Goal: Task Accomplishment & Management: Manage account settings

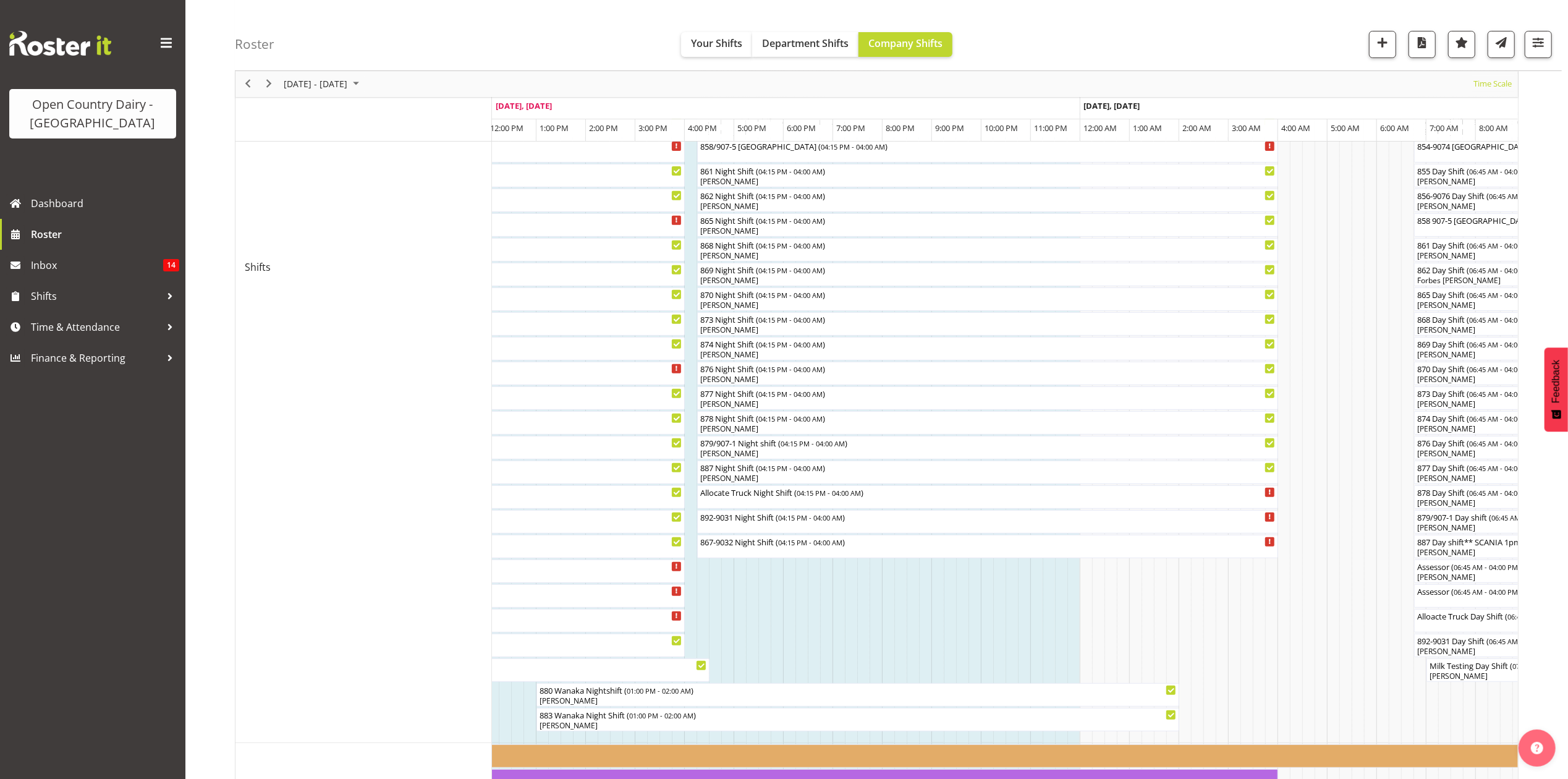
scroll to position [615, 0]
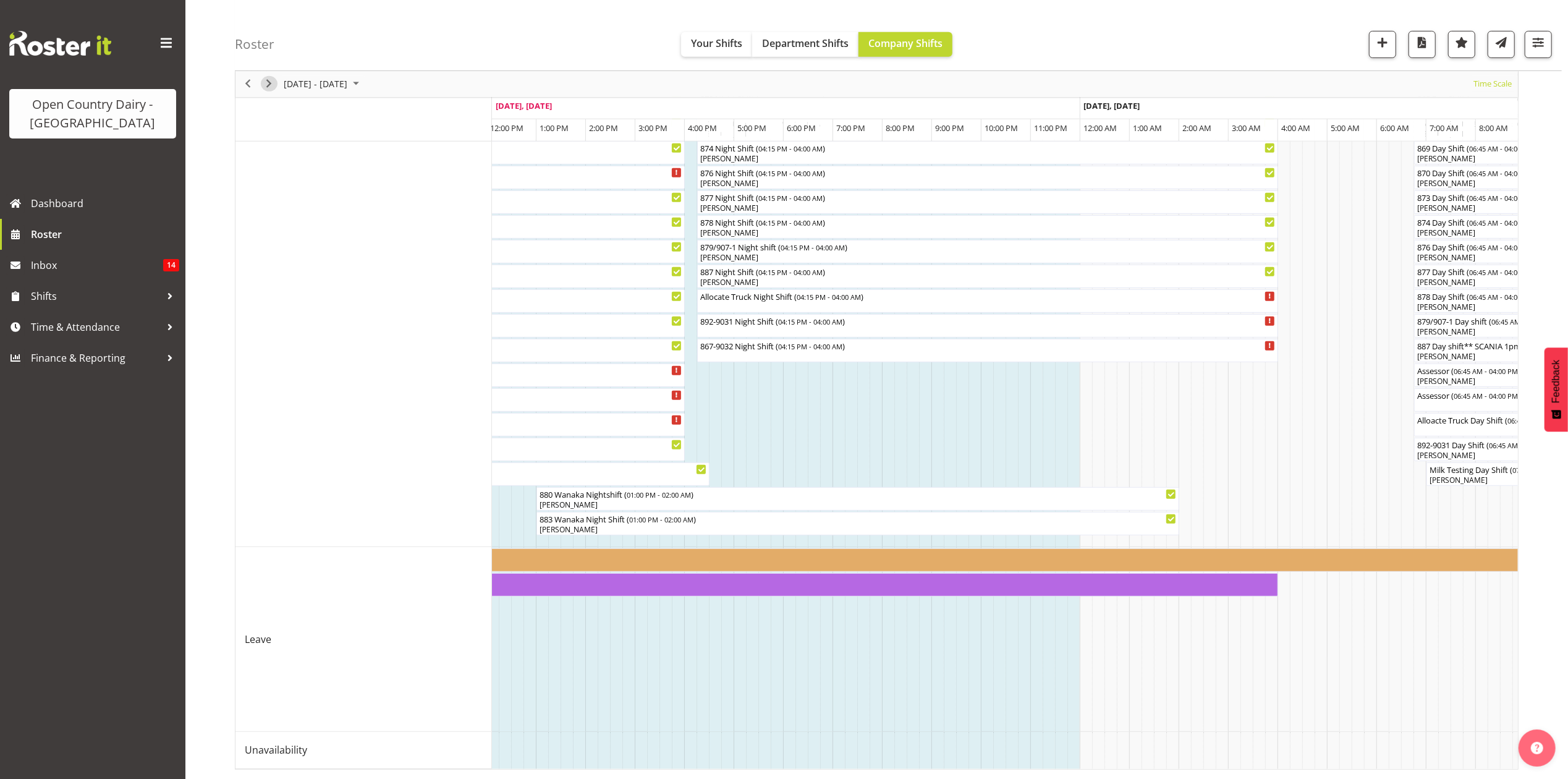
click at [268, 83] on span "Next" at bounding box center [269, 84] width 15 height 15
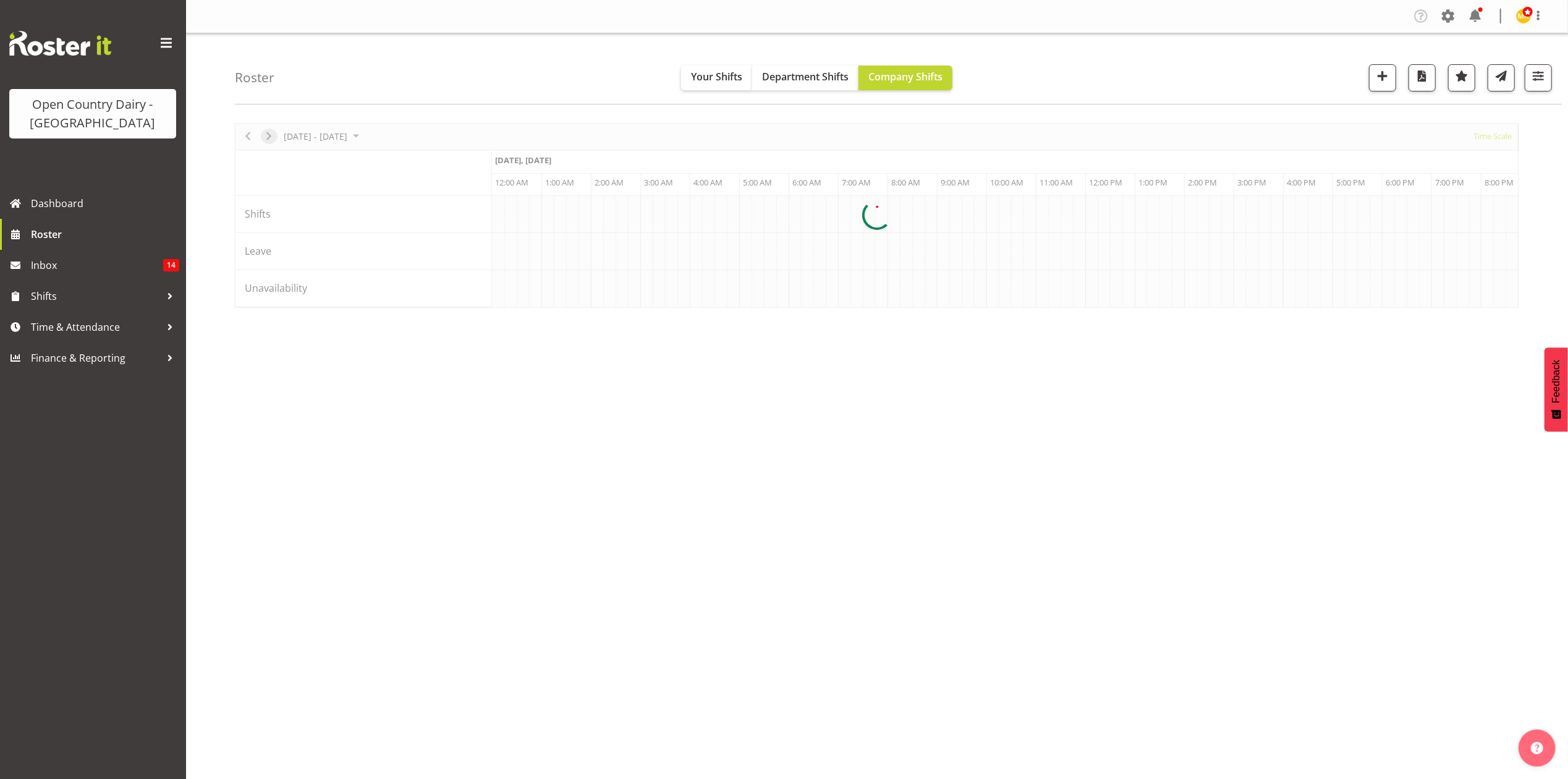
scroll to position [0, 0]
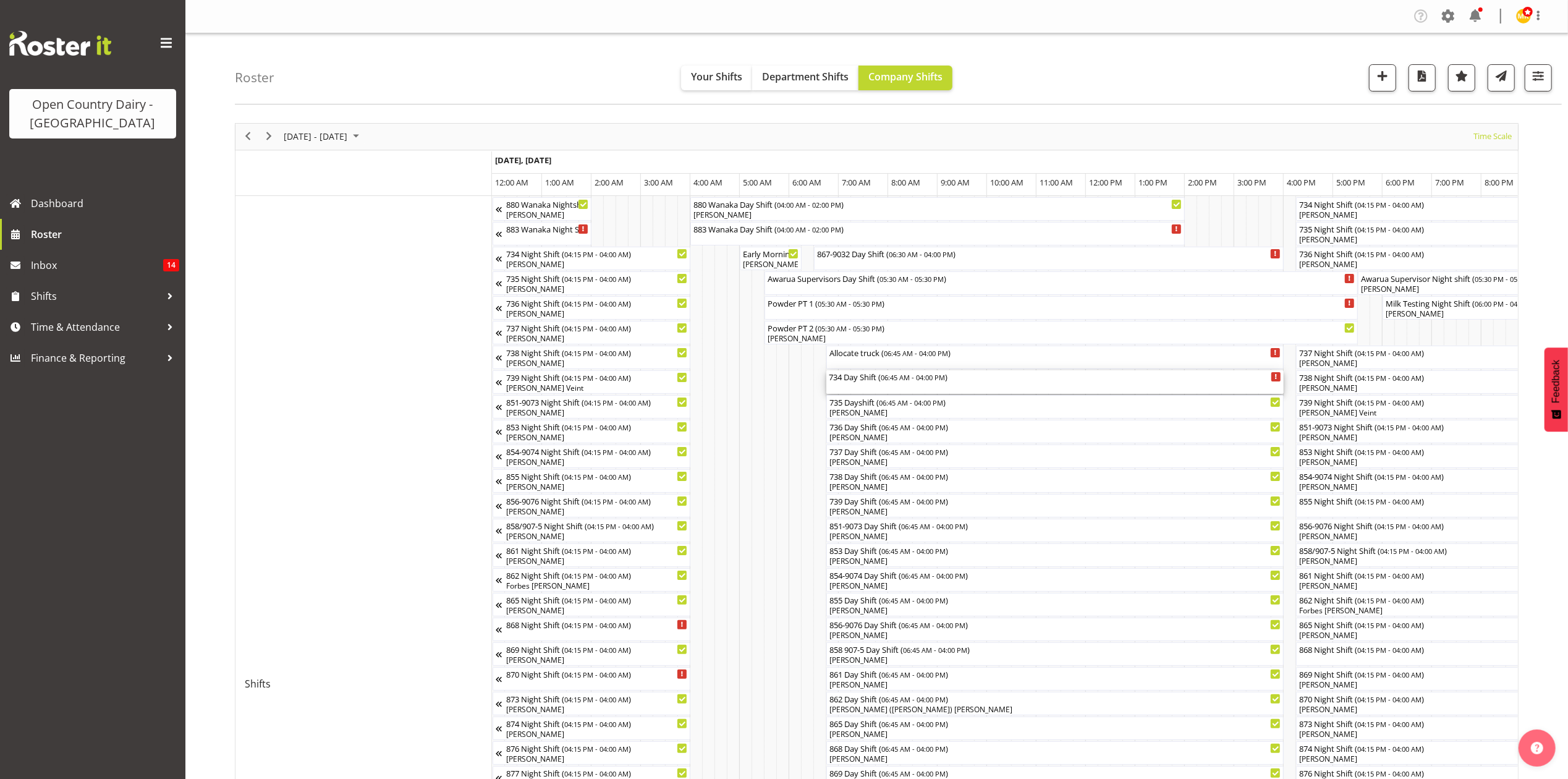
click at [847, 374] on div "734 Day Shift ( 06:45 AM - 04:00 PM )" at bounding box center [1055, 377] width 453 height 12
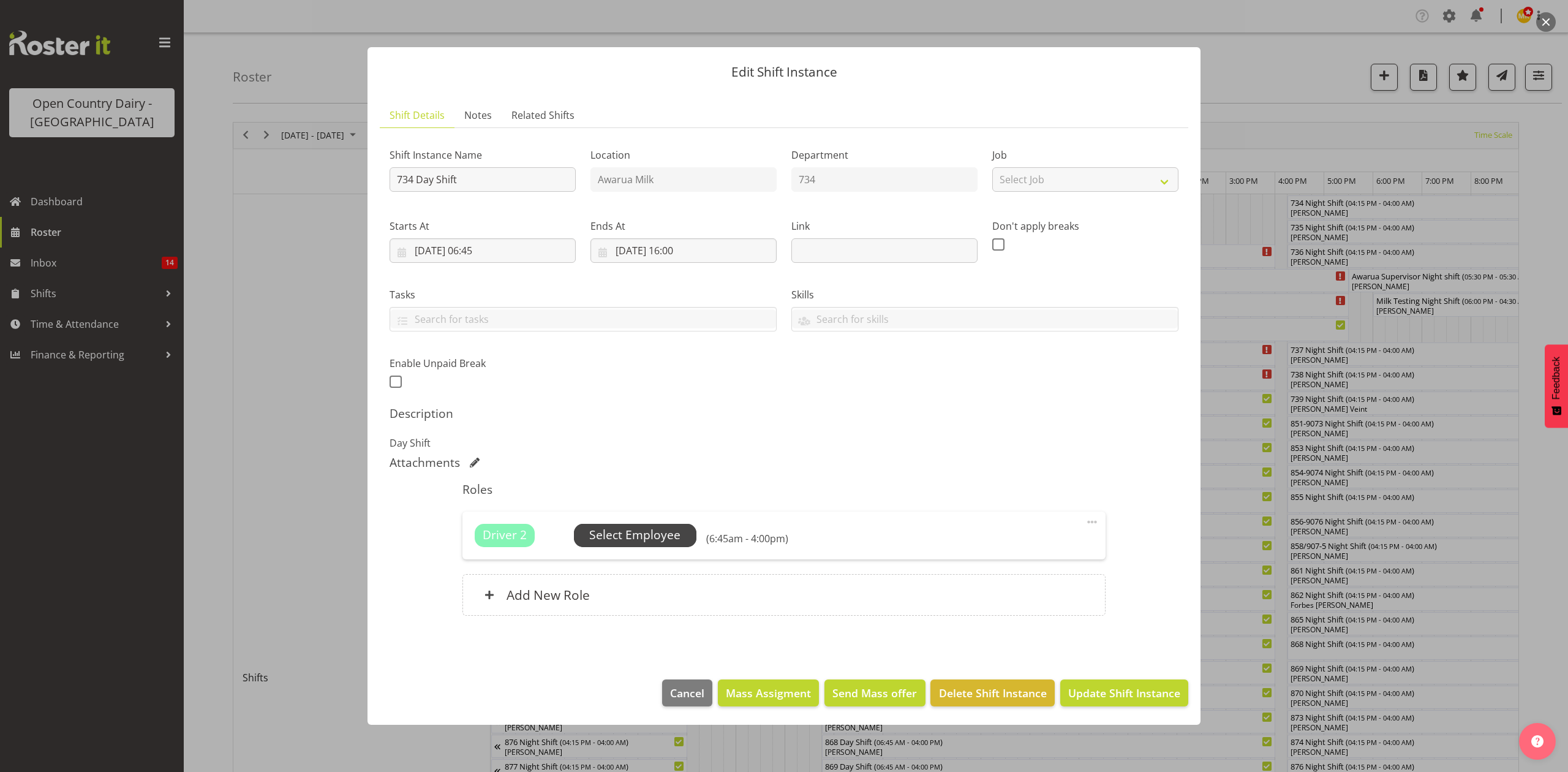
click at [654, 535] on span "Select Employee" at bounding box center [635, 535] width 92 height 17
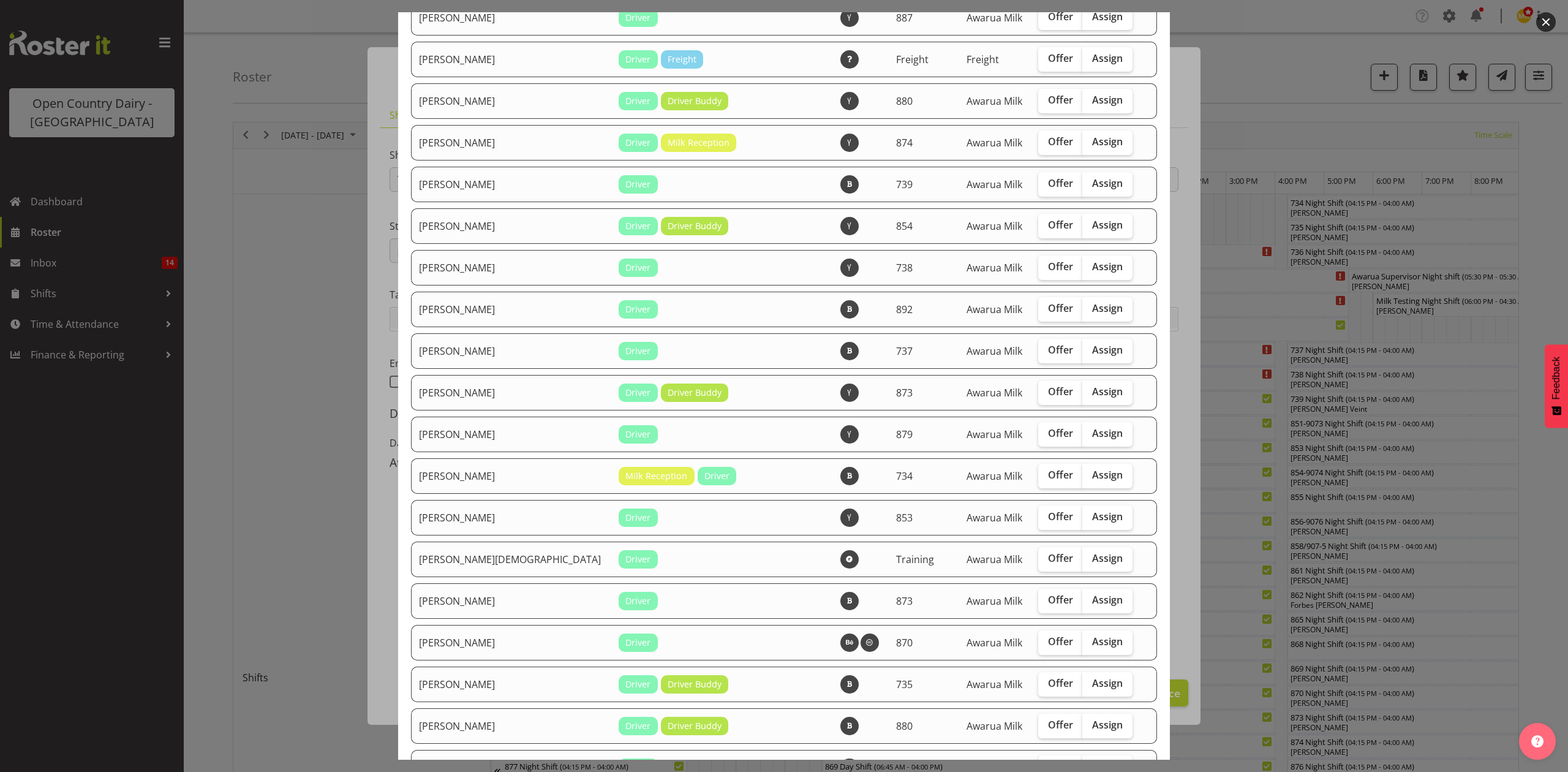
scroll to position [1307, 0]
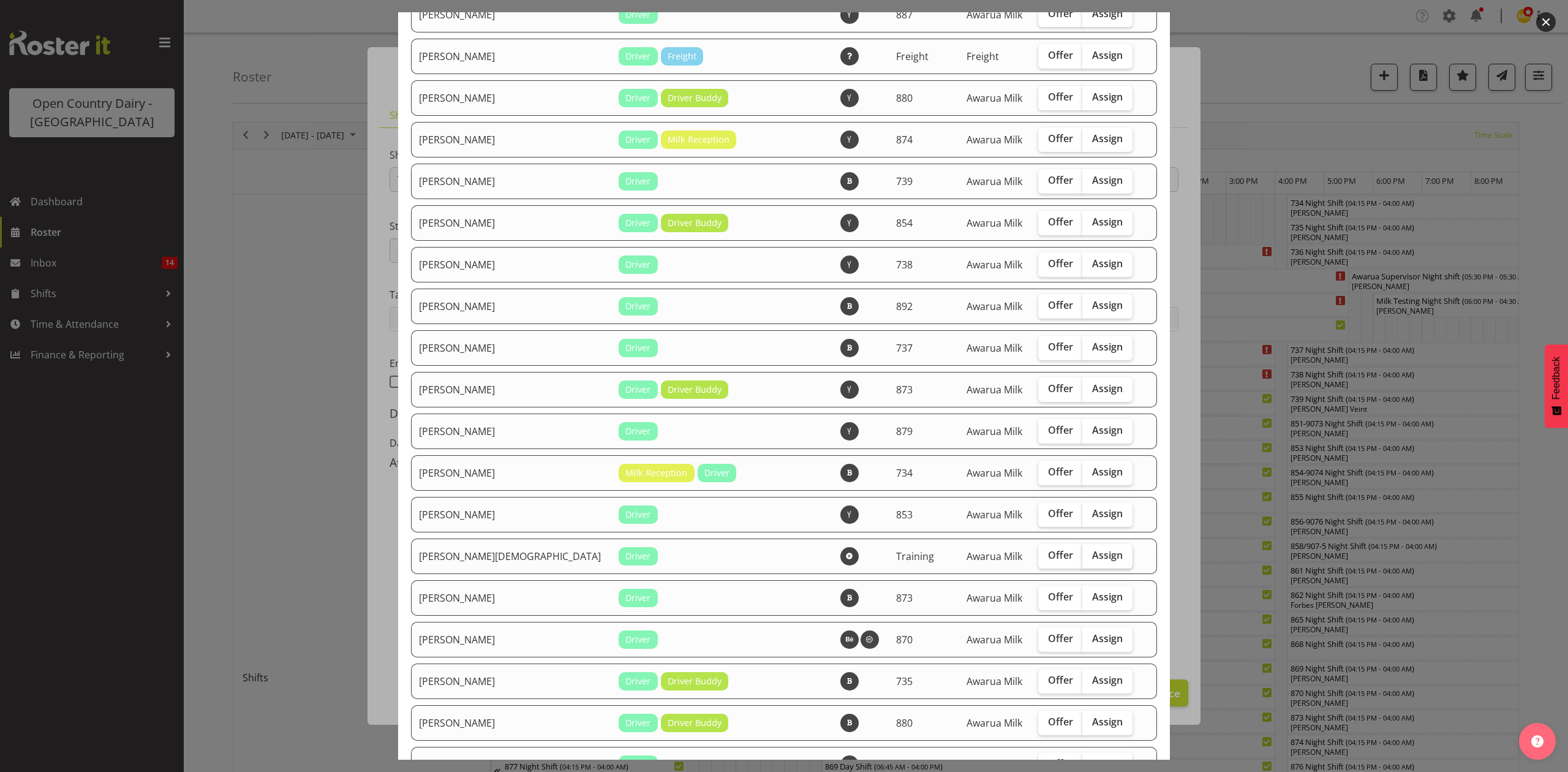
click at [1092, 549] on span "Assign" at bounding box center [1107, 556] width 30 height 12
click at [1086, 552] on input "Assign" at bounding box center [1086, 556] width 8 height 8
checkbox input "true"
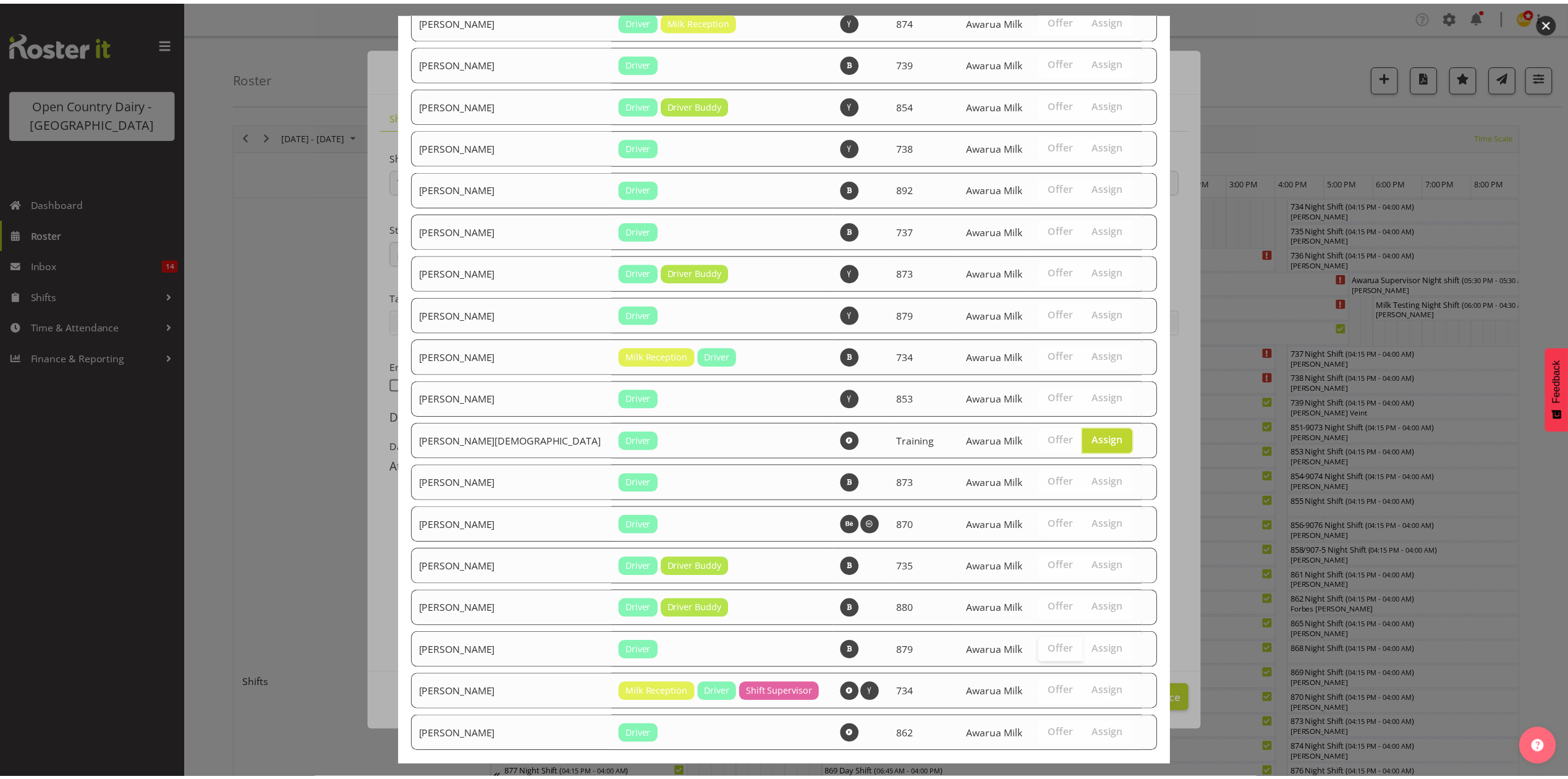
scroll to position [1503, 0]
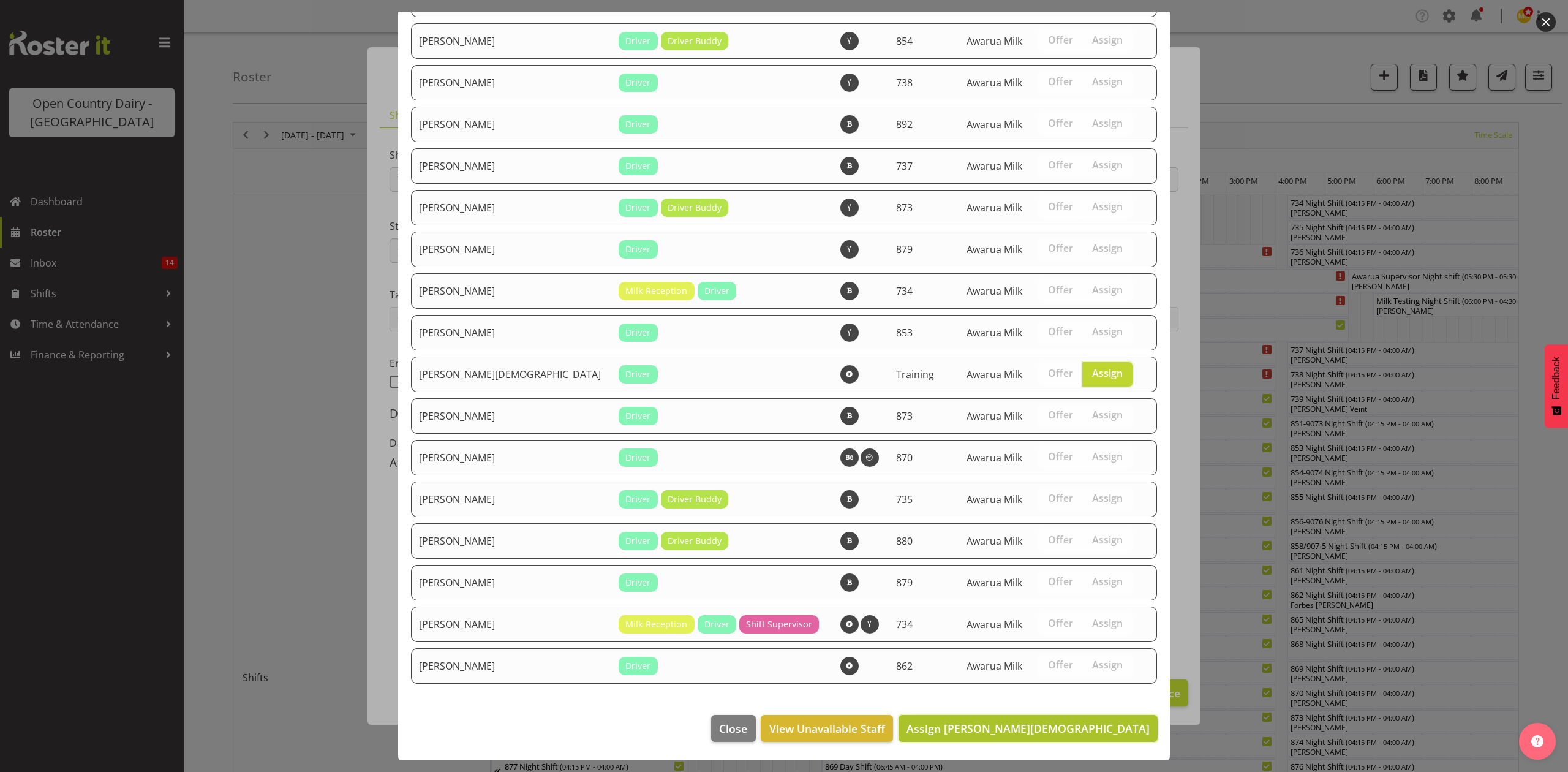
click at [1073, 721] on span "Assign Shiva Kumaran" at bounding box center [1027, 728] width 243 height 14
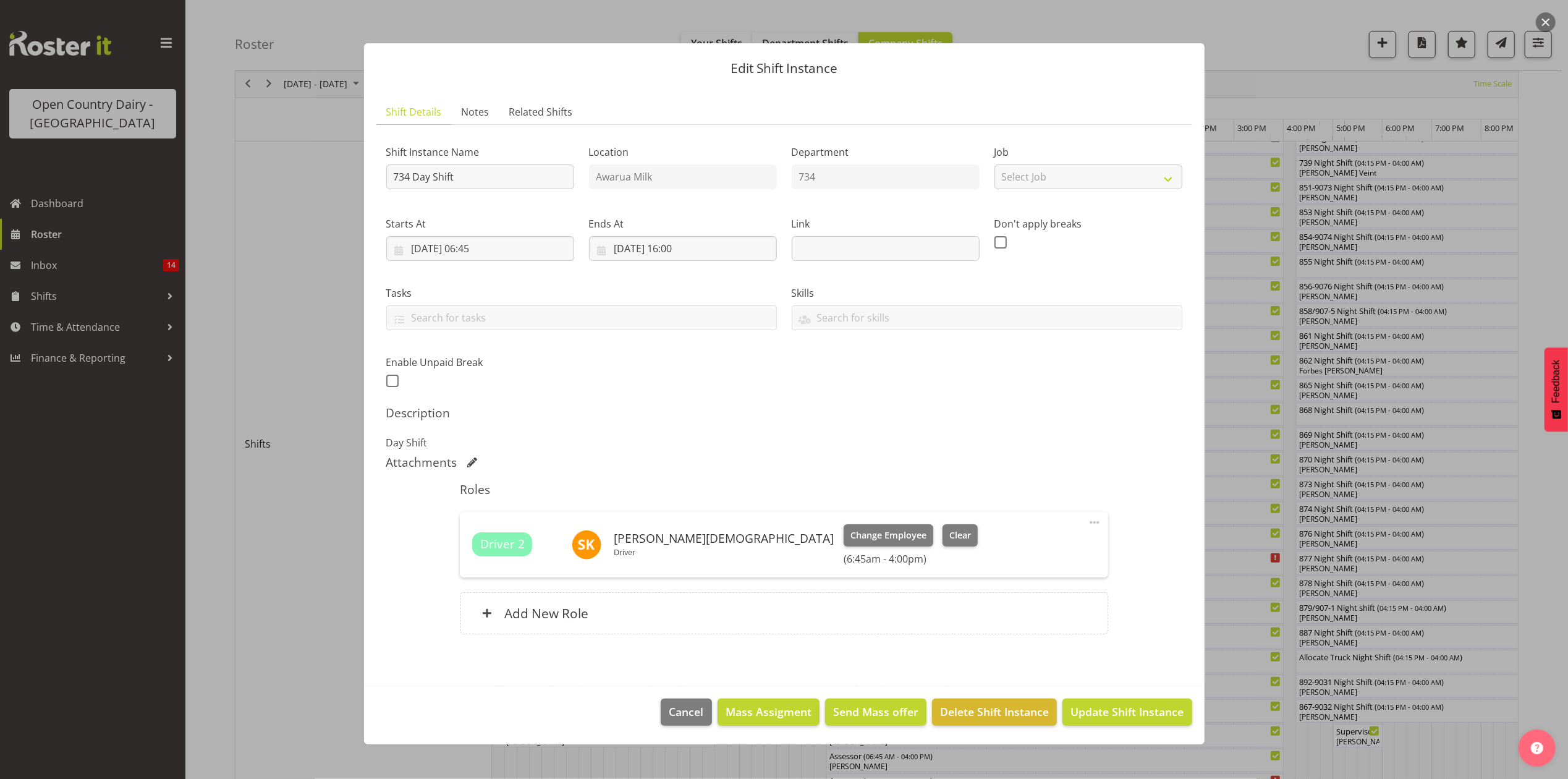
scroll to position [247, 0]
click at [1099, 706] on span "Update Shift Instance" at bounding box center [1128, 712] width 113 height 16
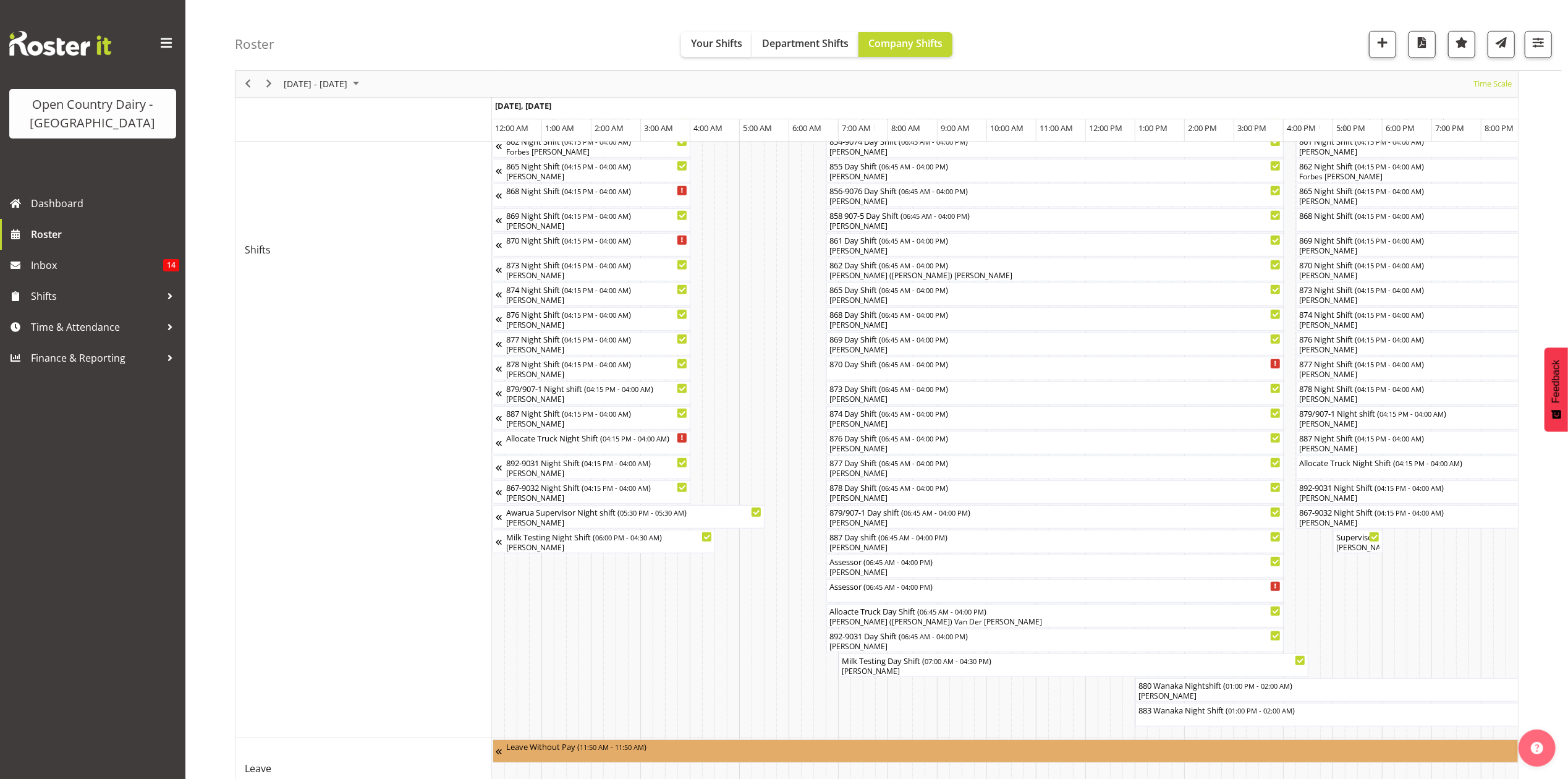
scroll to position [516, 0]
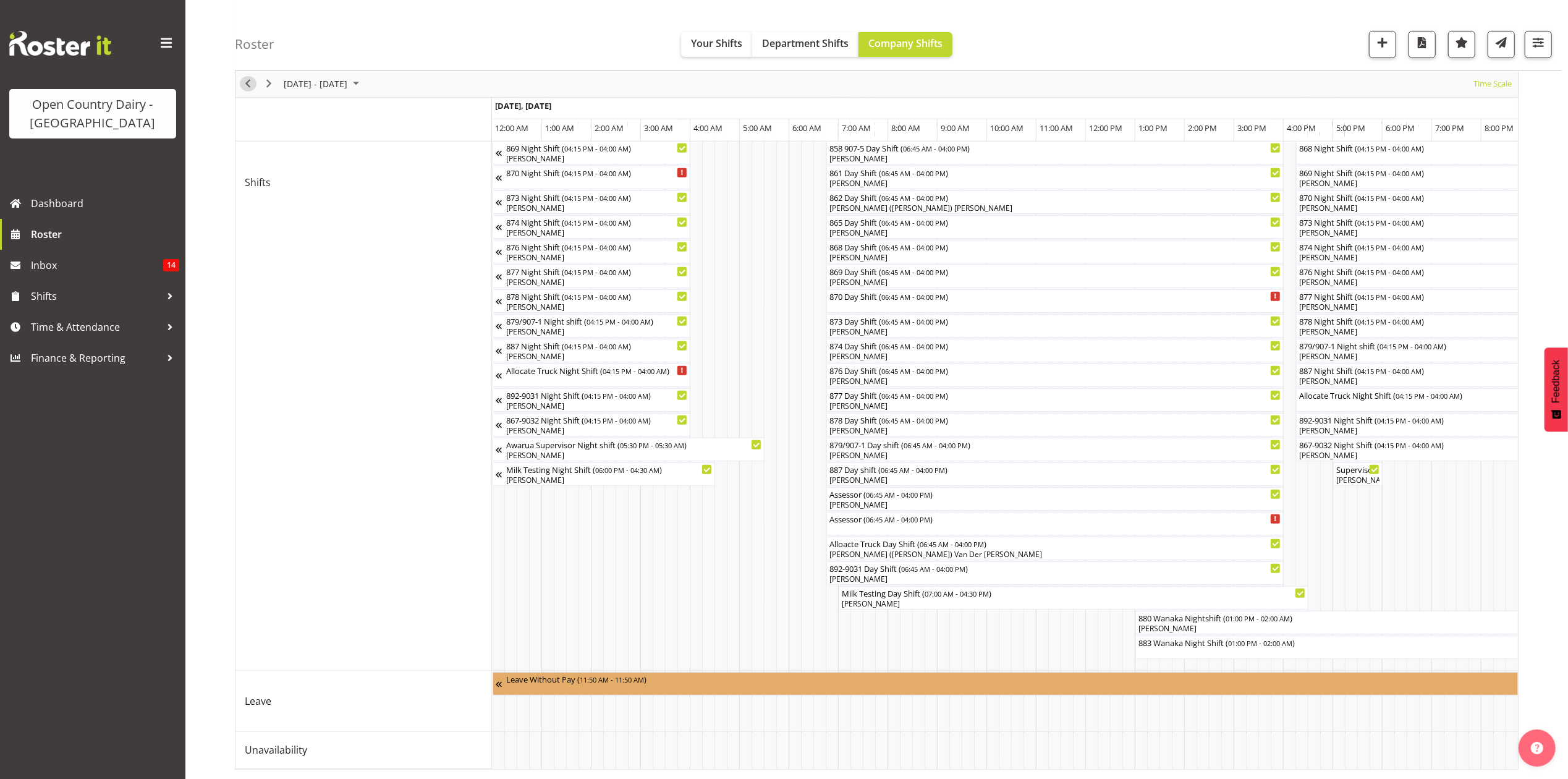
drag, startPoint x: 247, startPoint y: 79, endPoint x: 647, endPoint y: 283, distance: 449.0
click at [247, 78] on span "Previous" at bounding box center [247, 84] width 15 height 15
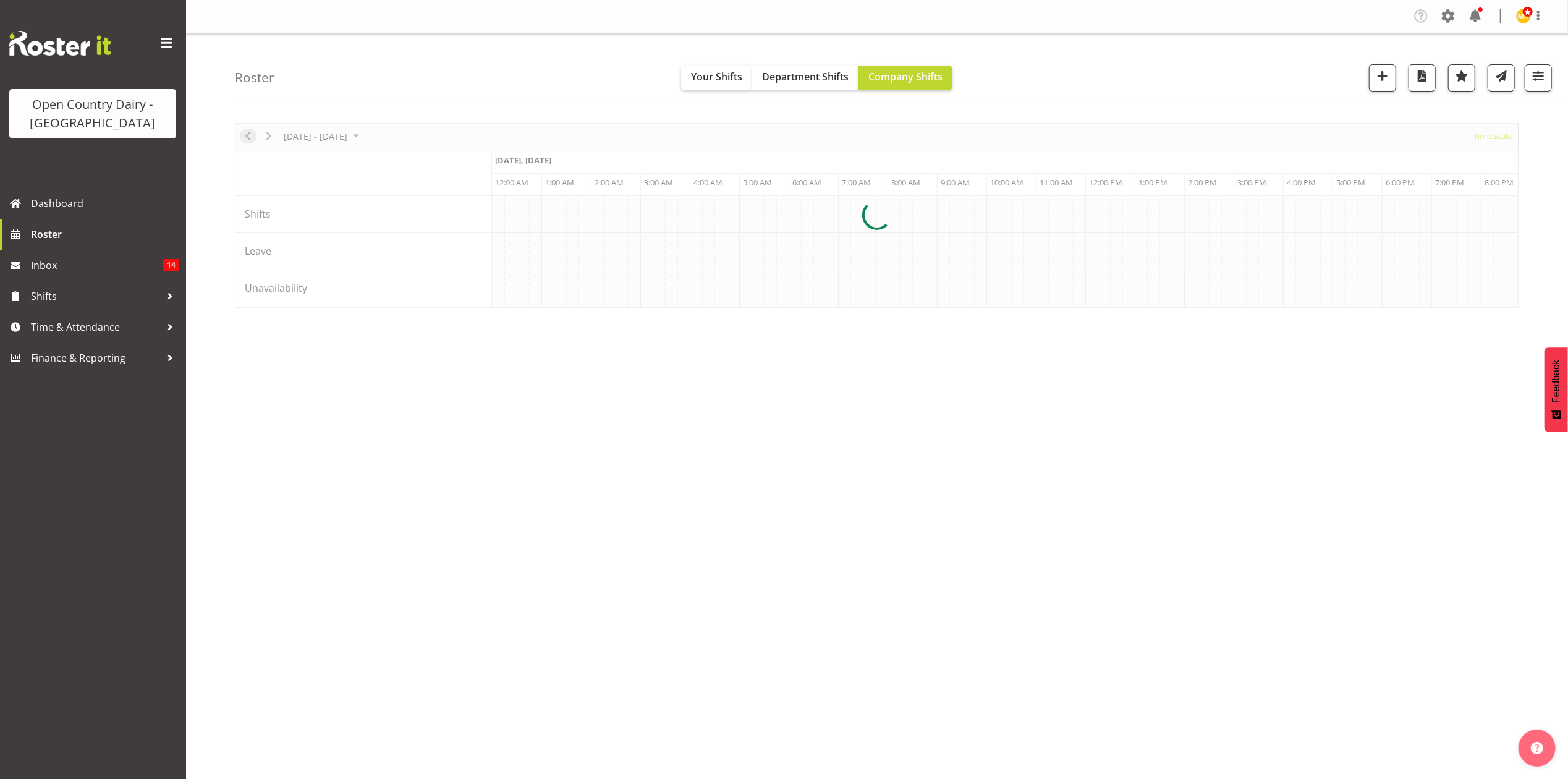
scroll to position [0, 3560]
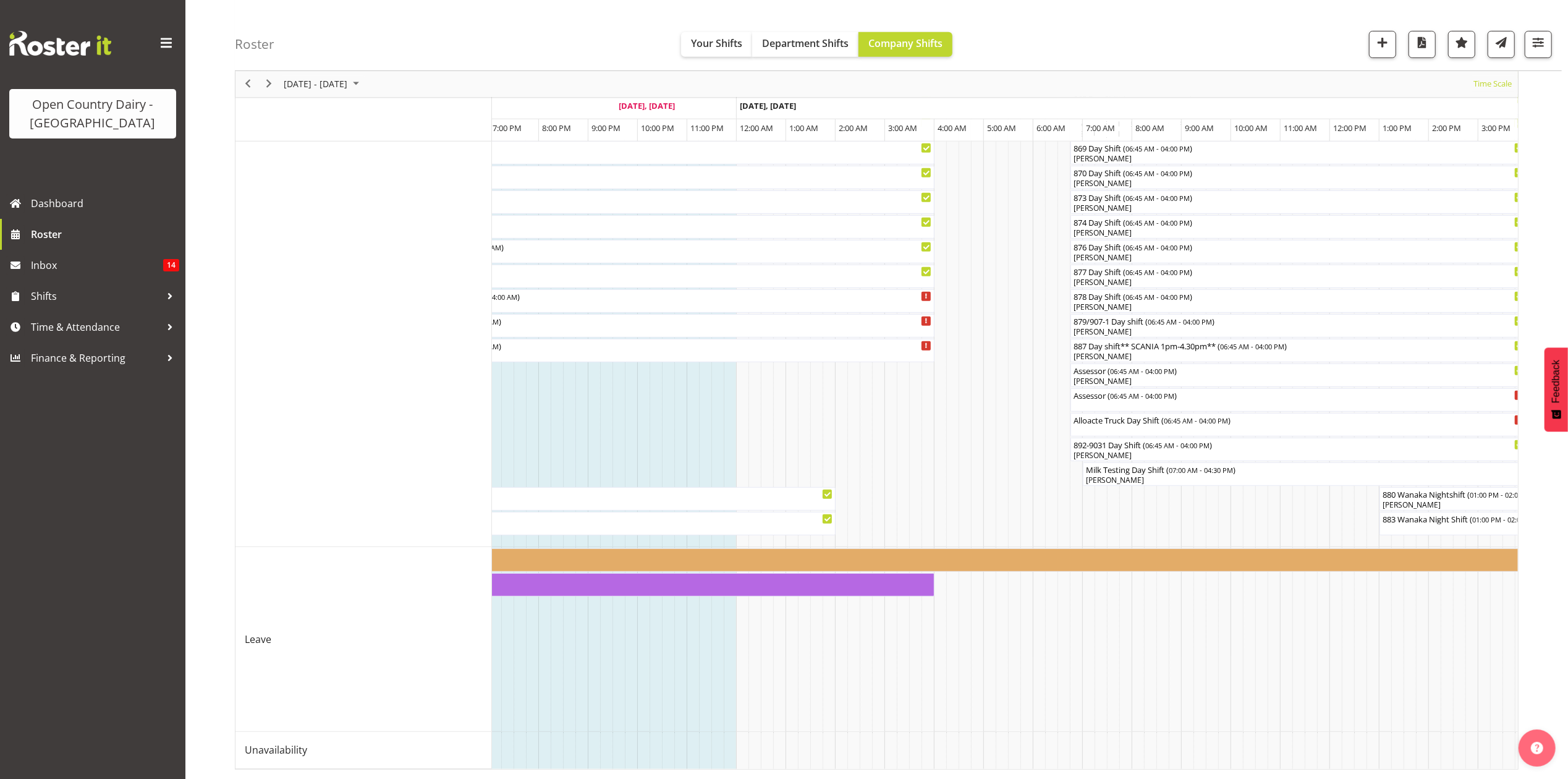
scroll to position [0, 4757]
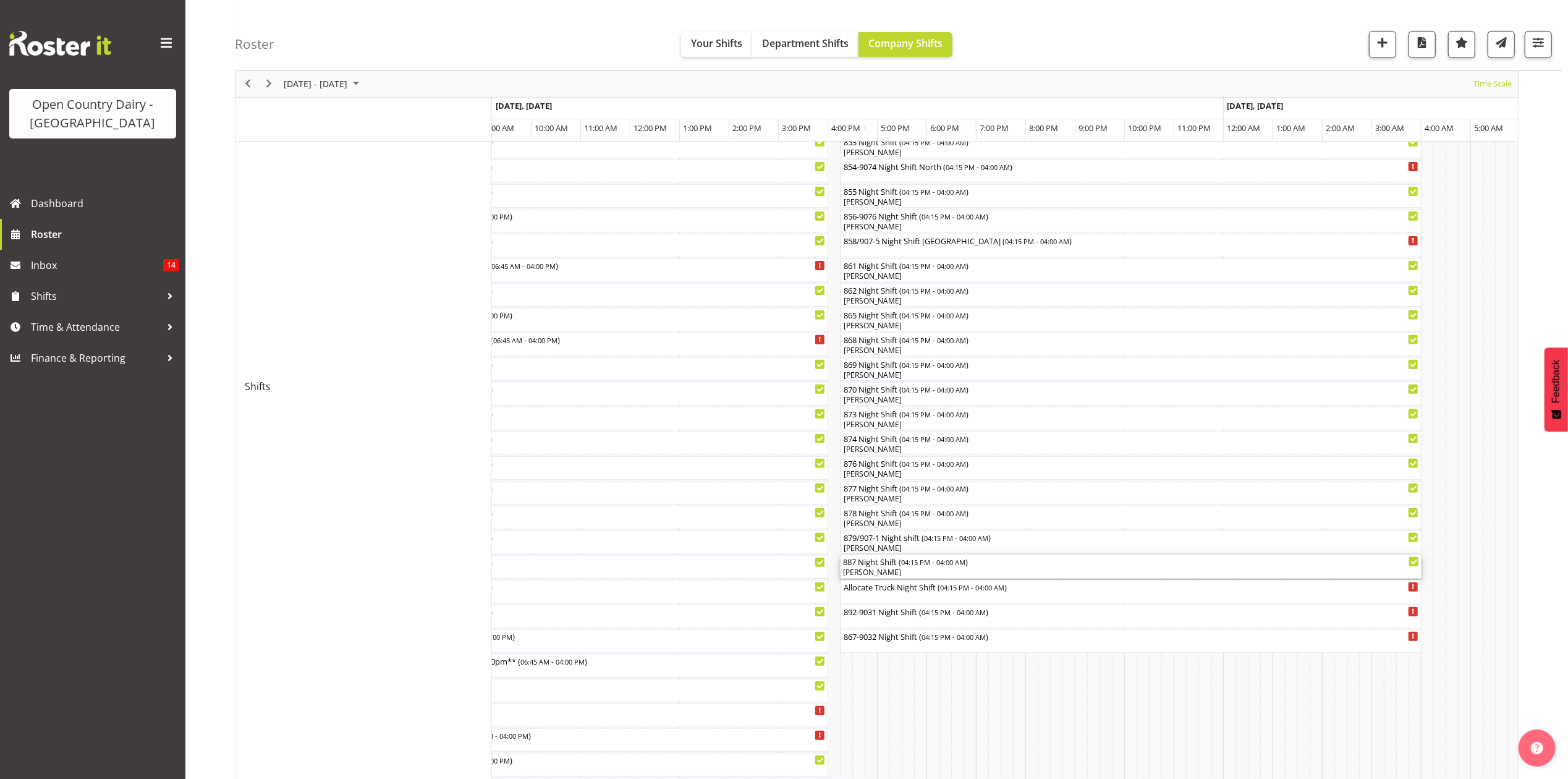
click at [874, 567] on div "[PERSON_NAME]" at bounding box center [1131, 573] width 576 height 11
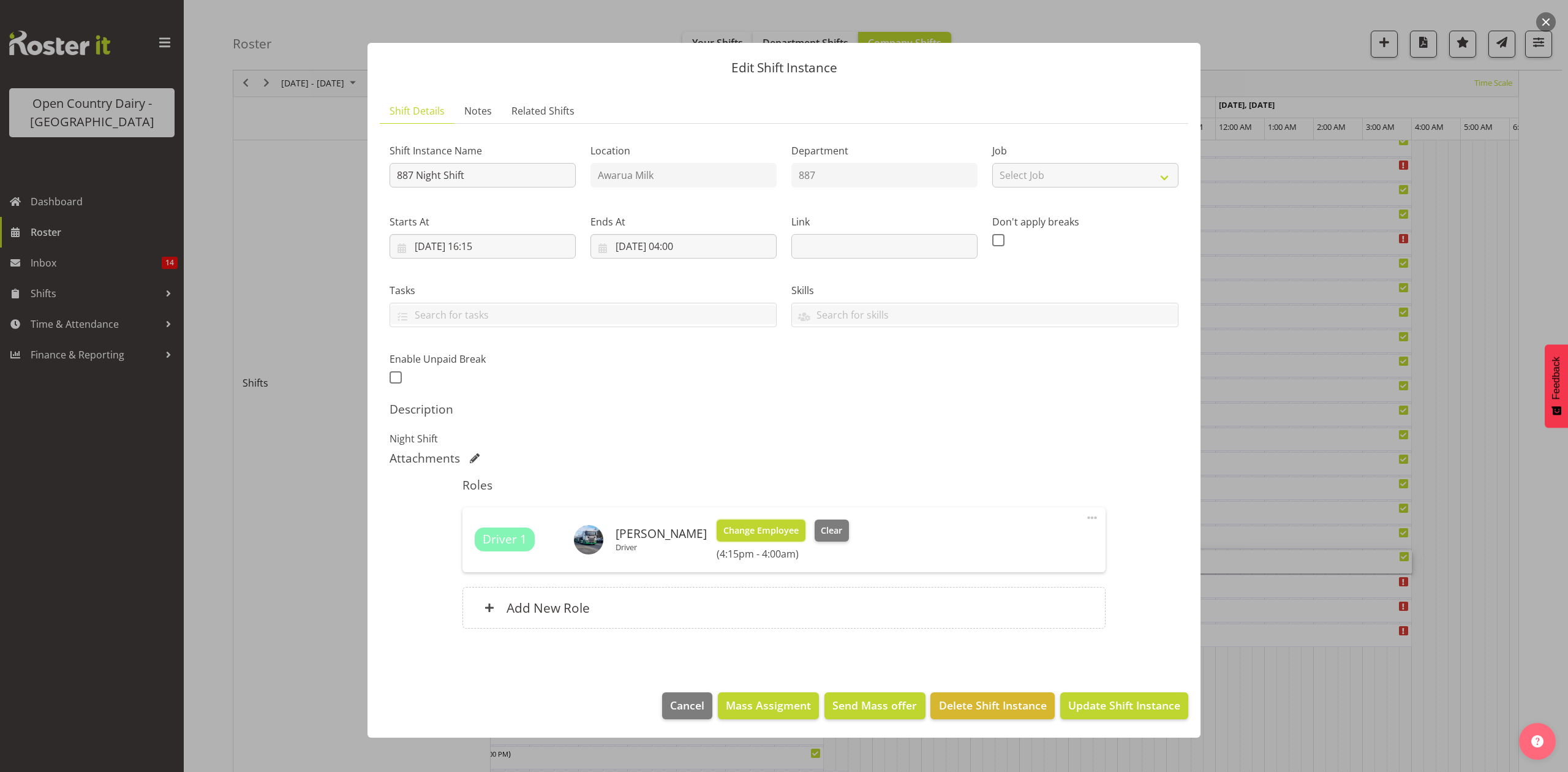
click at [736, 531] on span "Change Employee" at bounding box center [761, 531] width 76 height 14
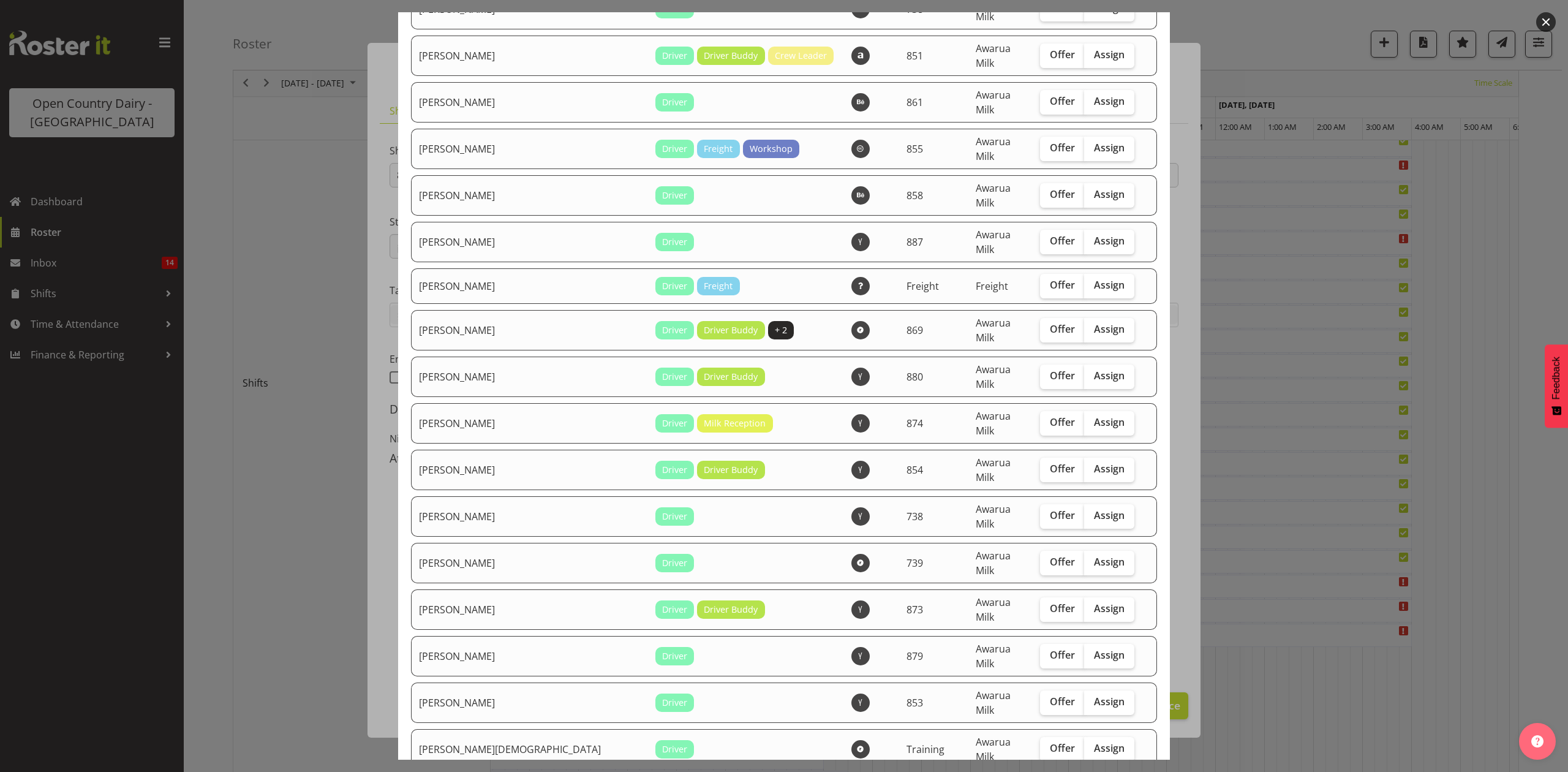
click at [1326, 674] on div at bounding box center [784, 386] width 1568 height 772
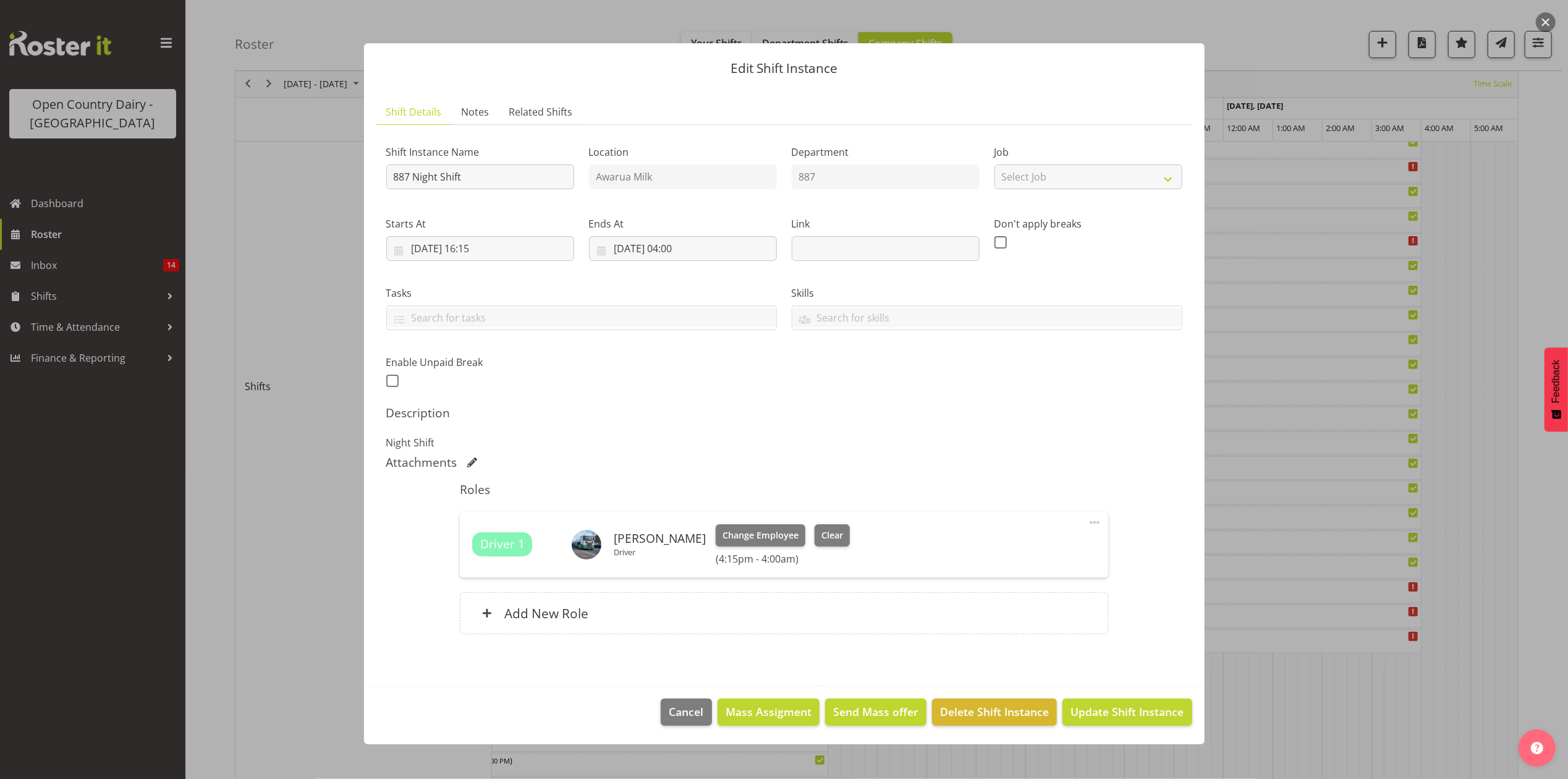
click at [1318, 700] on div at bounding box center [784, 390] width 1568 height 779
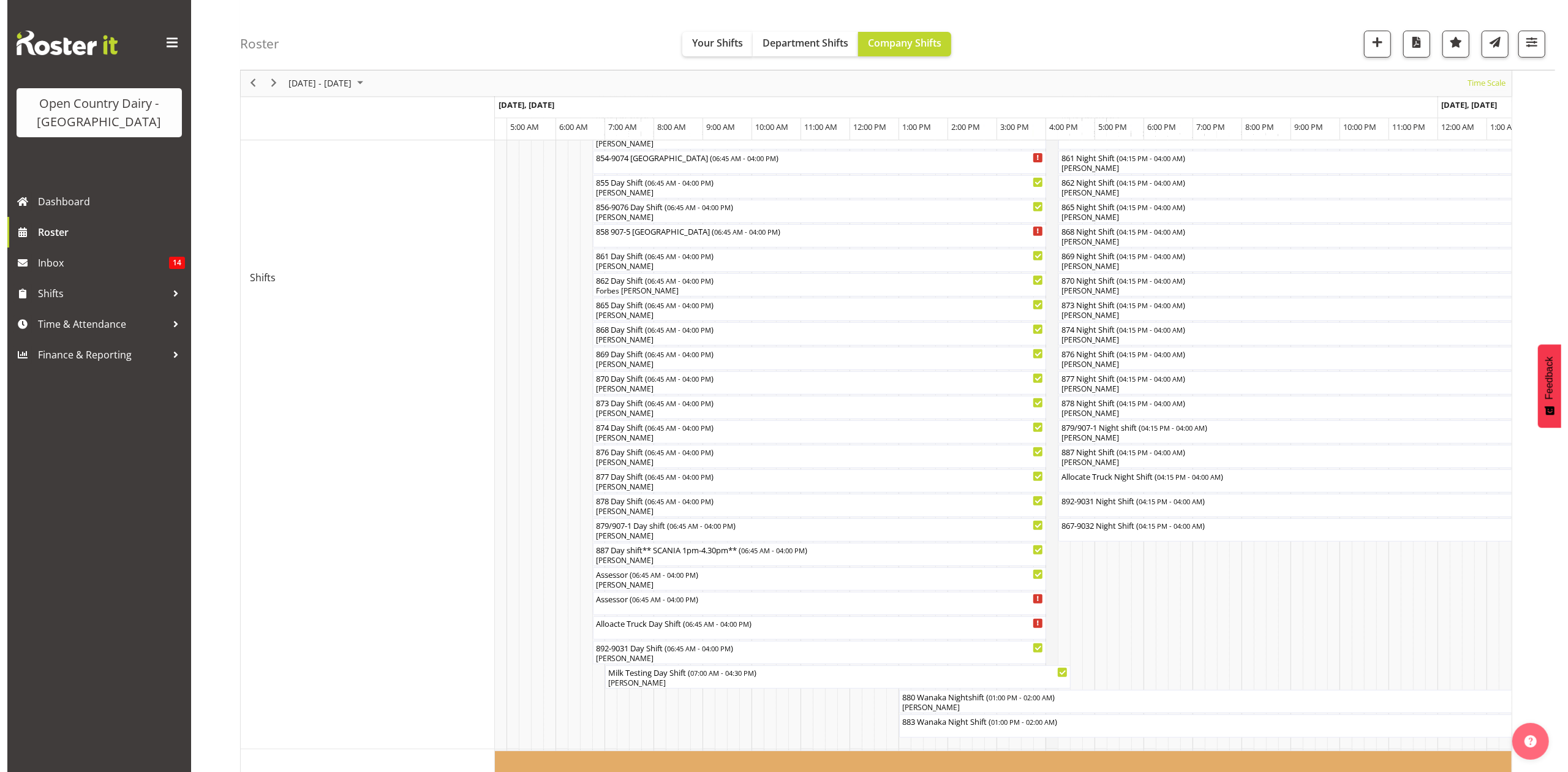
scroll to position [364, 0]
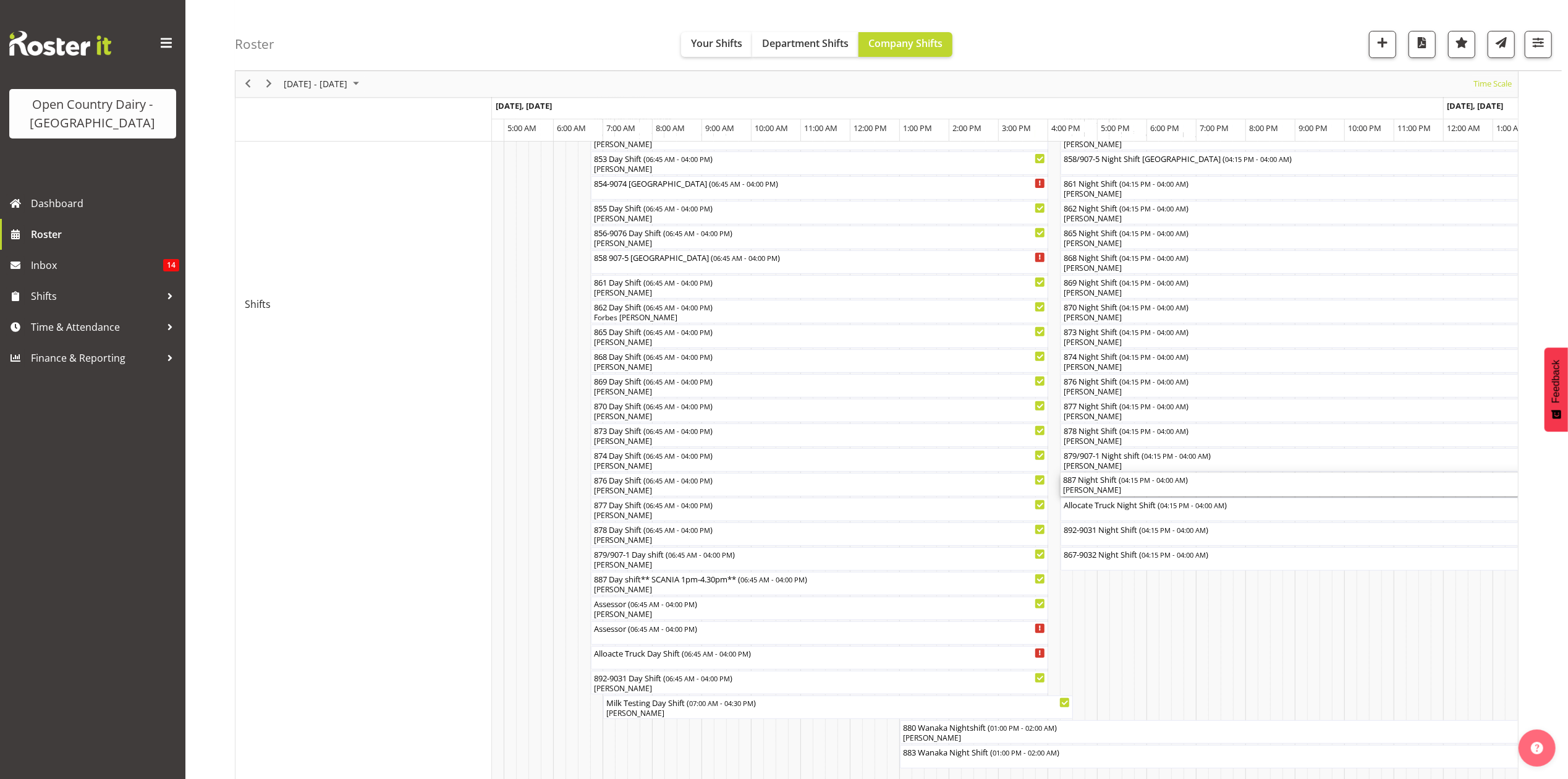
click at [1077, 489] on div "[PERSON_NAME]" at bounding box center [1351, 490] width 576 height 11
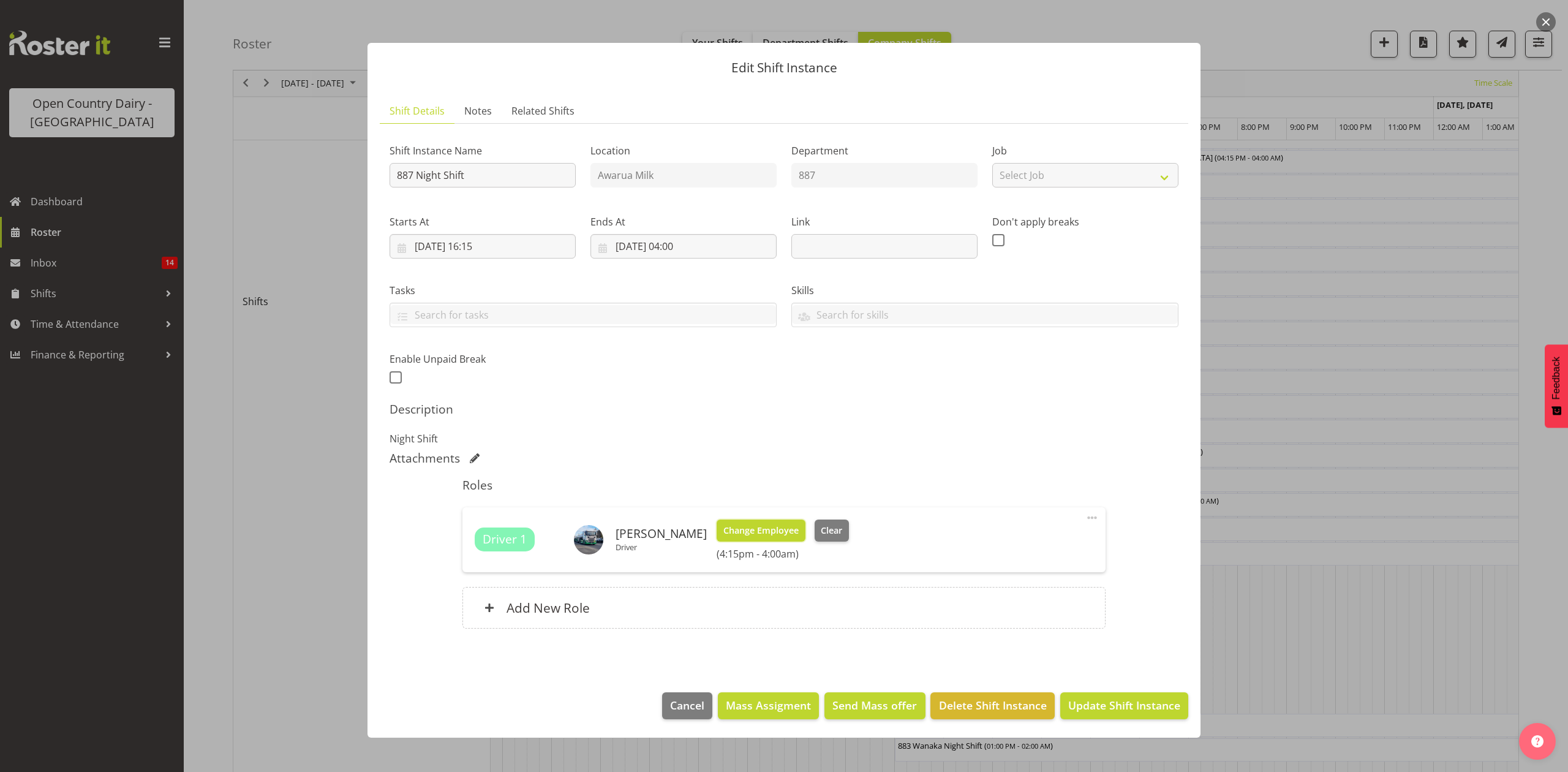
click at [750, 534] on span "Change Employee" at bounding box center [761, 531] width 76 height 14
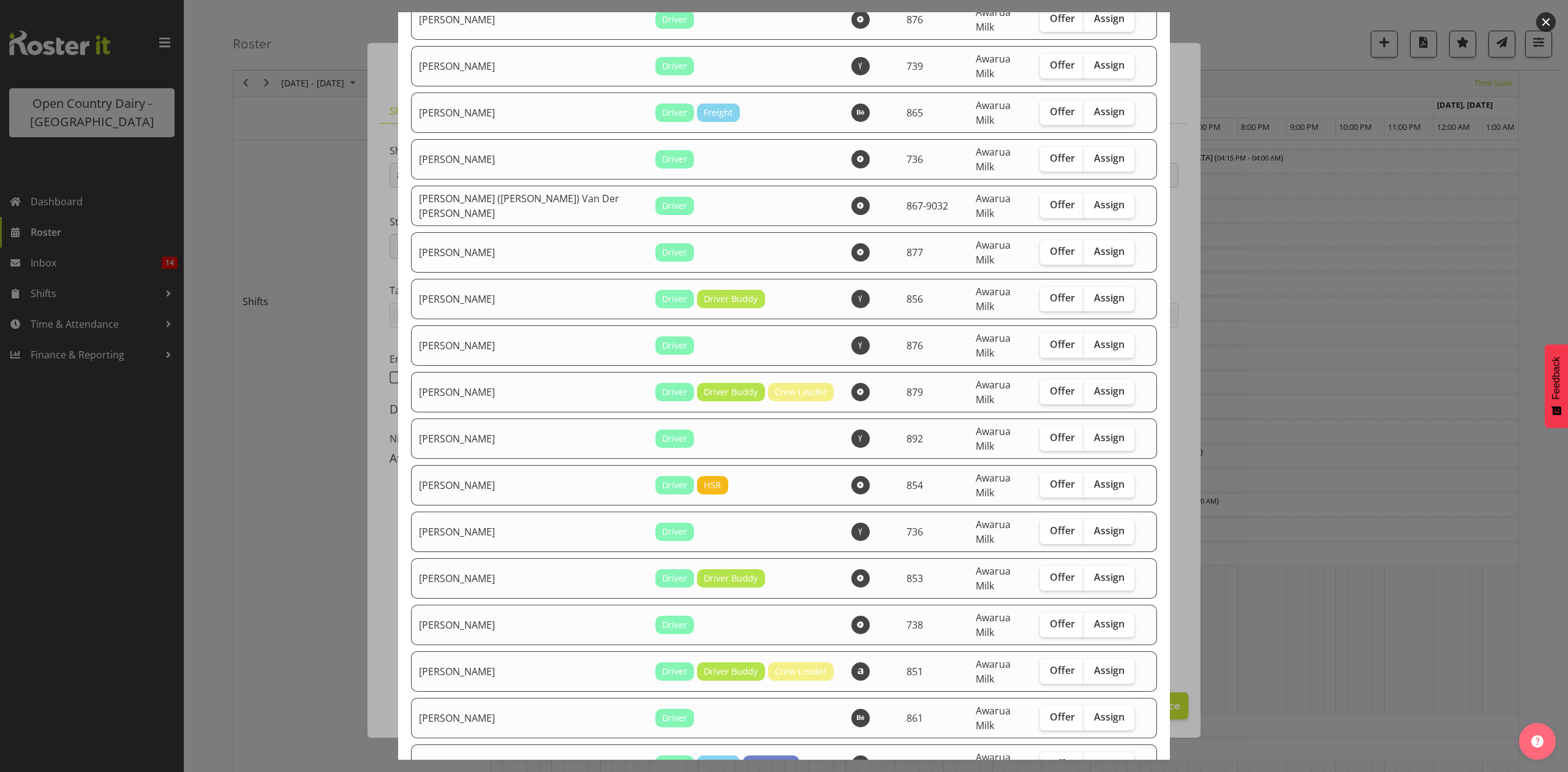
scroll to position [898, 0]
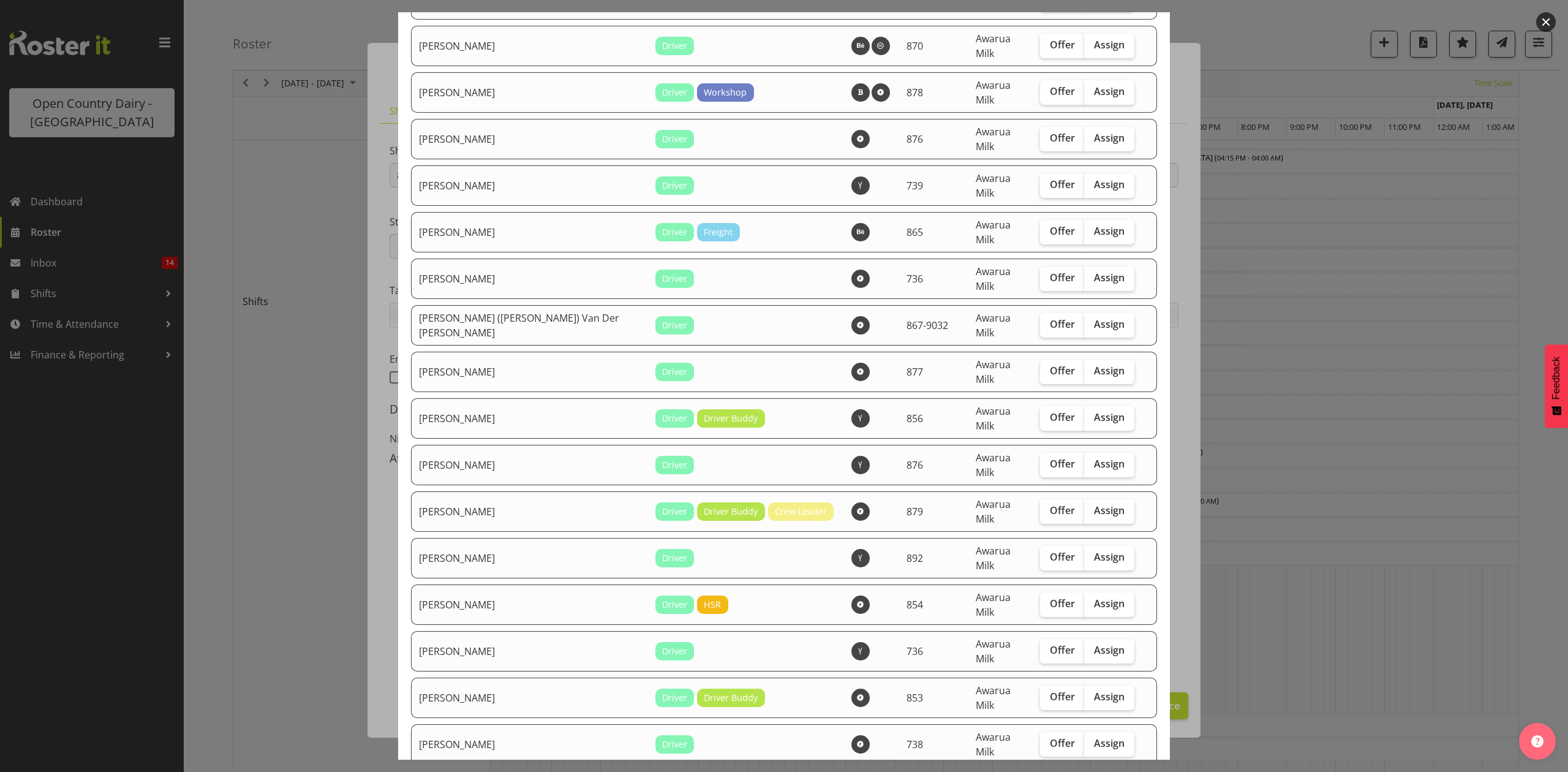
click at [1322, 598] on div at bounding box center [784, 386] width 1568 height 772
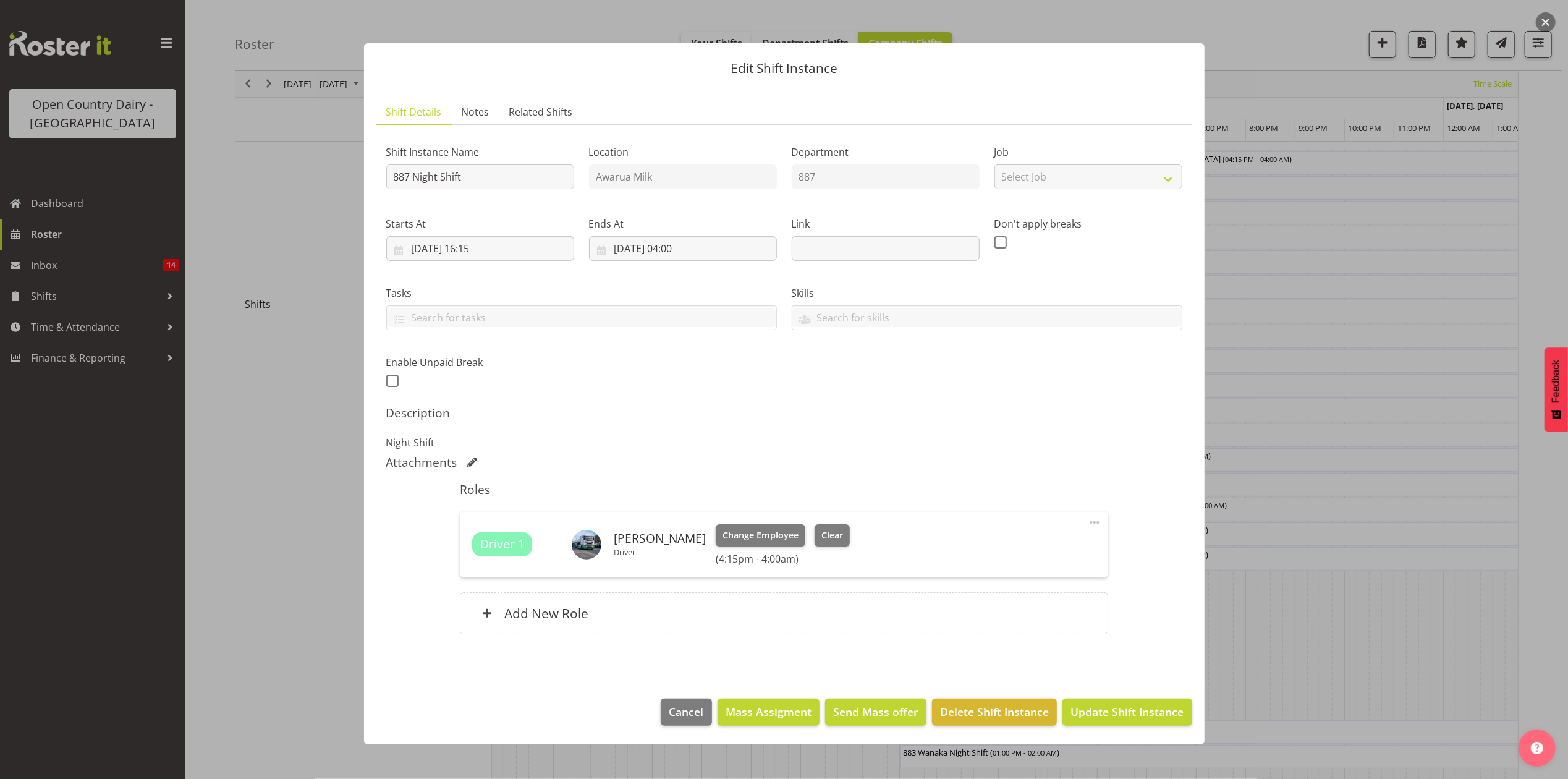
click at [1329, 616] on div at bounding box center [784, 390] width 1568 height 779
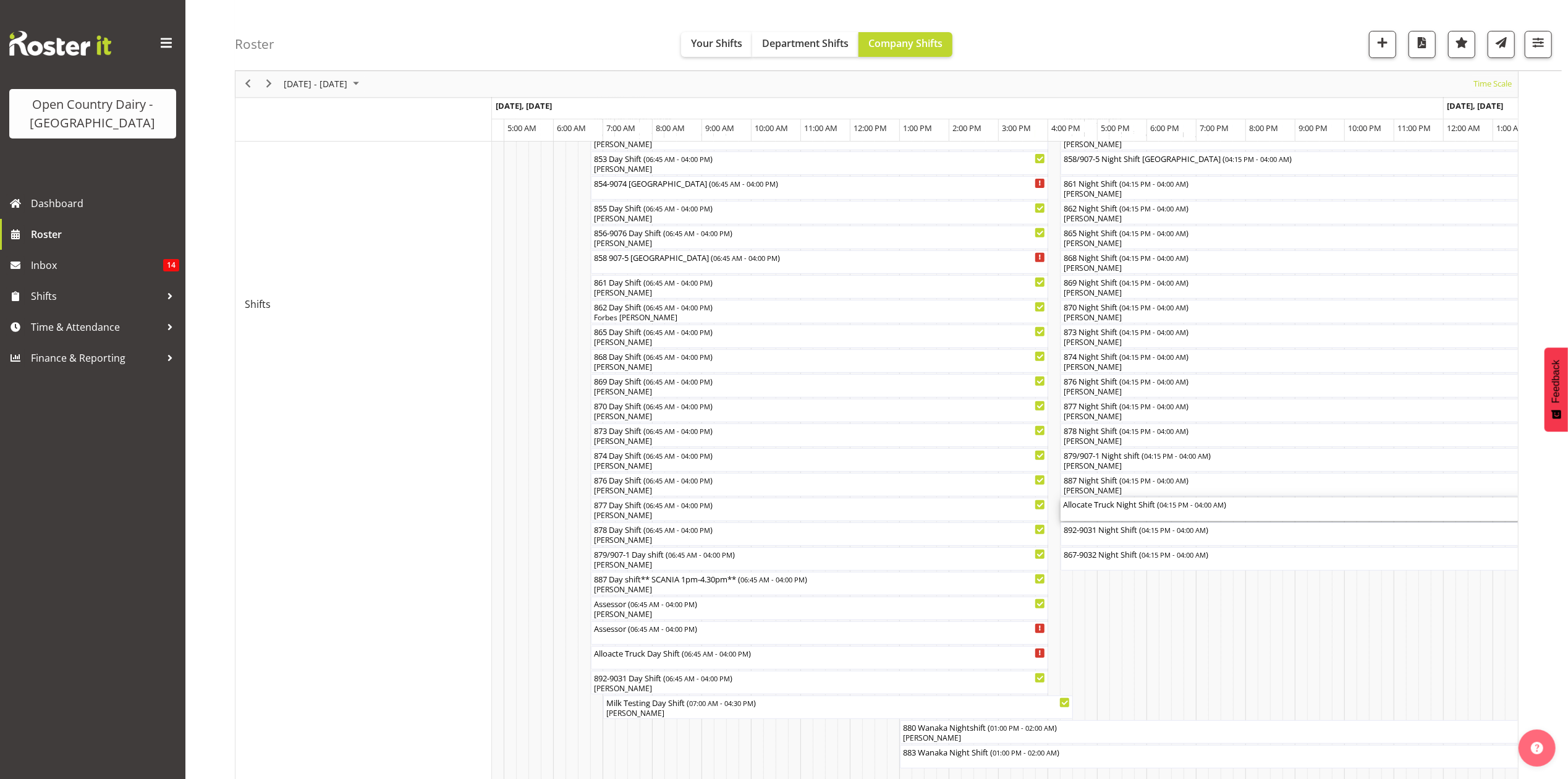
click at [1105, 511] on div "Allocate Truck Night Shift ( 04:15 PM - 04:00 AM )" at bounding box center [1351, 509] width 576 height 24
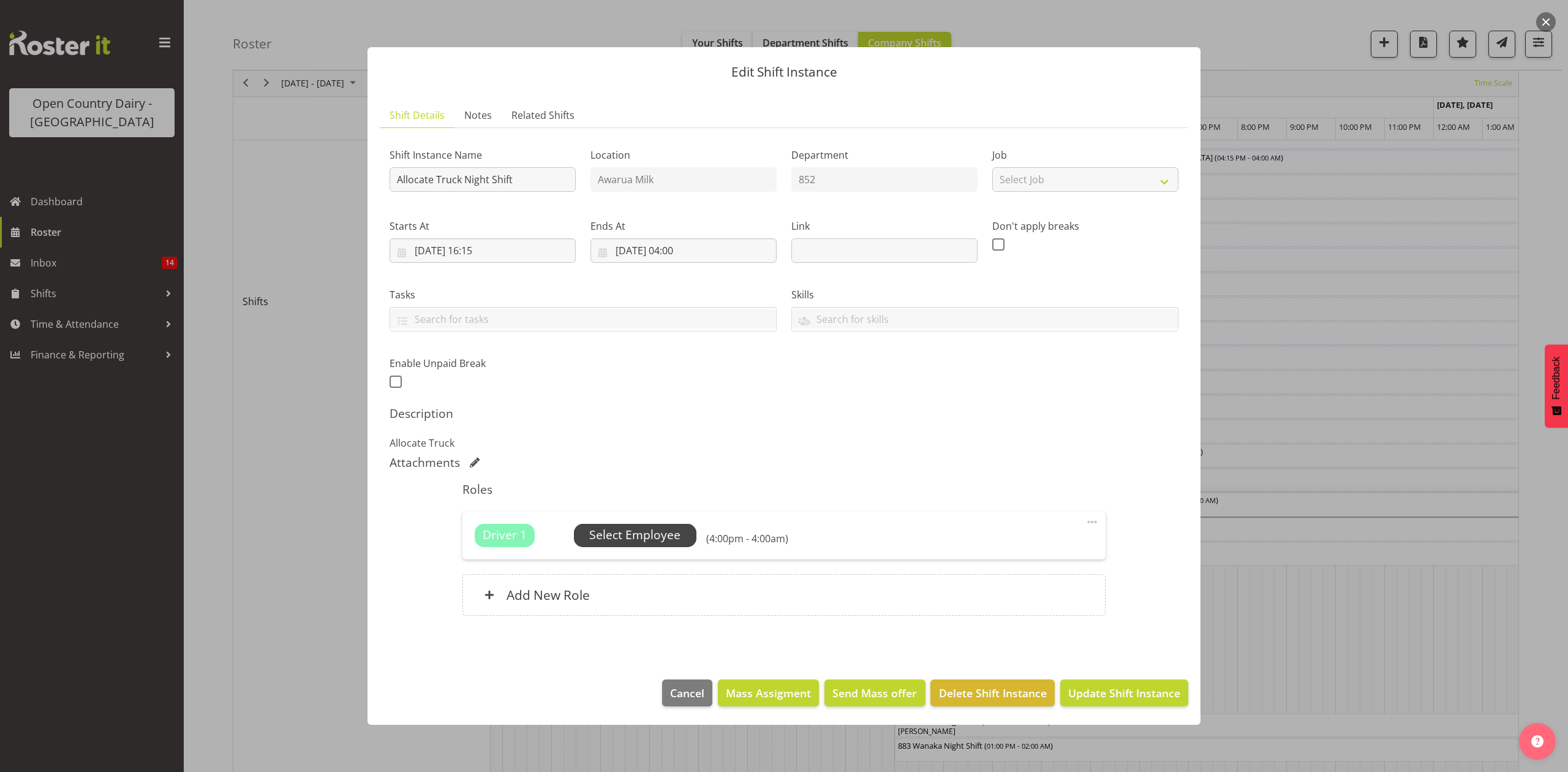
click at [621, 533] on span "Select Employee" at bounding box center [635, 535] width 92 height 17
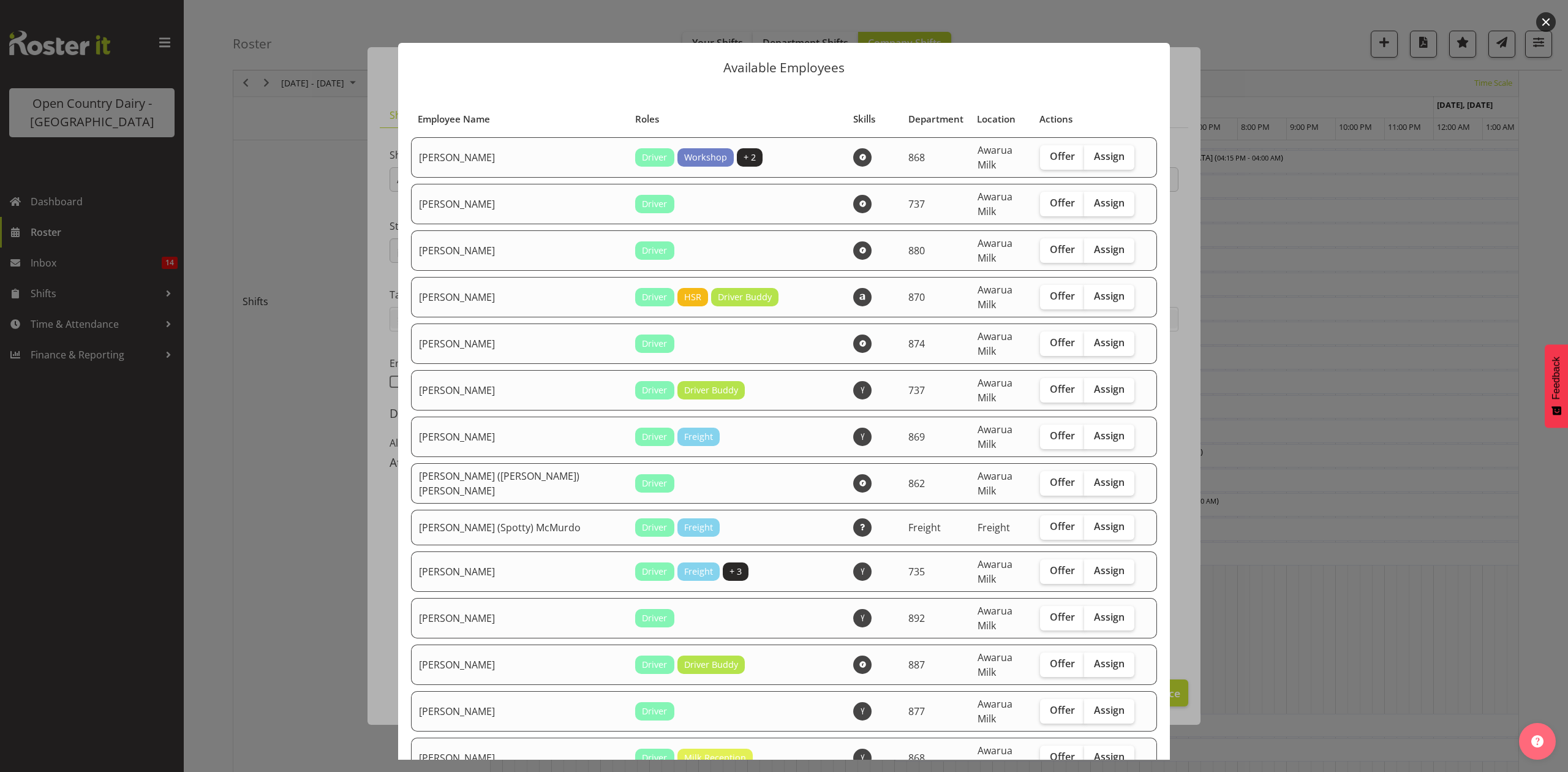
click at [1277, 623] on div at bounding box center [784, 386] width 1568 height 772
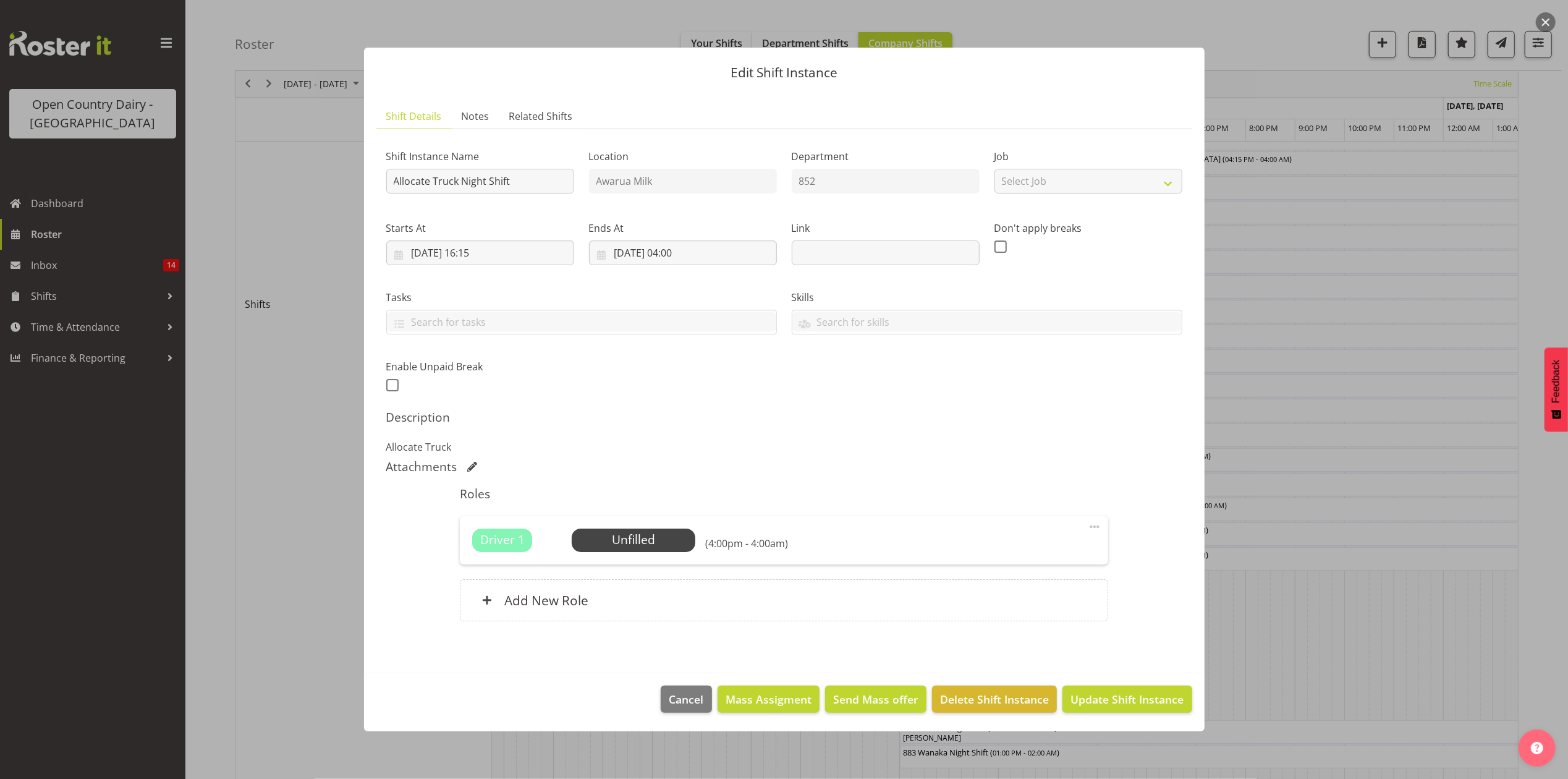
click at [1339, 664] on div at bounding box center [784, 390] width 1568 height 779
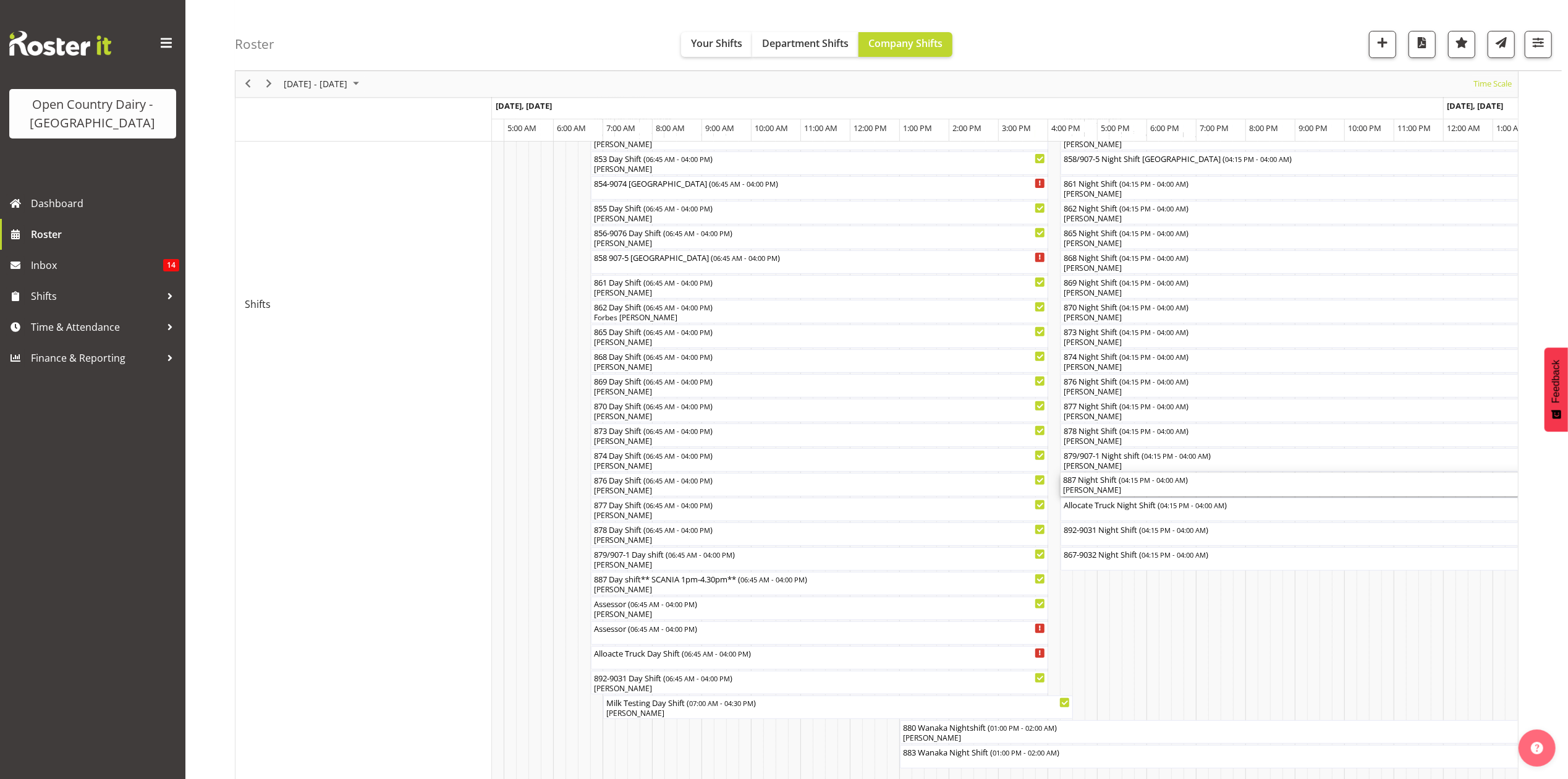
click at [1099, 488] on div "[PERSON_NAME]" at bounding box center [1351, 490] width 576 height 11
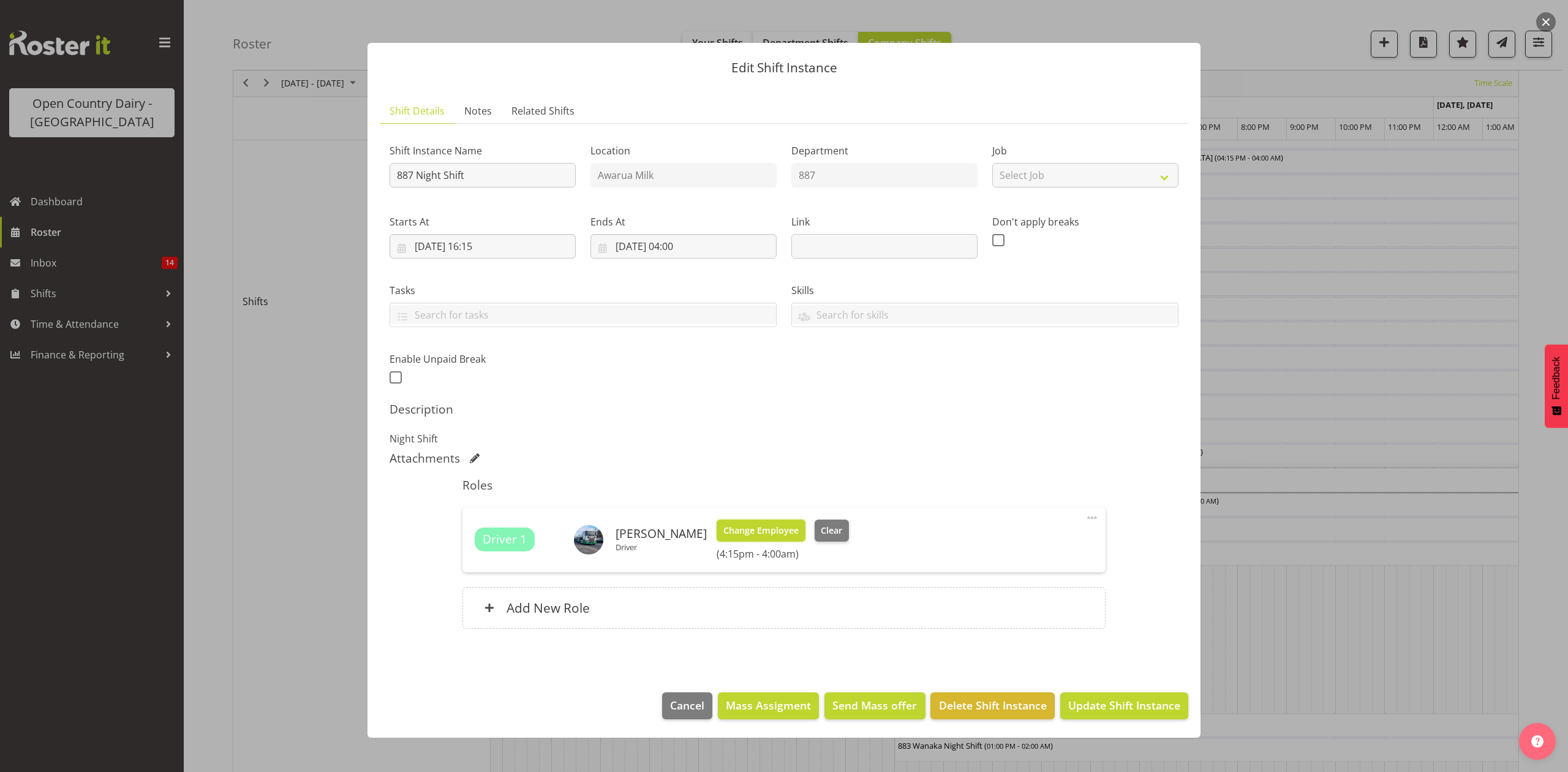
click at [753, 542] on button "Change Employee" at bounding box center [760, 531] width 88 height 22
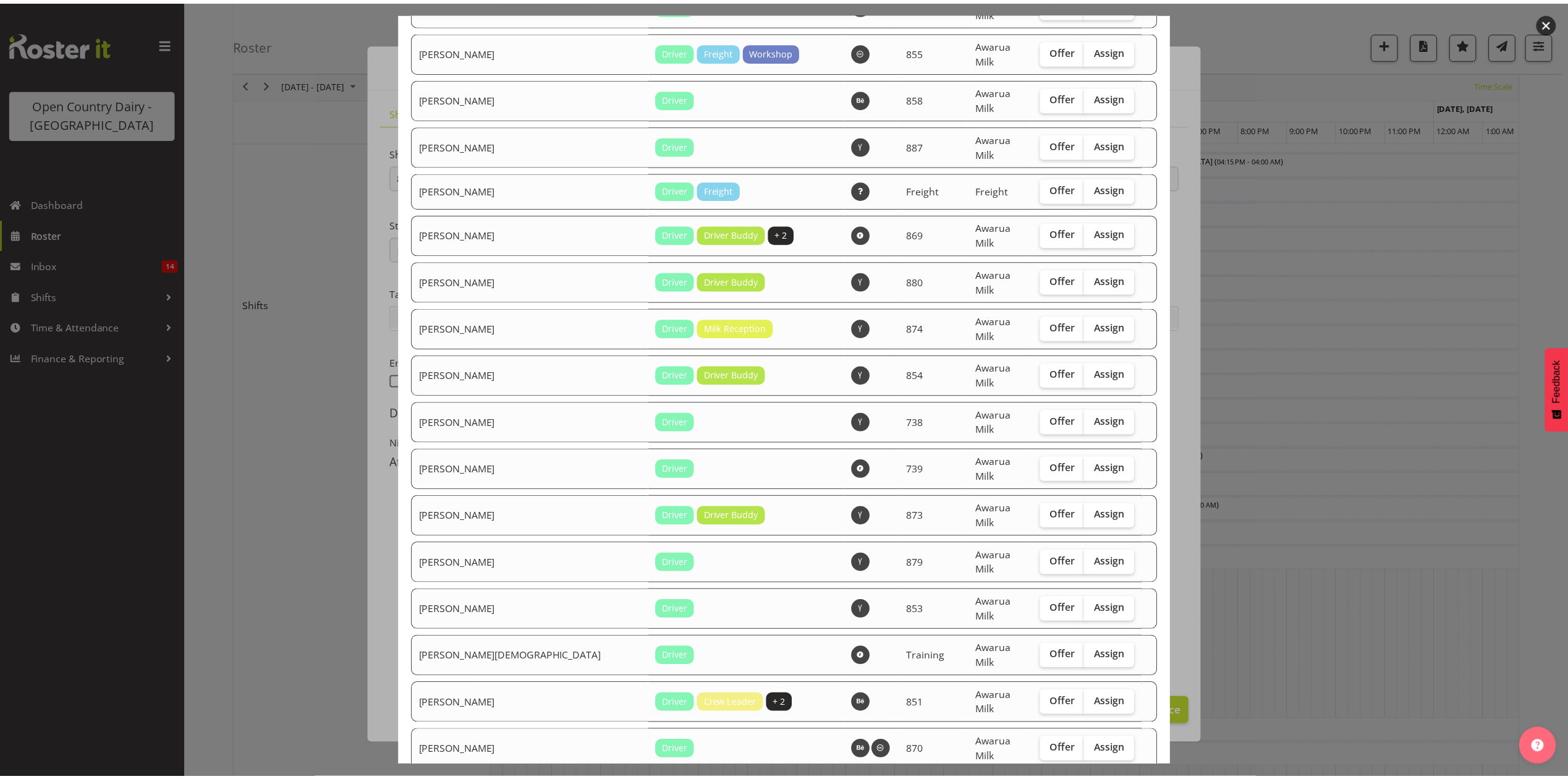
scroll to position [1755, 0]
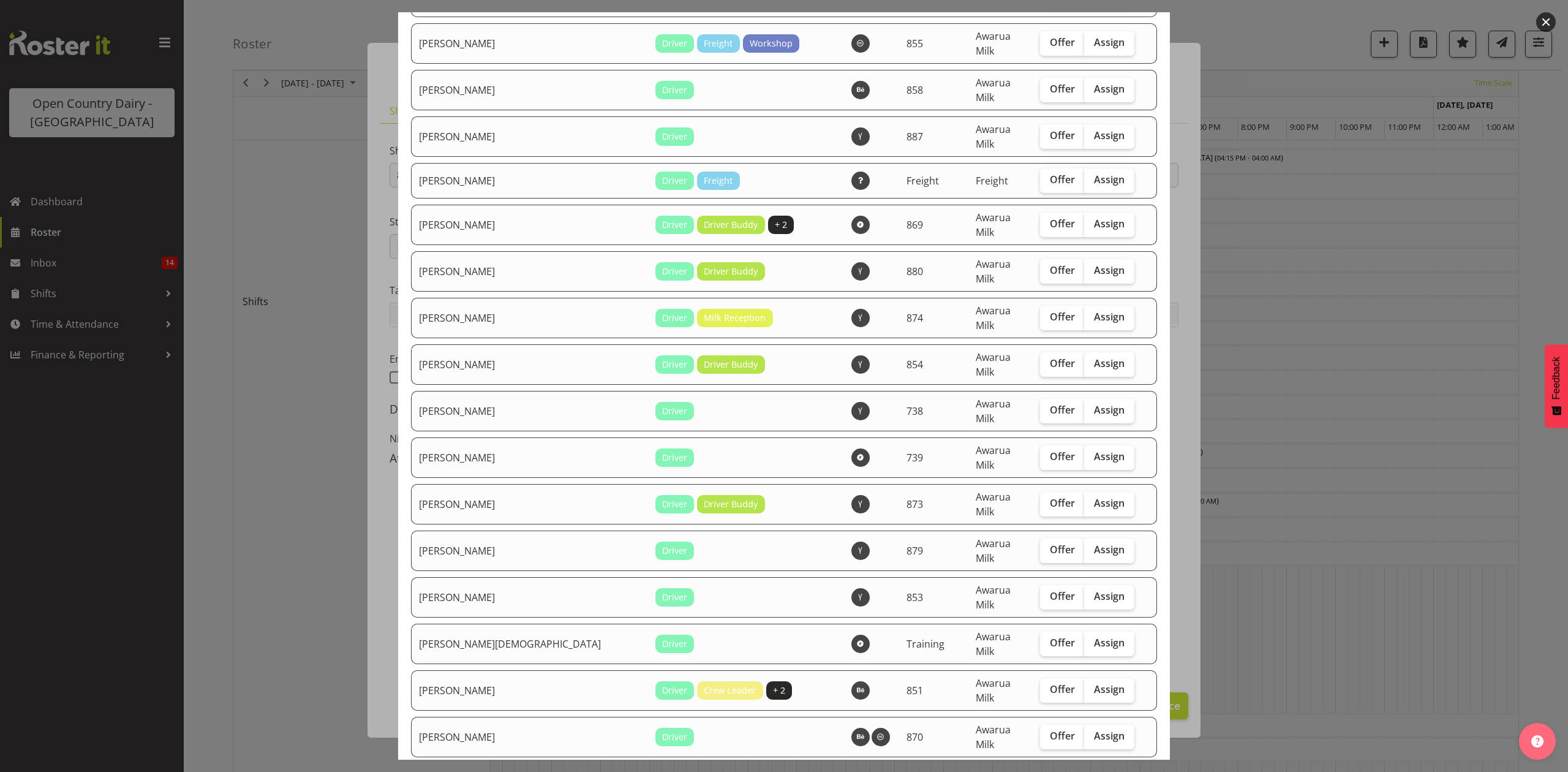
click at [1307, 474] on div at bounding box center [784, 386] width 1568 height 772
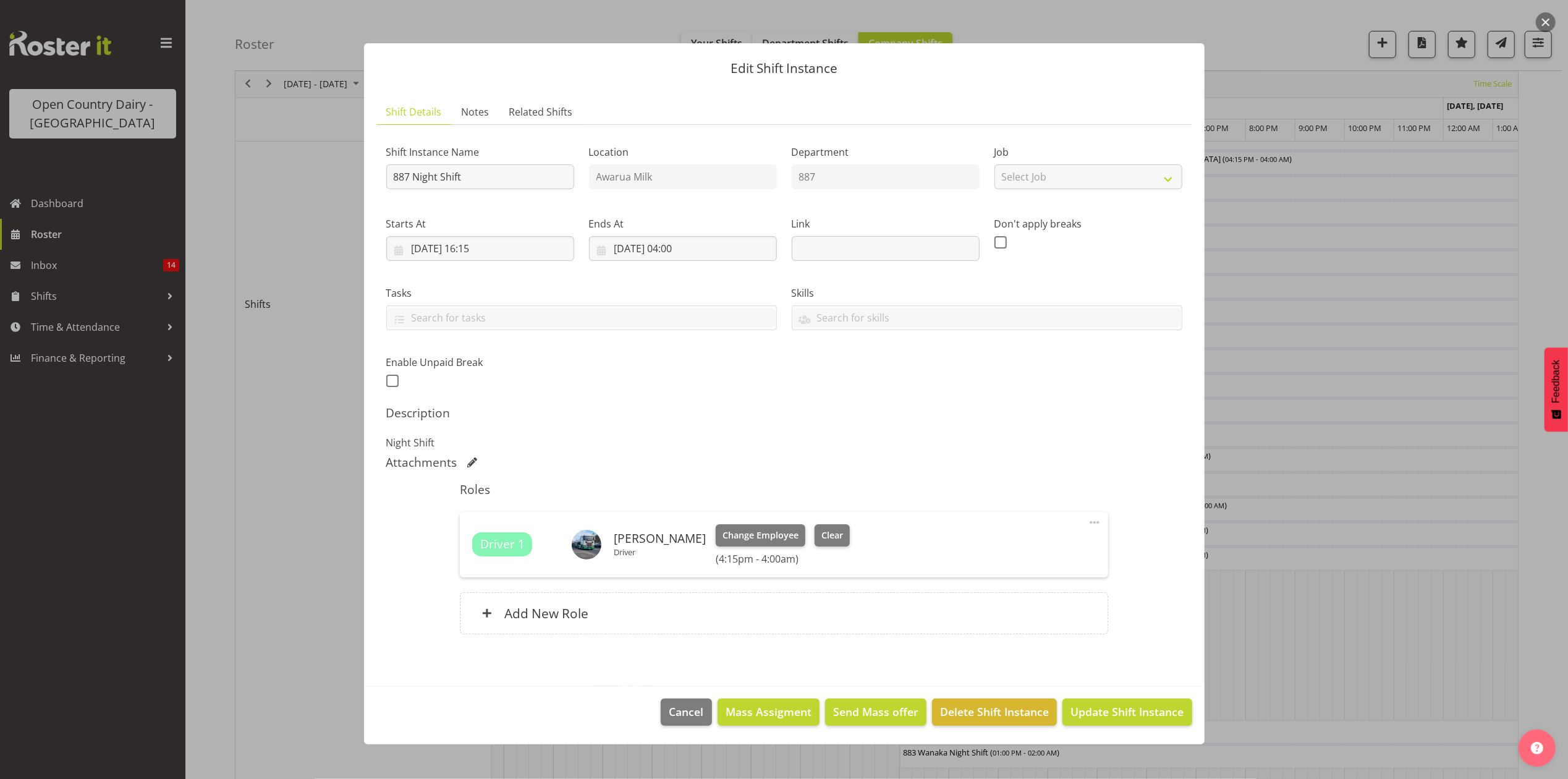
click at [1319, 478] on div at bounding box center [784, 390] width 1568 height 779
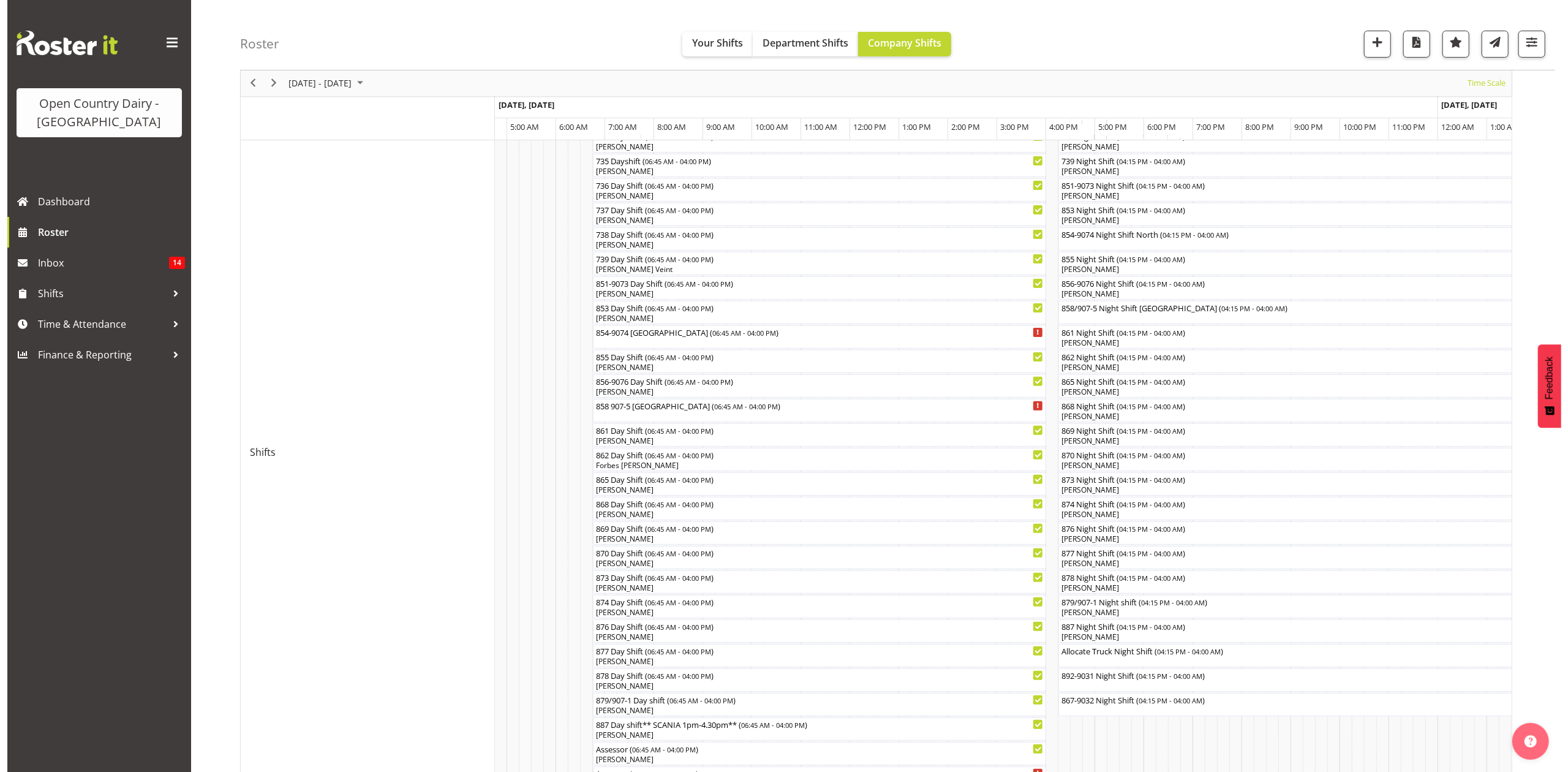
scroll to position [119, 0]
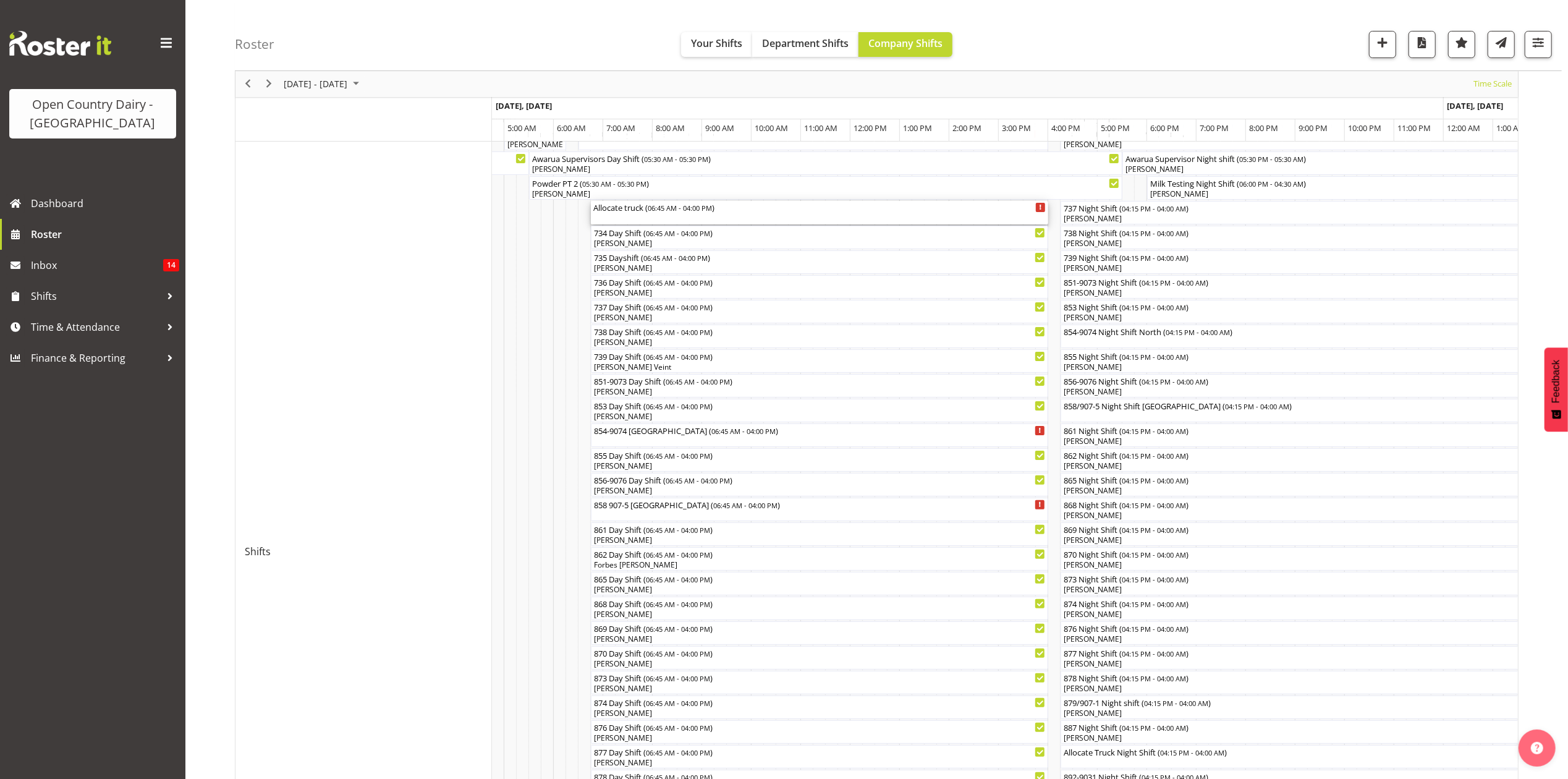
click at [615, 208] on div "Allocate truck ( 06:45 AM - 04:00 PM )" at bounding box center [819, 207] width 453 height 12
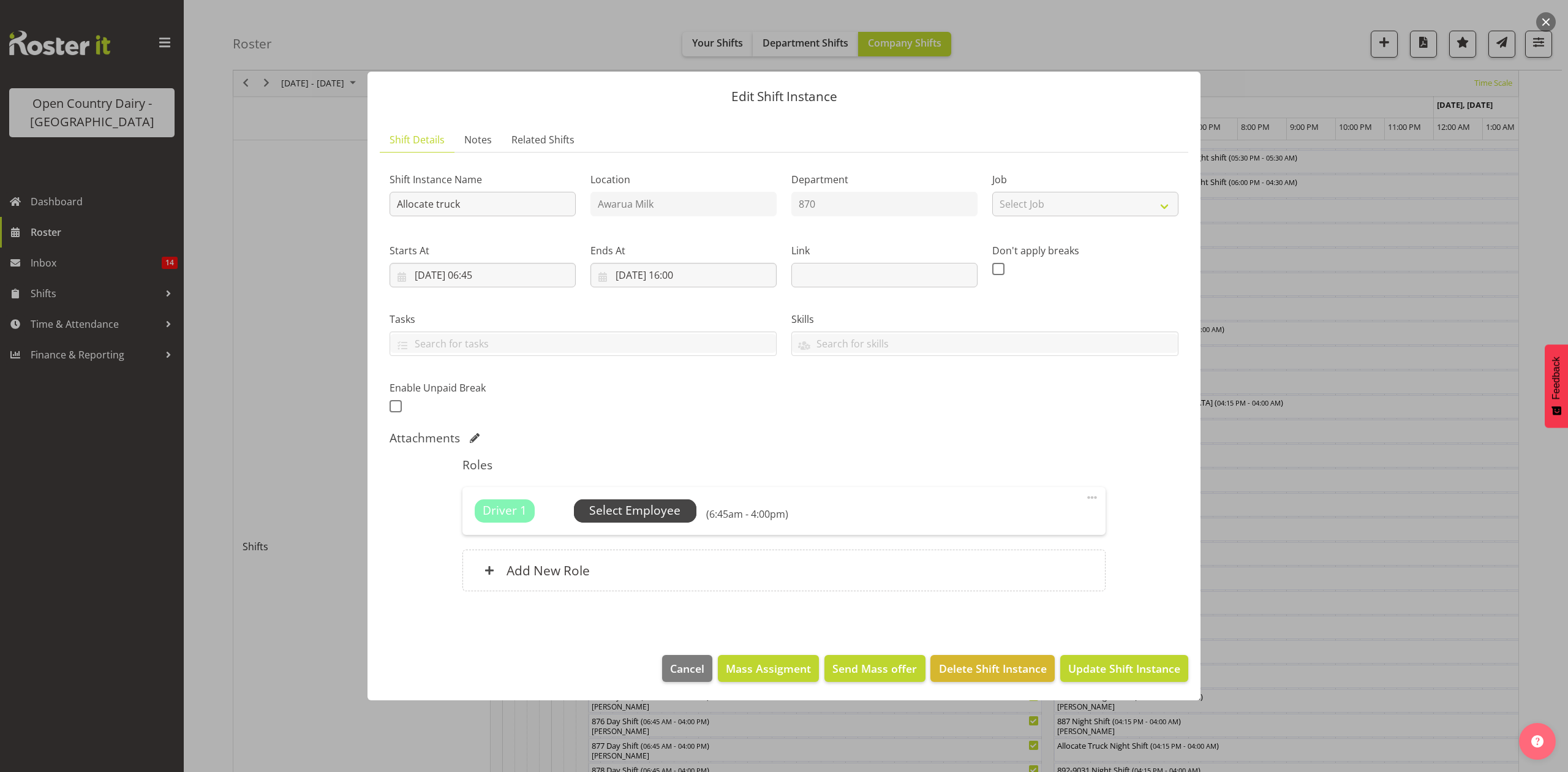
click at [648, 503] on span "Select Employee" at bounding box center [635, 510] width 92 height 17
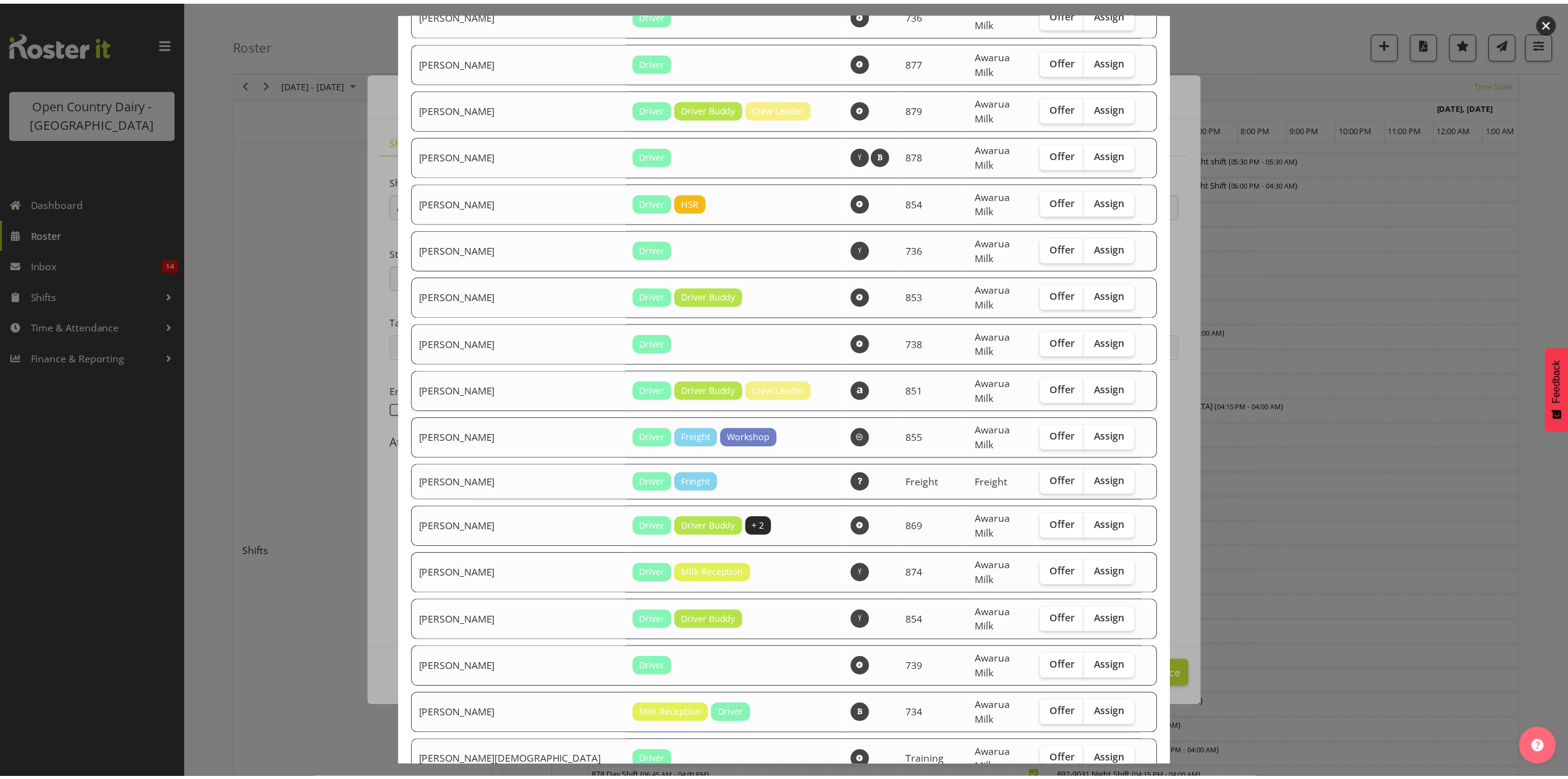
scroll to position [824, 0]
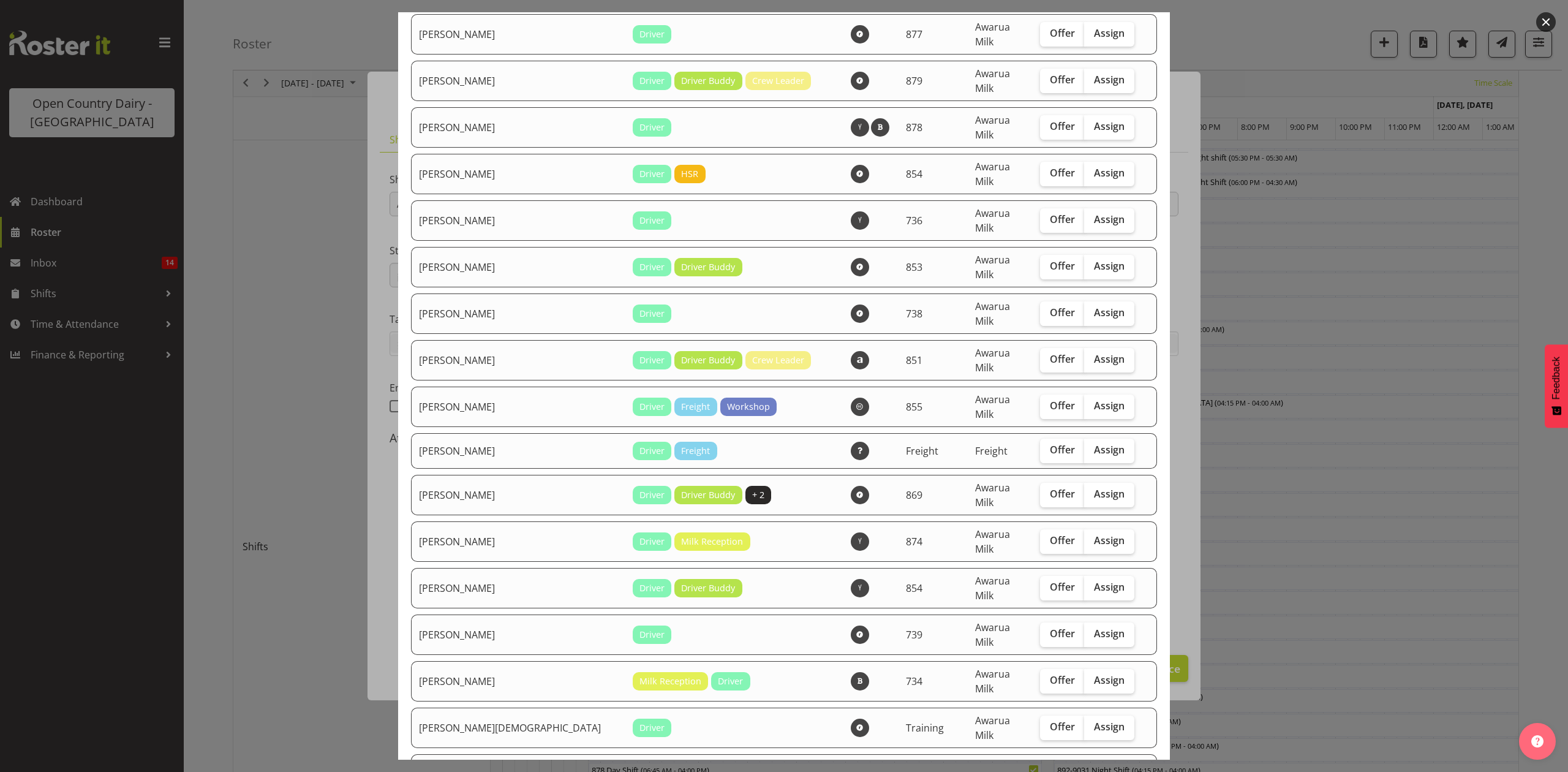
click at [1287, 636] on div at bounding box center [784, 386] width 1568 height 772
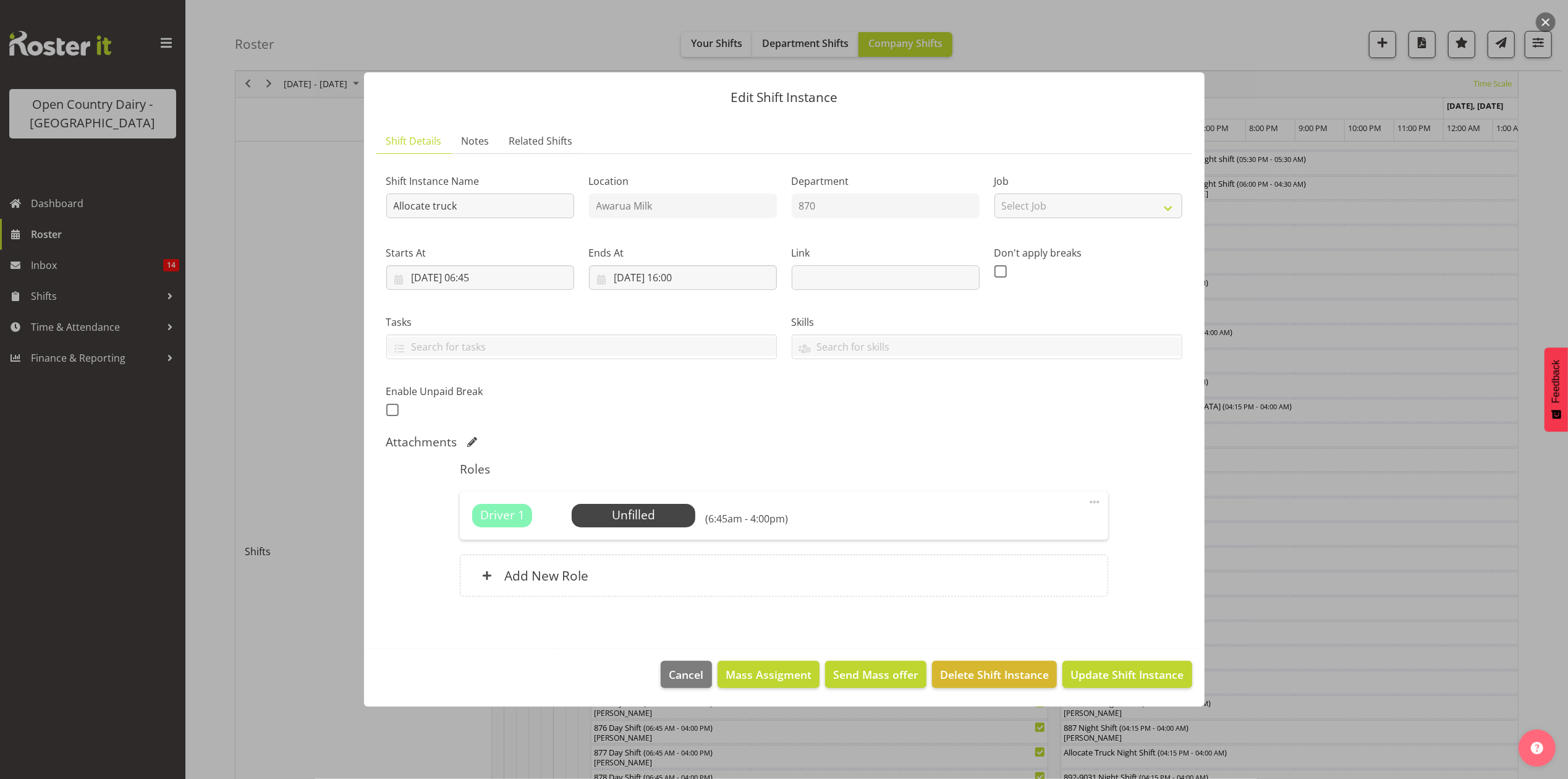
click at [1299, 624] on div at bounding box center [784, 390] width 1568 height 779
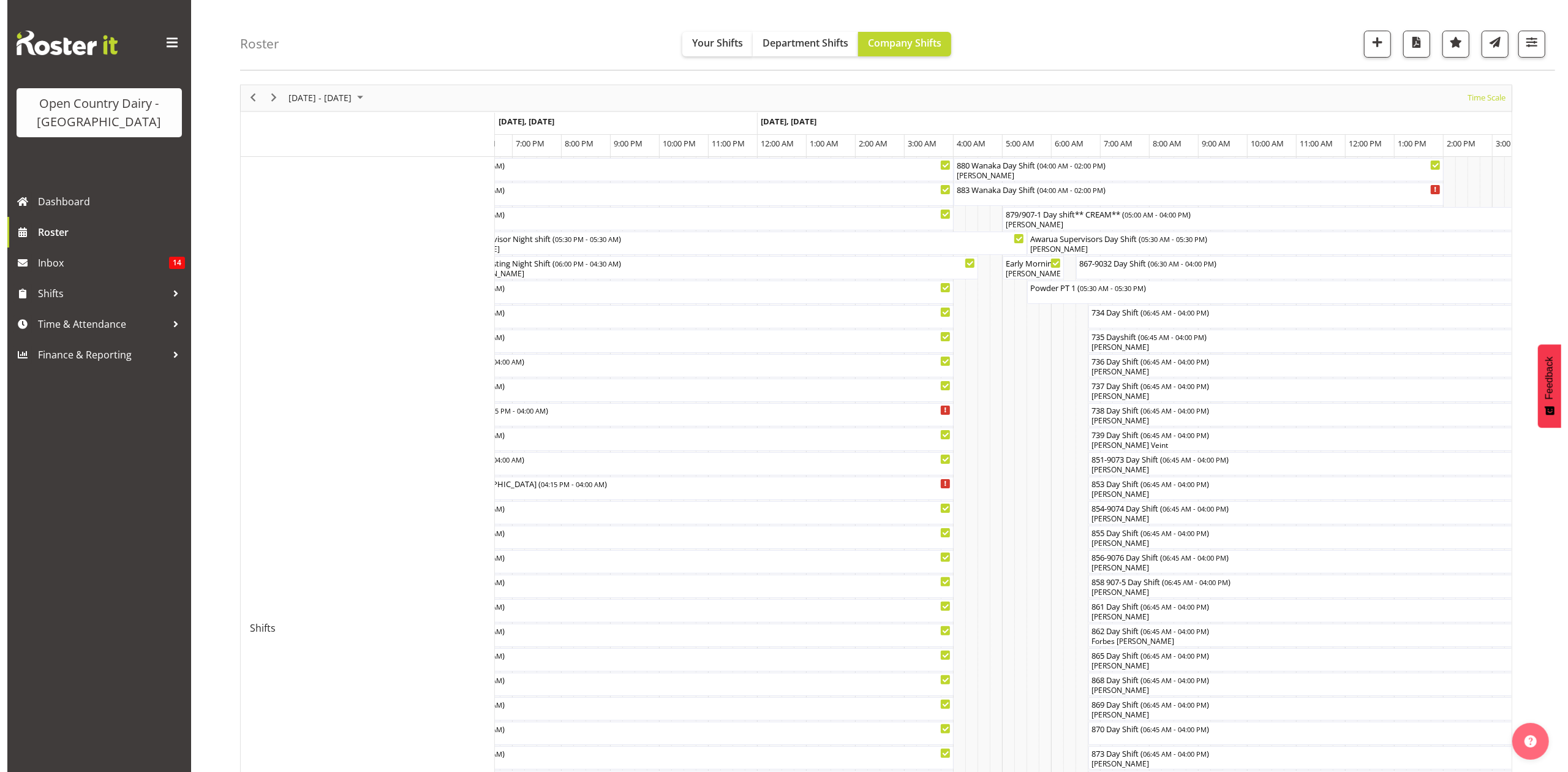
scroll to position [119, 0]
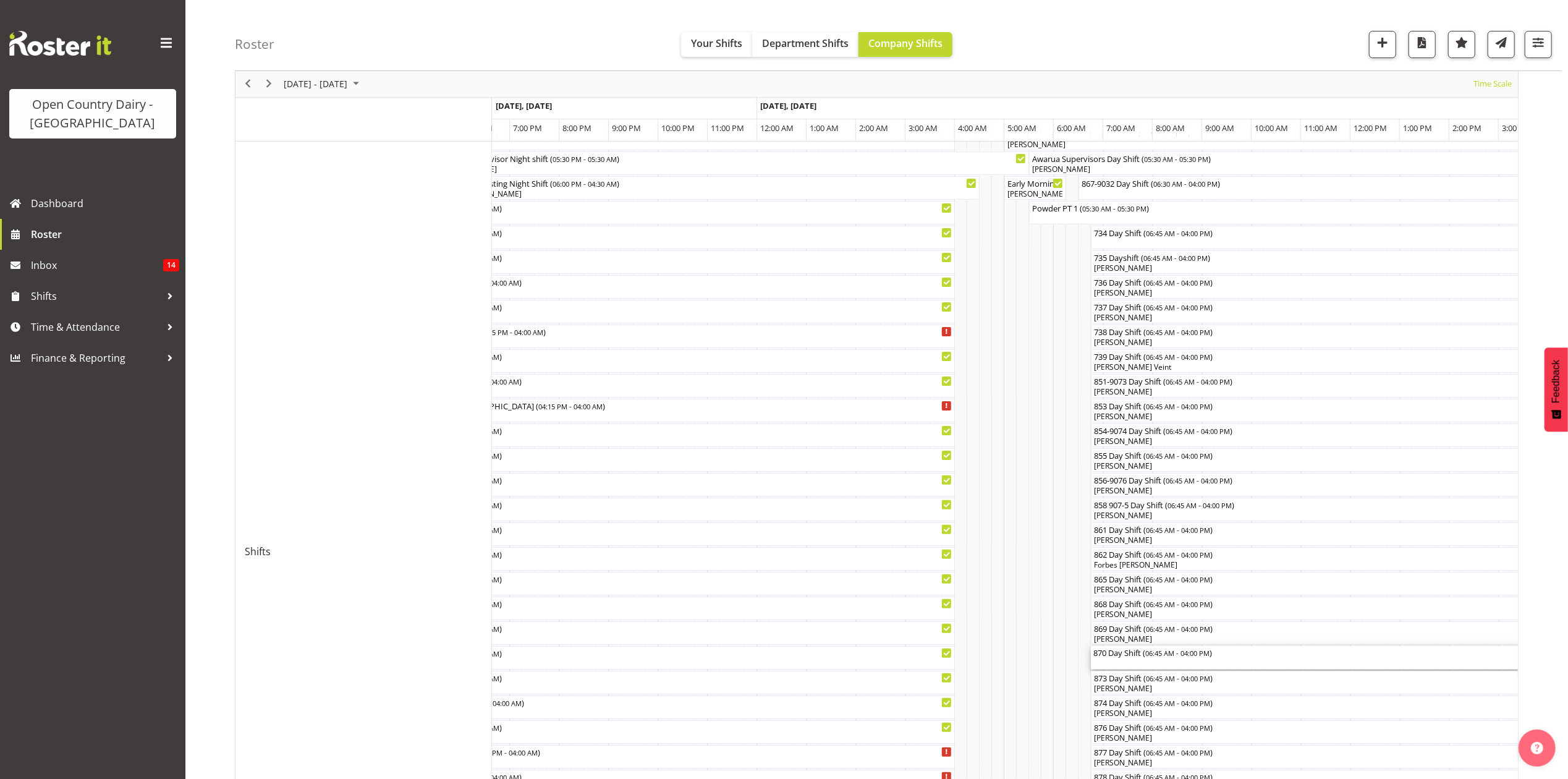
click at [1136, 658] on div "870 Day Shift ( 06:45 AM - 04:00 PM )" at bounding box center [1320, 652] width 453 height 12
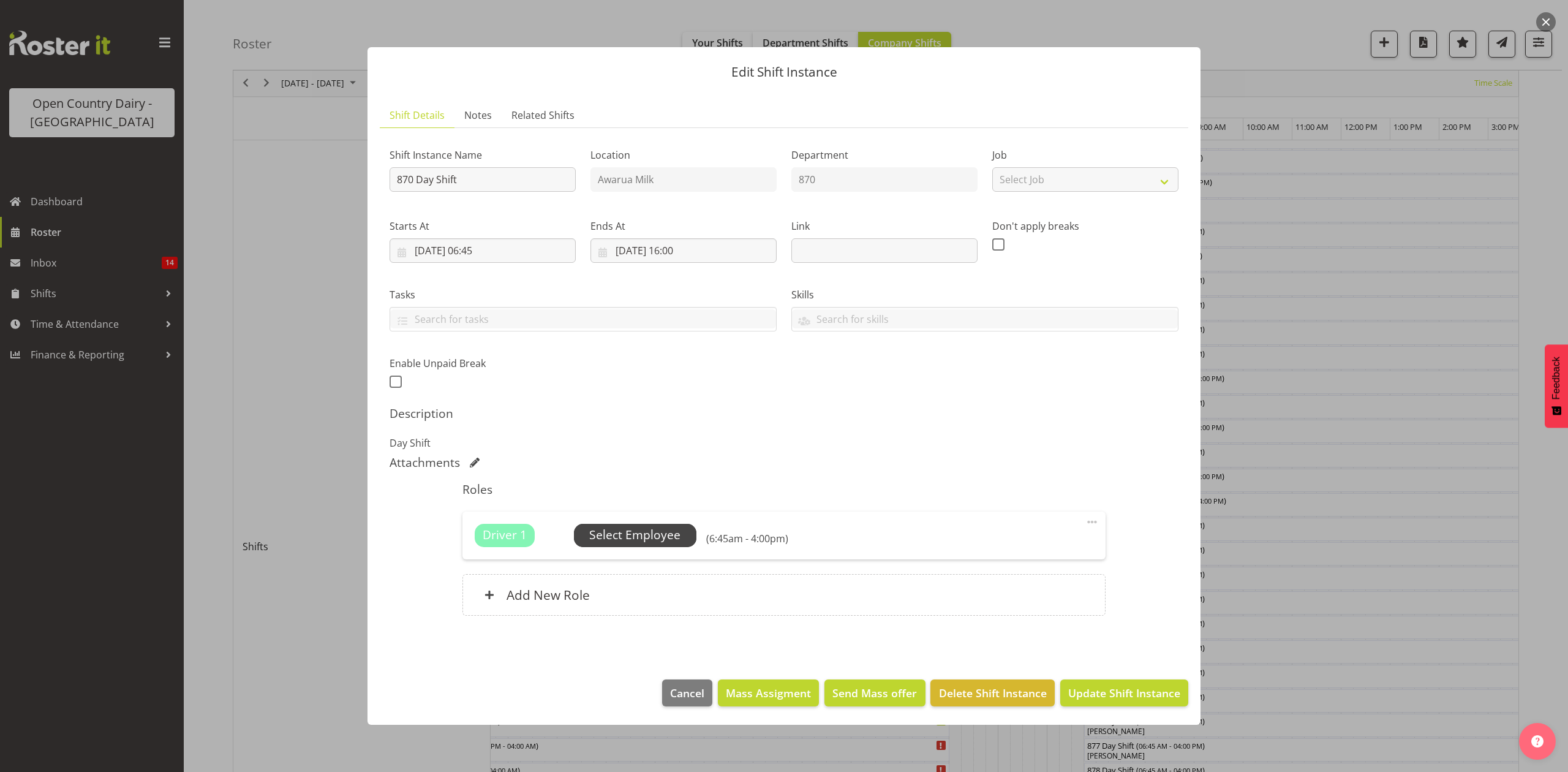
click at [637, 536] on span "Select Employee" at bounding box center [635, 535] width 92 height 17
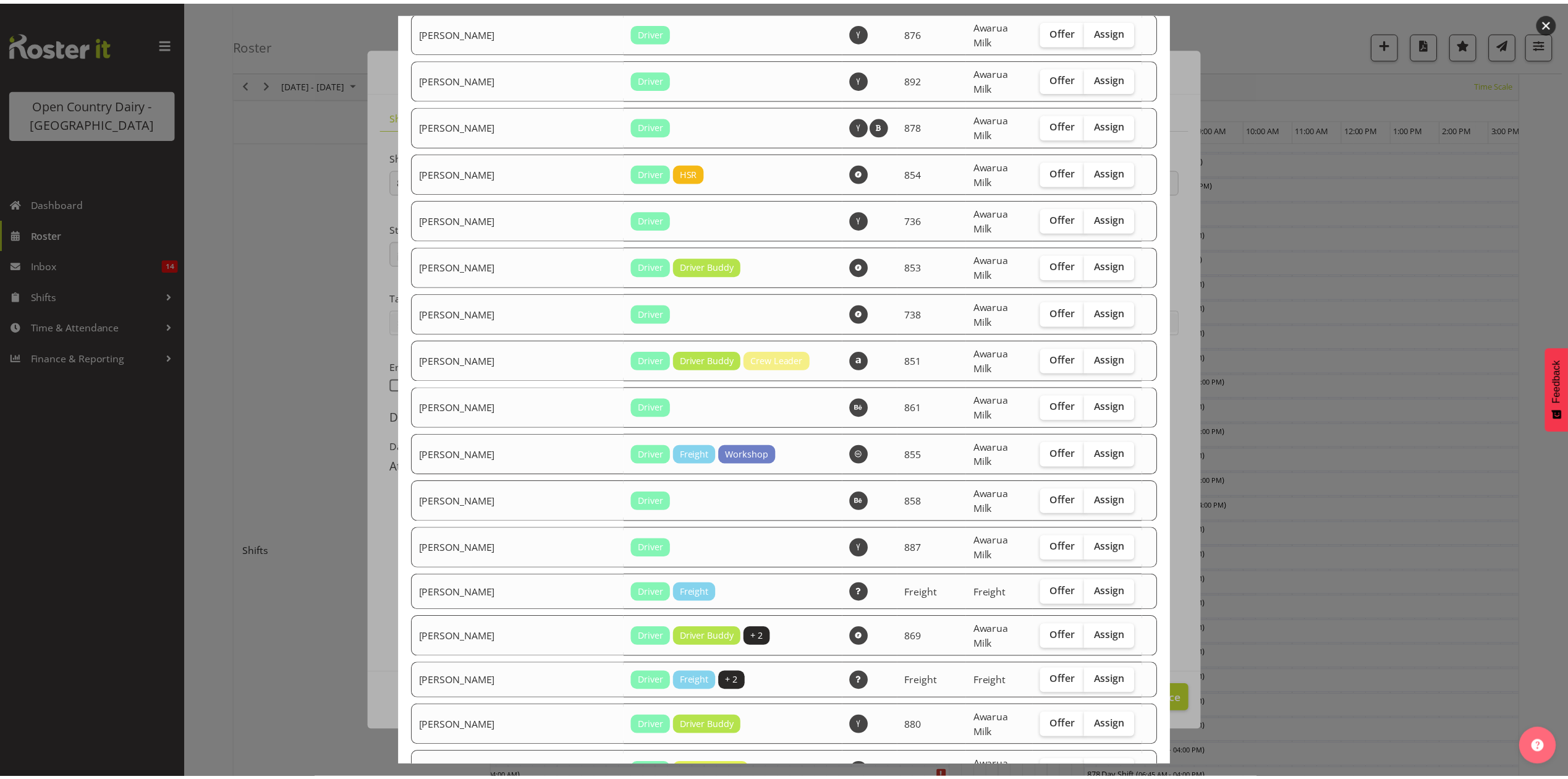
scroll to position [1814, 0]
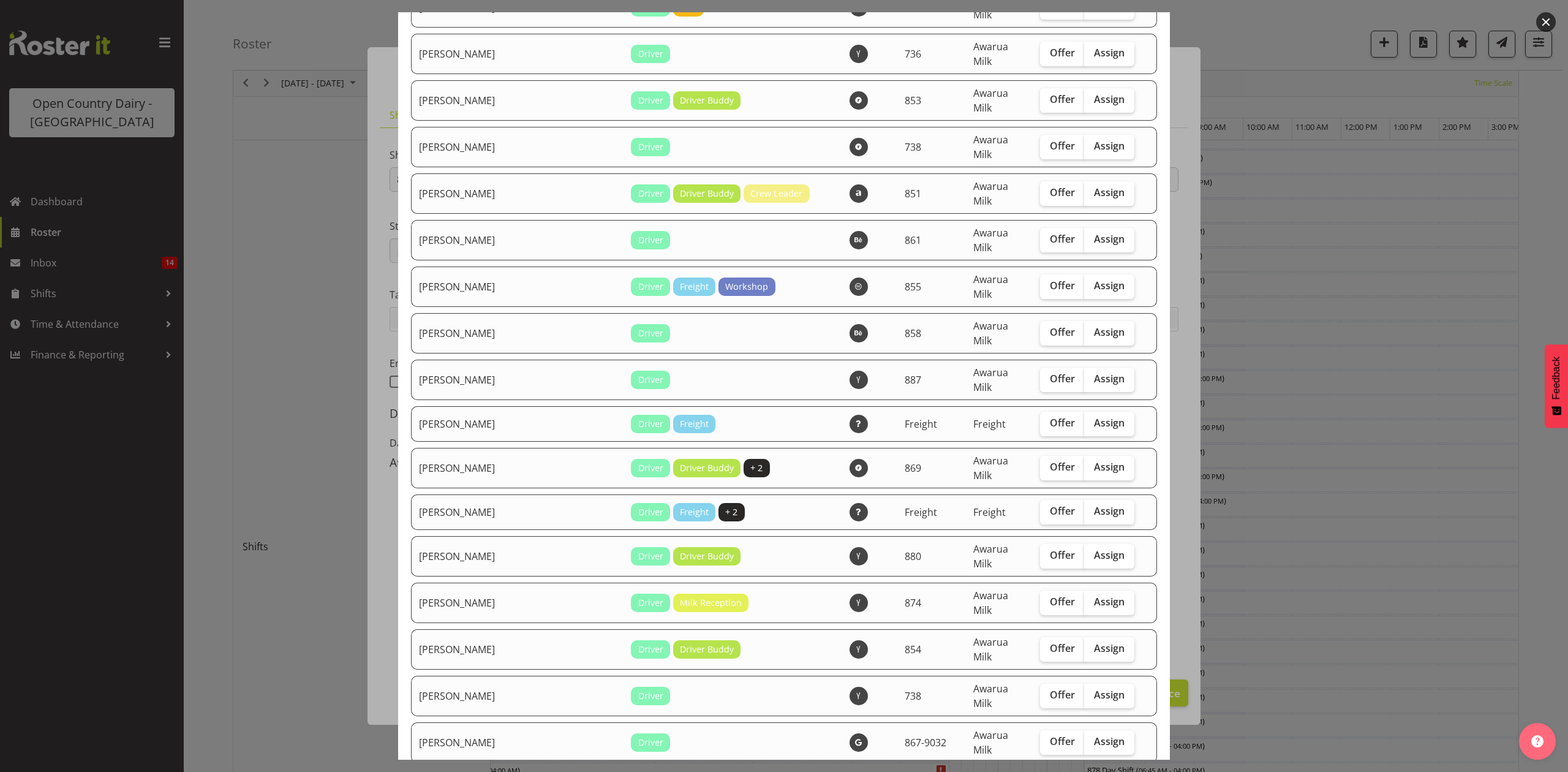
click at [1322, 627] on div at bounding box center [784, 386] width 1568 height 772
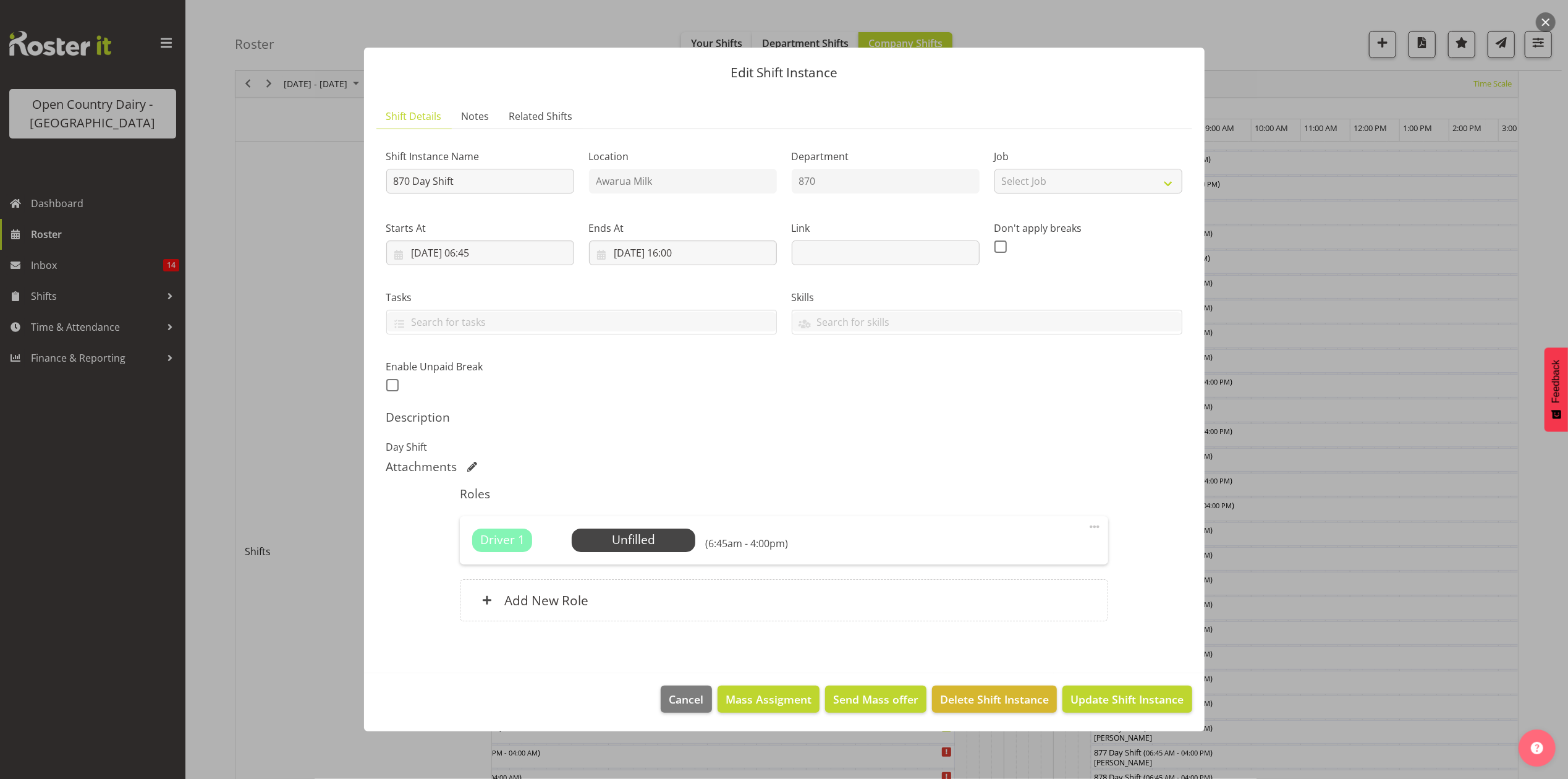
click at [1334, 633] on div at bounding box center [784, 390] width 1568 height 779
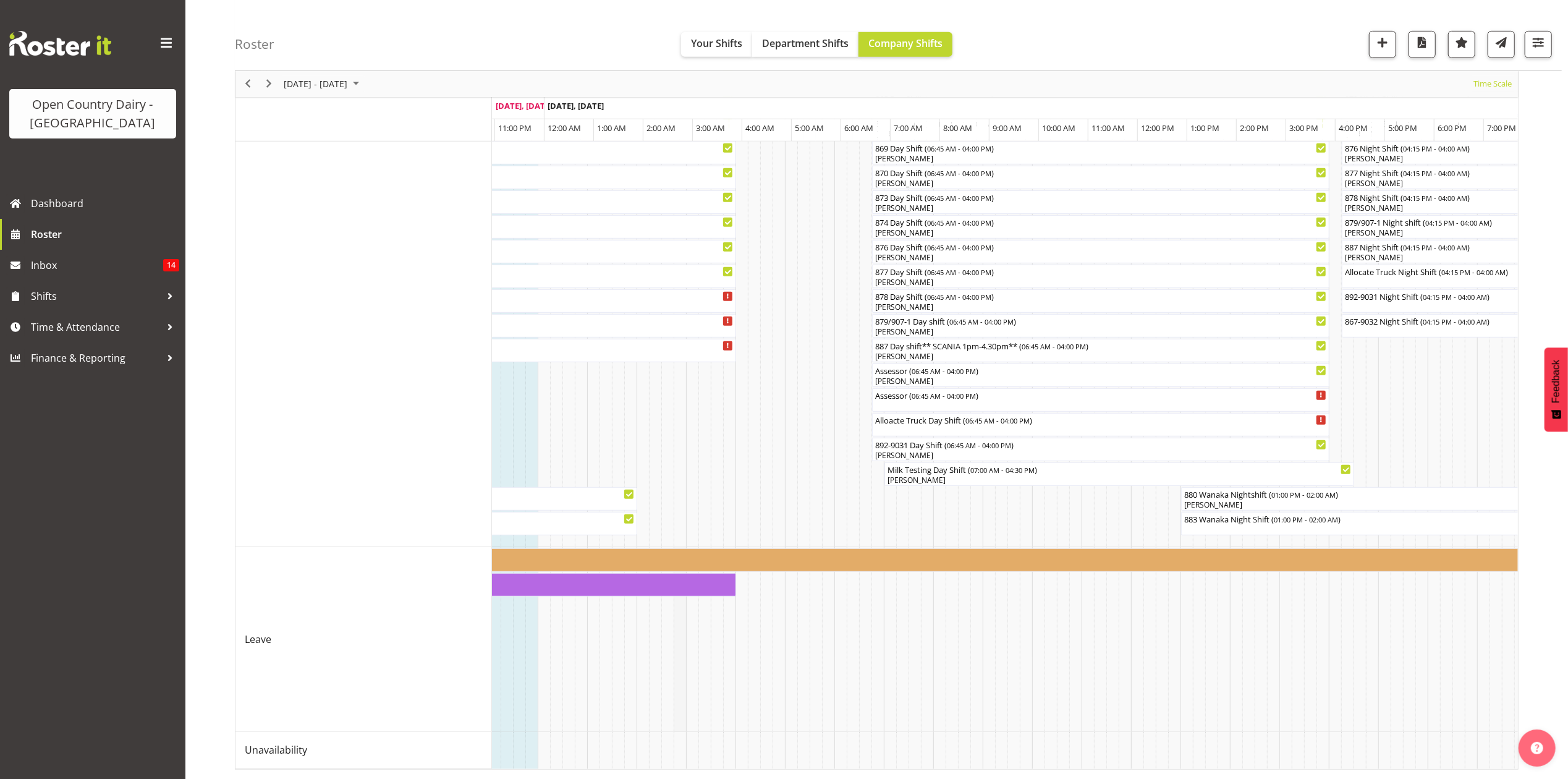
scroll to position [0, 4702]
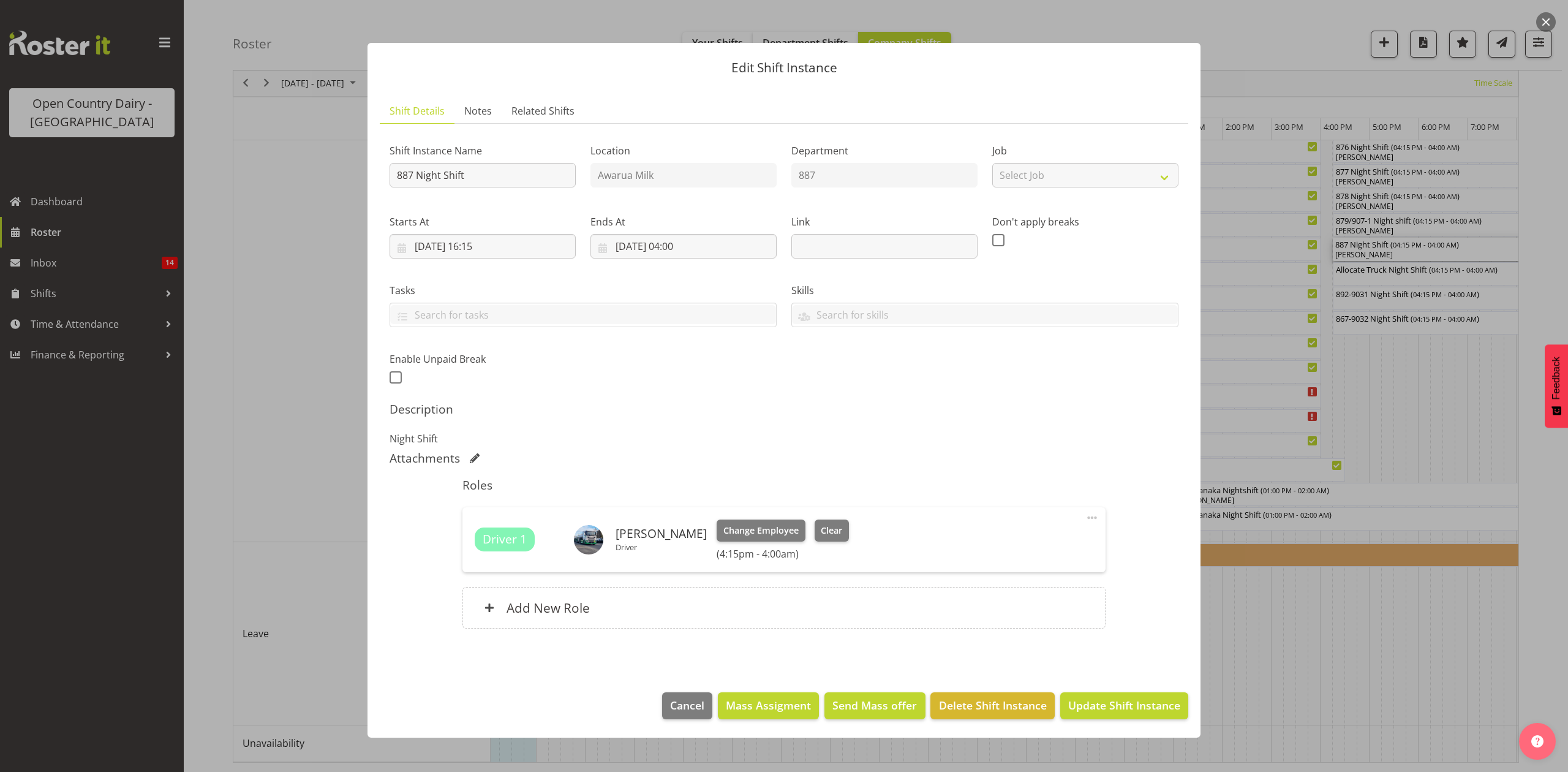
click at [1431, 621] on div at bounding box center [784, 386] width 1568 height 772
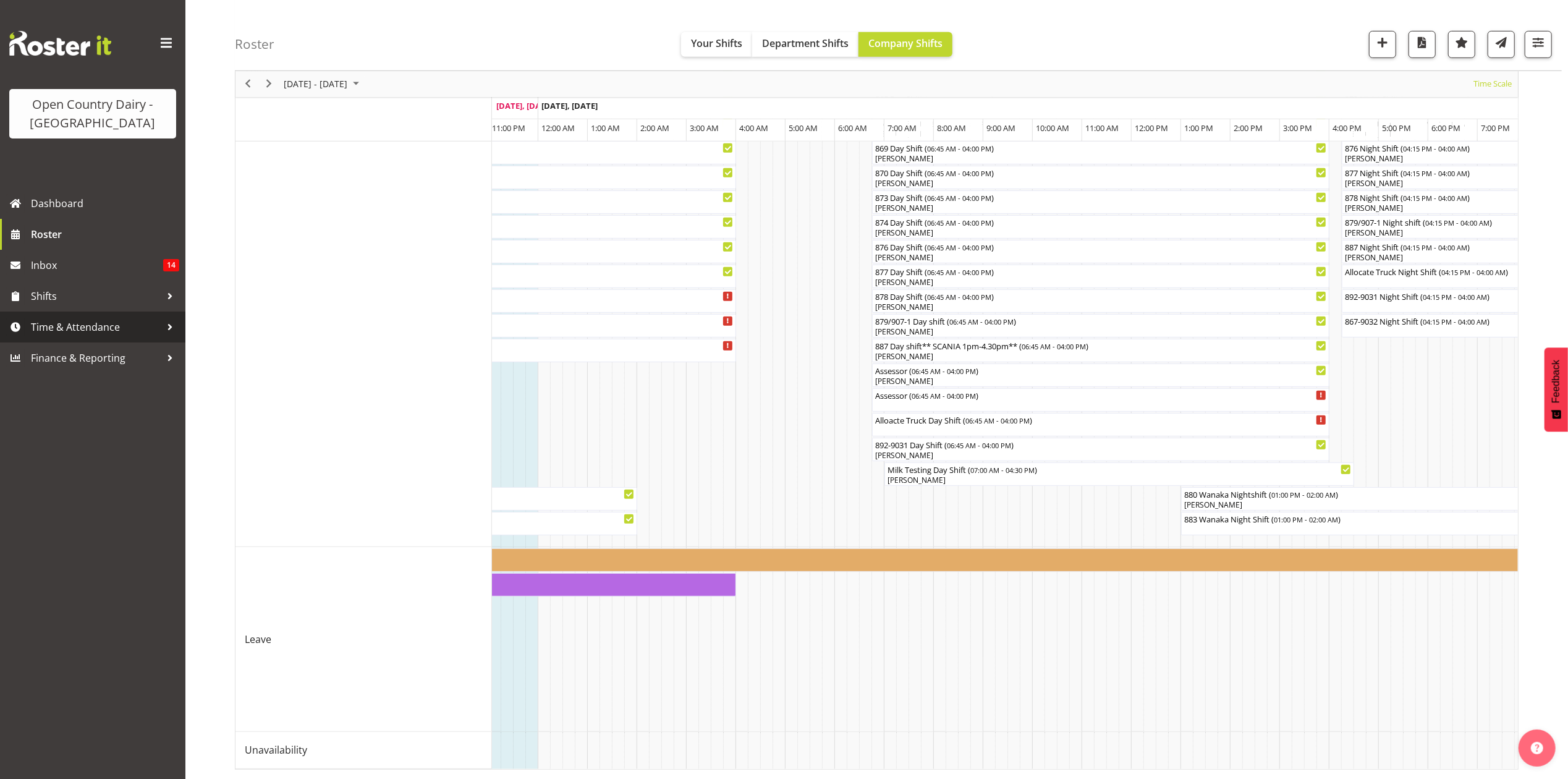
click at [57, 334] on span "Time & Attendance" at bounding box center [95, 327] width 130 height 18
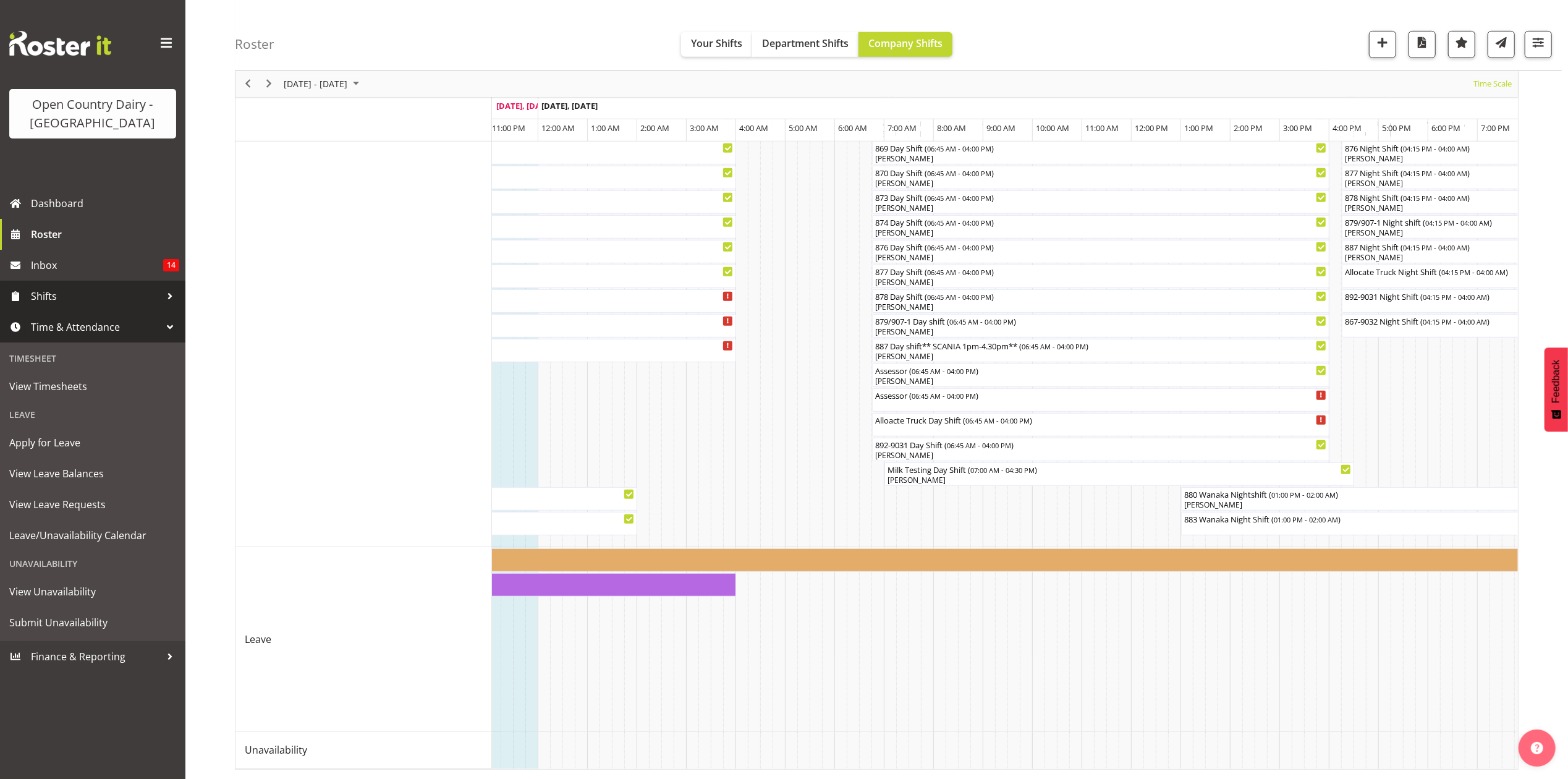
click at [53, 302] on span "Shifts" at bounding box center [95, 296] width 130 height 18
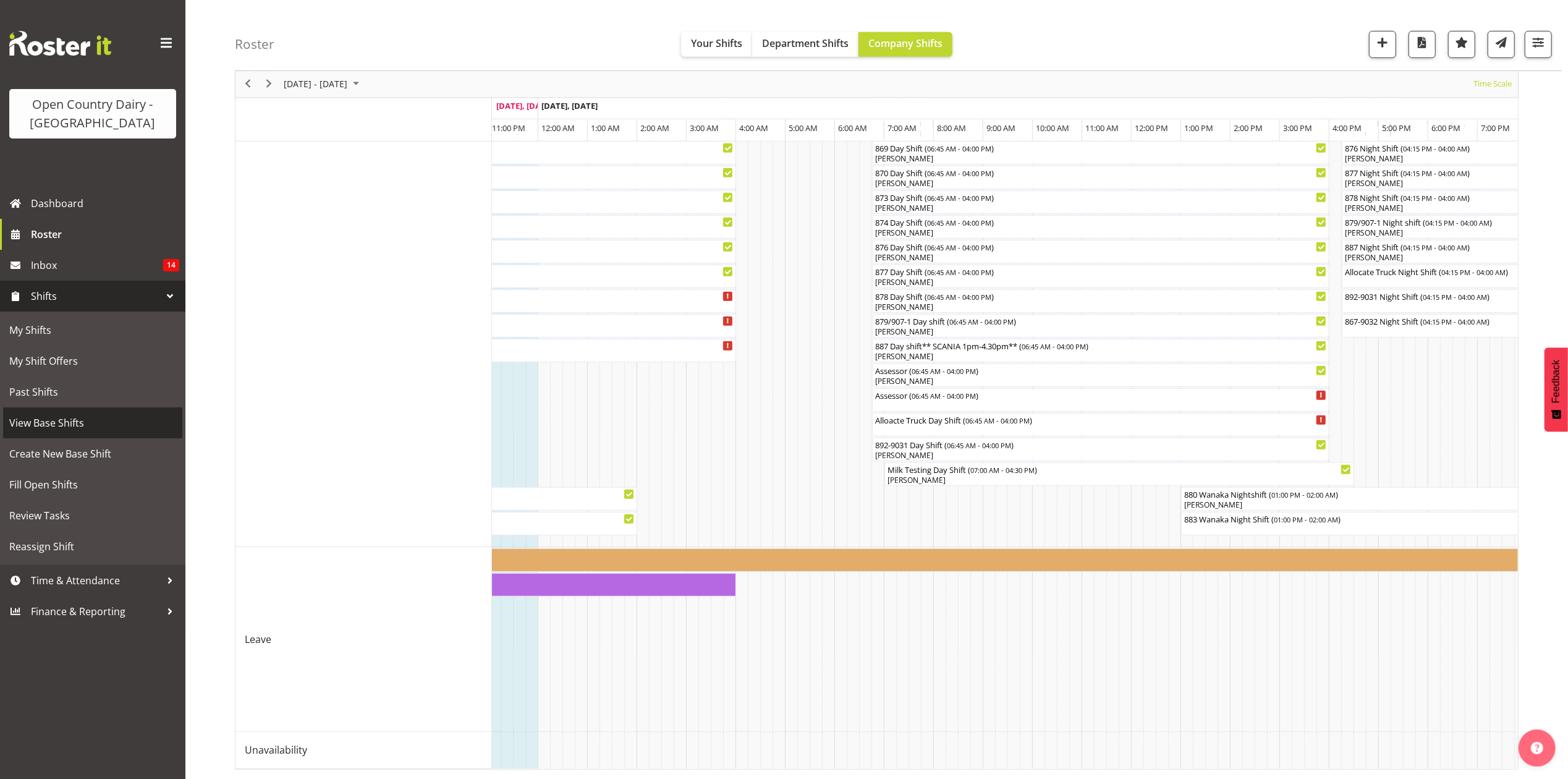
click at [56, 416] on span "View Base Shifts" at bounding box center [92, 423] width 167 height 18
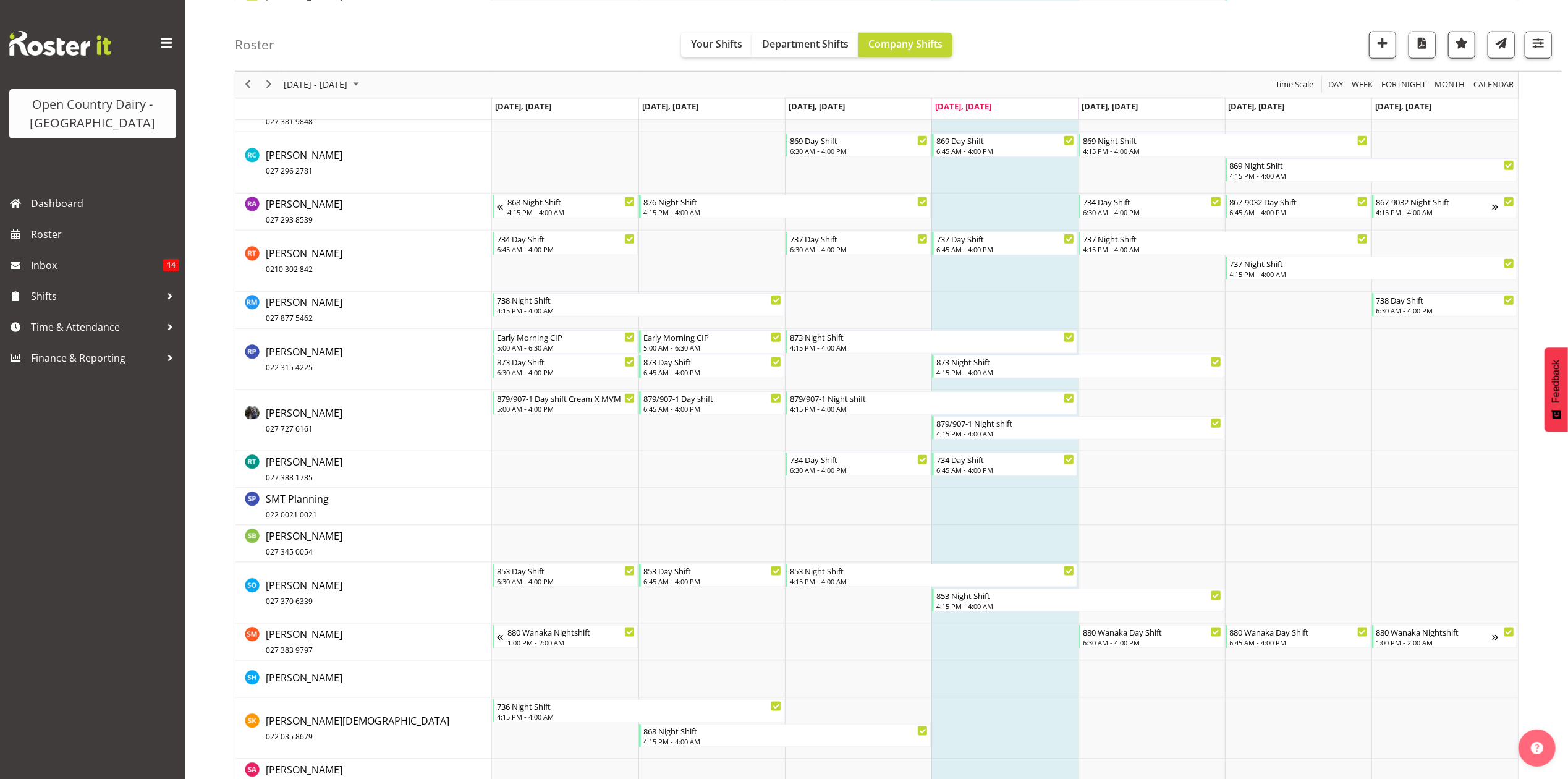
scroll to position [6020, 0]
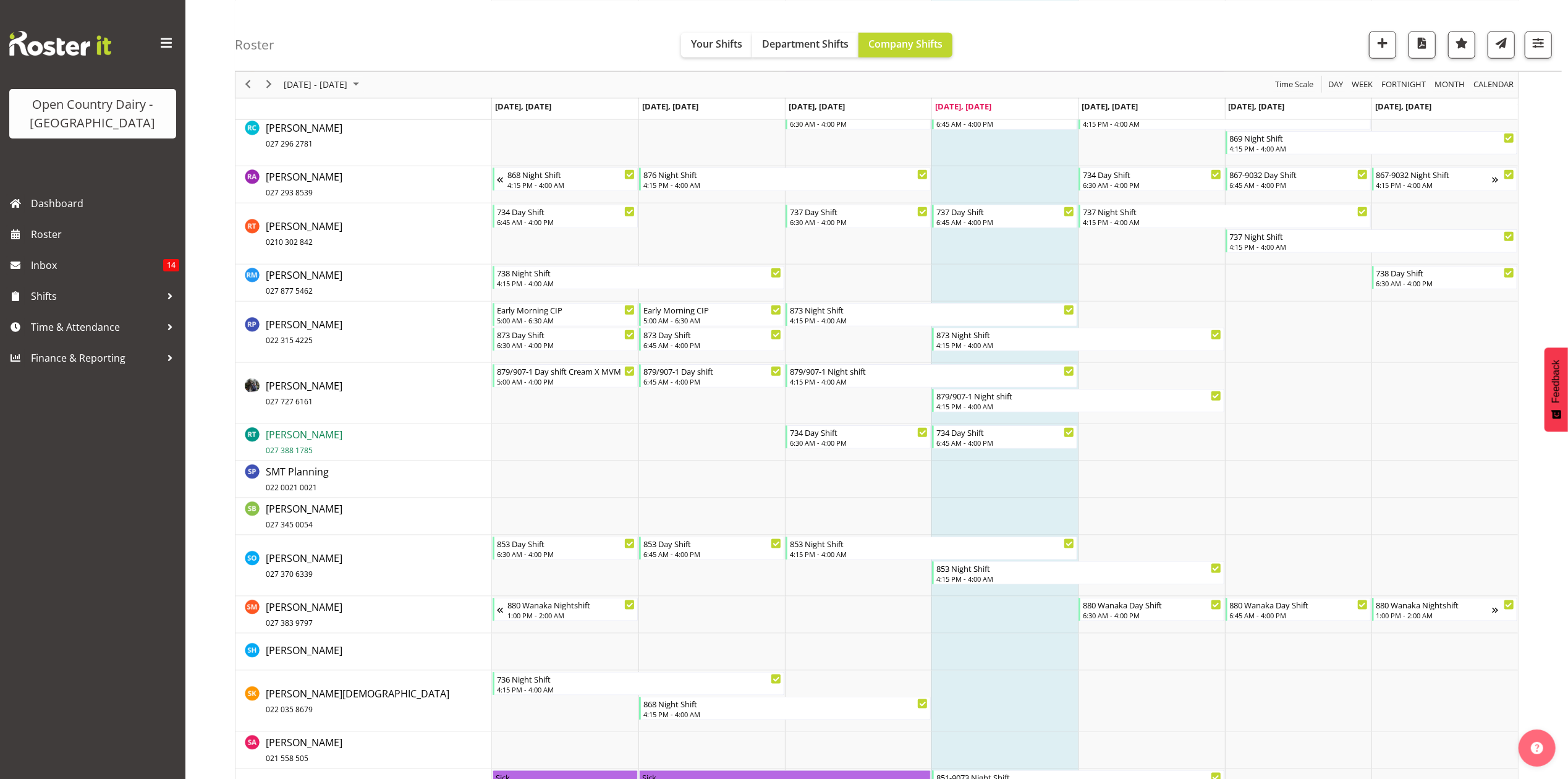
click at [292, 441] on span "Ryan Thompson 027 388 1785" at bounding box center [304, 441] width 76 height 28
click at [286, 435] on span "Ryan Thompson 027 388 1785" at bounding box center [304, 441] width 76 height 28
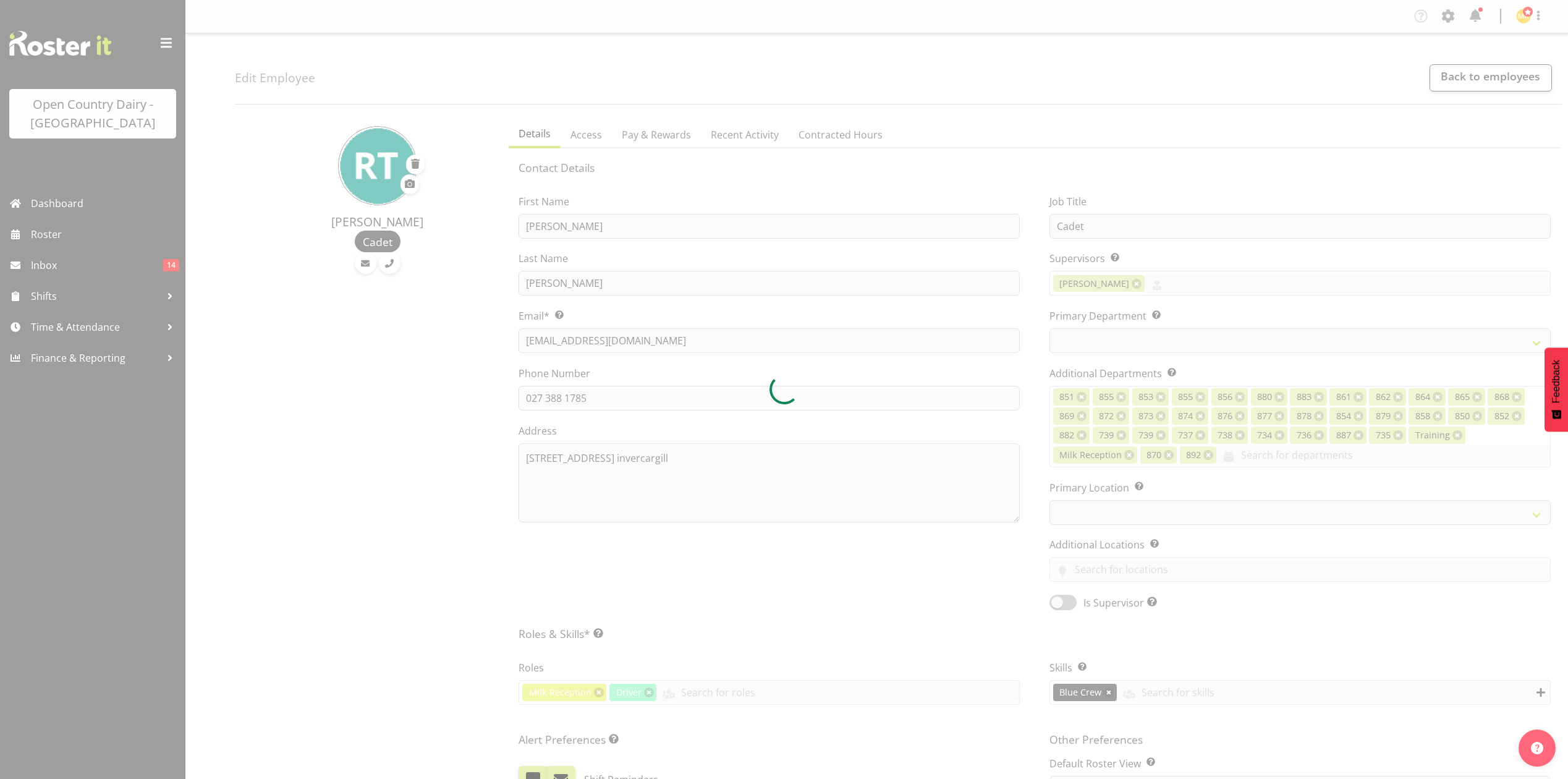
select select "TimelineWeek"
select select
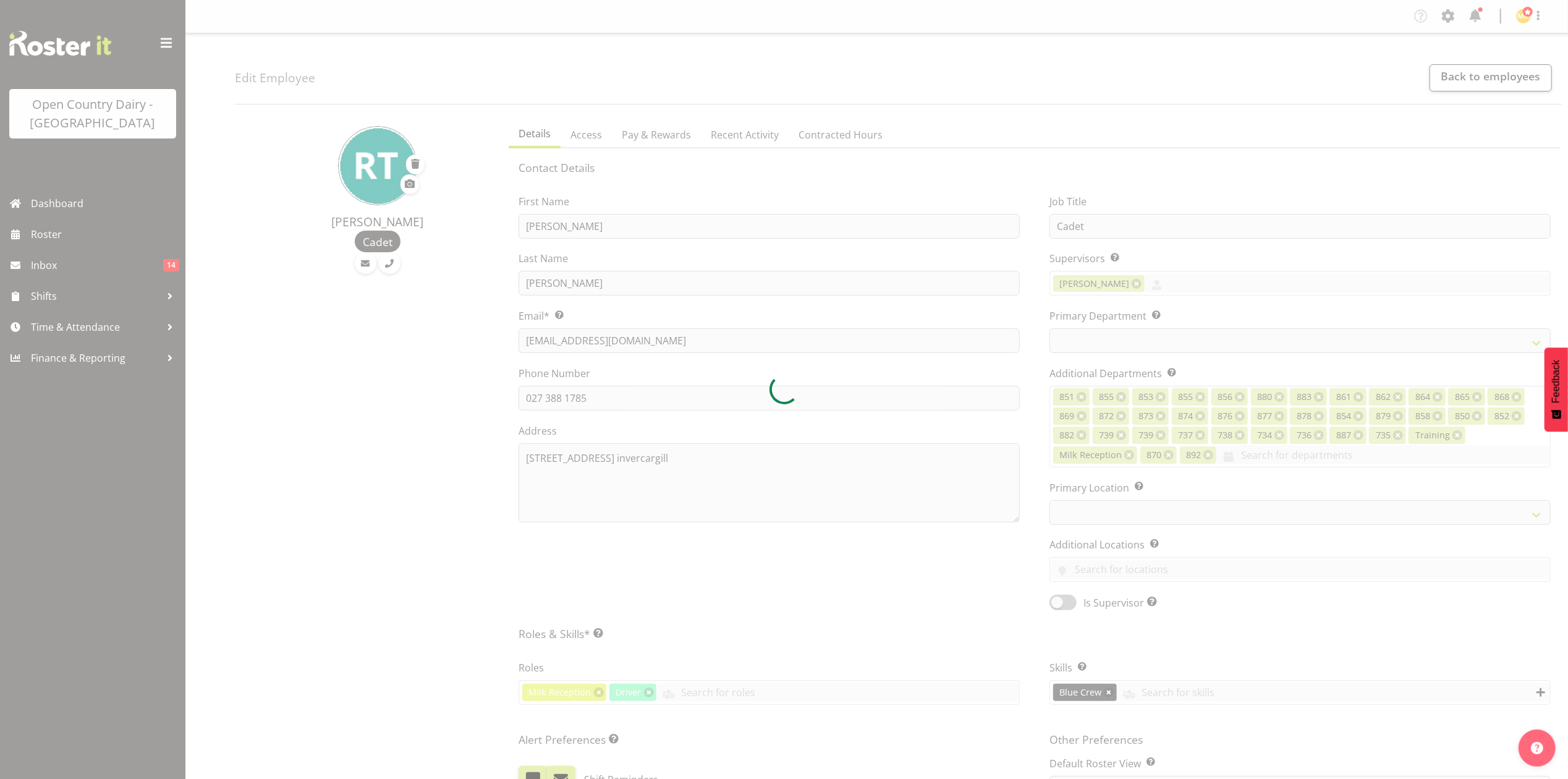
select select "905"
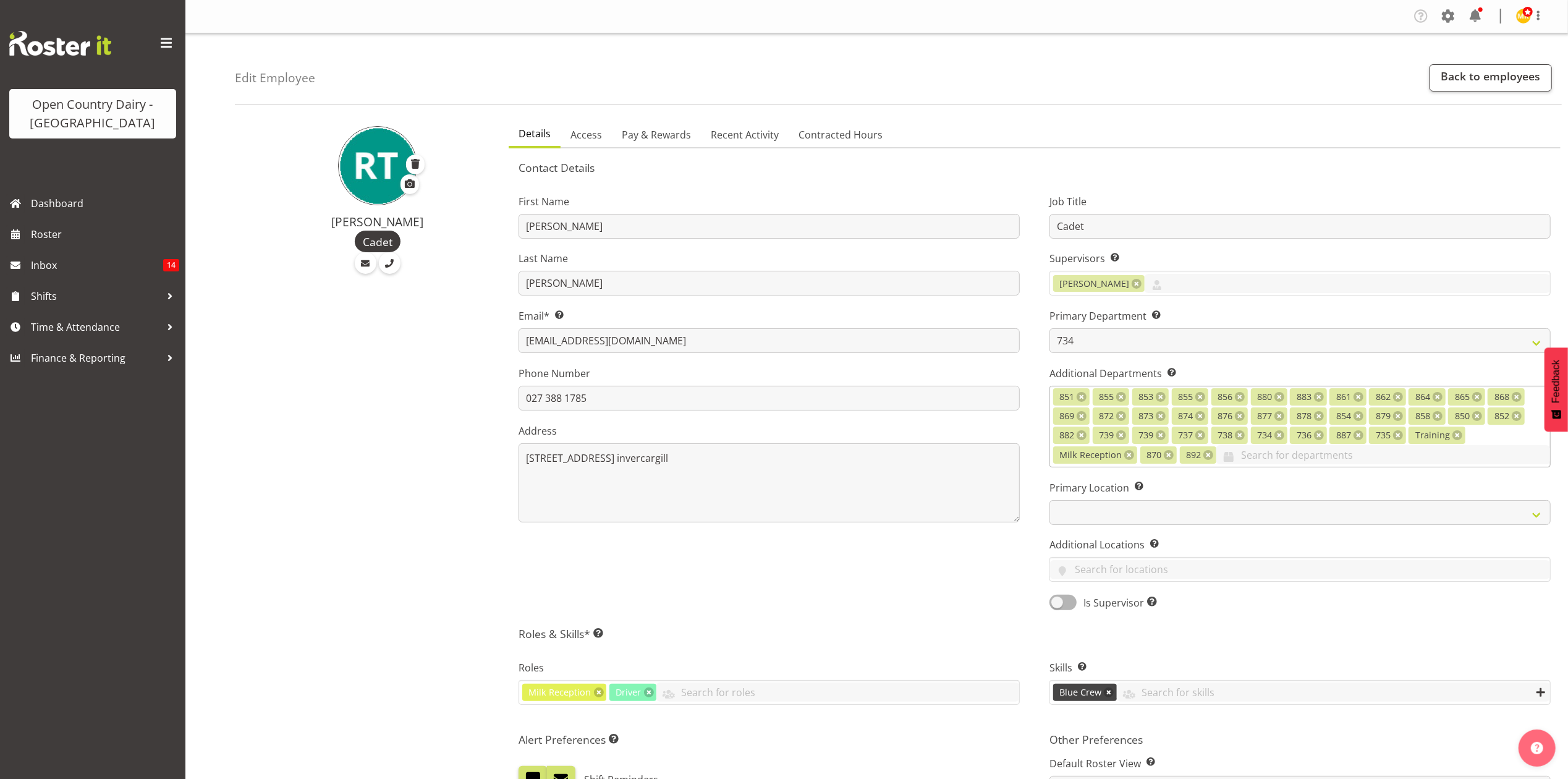
click at [1239, 467] on div at bounding box center [1383, 456] width 334 height 21
click at [1082, 583] on link "887" at bounding box center [1300, 583] width 500 height 22
click at [937, 558] on div "First Name [PERSON_NAME] Last Name [PERSON_NAME] Email* This is a required fiel…" at bounding box center [769, 399] width 531 height 443
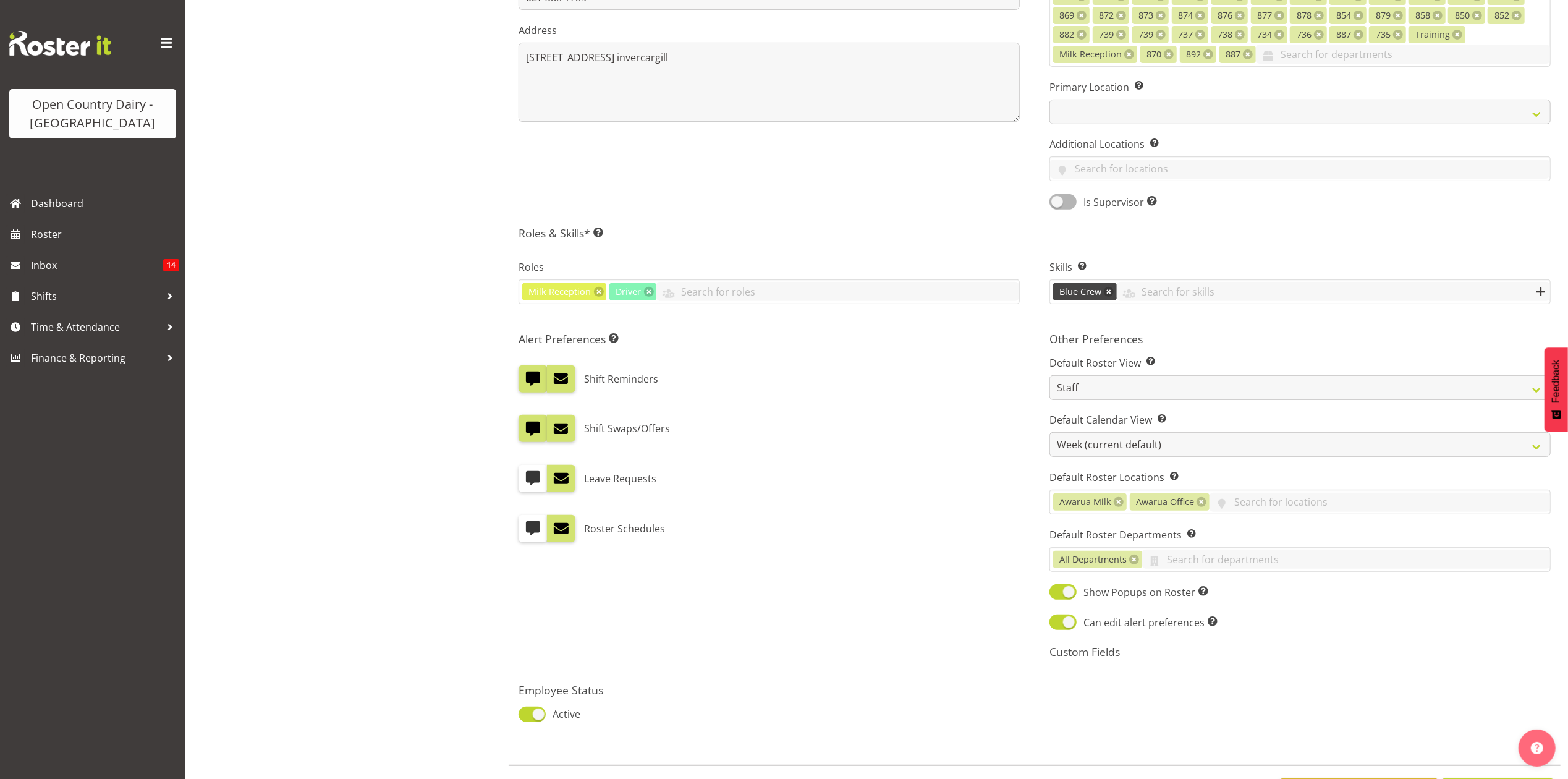
scroll to position [465, 0]
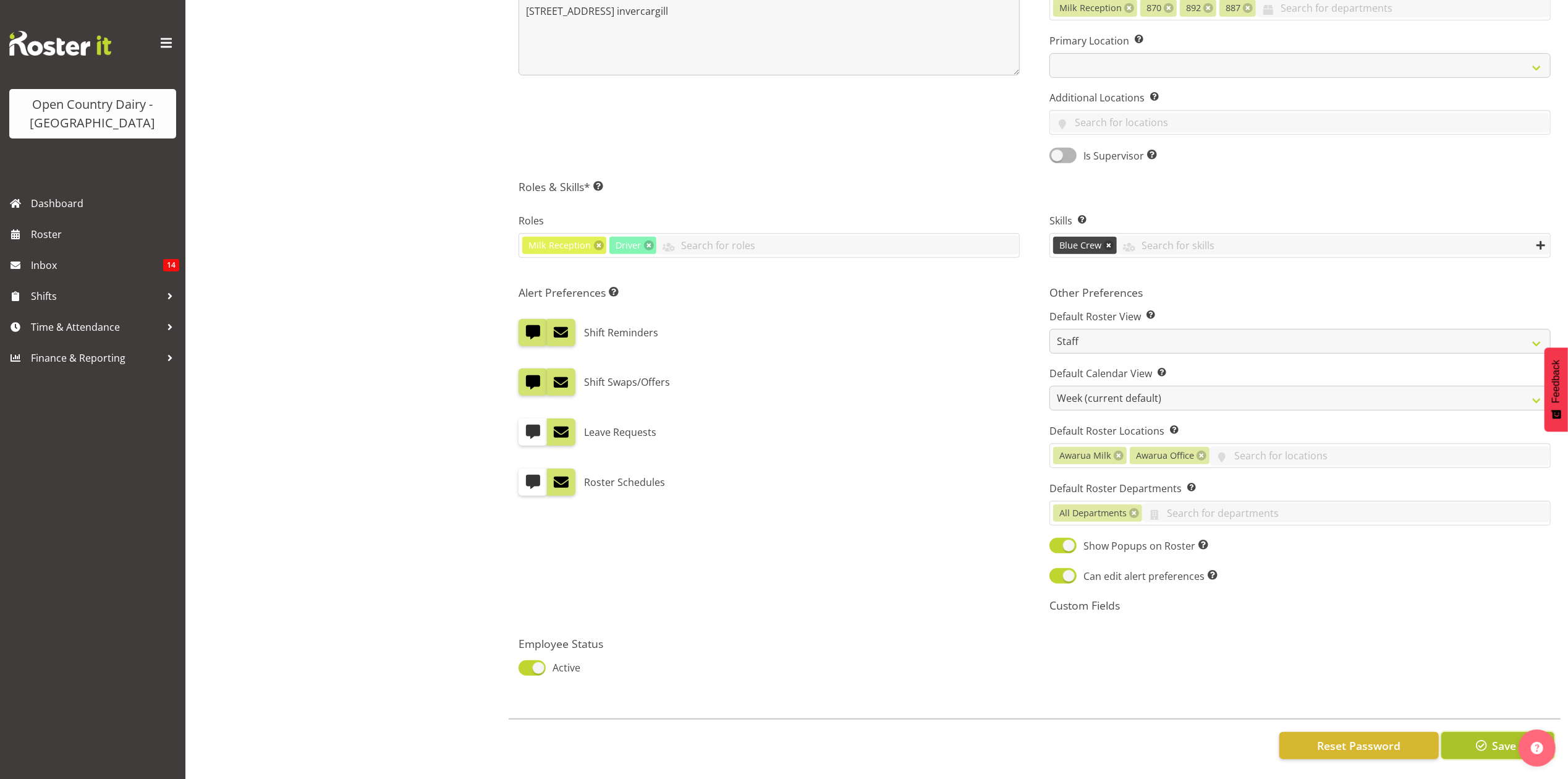
click at [1475, 739] on span "button" at bounding box center [1482, 745] width 16 height 16
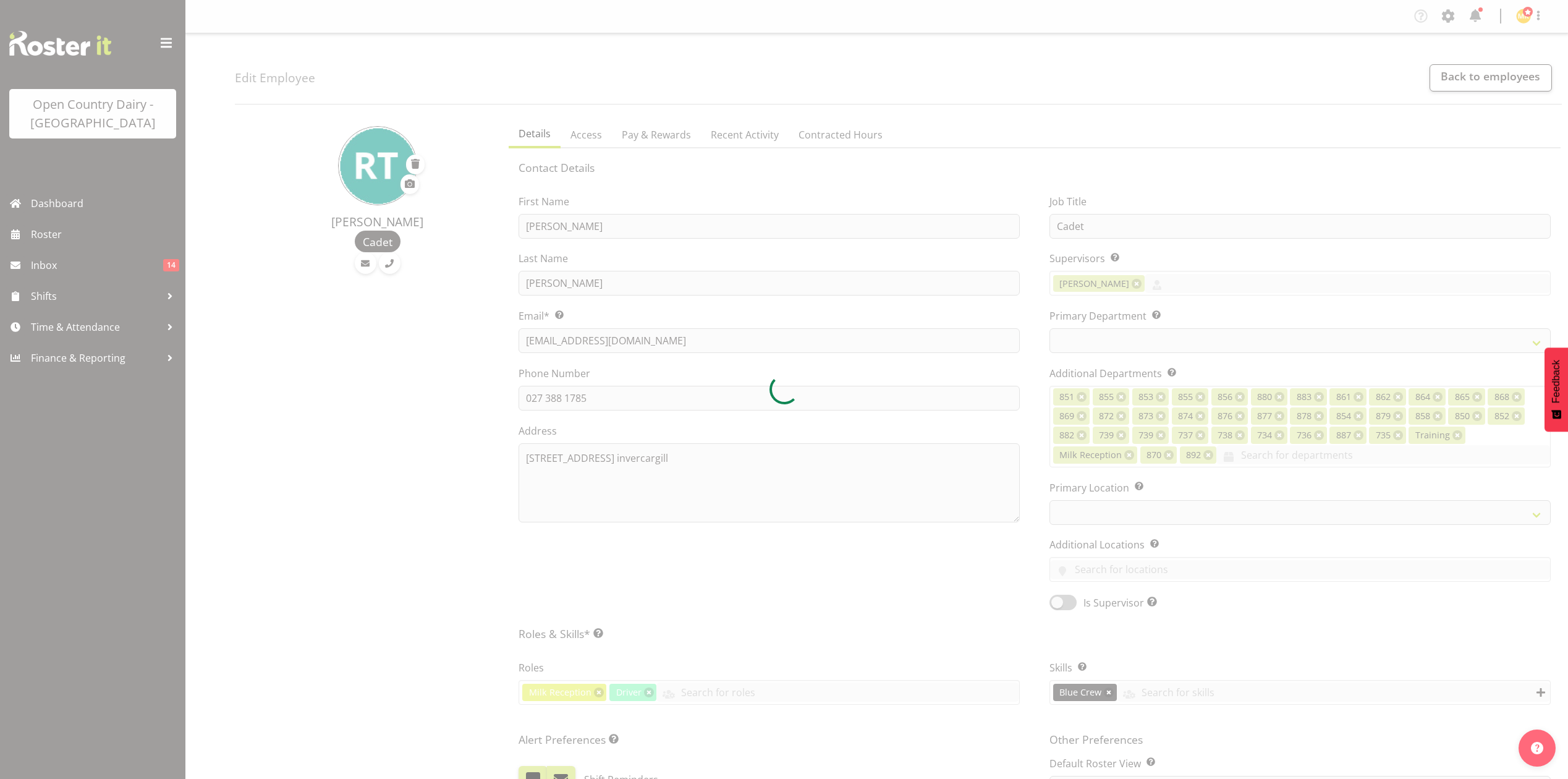
select select "TimelineWeek"
select select
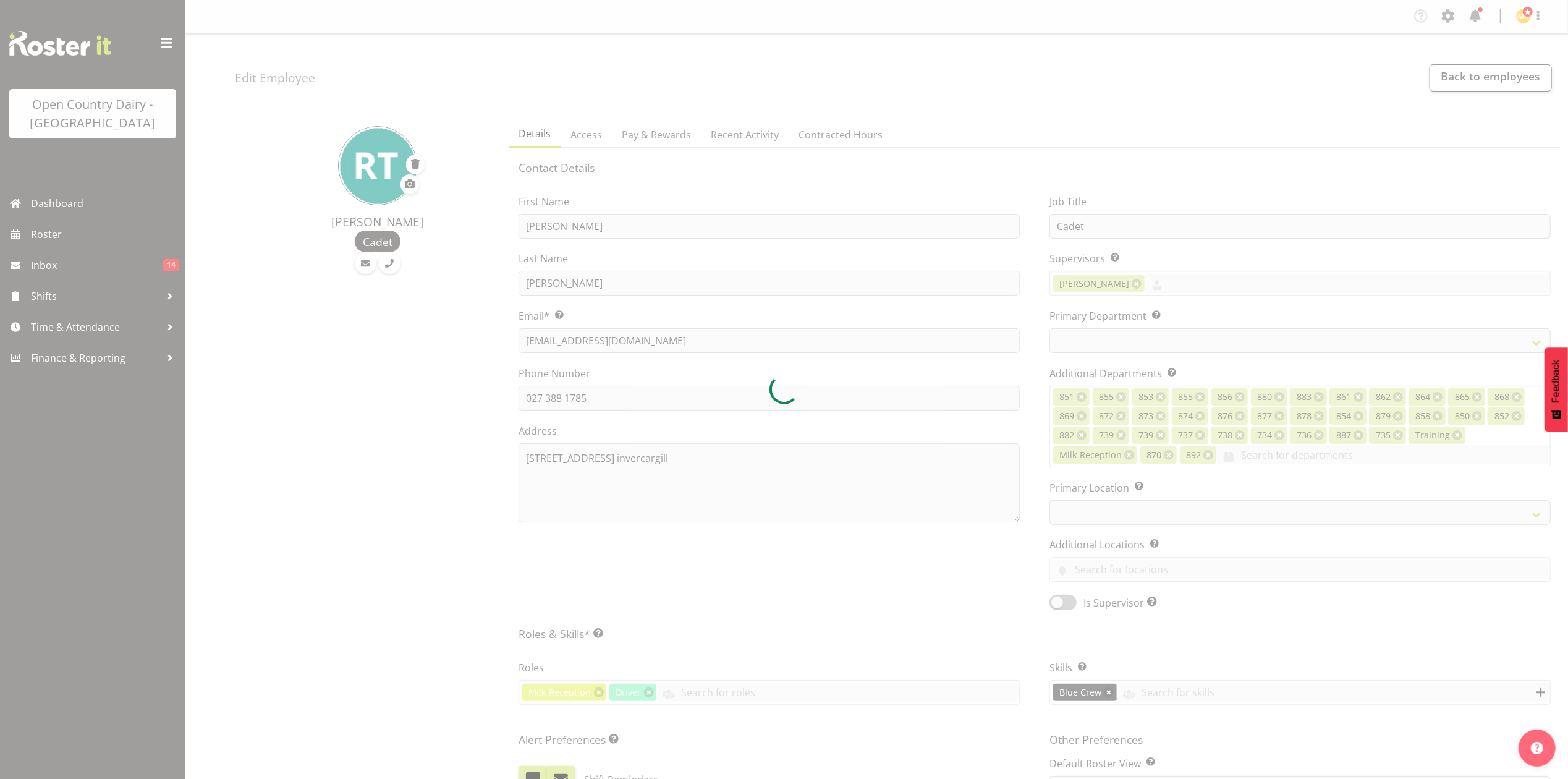
select select "905"
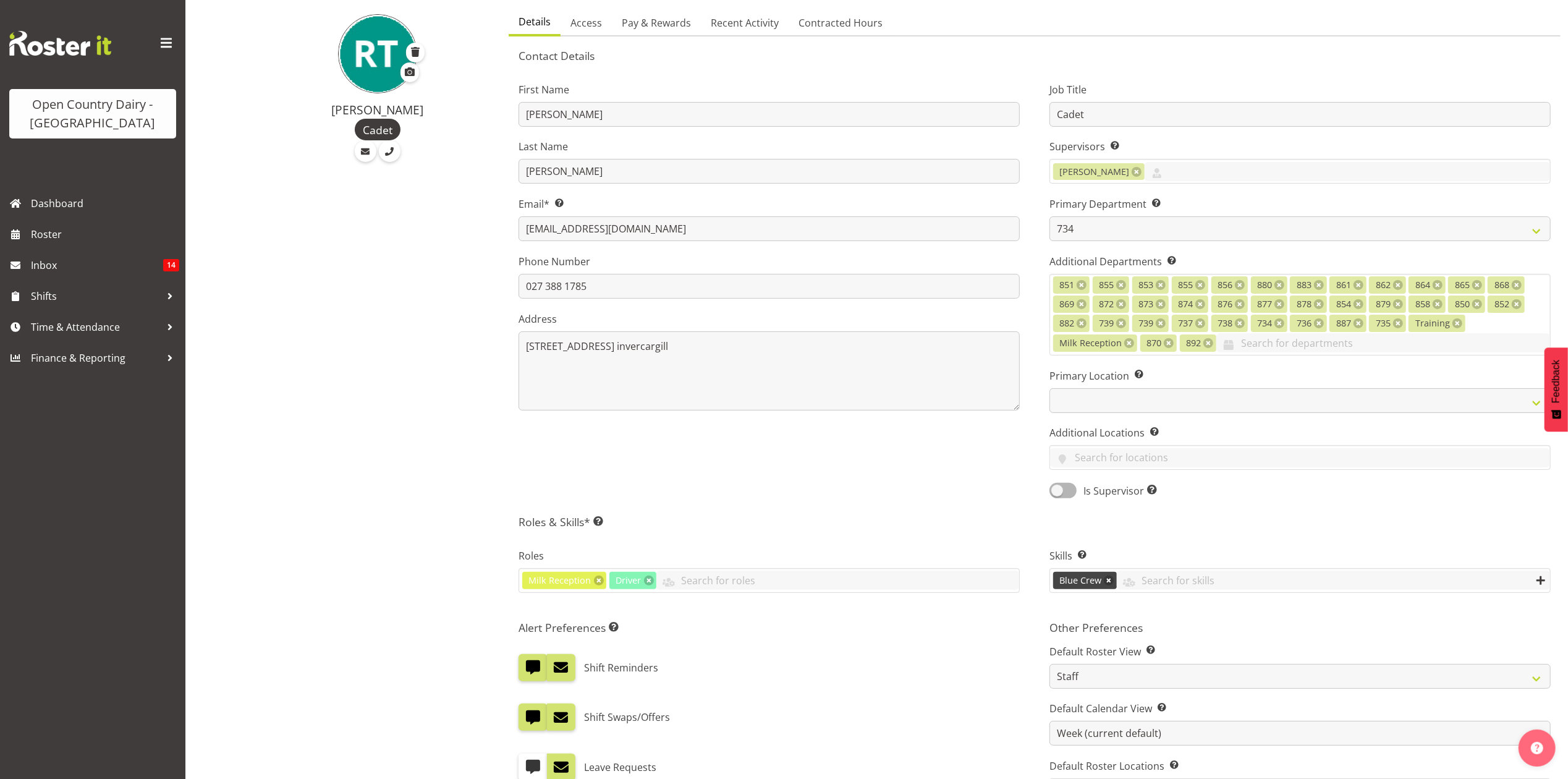
scroll to position [82, 0]
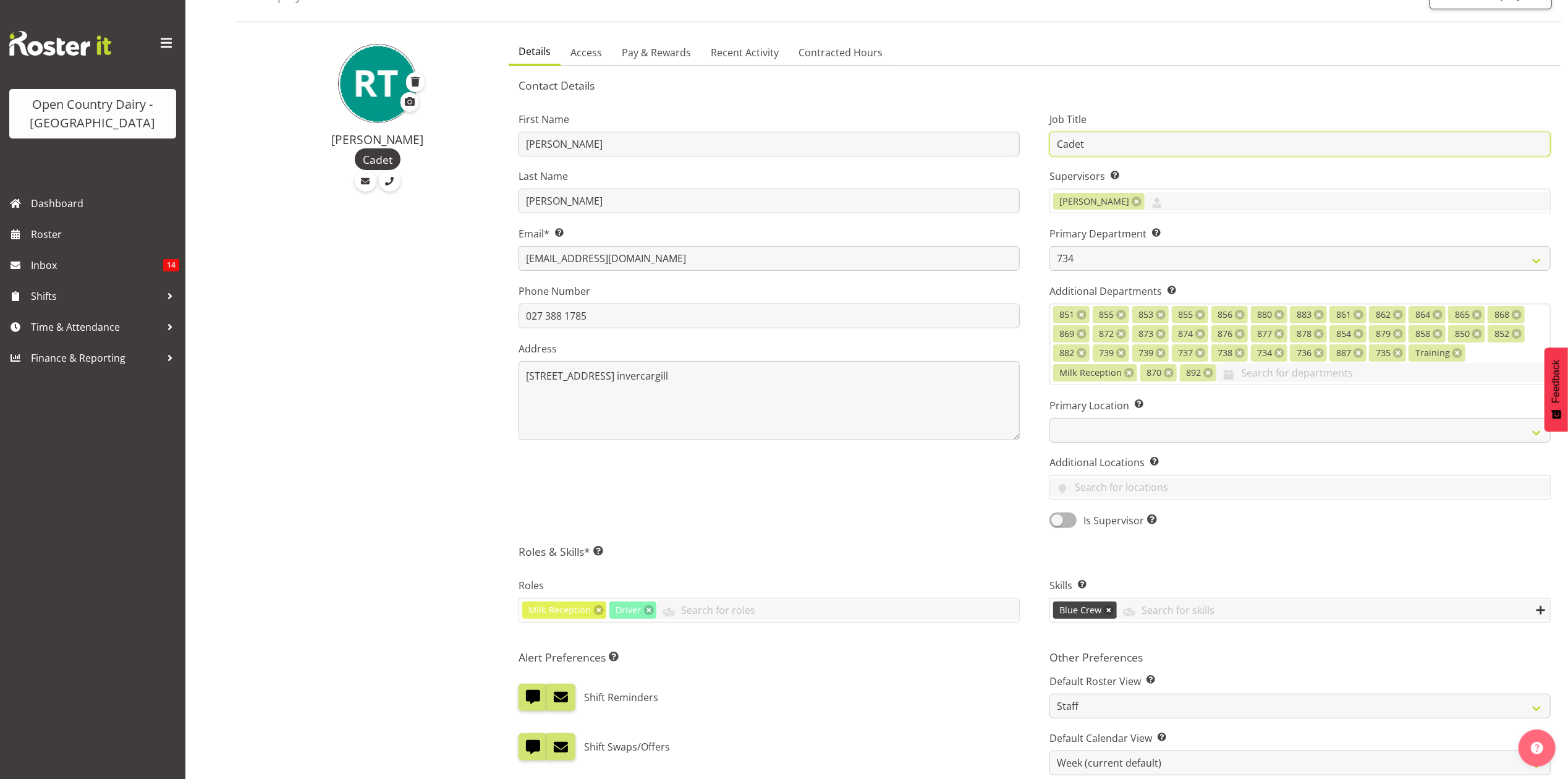
click at [1153, 138] on input "Cadet" at bounding box center [1300, 144] width 502 height 24
click at [1042, 251] on div "Job Title Cadet Supervisors Select the employee’s supervisors, or the person wh…" at bounding box center [1301, 316] width 531 height 443
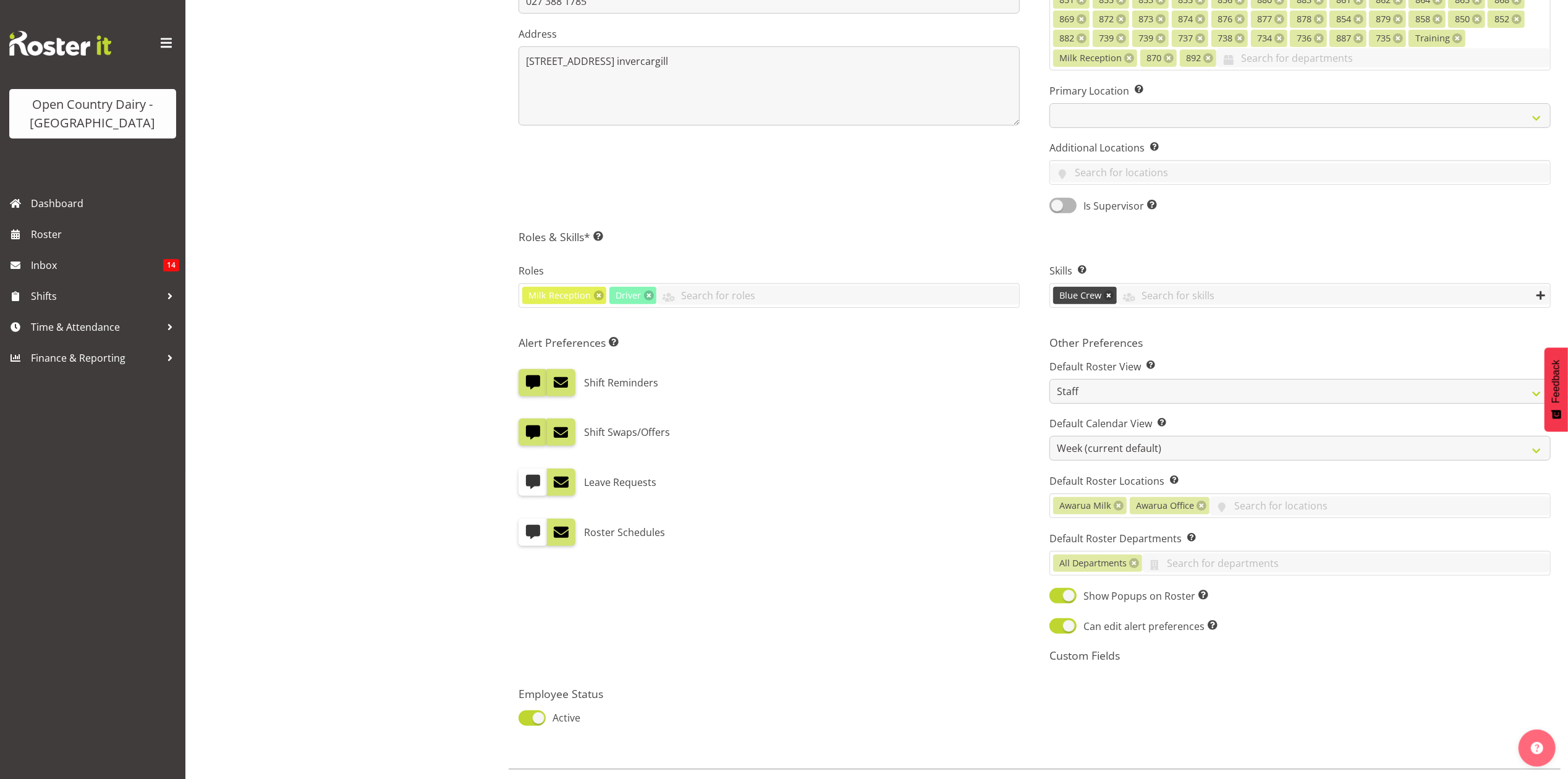
scroll to position [412, 0]
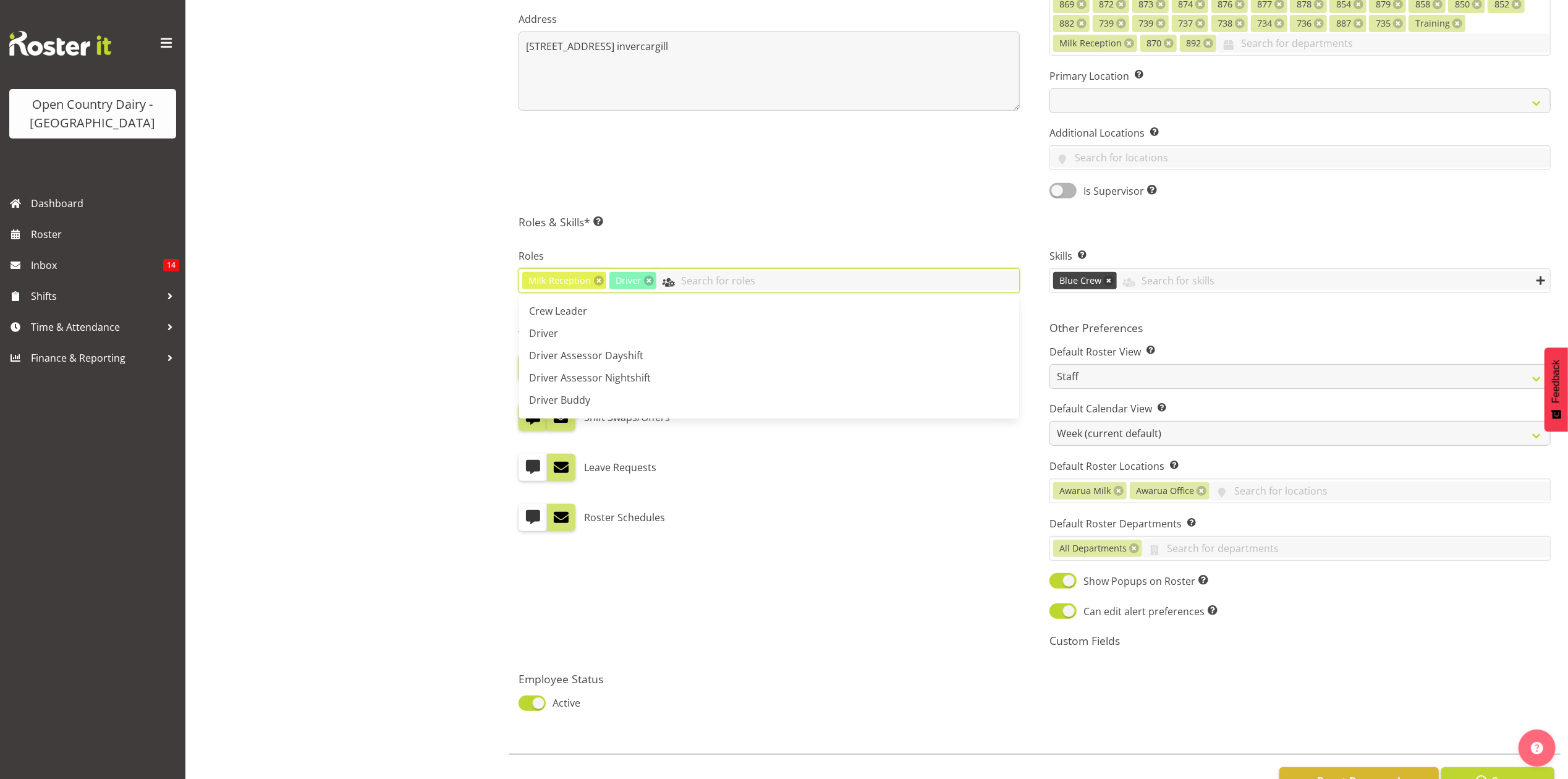
click at [679, 289] on input "text" at bounding box center [837, 280] width 363 height 19
click at [805, 545] on div "Alert Preferences Specifies what type(s) of communication the employee will rec…" at bounding box center [769, 490] width 531 height 351
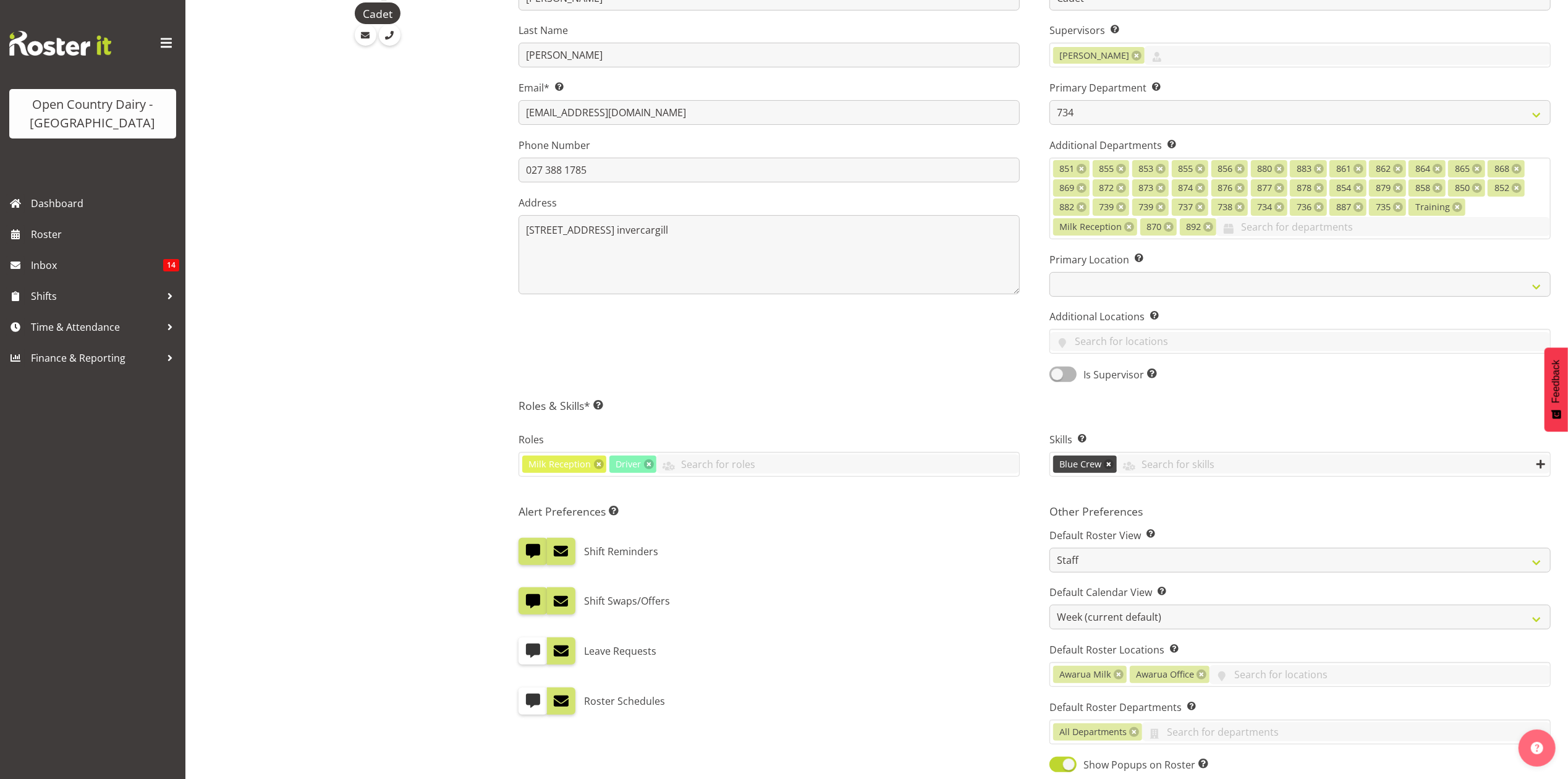
scroll to position [218, 0]
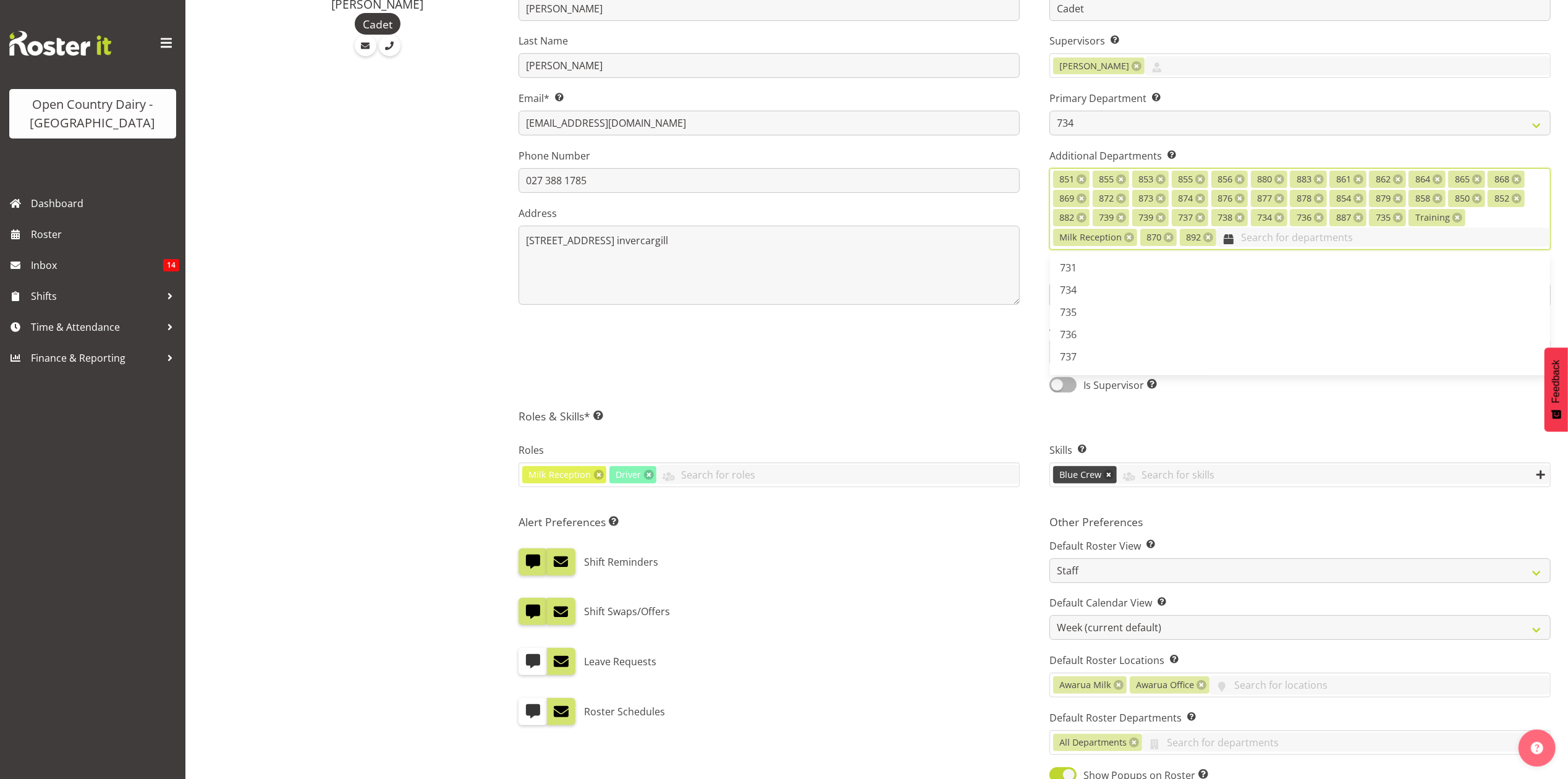
click at [1241, 236] on input "text" at bounding box center [1383, 237] width 334 height 19
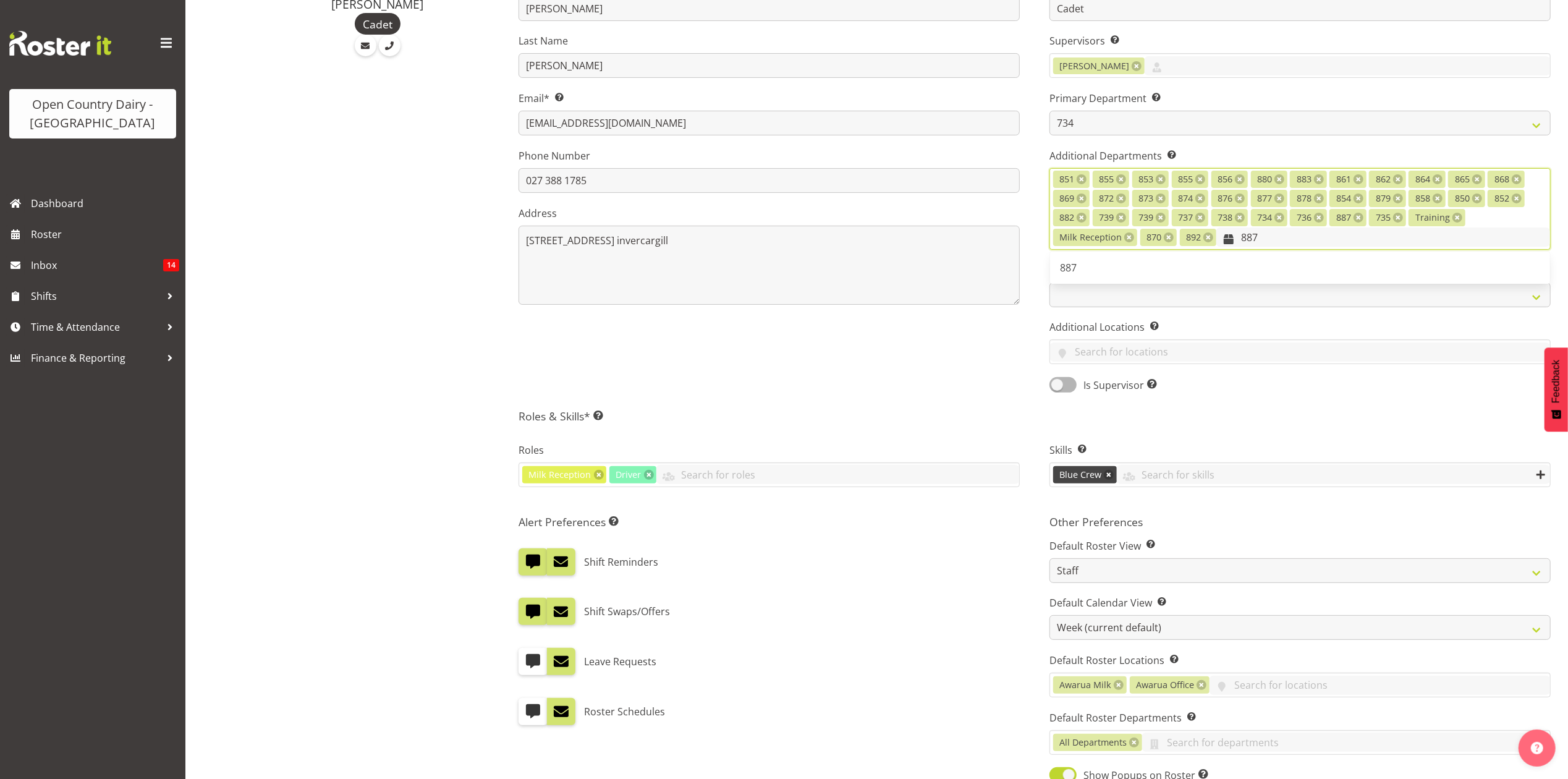
type input "887"
click at [950, 382] on div "First Name Ryan Last Name Thompson Email* This is a required field. ryanthompso…" at bounding box center [769, 181] width 531 height 443
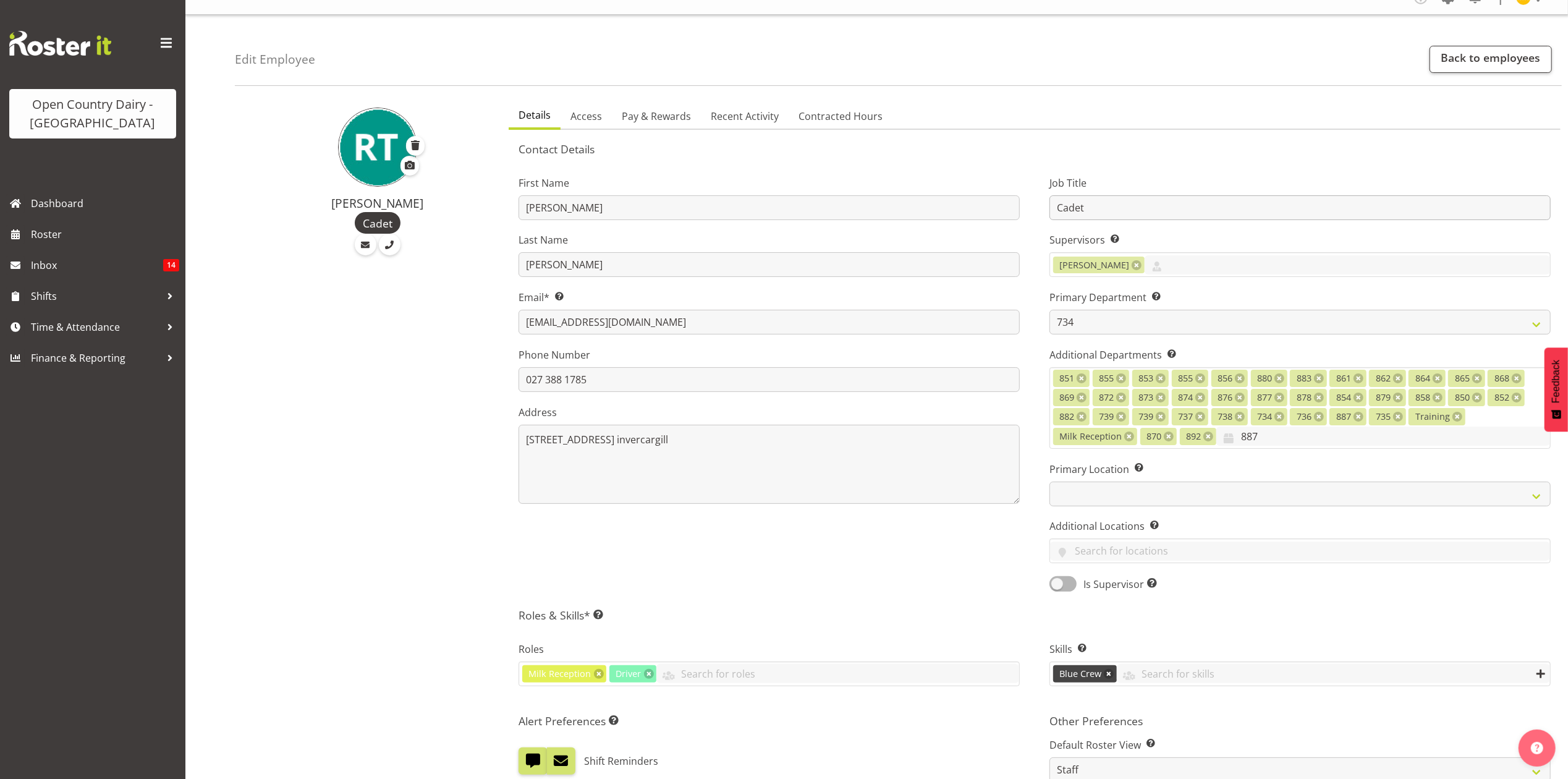
scroll to position [0, 0]
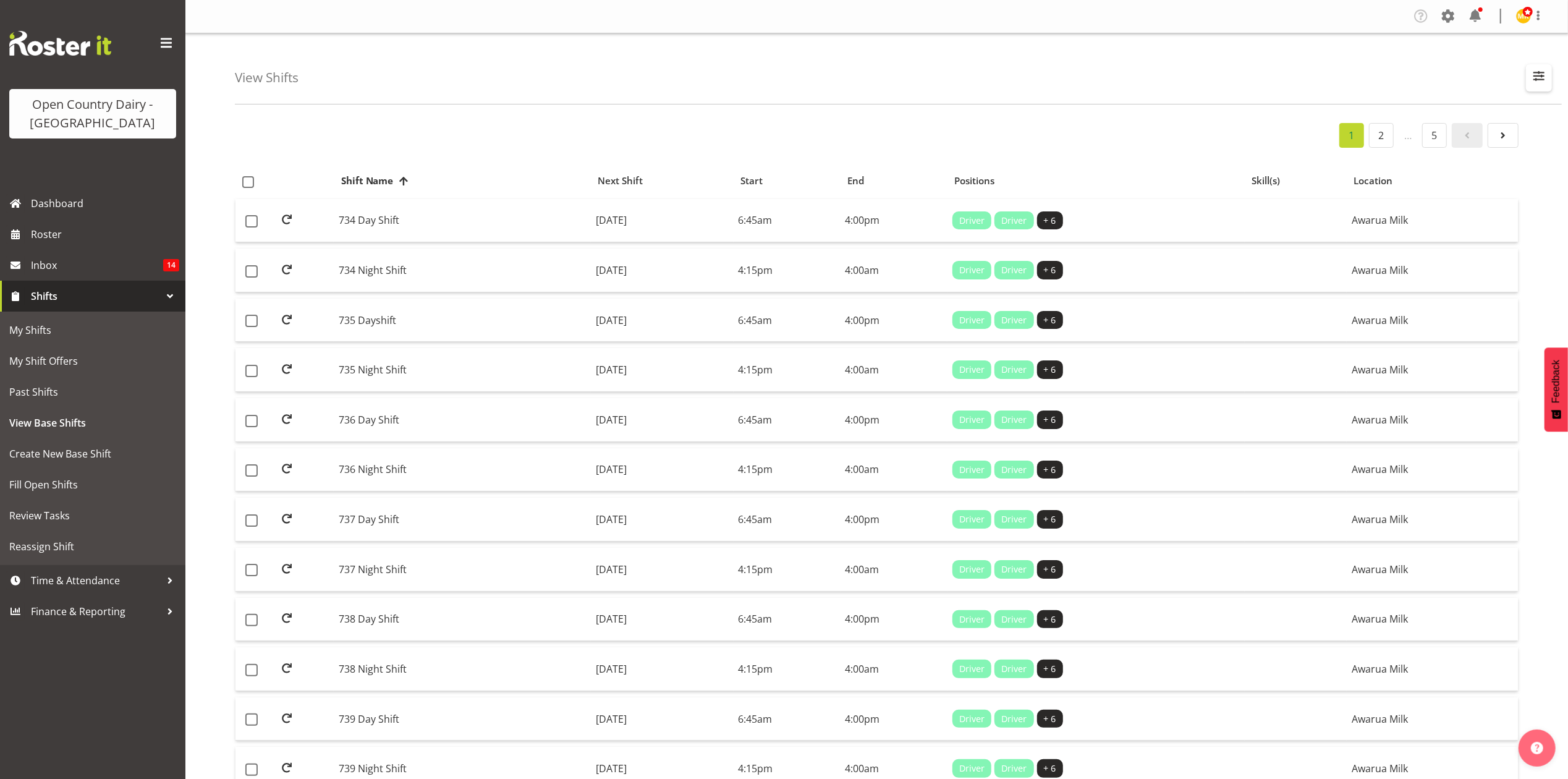
click at [1537, 83] on span "button" at bounding box center [1539, 76] width 16 height 16
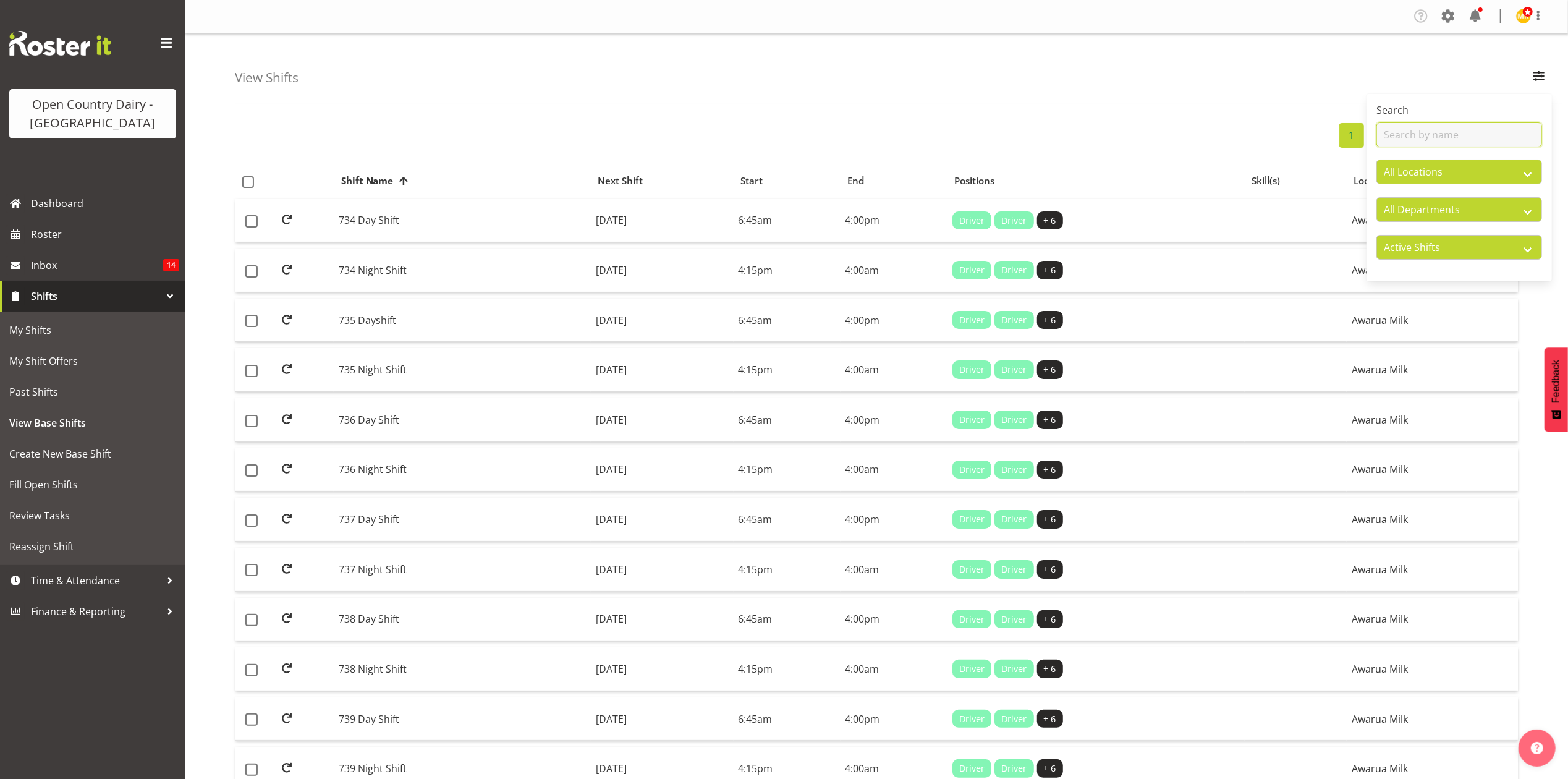
click at [1411, 126] on input "text" at bounding box center [1459, 134] width 166 height 24
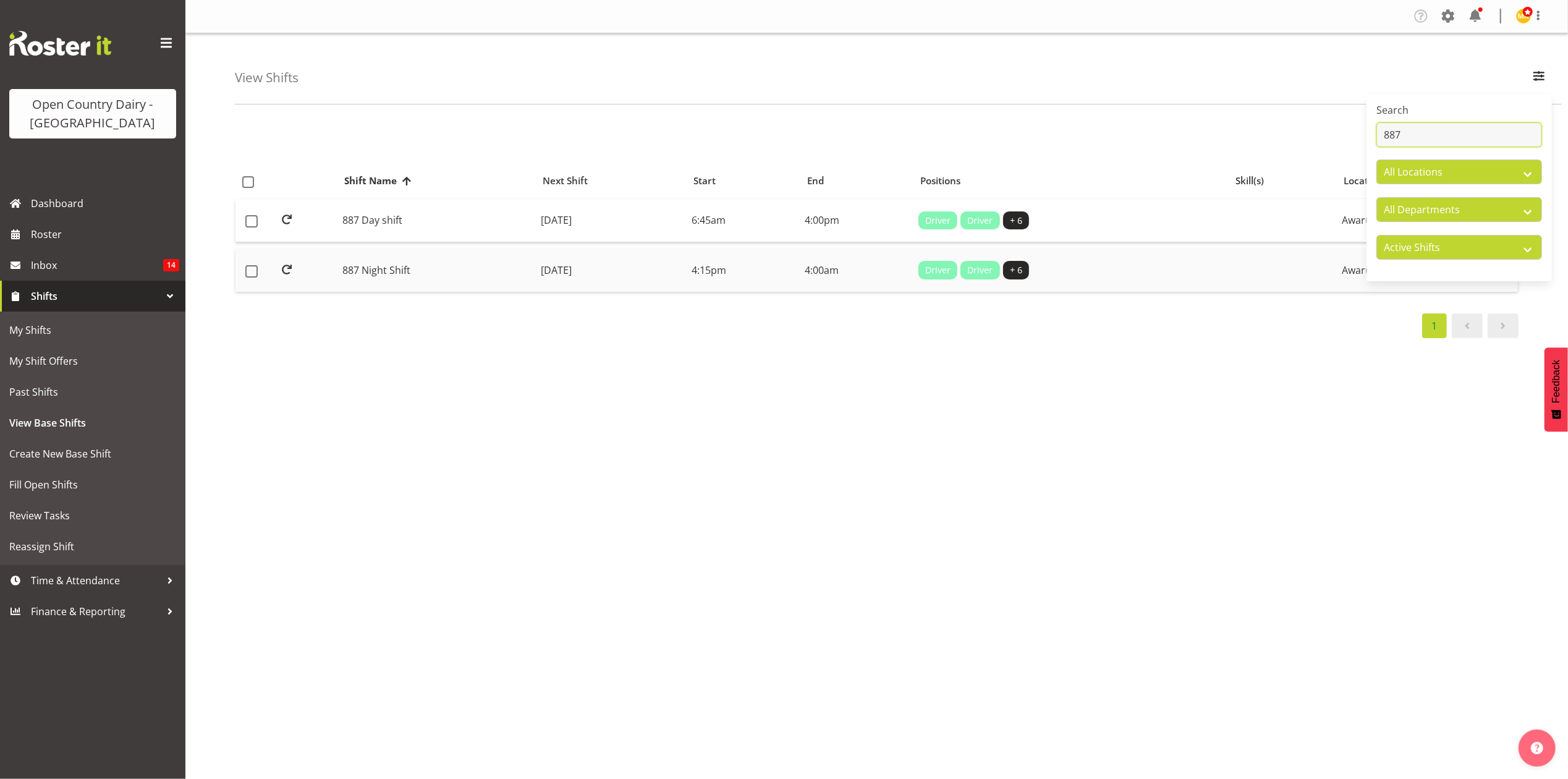
type input "887"
click at [379, 273] on td "887 Night Shift" at bounding box center [437, 270] width 198 height 44
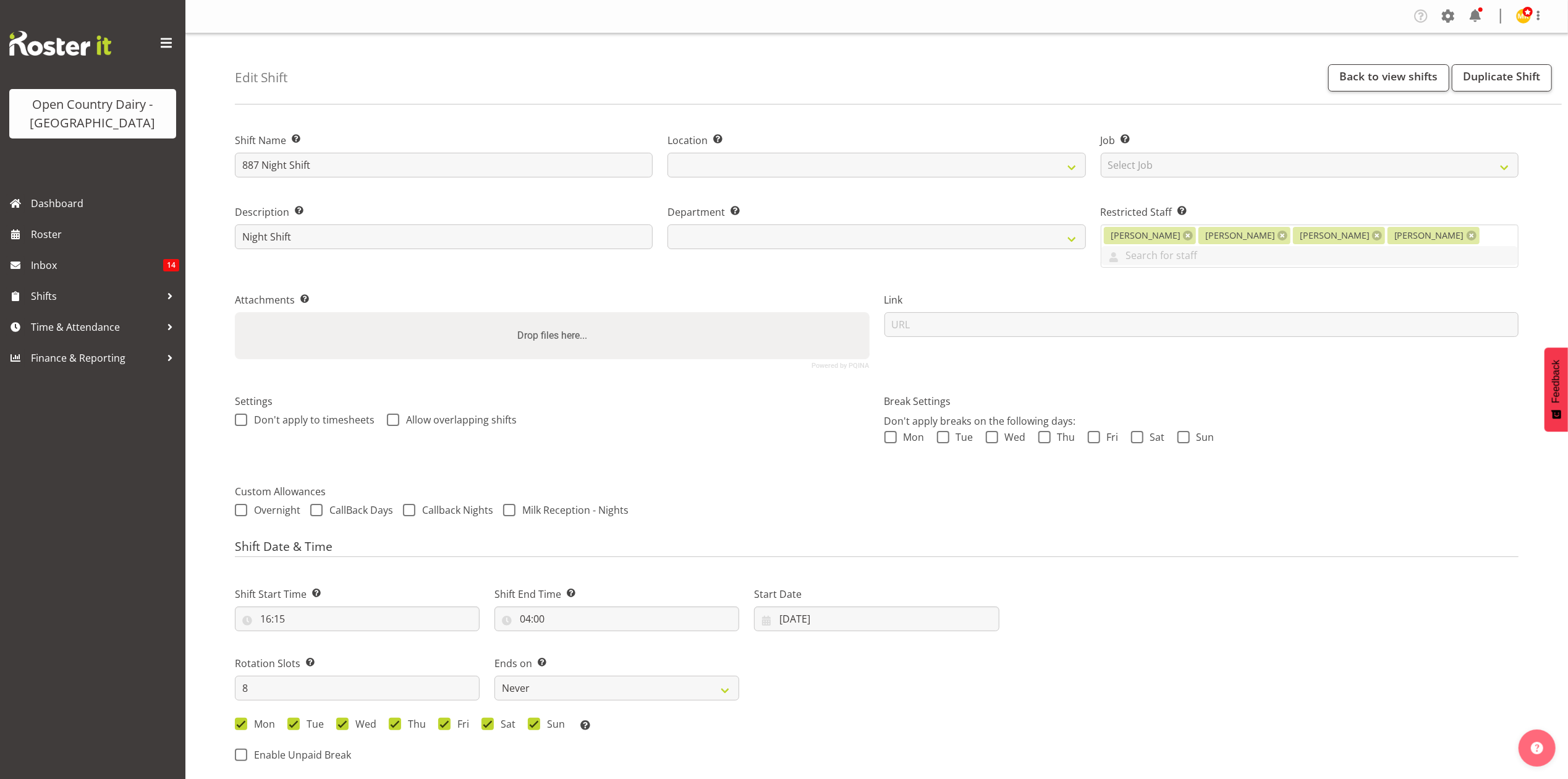
select select
click at [1467, 235] on link at bounding box center [1472, 235] width 10 height 10
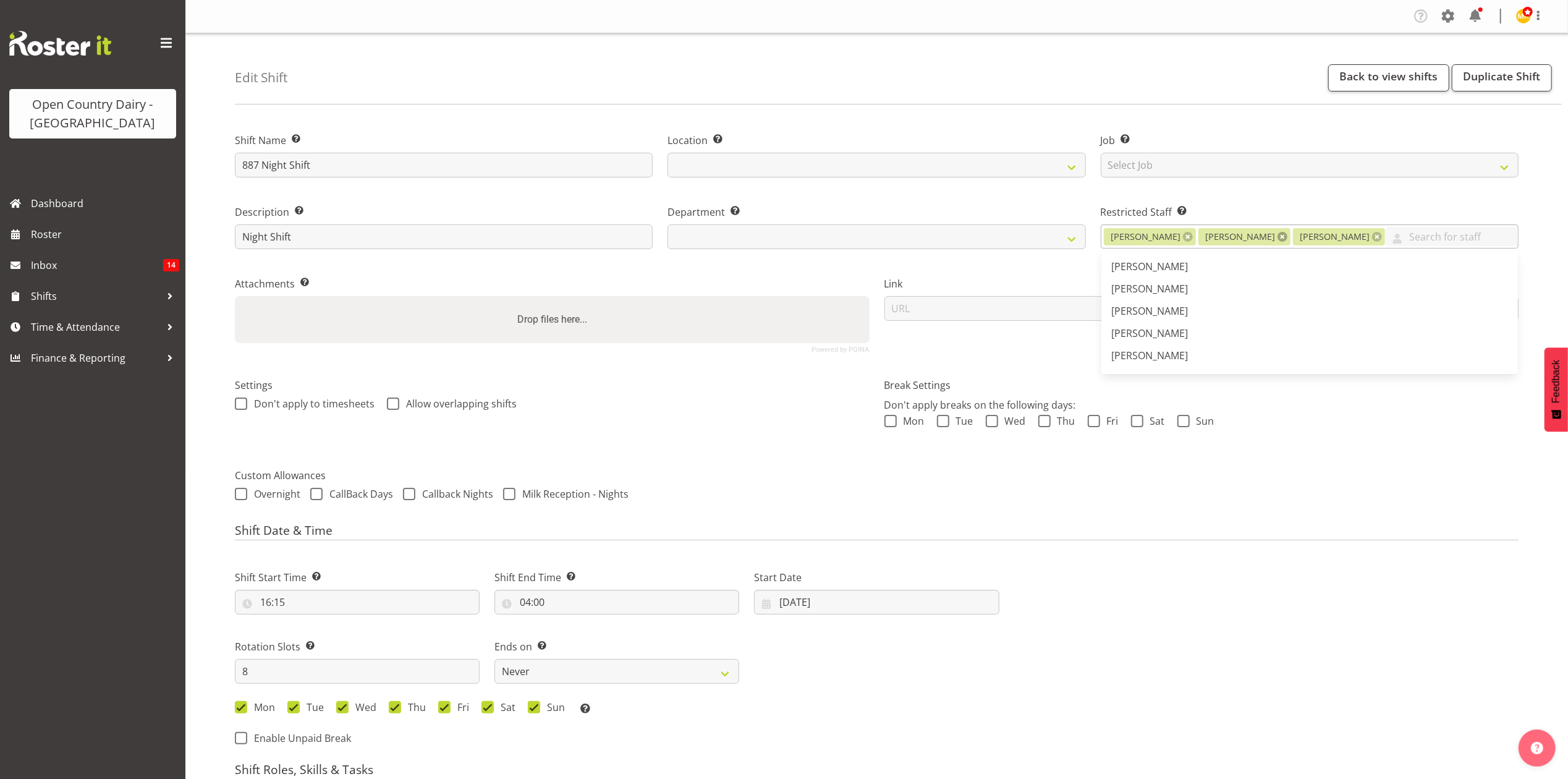
click at [1279, 238] on link at bounding box center [1282, 237] width 10 height 10
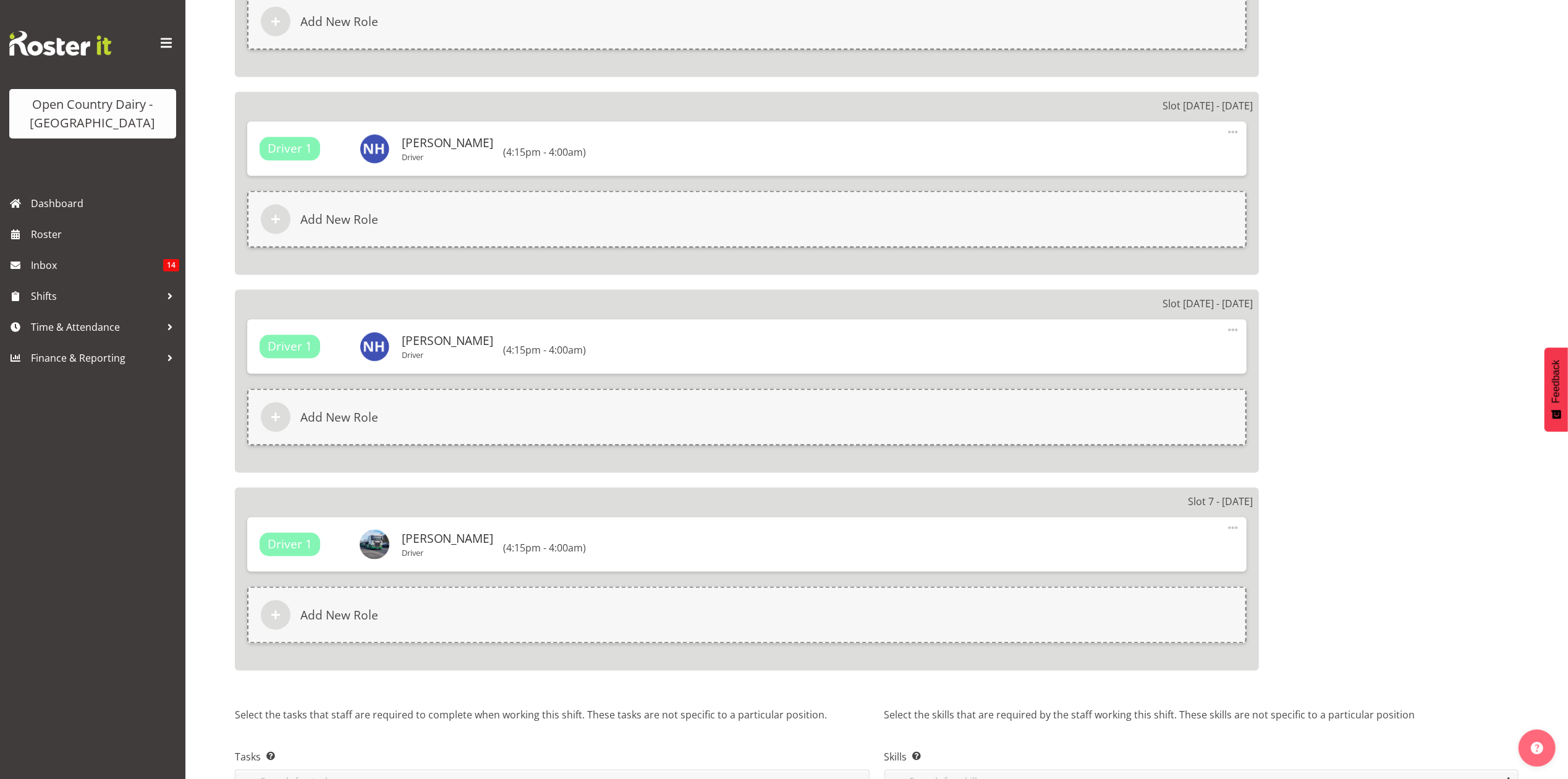
scroll to position [1802, 0]
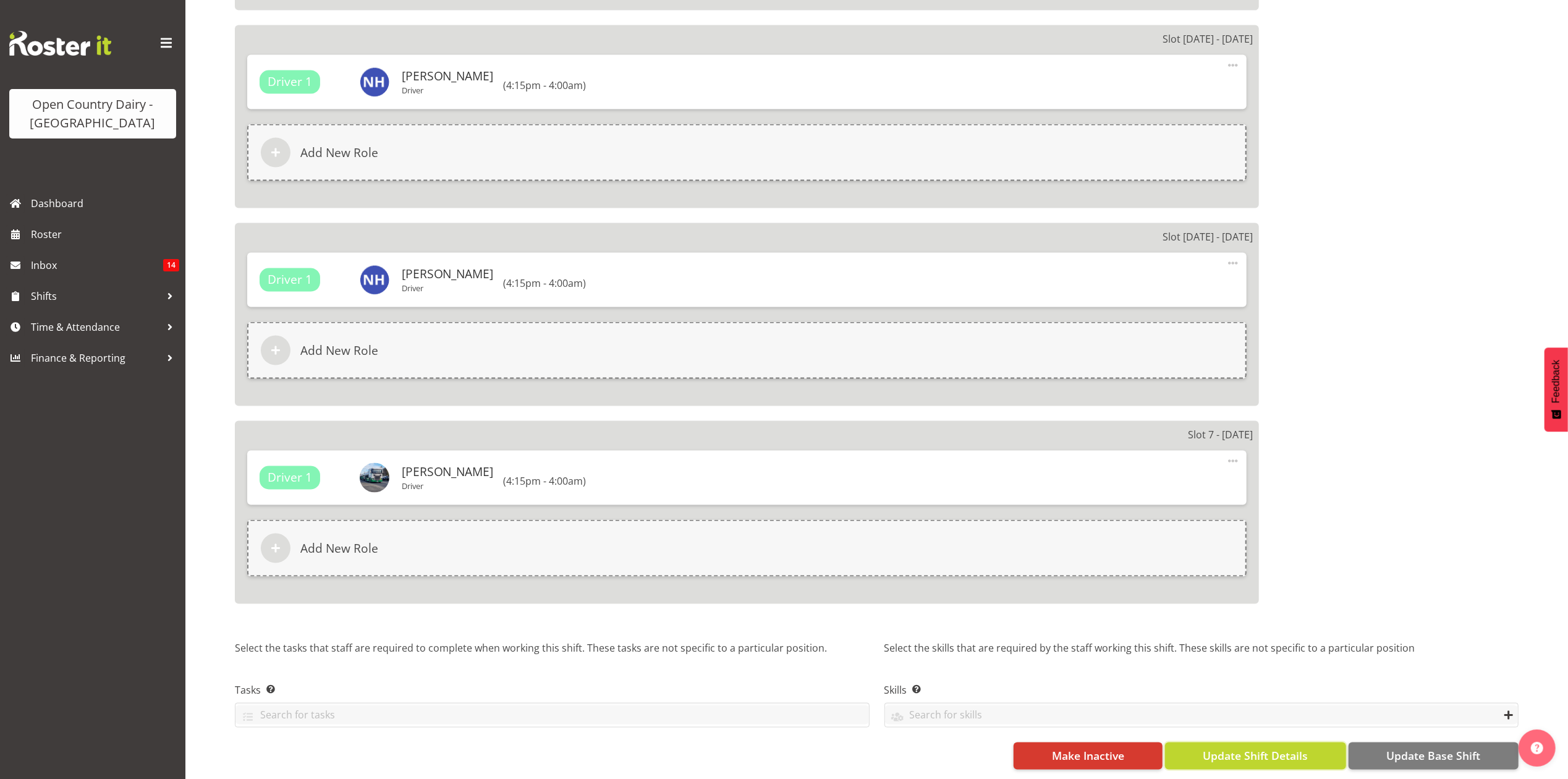
click at [1244, 748] on span "Update Shift Details" at bounding box center [1256, 756] width 105 height 16
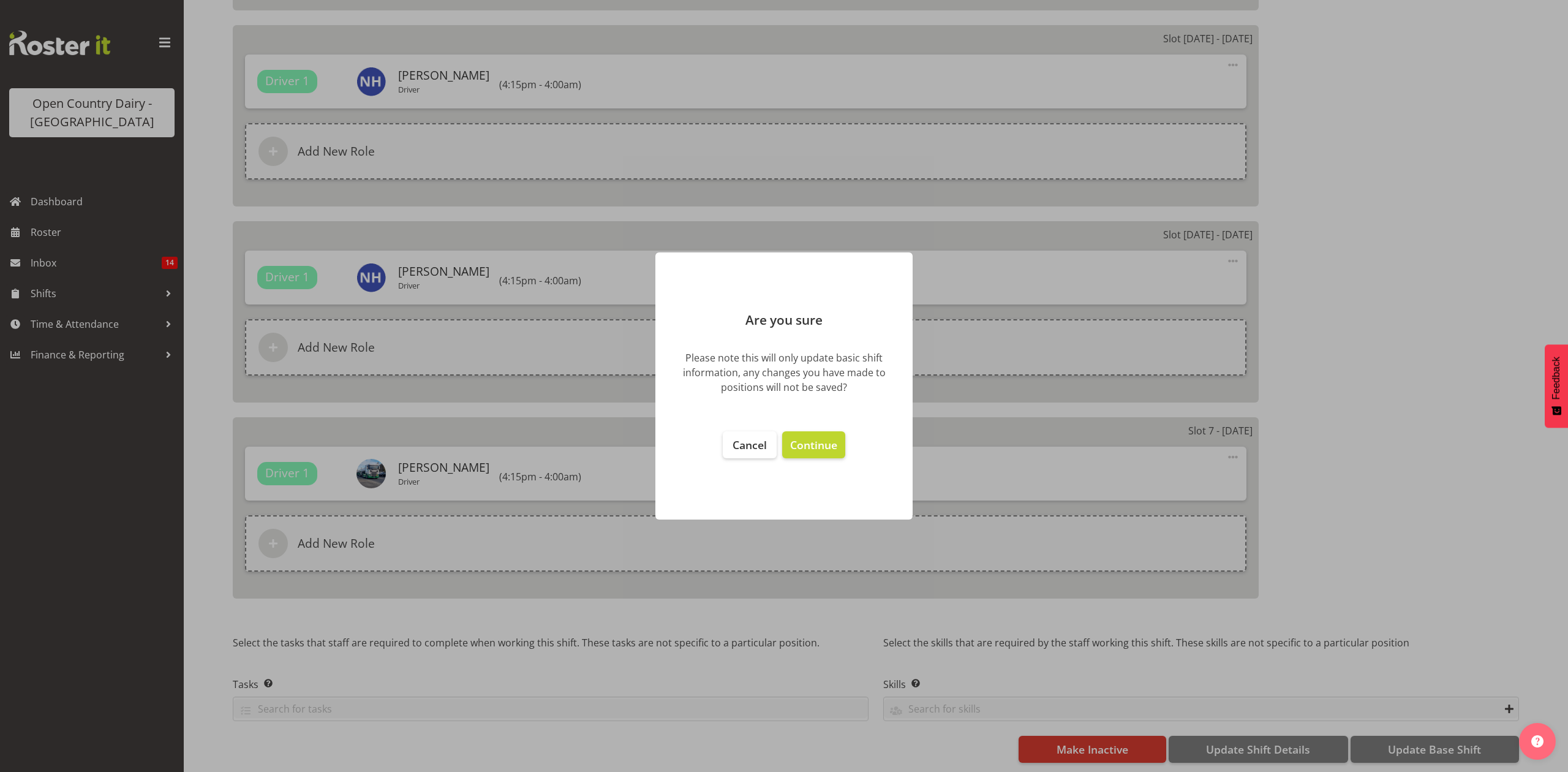
select select "908"
click at [810, 450] on span "Continue" at bounding box center [814, 444] width 47 height 14
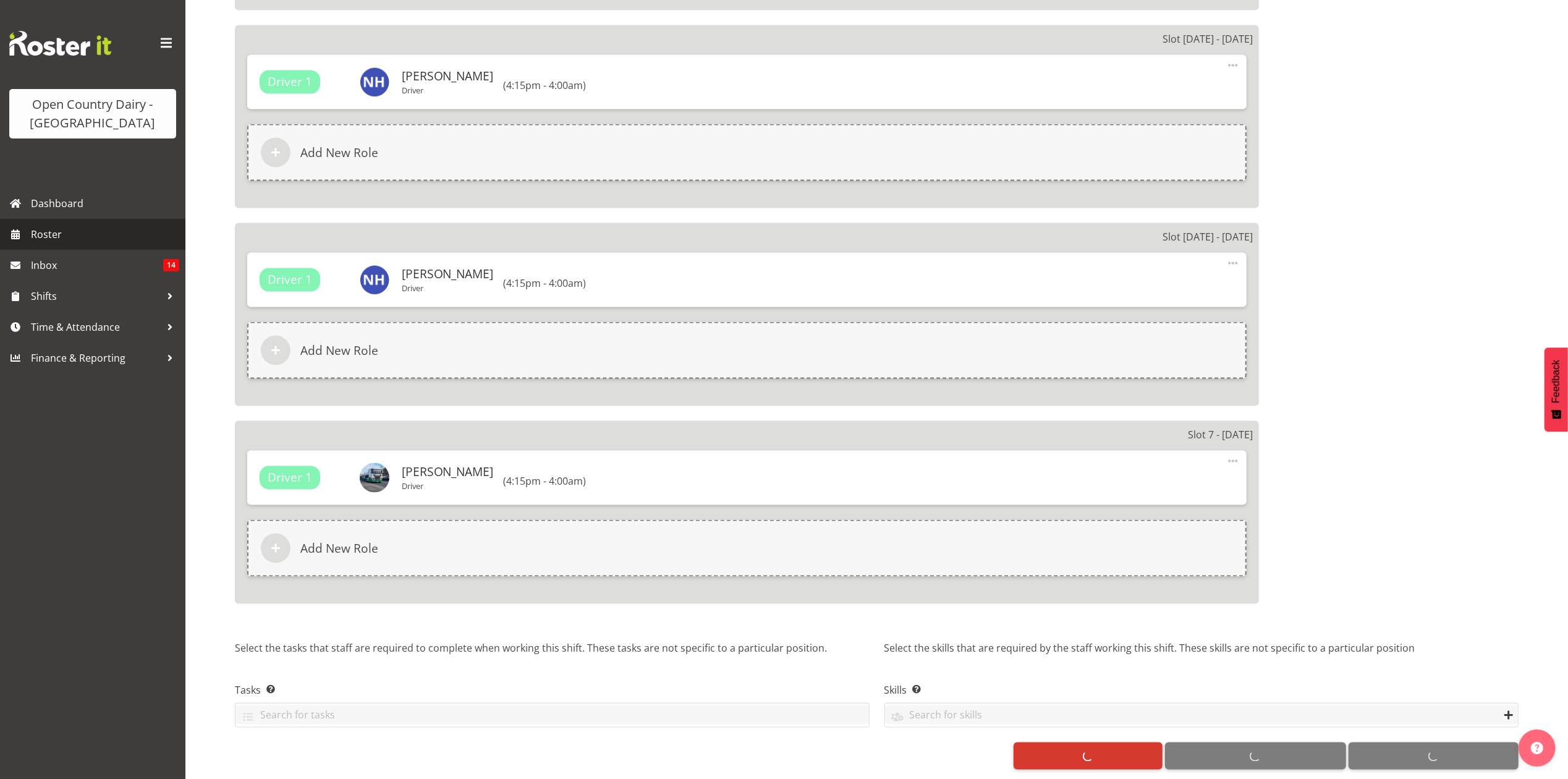
click at [48, 240] on span "Roster" at bounding box center [105, 234] width 148 height 18
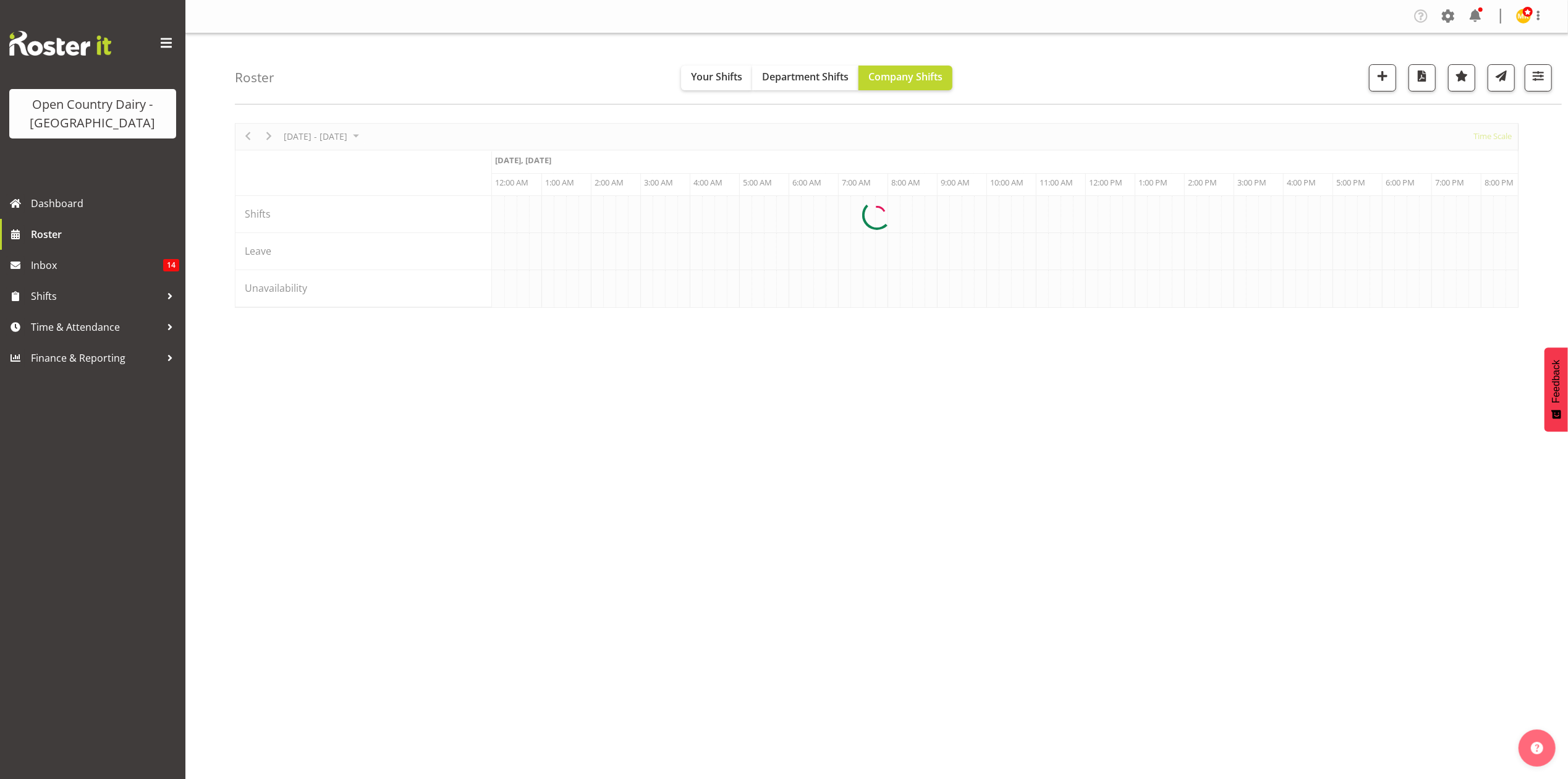
scroll to position [0, 3560]
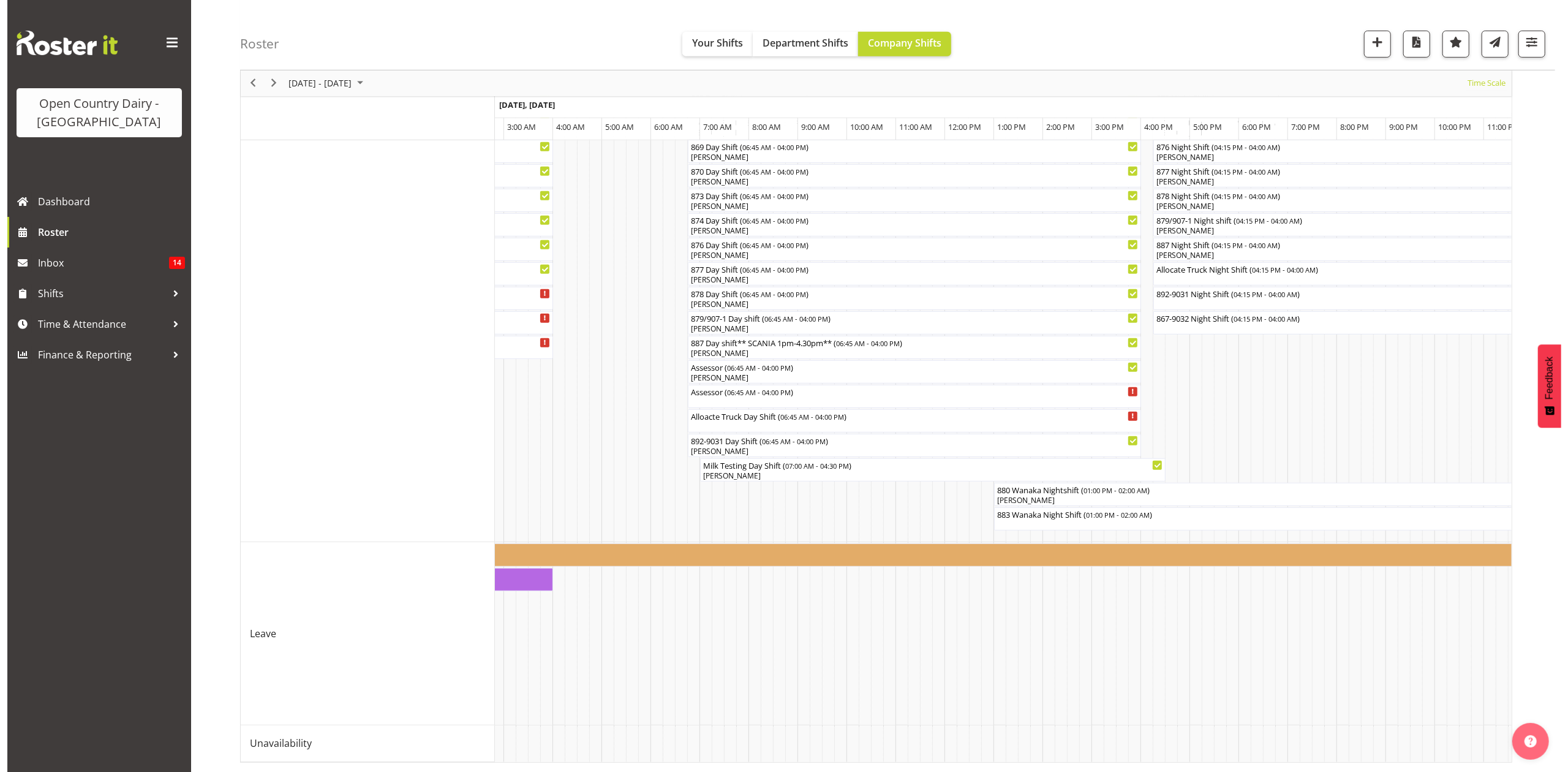
scroll to position [0, 4864]
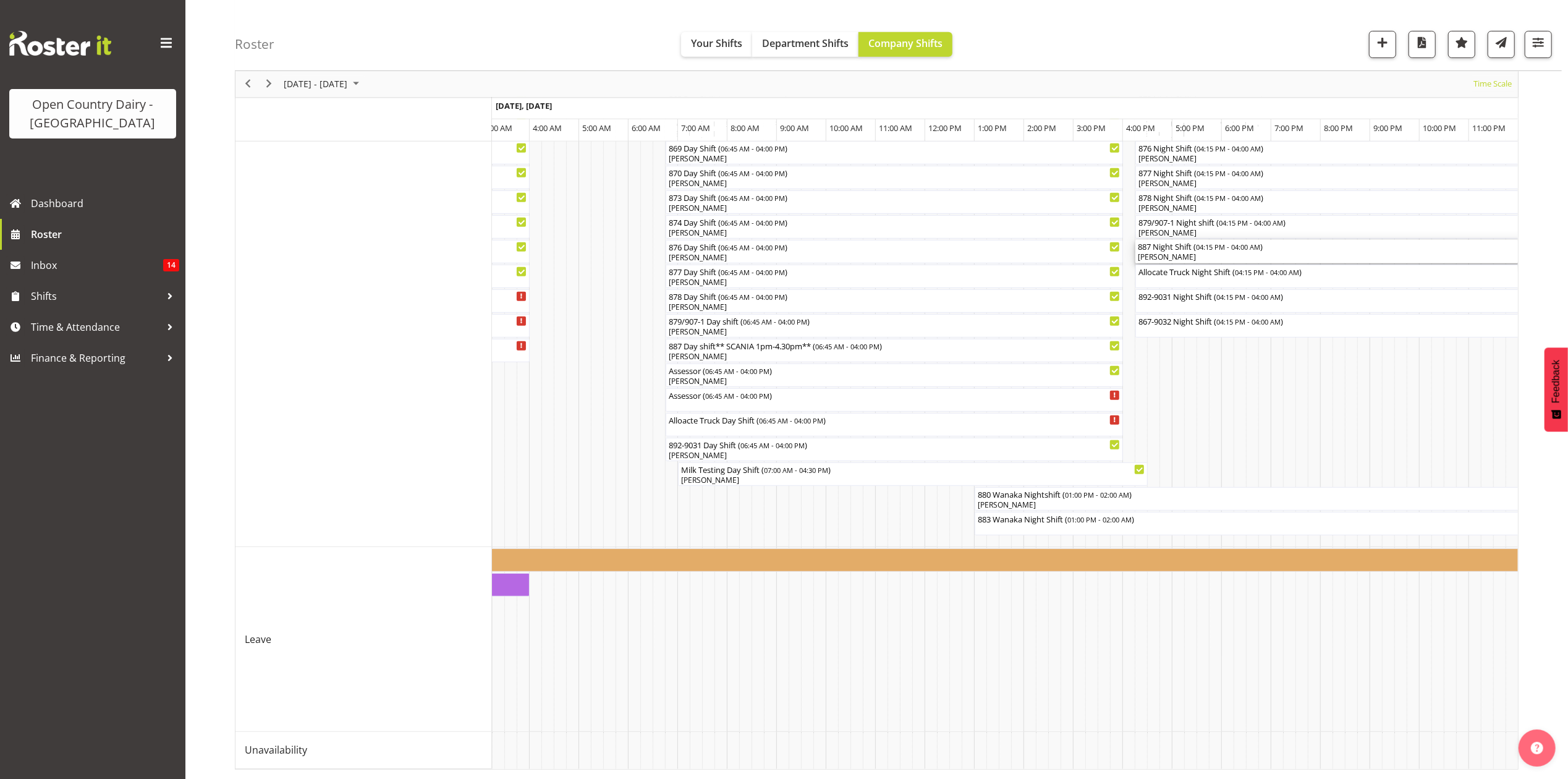
click at [1156, 240] on div "887 Night Shift ( 04:15 PM - 04:00 AM )" at bounding box center [1426, 246] width 576 height 12
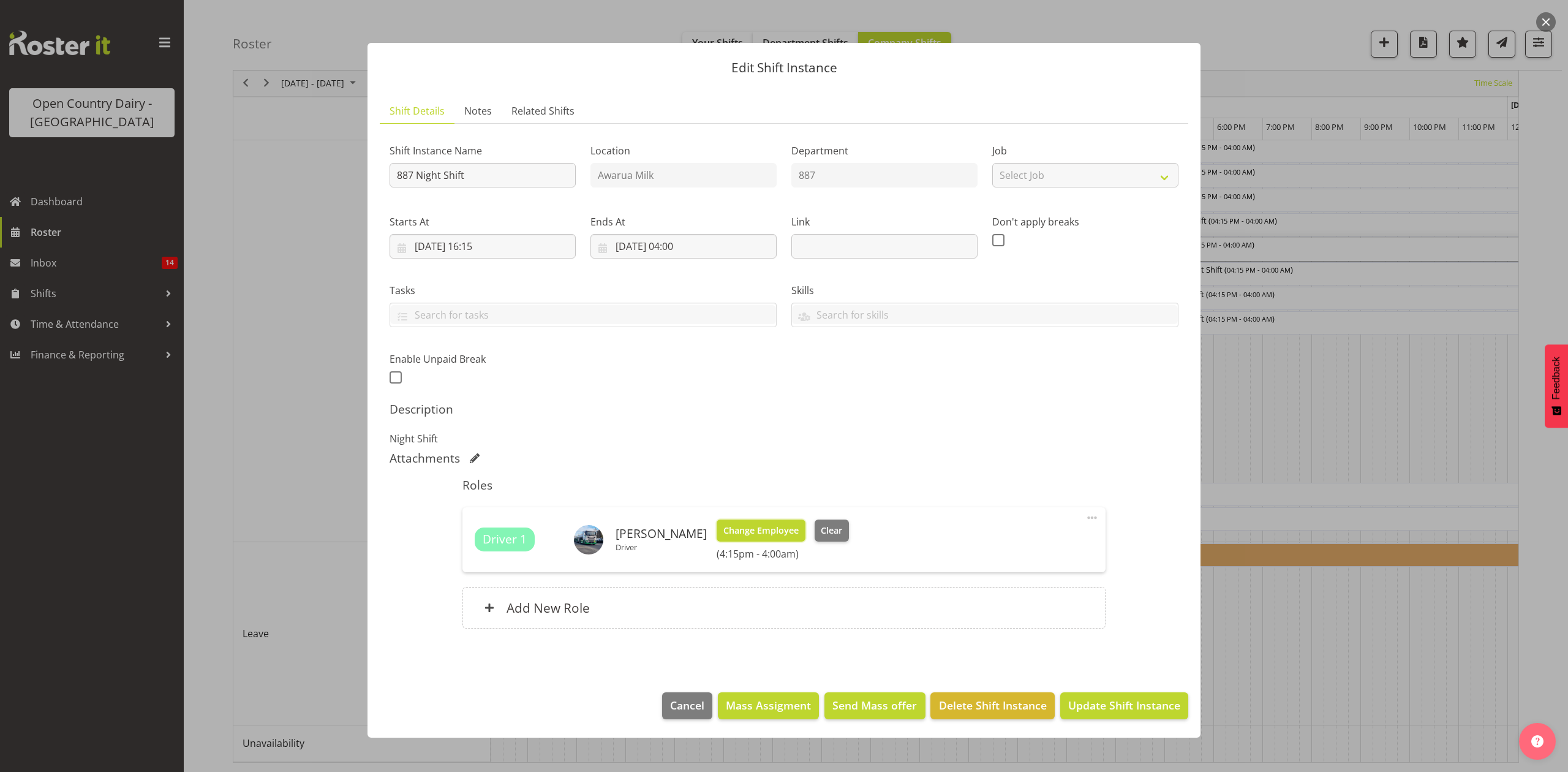
click at [733, 537] on span "Change Employee" at bounding box center [761, 531] width 76 height 14
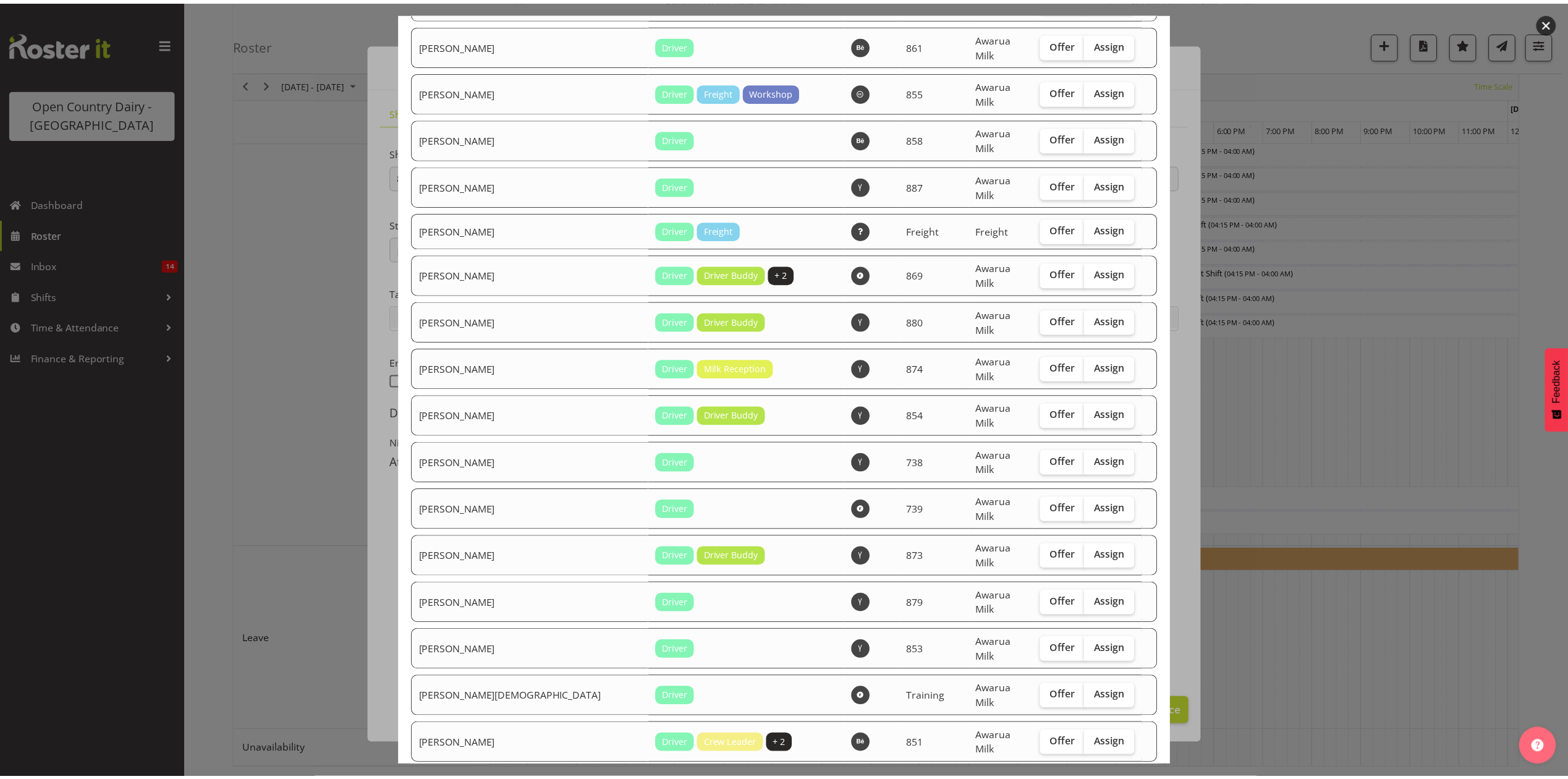
scroll to position [1755, 0]
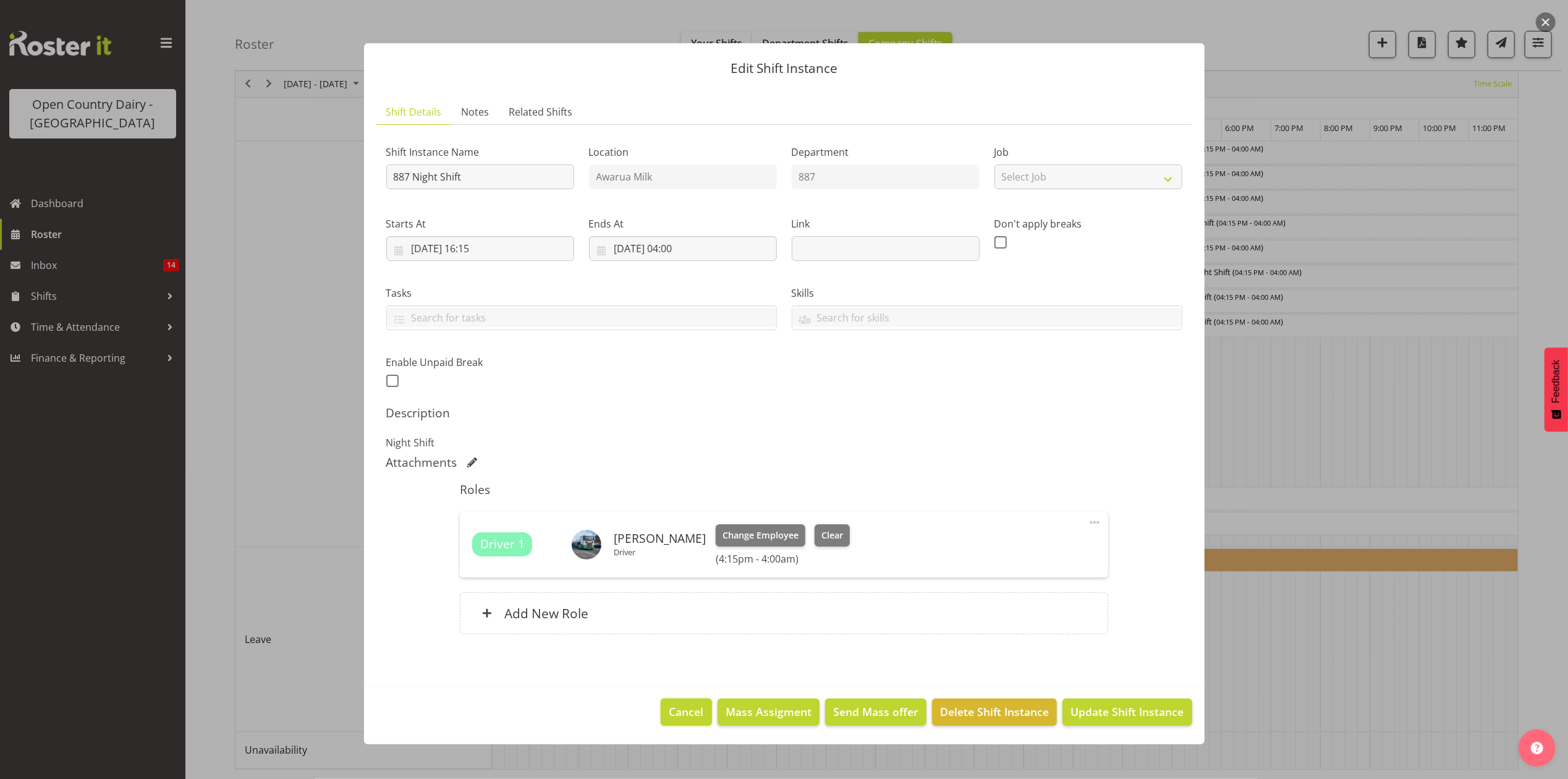
click at [710, 710] on button "Cancel" at bounding box center [686, 713] width 50 height 27
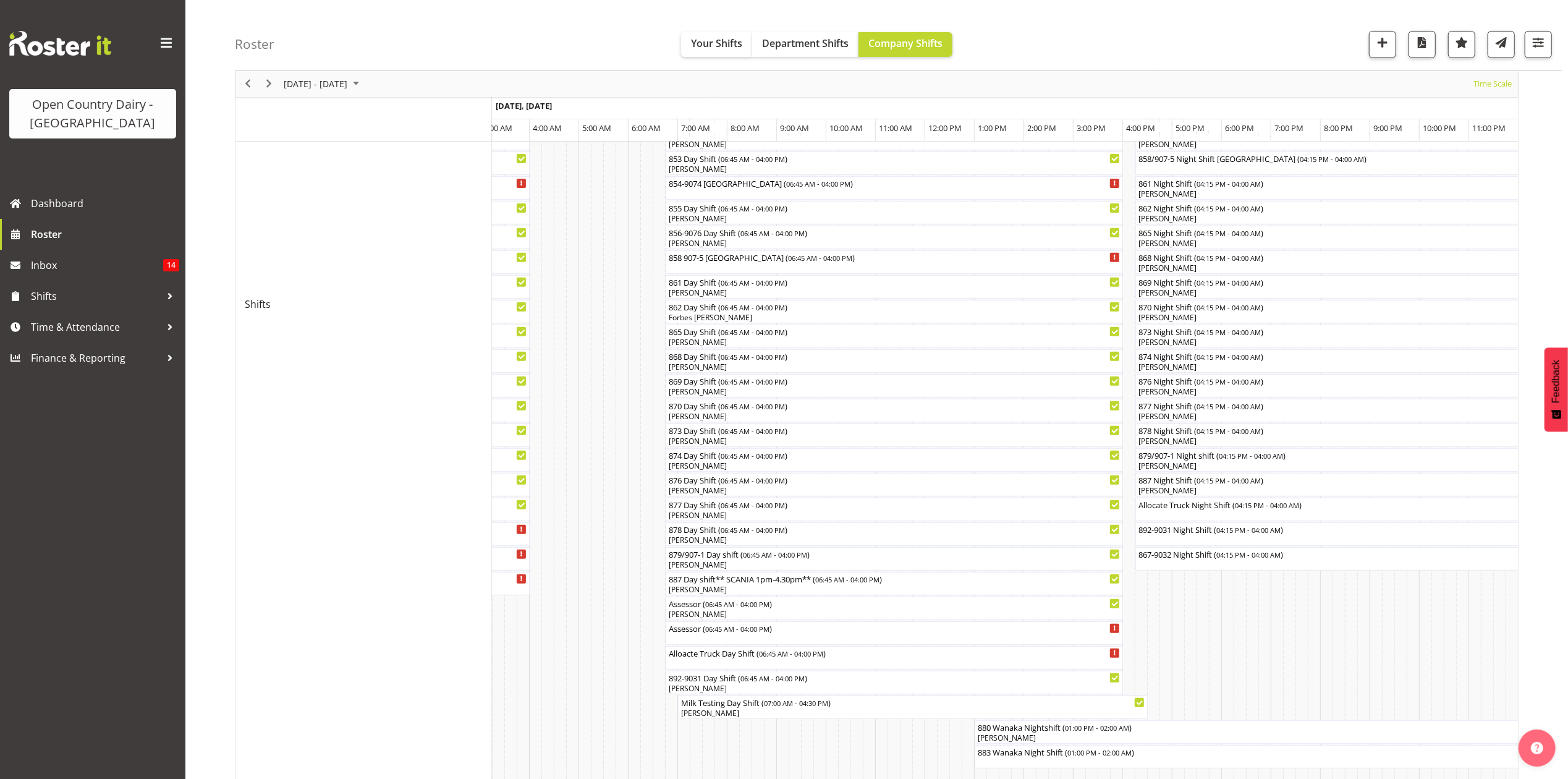
scroll to position [203, 0]
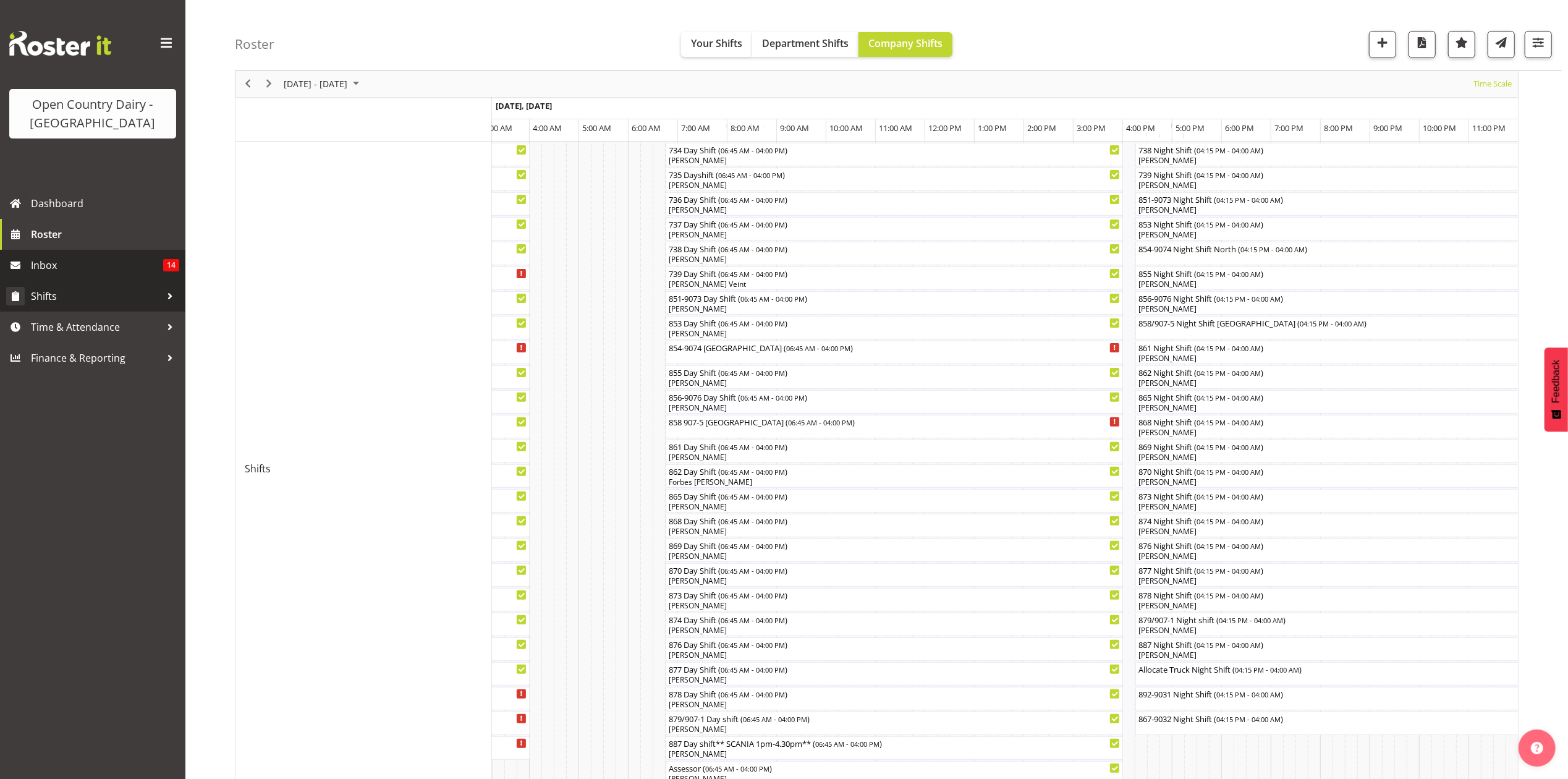
click at [129, 292] on span "Shifts" at bounding box center [95, 296] width 130 height 18
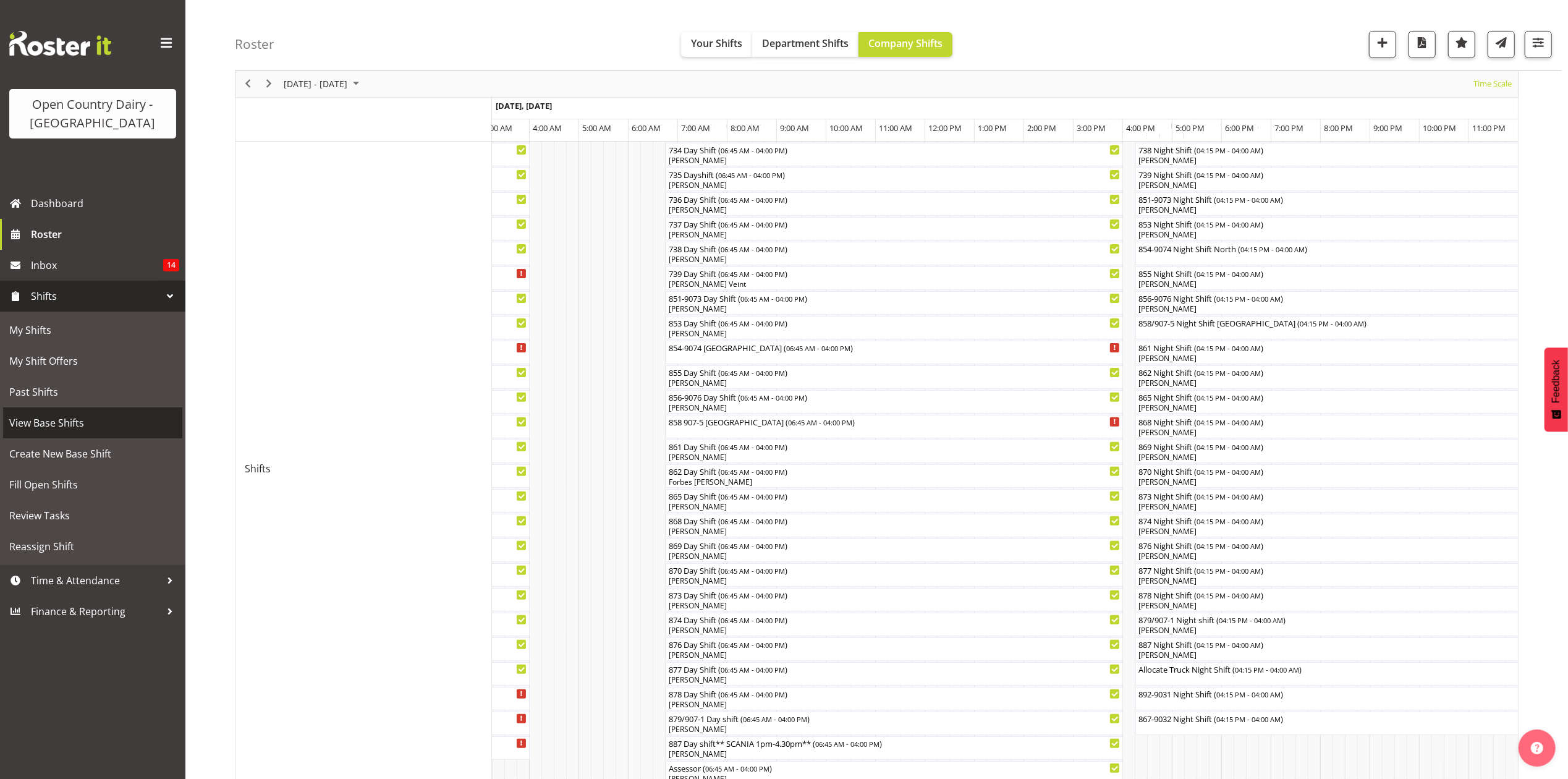
click at [85, 419] on span "View Base Shifts" at bounding box center [92, 423] width 167 height 18
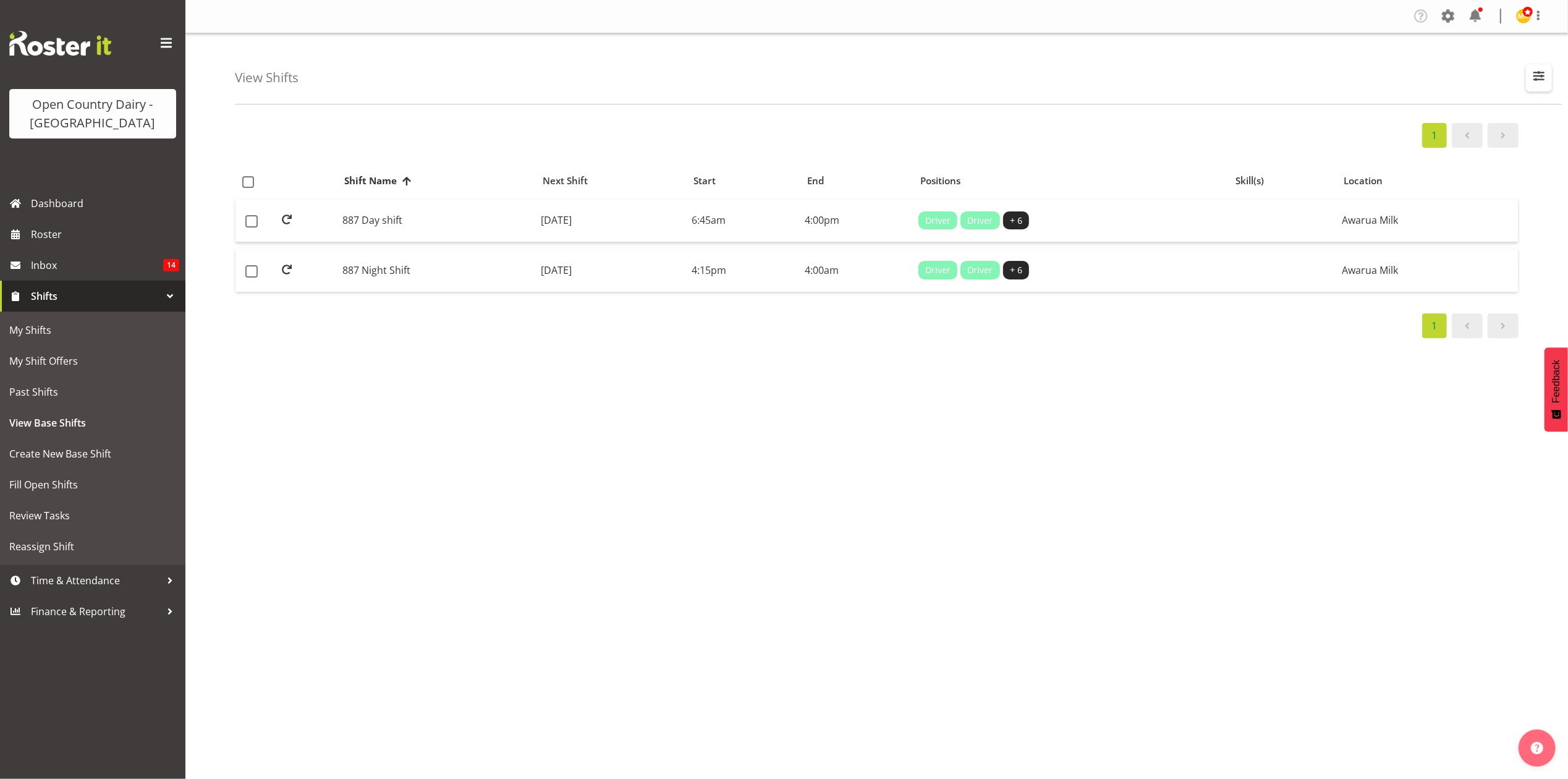
click at [1531, 73] on span "button" at bounding box center [1539, 76] width 16 height 16
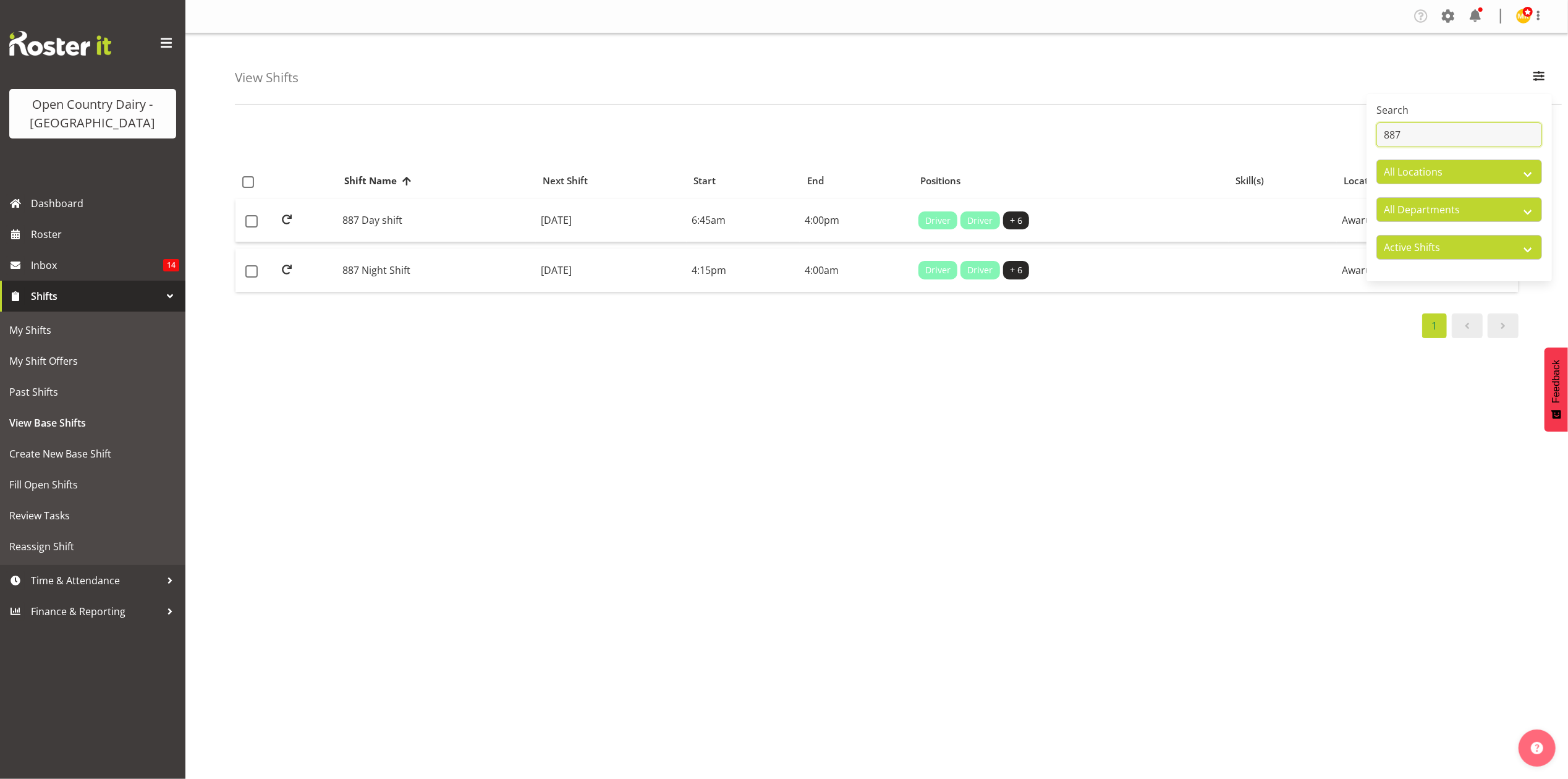
click at [1492, 137] on input "887" at bounding box center [1459, 134] width 166 height 24
click at [1022, 89] on div "View Shifts Search 887 All Locations All Departments Active Shifts Inactive Shi…" at bounding box center [899, 69] width 1328 height 71
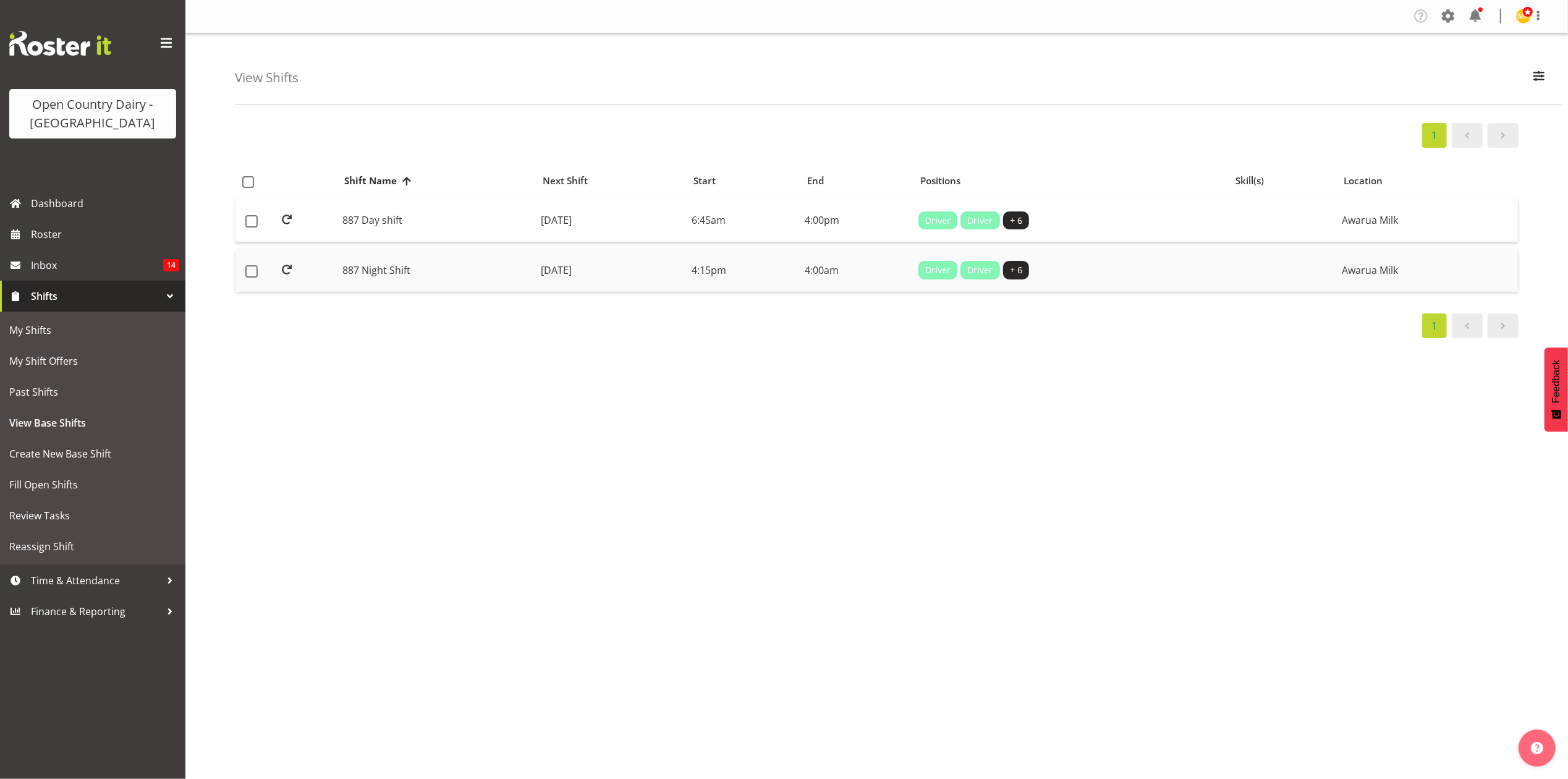
click at [471, 272] on td "887 Night Shift" at bounding box center [437, 270] width 198 height 44
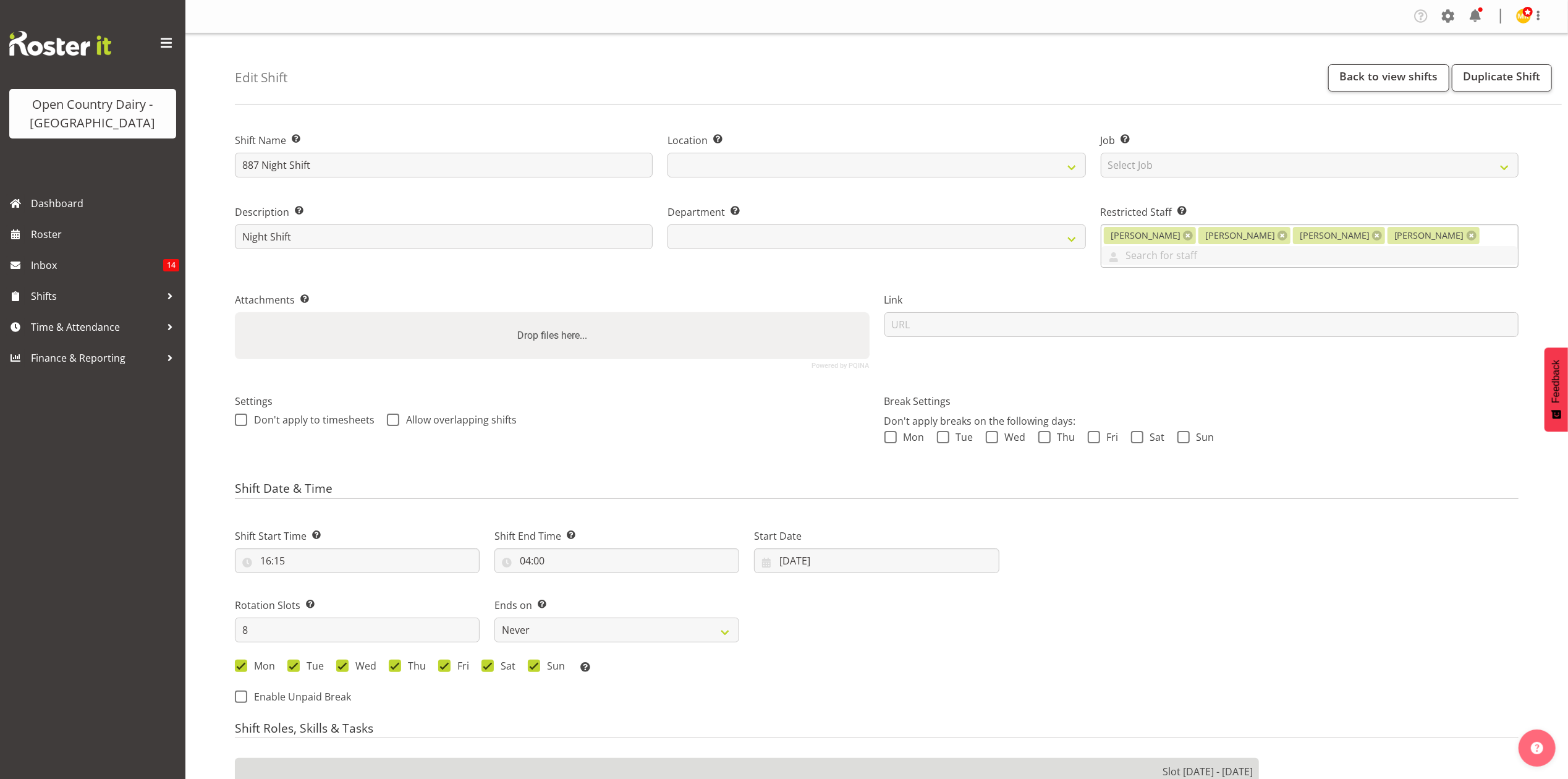
select select
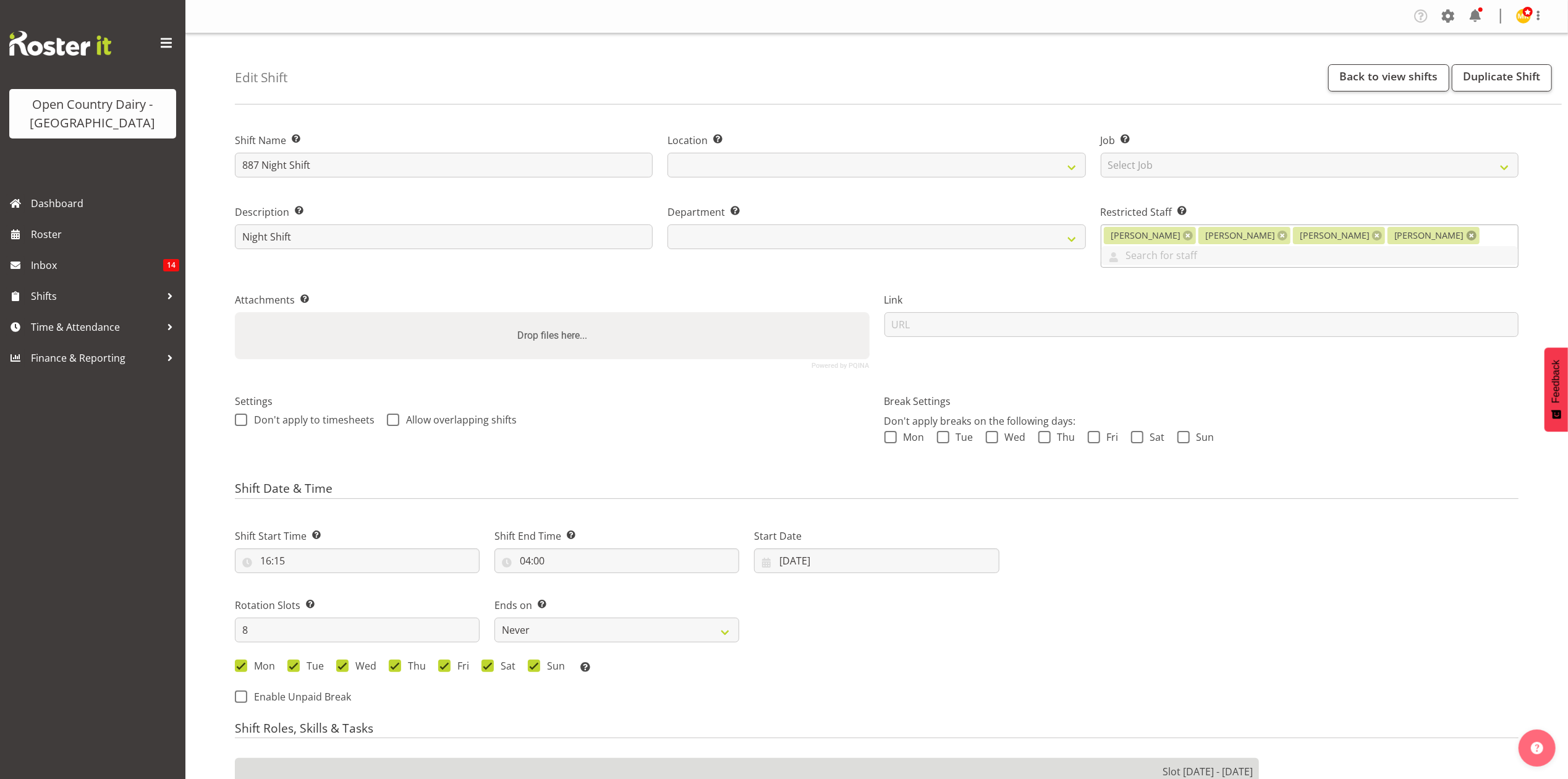
select select
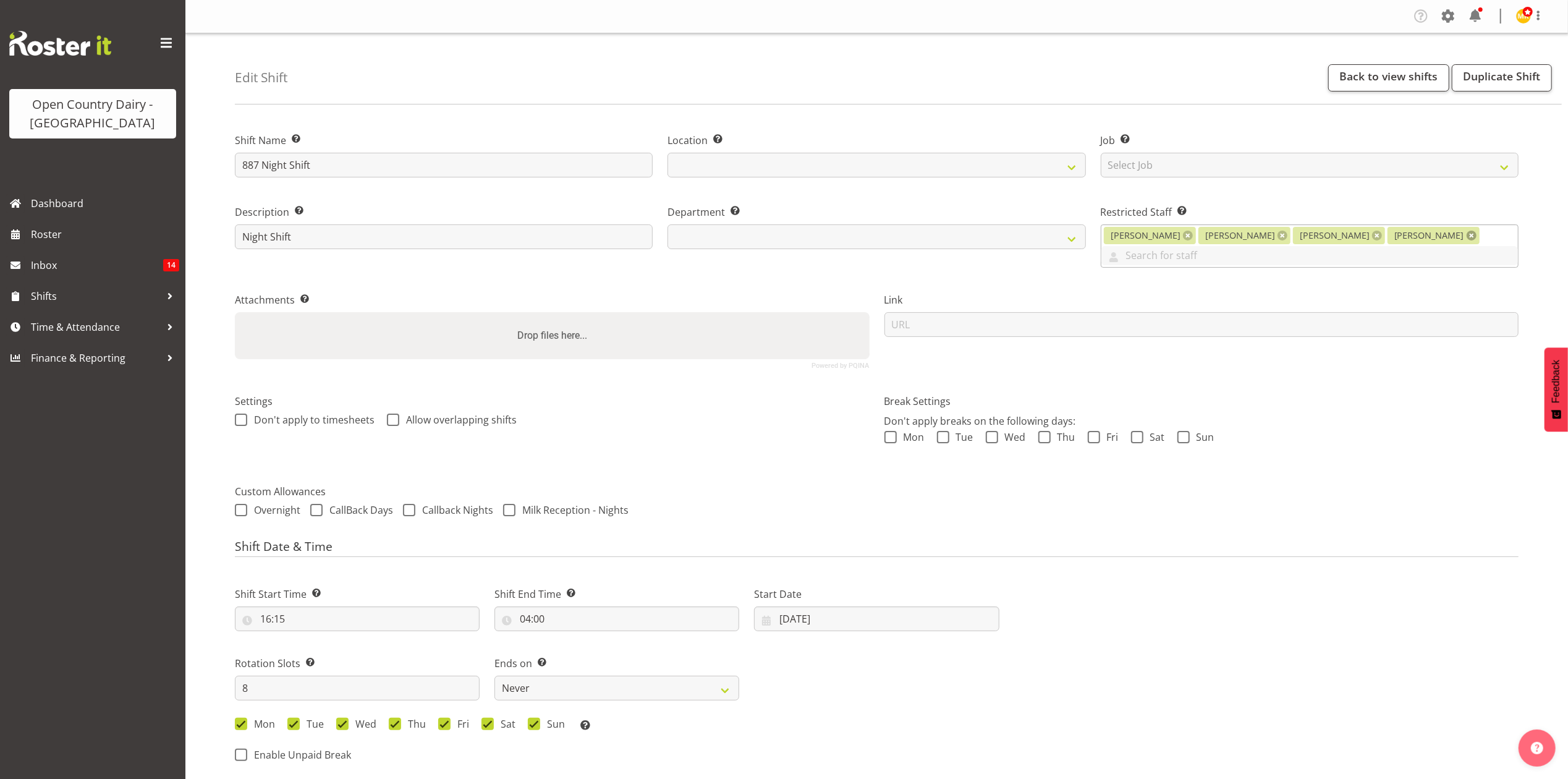
click at [1467, 235] on link at bounding box center [1472, 235] width 10 height 10
select select
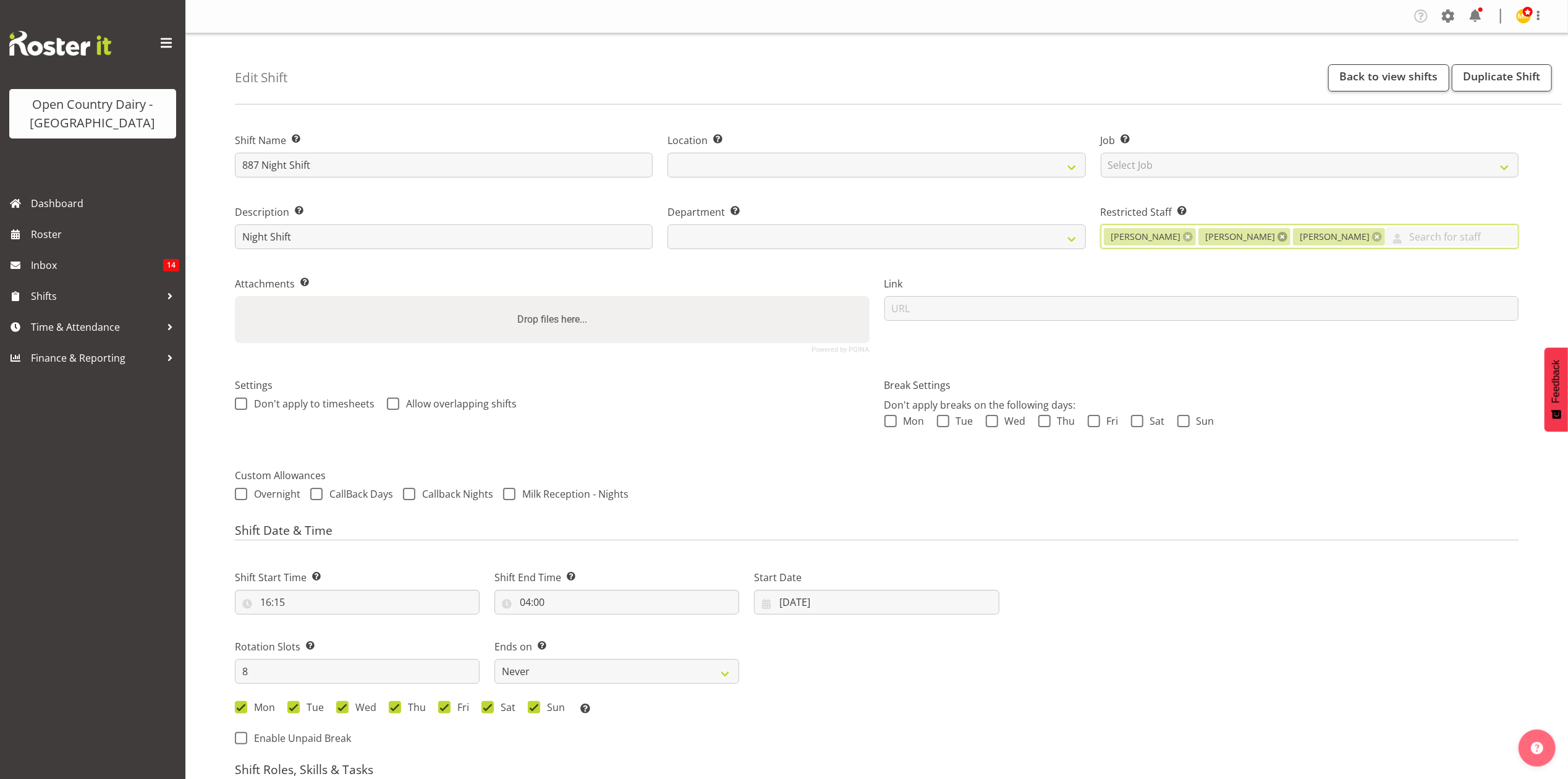
click at [1281, 240] on link at bounding box center [1282, 237] width 10 height 10
select select
click at [1291, 240] on input "text" at bounding box center [1405, 236] width 227 height 19
select select "988"
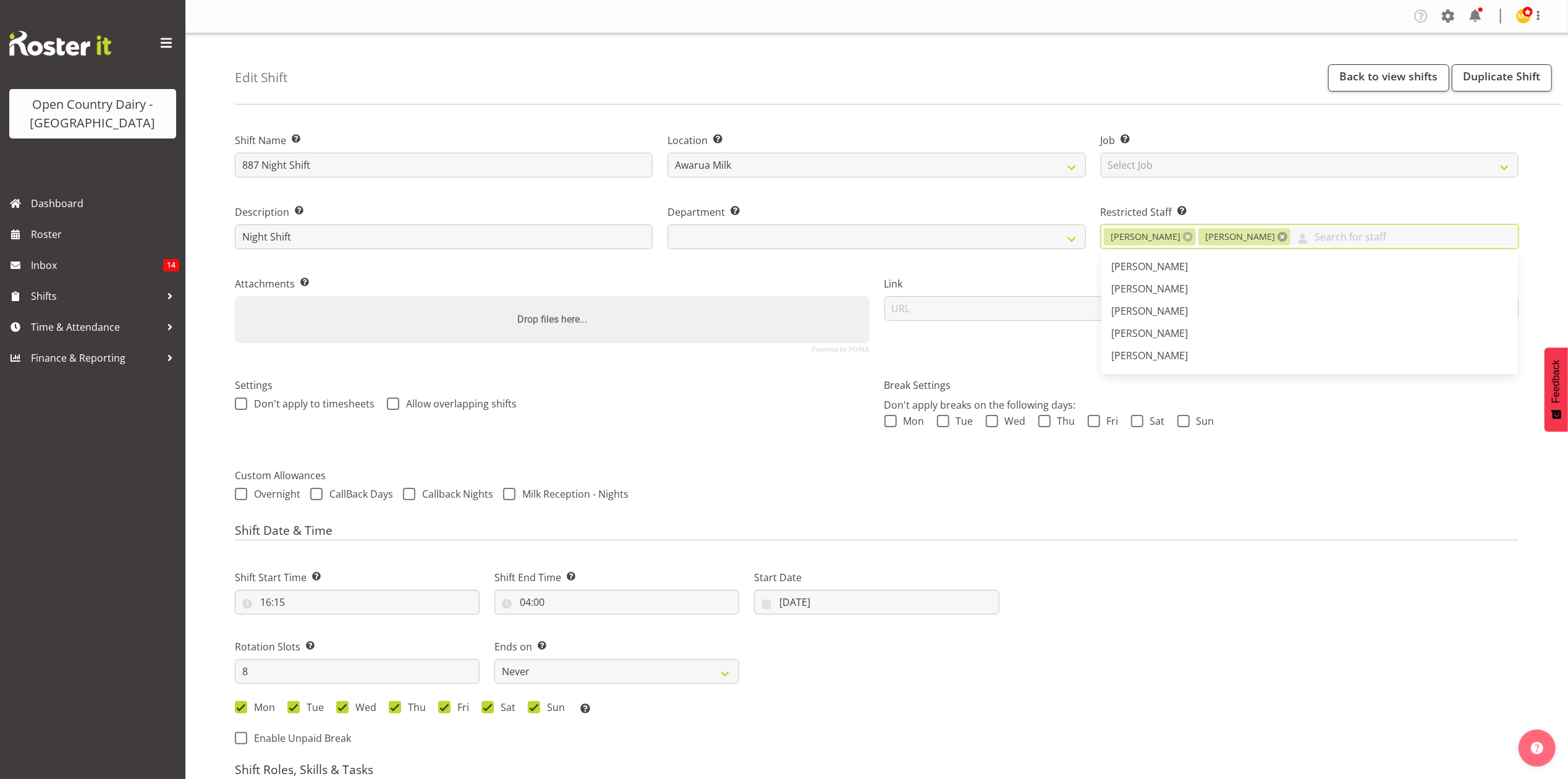
click at [1278, 236] on link at bounding box center [1282, 237] width 10 height 10
select select
click at [1077, 525] on h4 "Shift Date & Time" at bounding box center [877, 532] width 1284 height 18
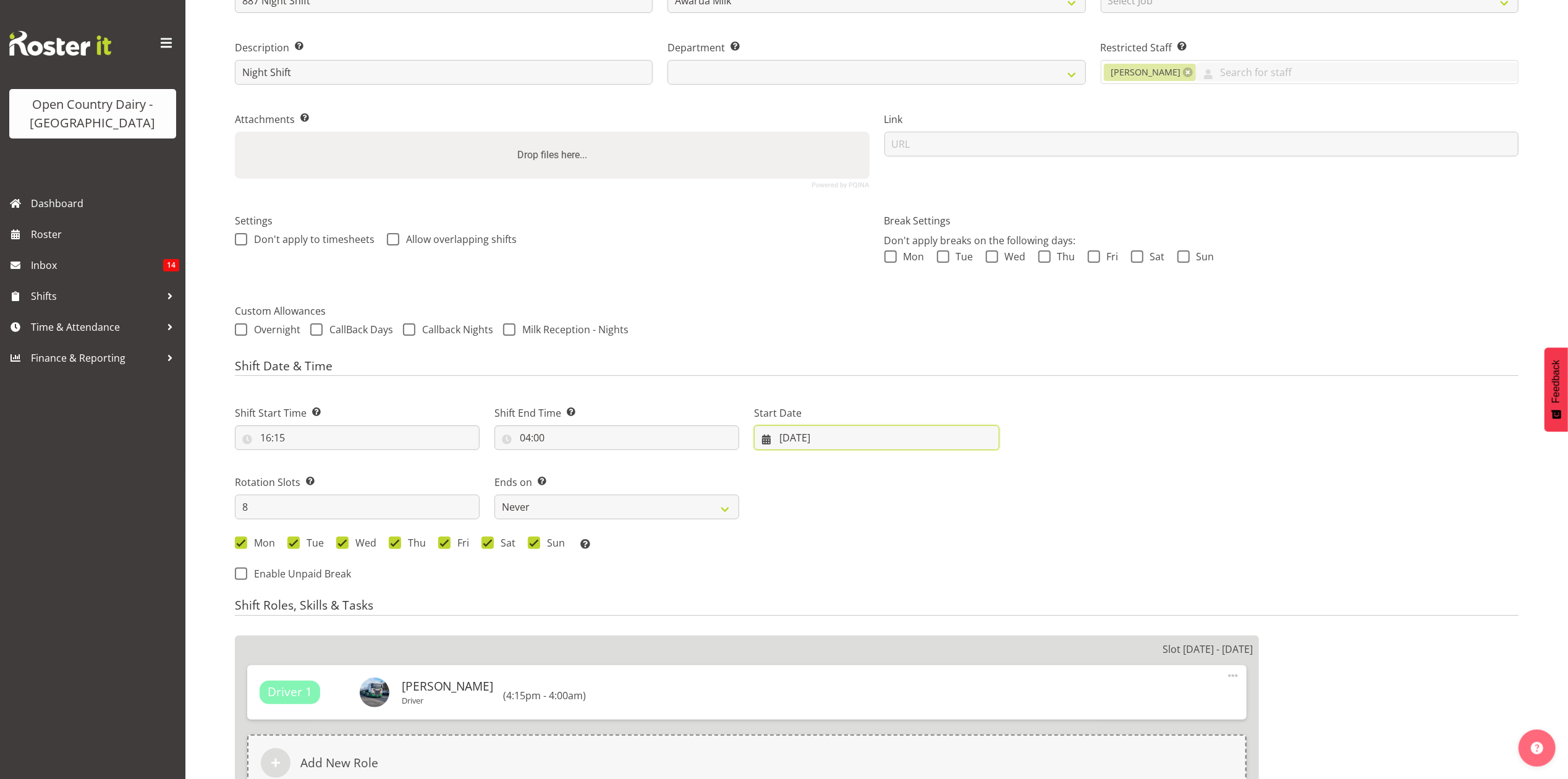
click at [831, 432] on input "25/08/2025" at bounding box center [876, 438] width 245 height 24
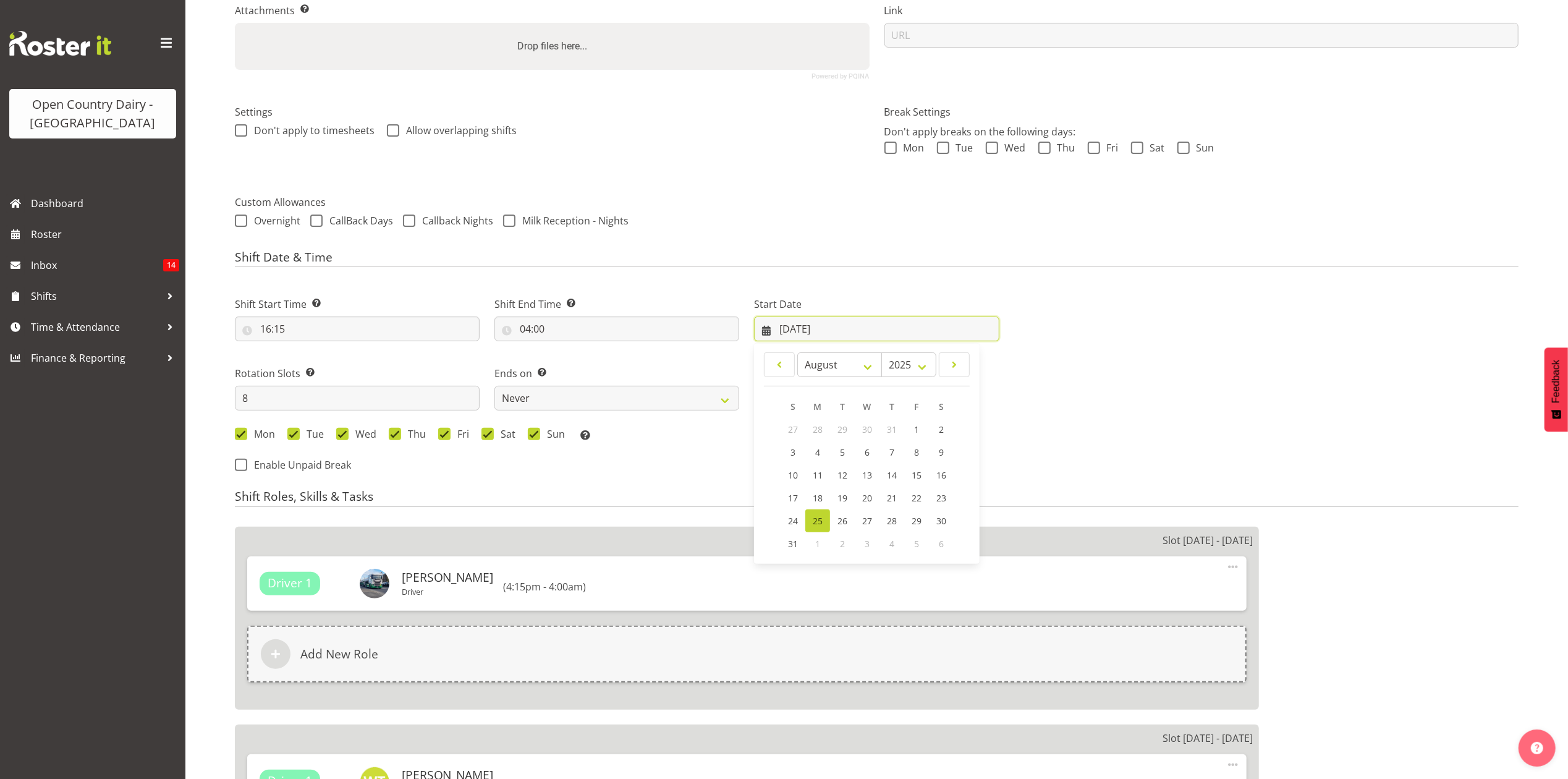
scroll to position [412, 0]
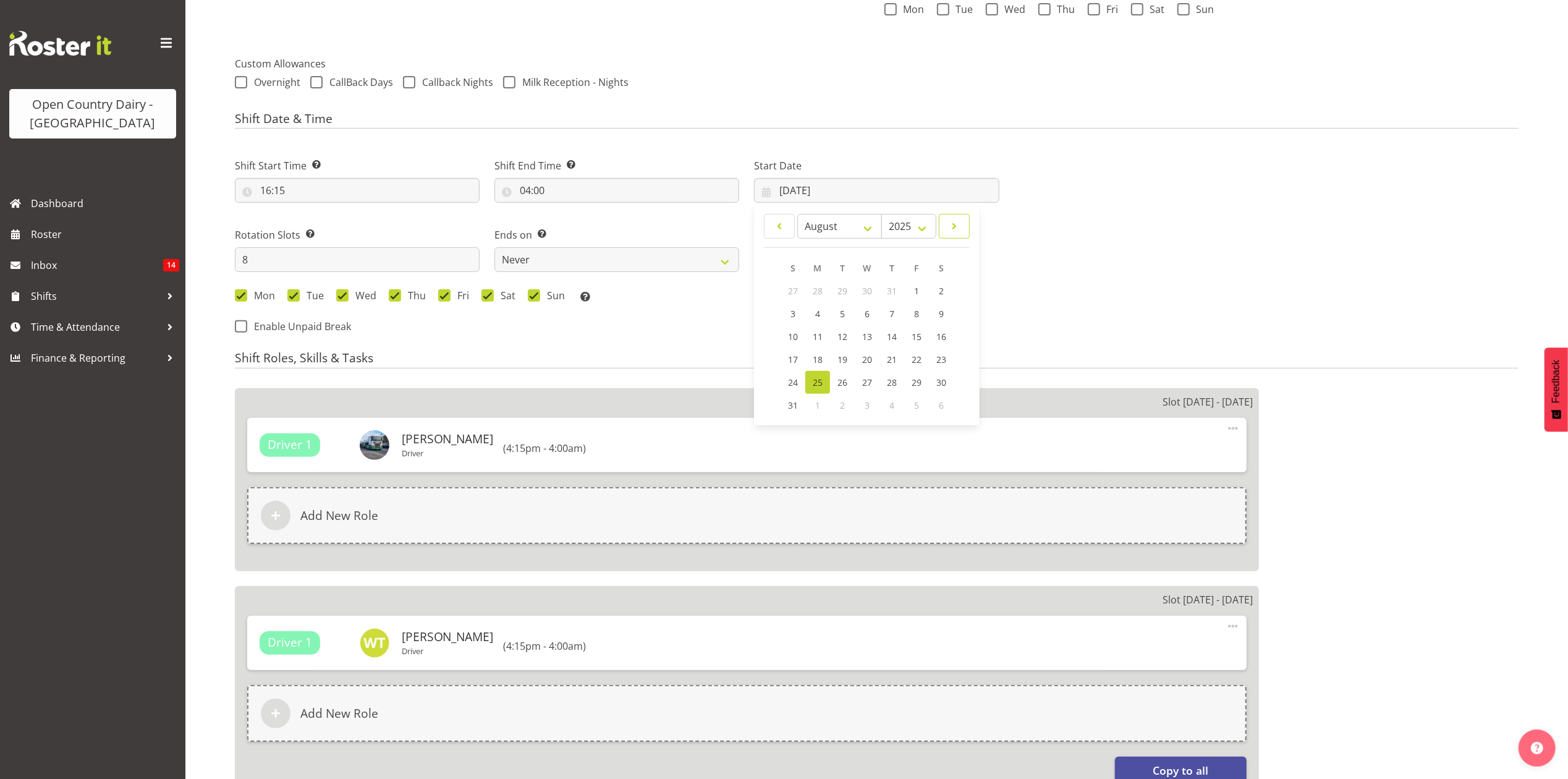
click at [960, 228] on span at bounding box center [954, 226] width 15 height 15
click at [964, 226] on link at bounding box center [954, 226] width 31 height 24
select select "9"
click at [816, 315] on span "6" at bounding box center [818, 315] width 5 height 11
select select
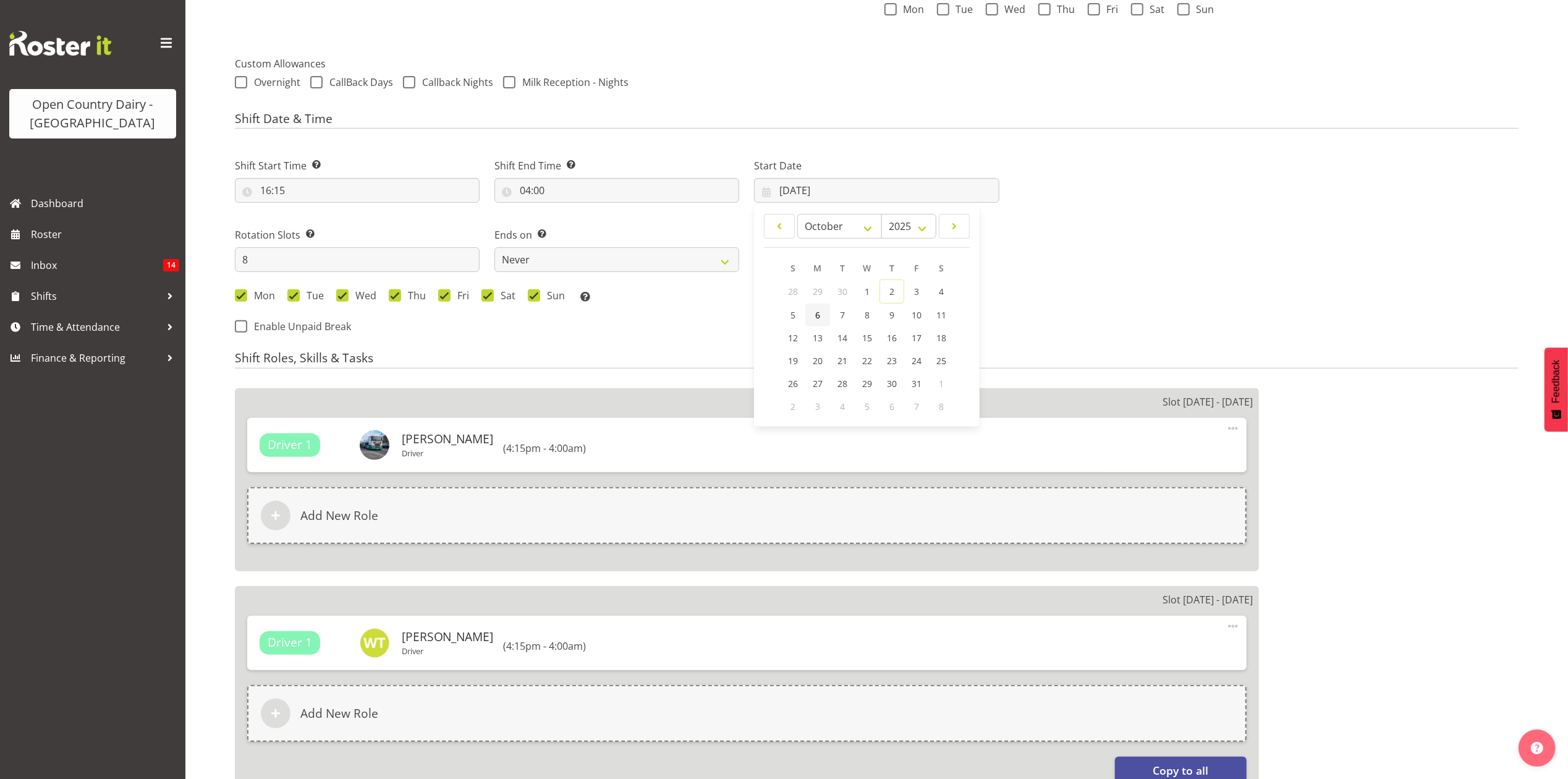
type input "06/10/2025"
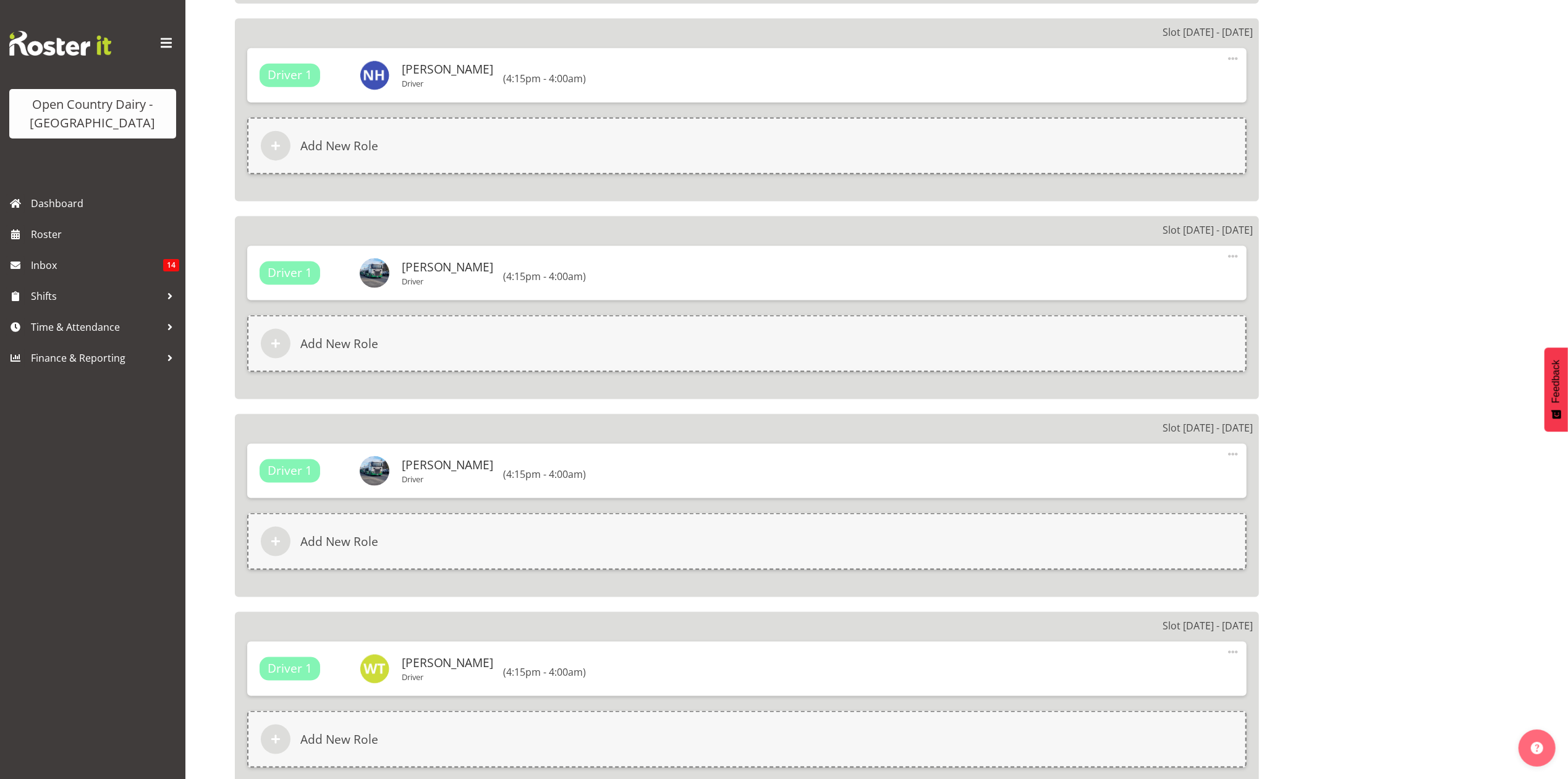
scroll to position [1802, 0]
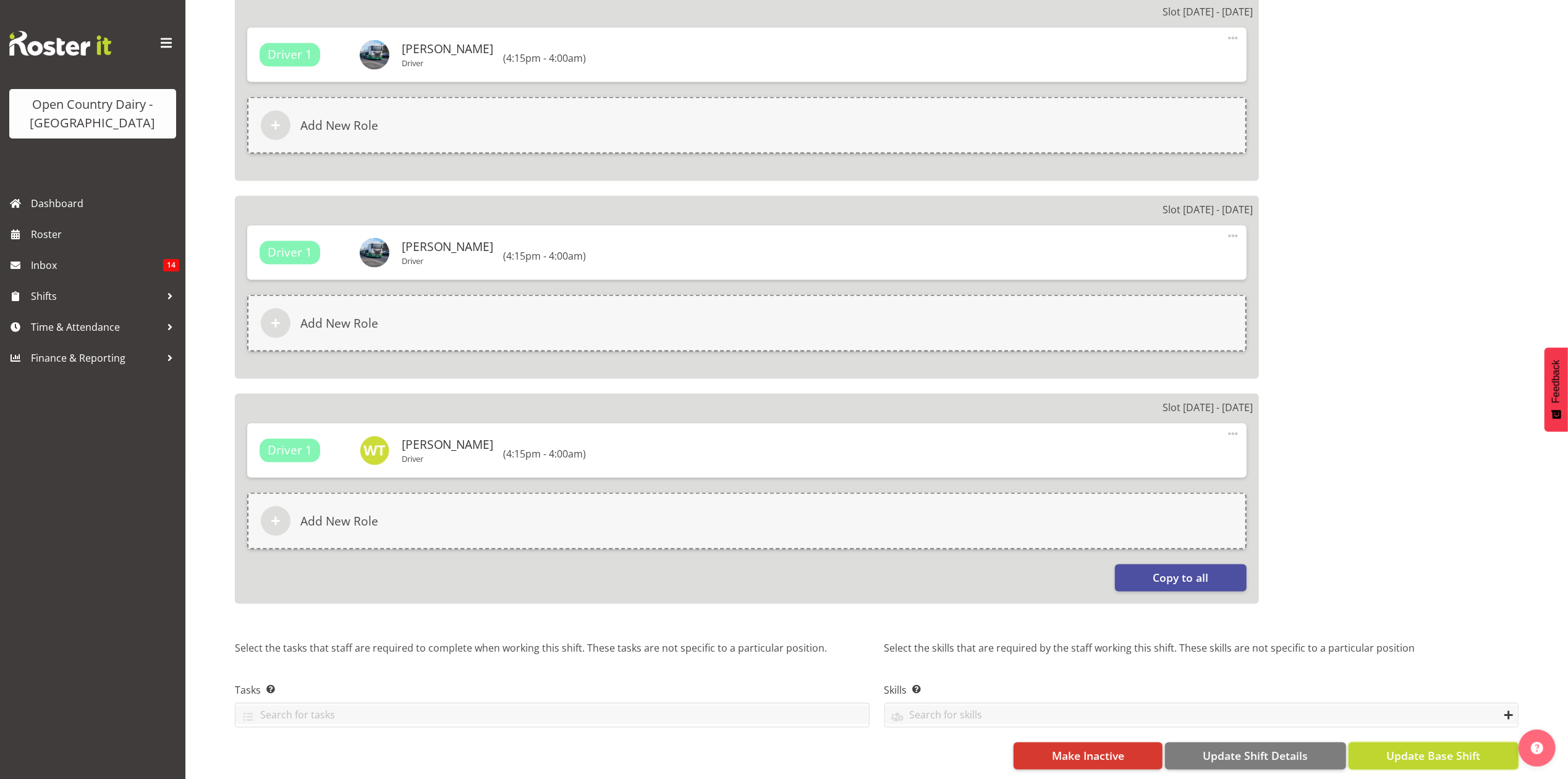
click at [1459, 750] on span "Update Base Shift" at bounding box center [1433, 756] width 94 height 16
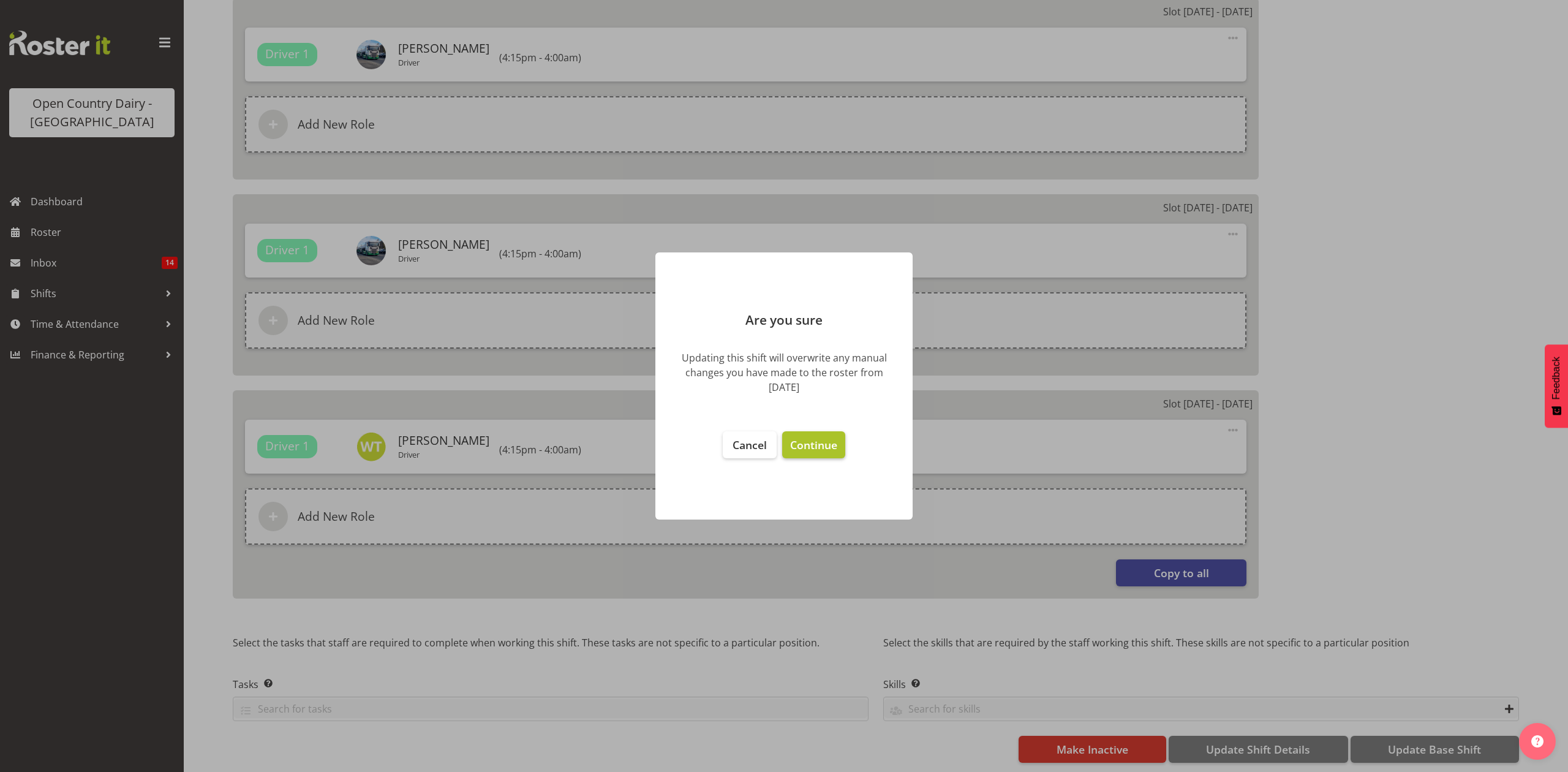
click at [807, 432] on button "Continue" at bounding box center [813, 445] width 63 height 27
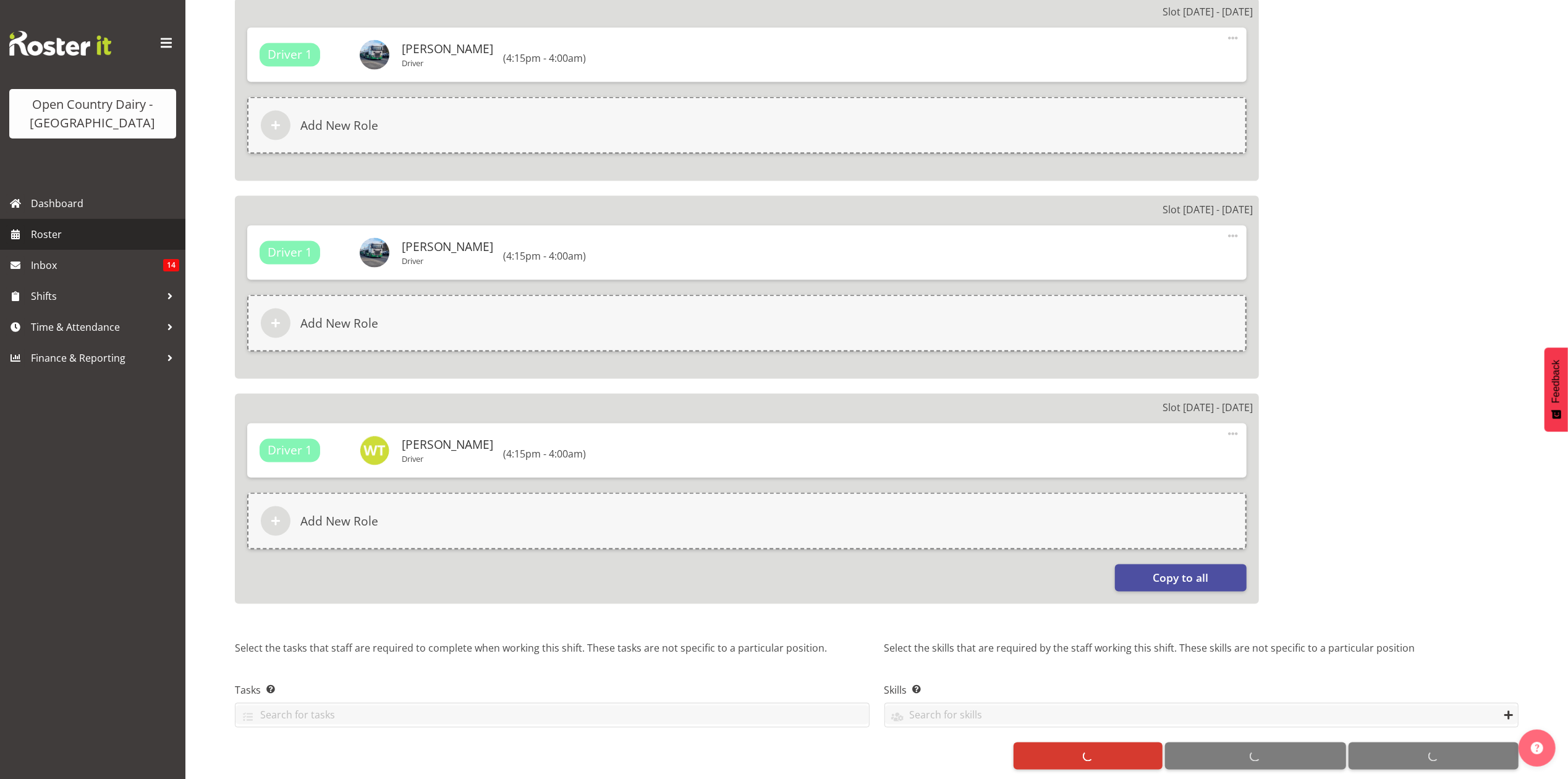
select select
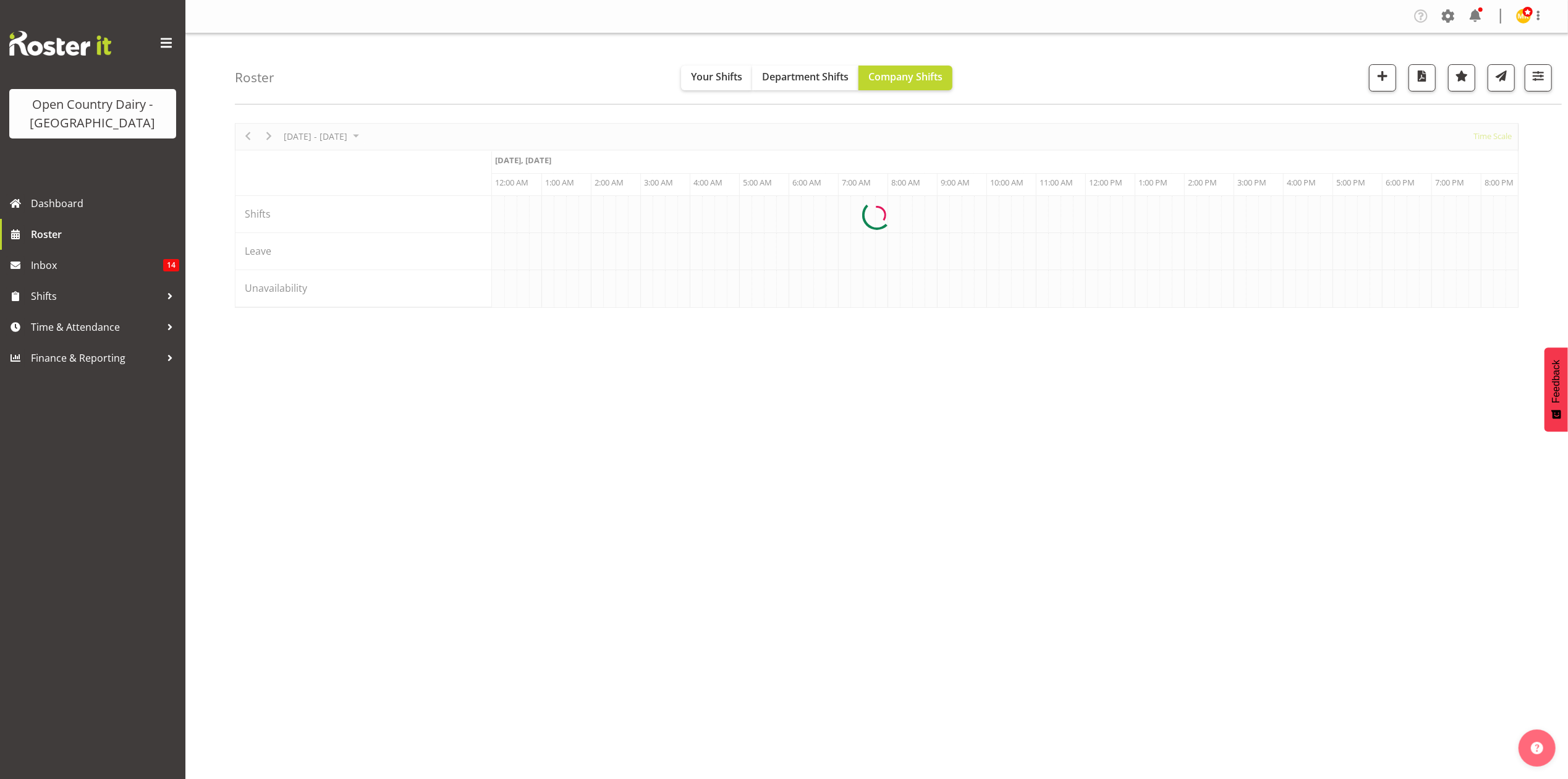
scroll to position [0, 3560]
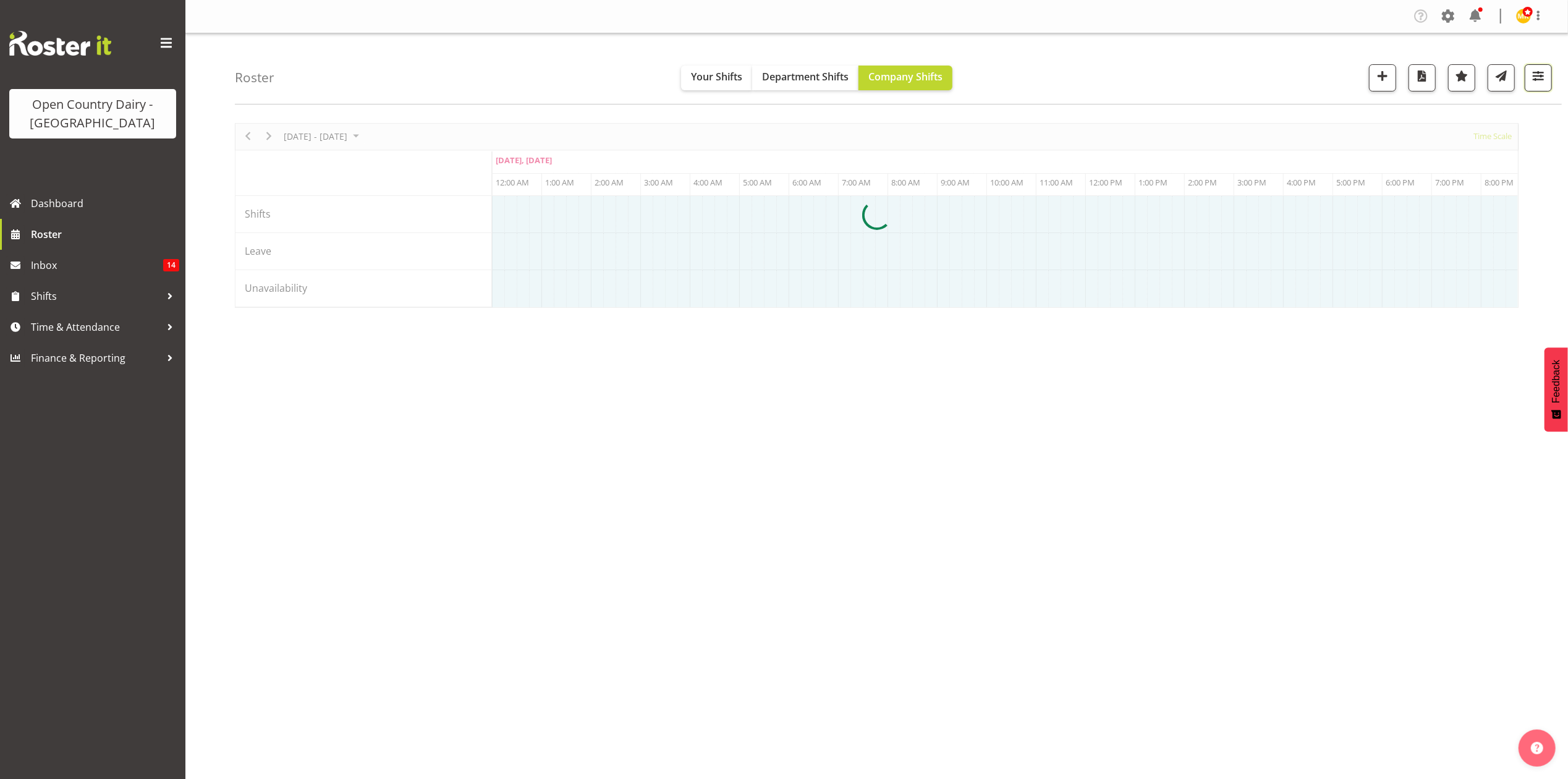
click at [1537, 80] on span "button" at bounding box center [1538, 76] width 16 height 16
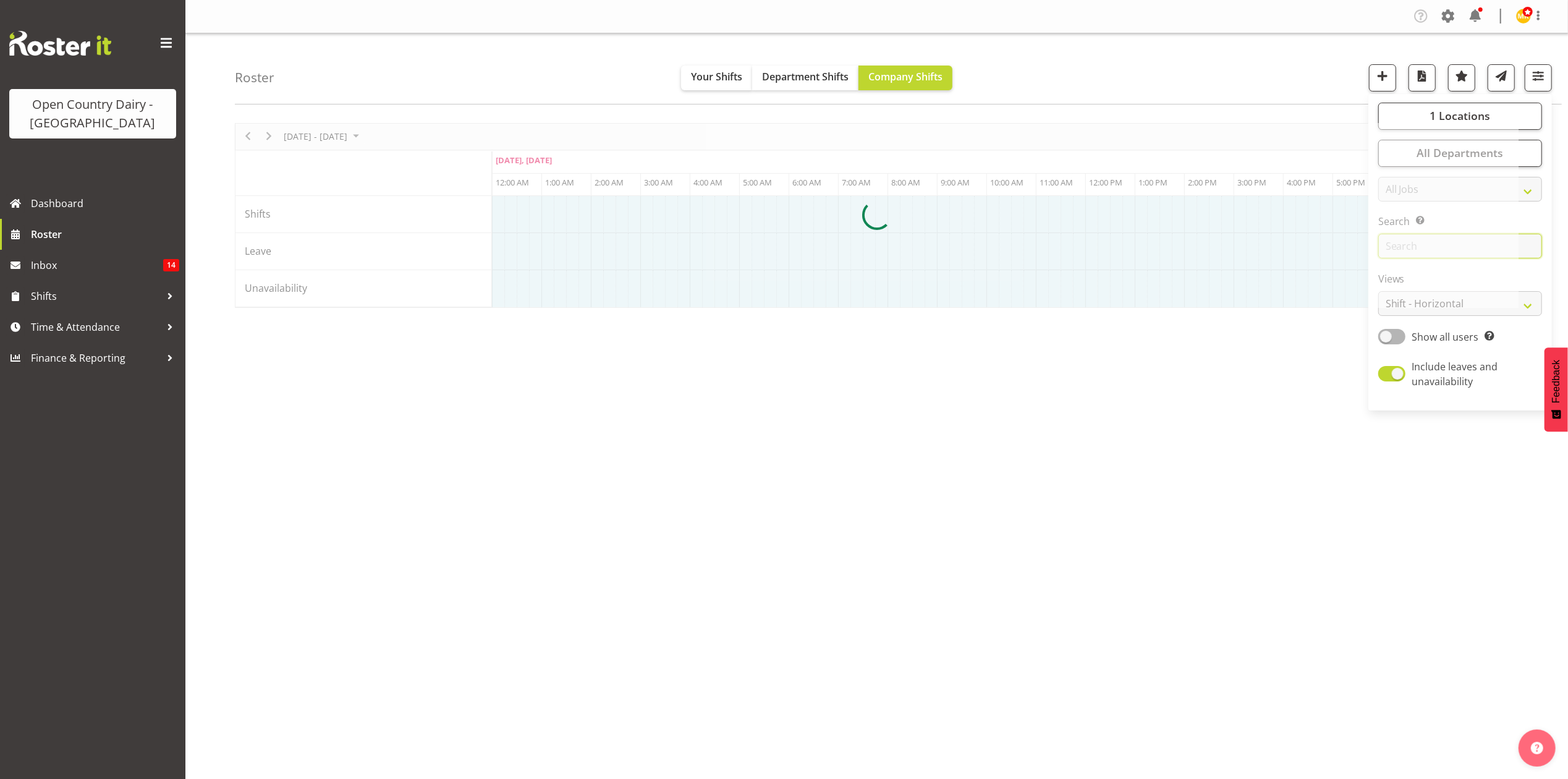
click at [1539, 253] on input "text" at bounding box center [1460, 246] width 164 height 24
click at [1528, 251] on input "887" at bounding box center [1460, 246] width 164 height 24
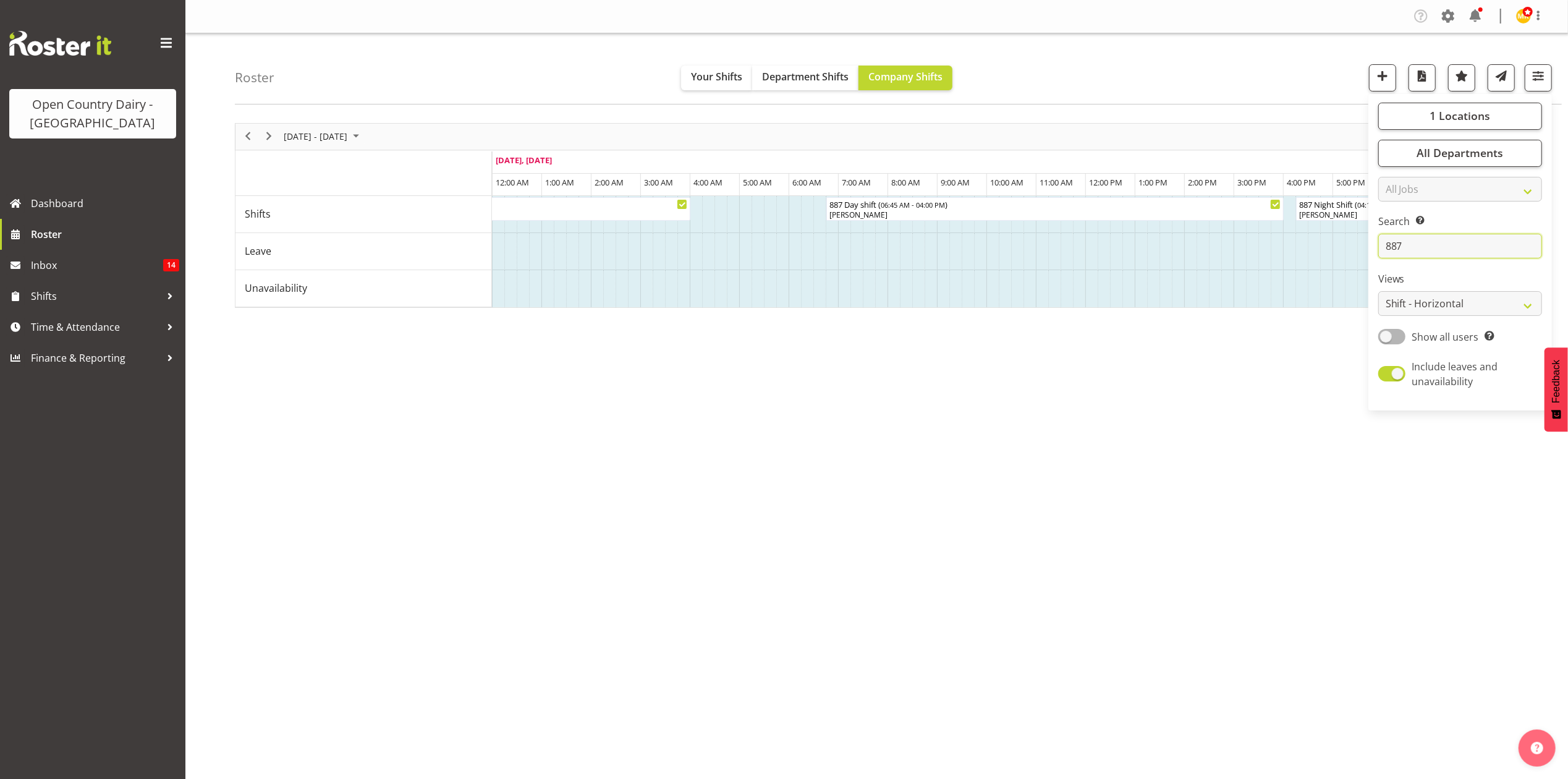
type input "887"
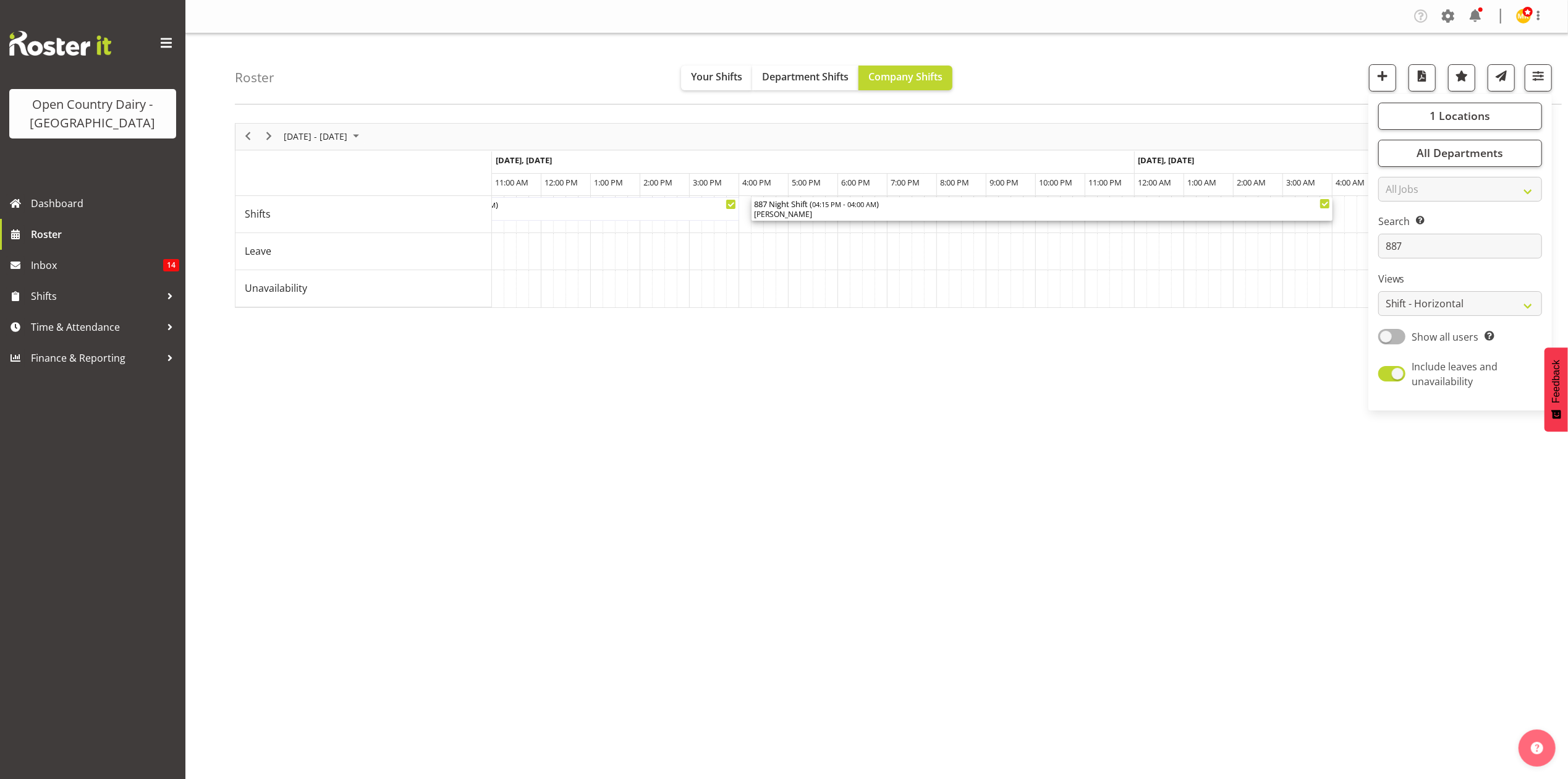
click at [860, 214] on div "[PERSON_NAME]" at bounding box center [1042, 215] width 576 height 11
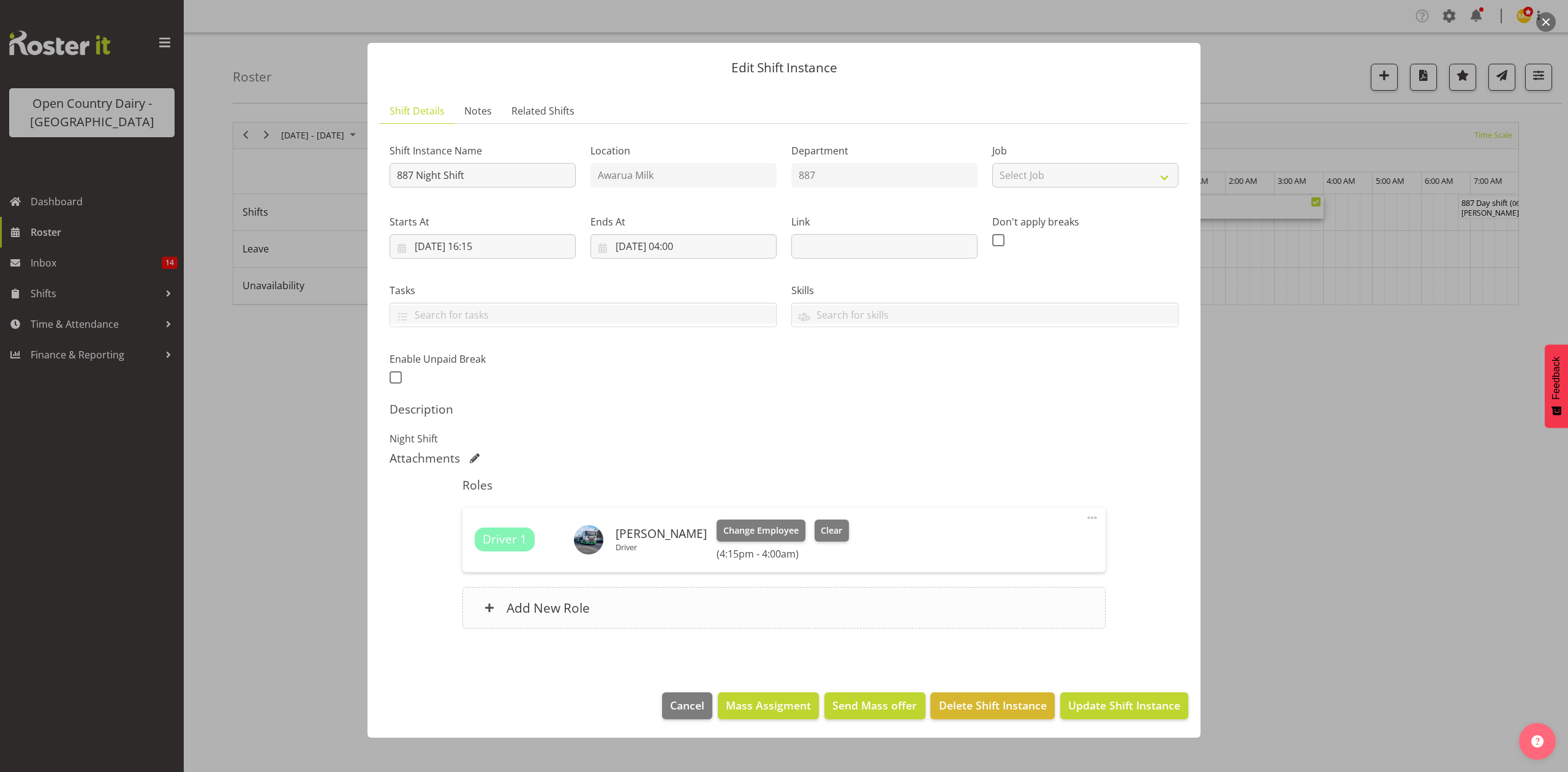
click at [607, 612] on div "Add New Role" at bounding box center [783, 608] width 642 height 42
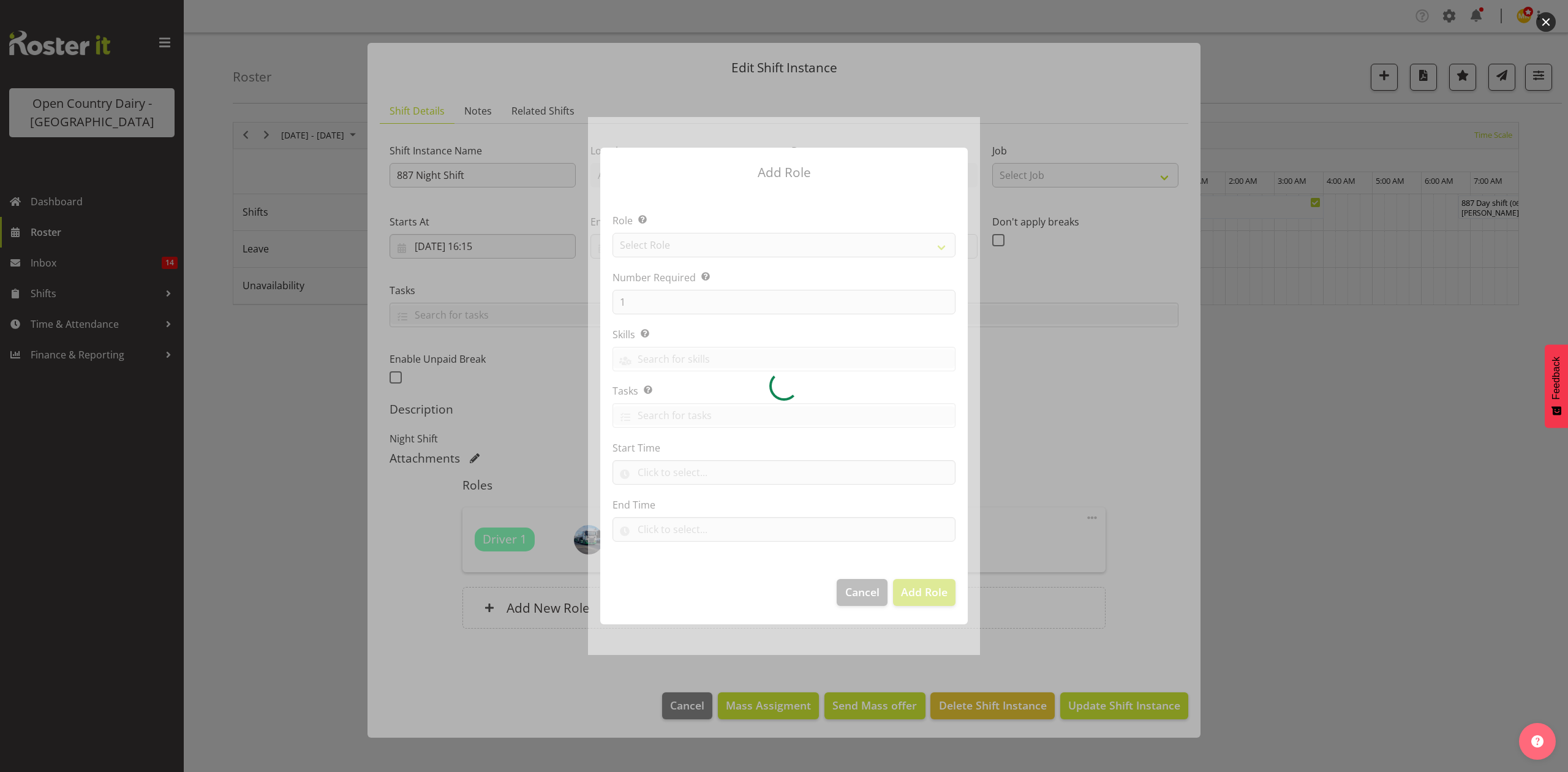
click at [679, 241] on div at bounding box center [784, 386] width 392 height 537
click at [691, 244] on div at bounding box center [784, 386] width 392 height 537
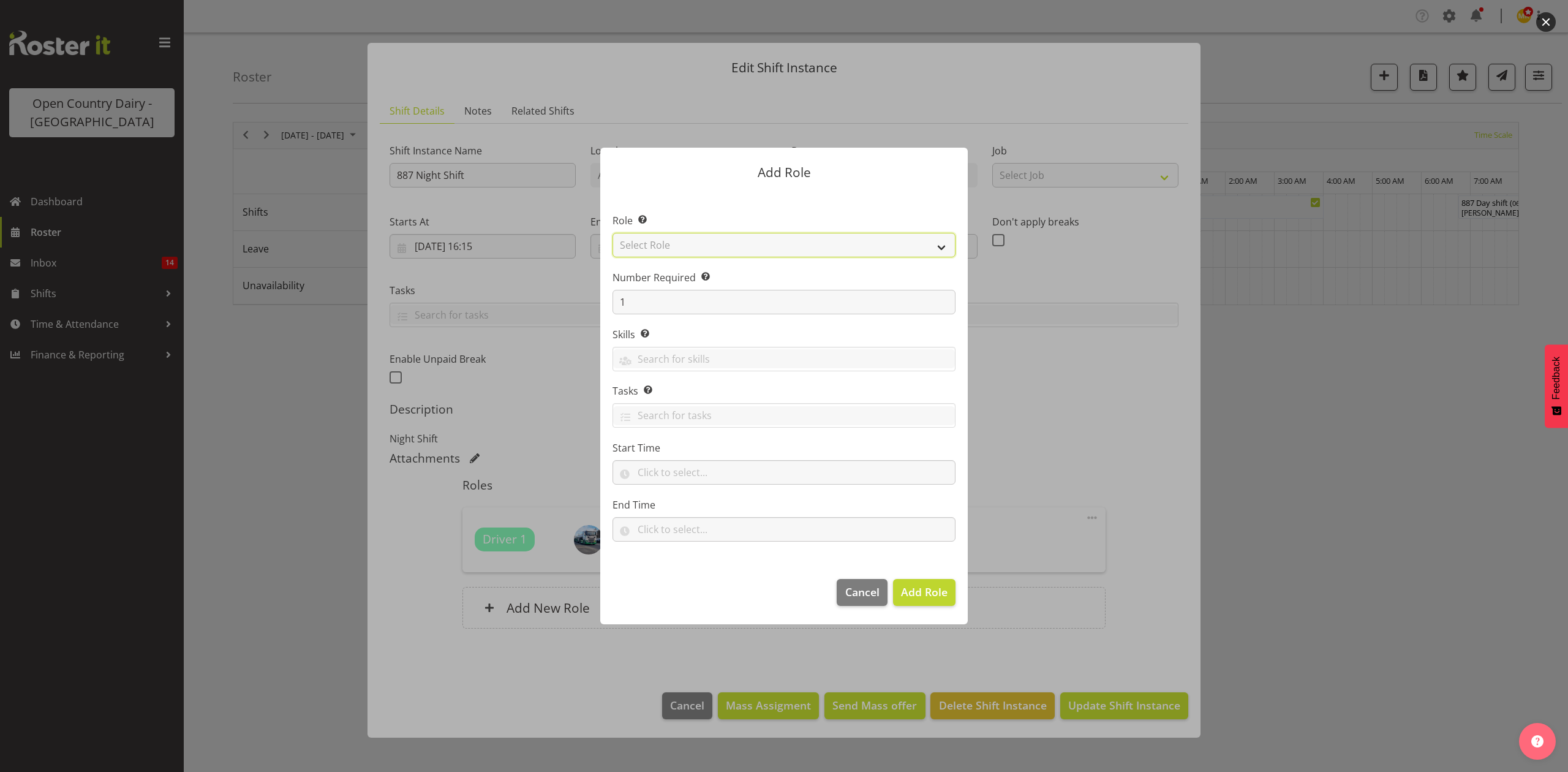
click at [697, 240] on select "Select Role Crew Leader Driver Driver Assessor Dayshift Driver Assessor Nightsh…" at bounding box center [784, 245] width 343 height 24
select select "1154"
click at [613, 233] on select "Select Role Crew Leader Driver Driver Assessor Dayshift Driver Assessor Nightsh…" at bounding box center [784, 245] width 343 height 24
click at [927, 594] on span "Add Role" at bounding box center [924, 592] width 47 height 14
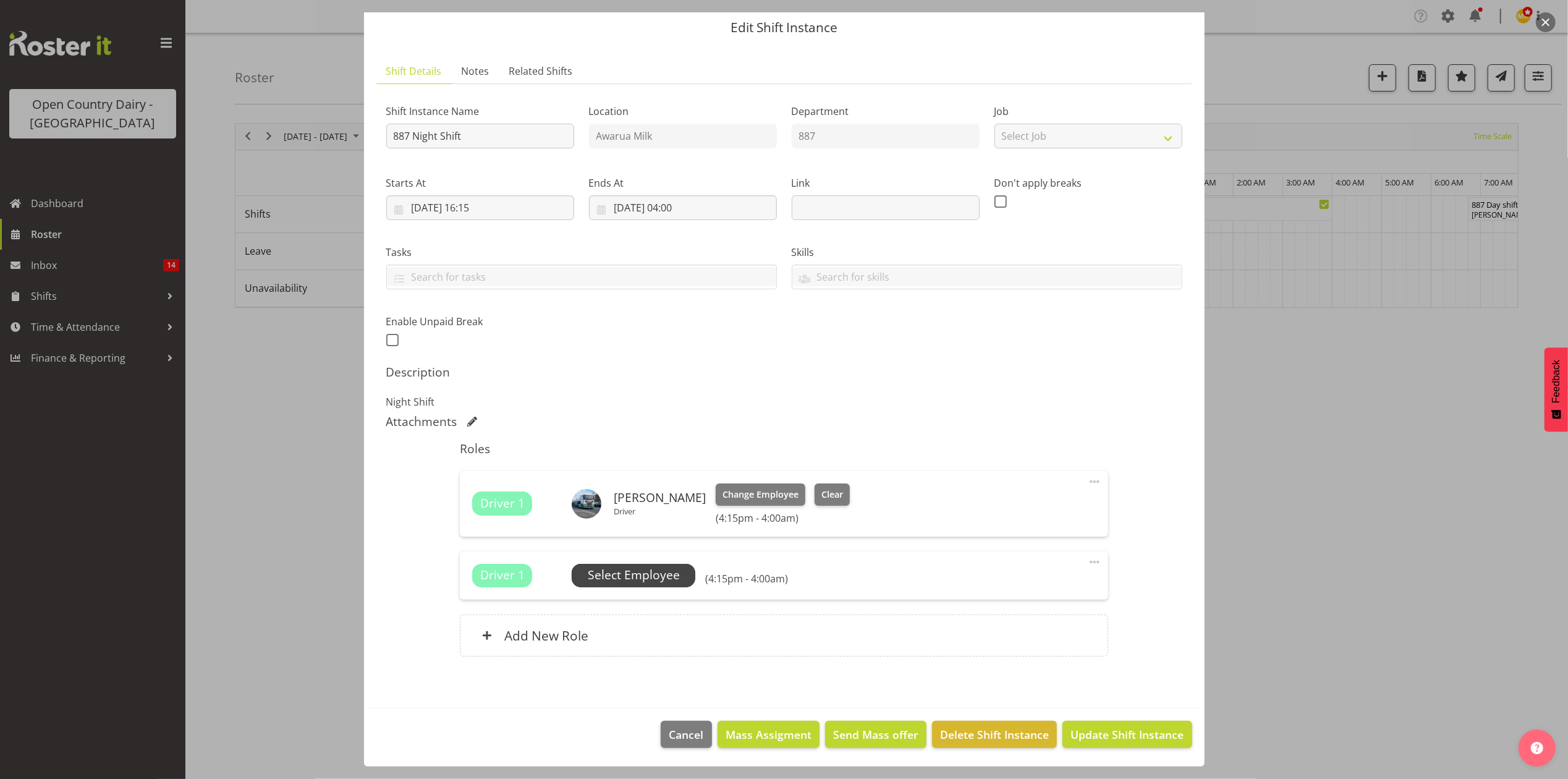
click at [658, 577] on span "Select Employee" at bounding box center [634, 575] width 92 height 18
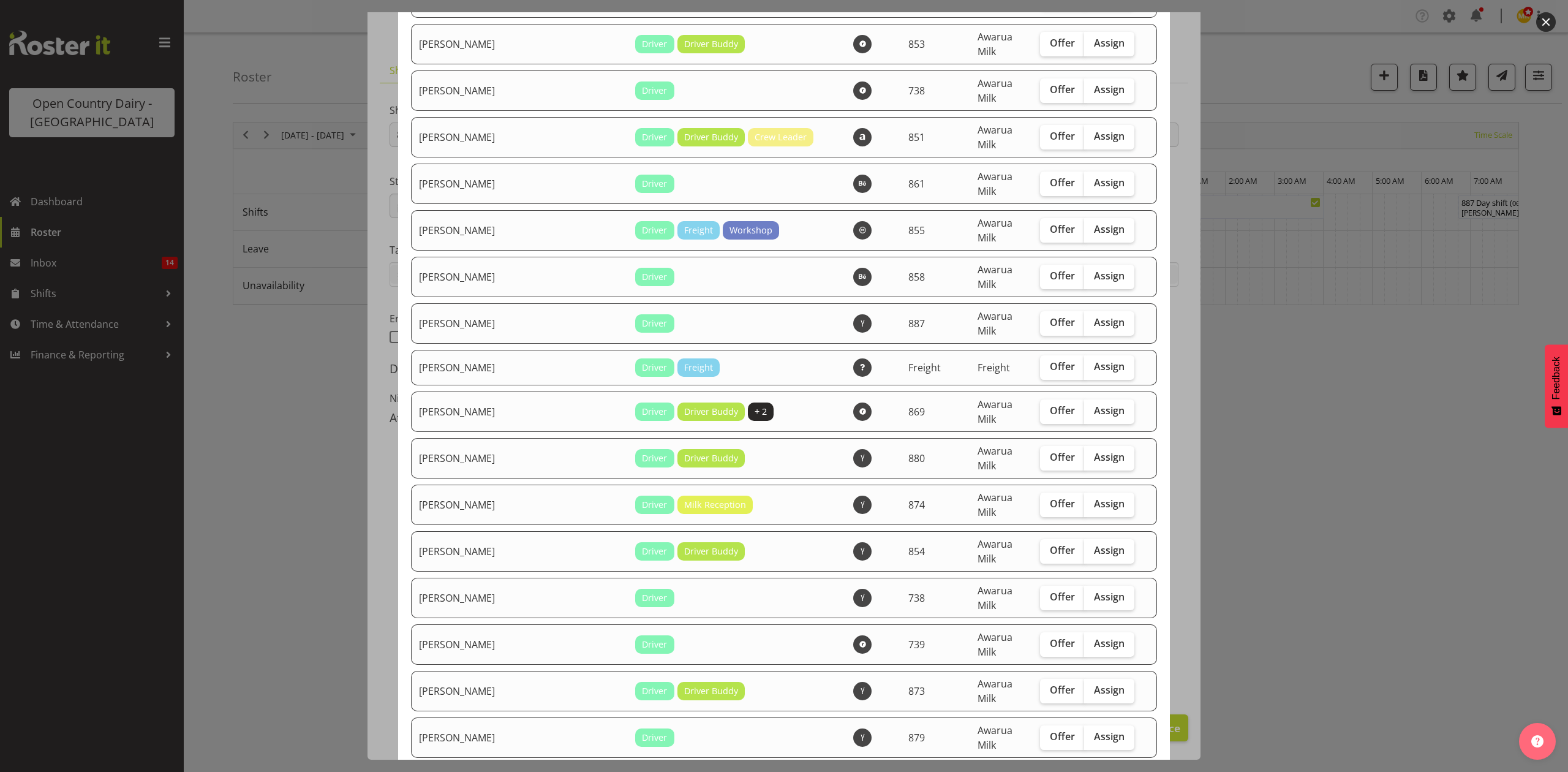
click at [1094, 772] on span "Assign" at bounding box center [1109, 783] width 30 height 12
click at [1084, 772] on input "Assign" at bounding box center [1088, 783] width 8 height 8
checkbox input "true"
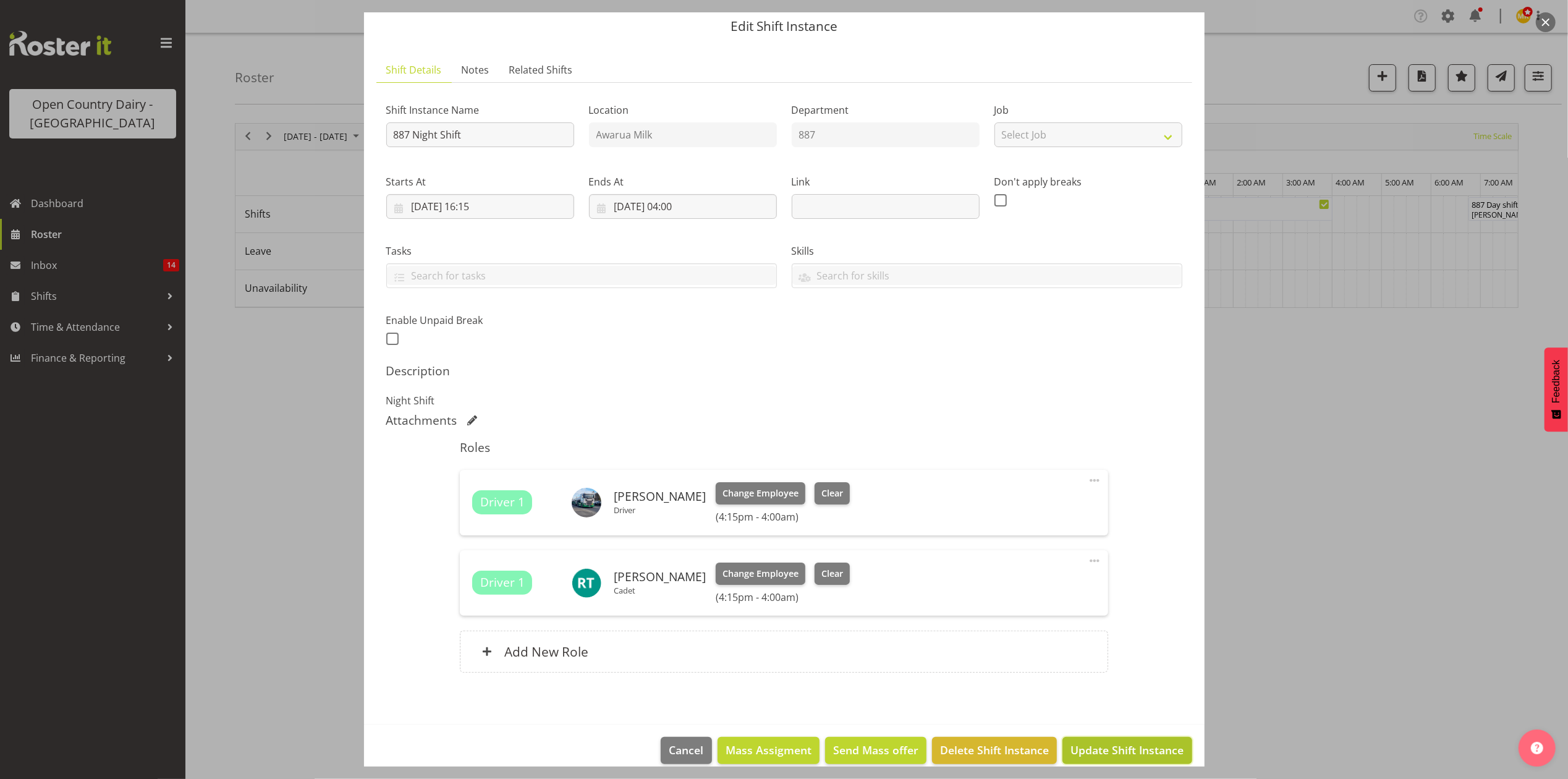
click at [1104, 752] on span "Update Shift Instance" at bounding box center [1128, 750] width 113 height 16
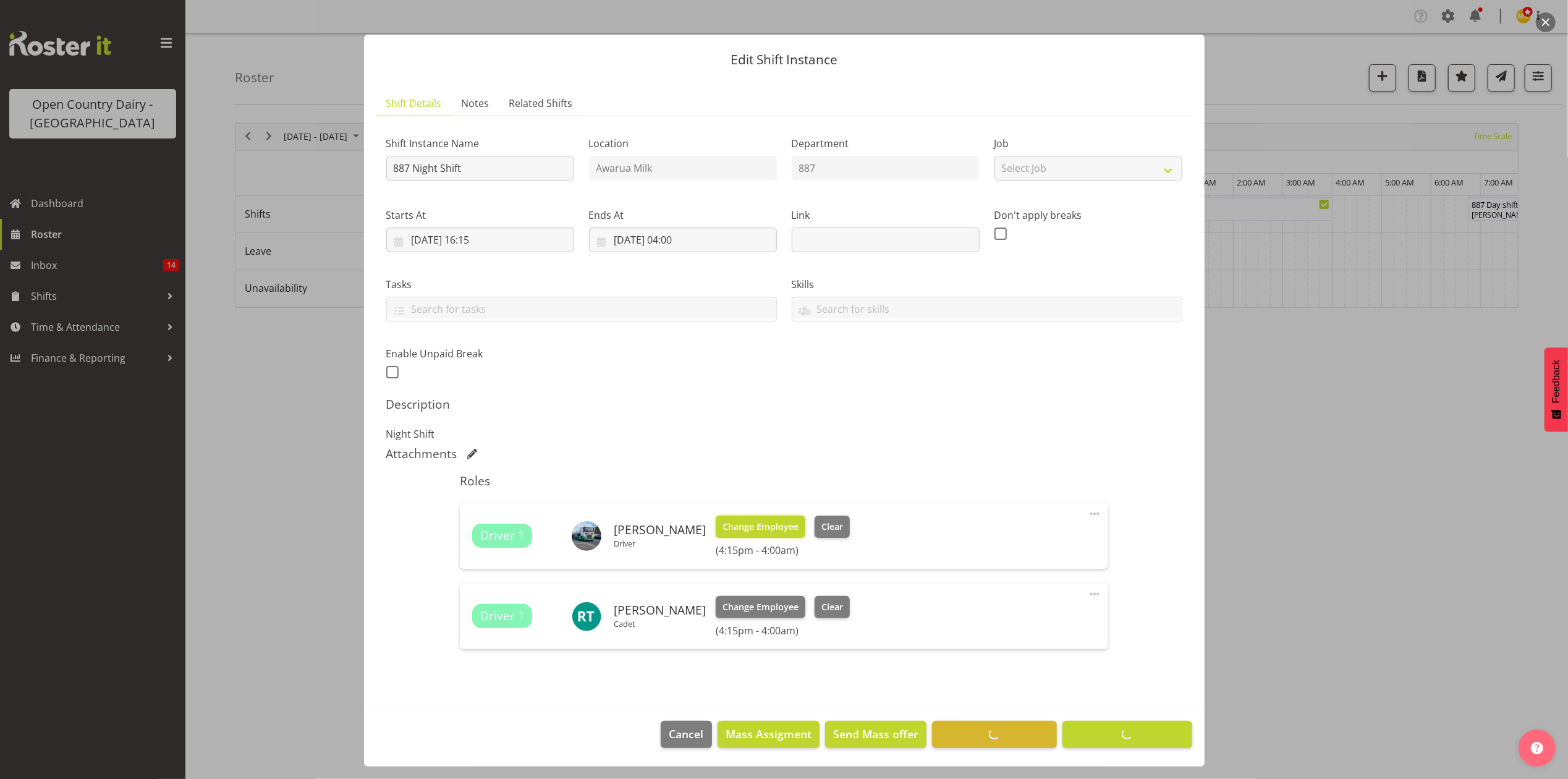
click at [740, 528] on span "Change Employee" at bounding box center [761, 527] width 76 height 14
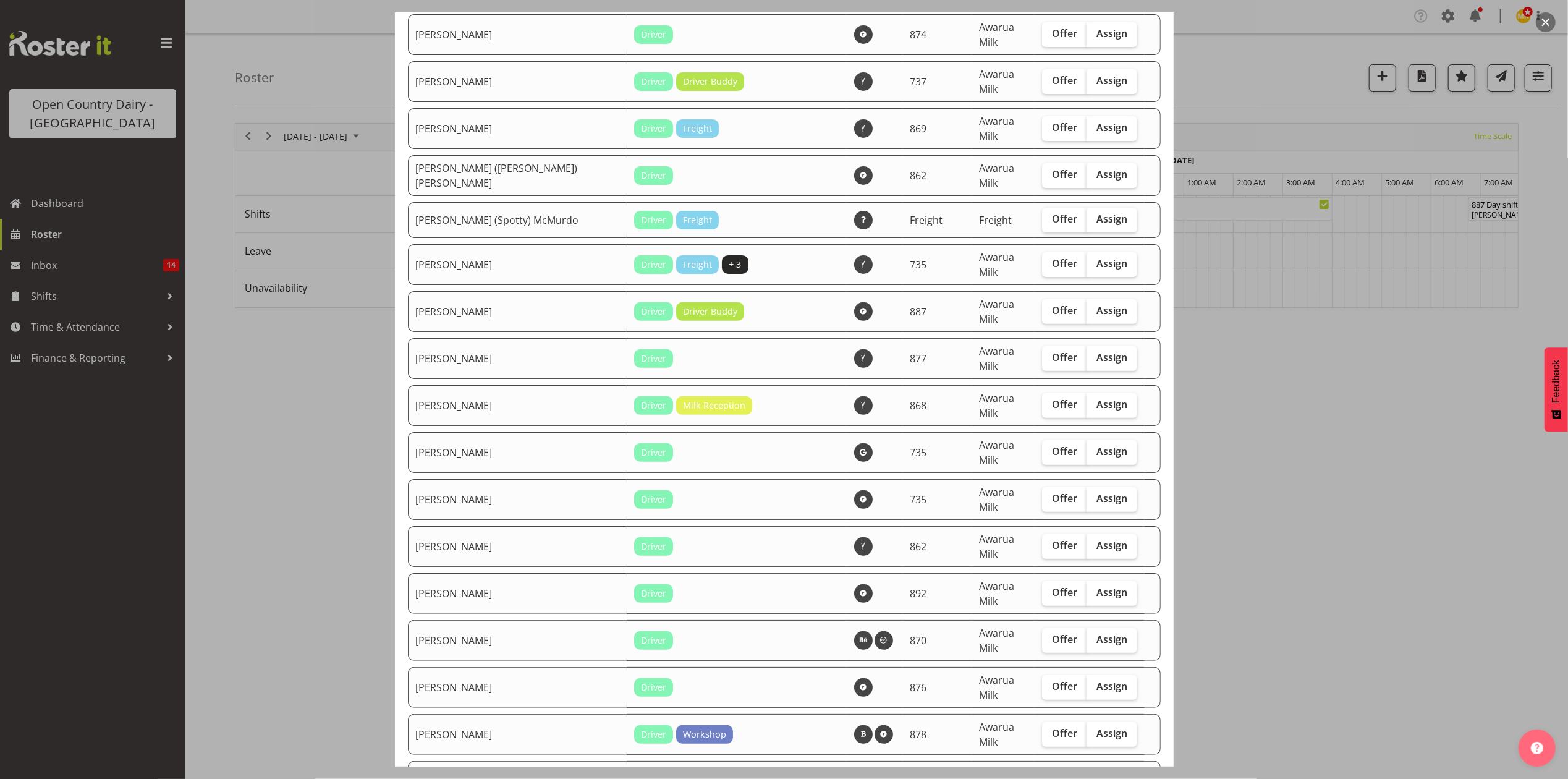
scroll to position [330, 0]
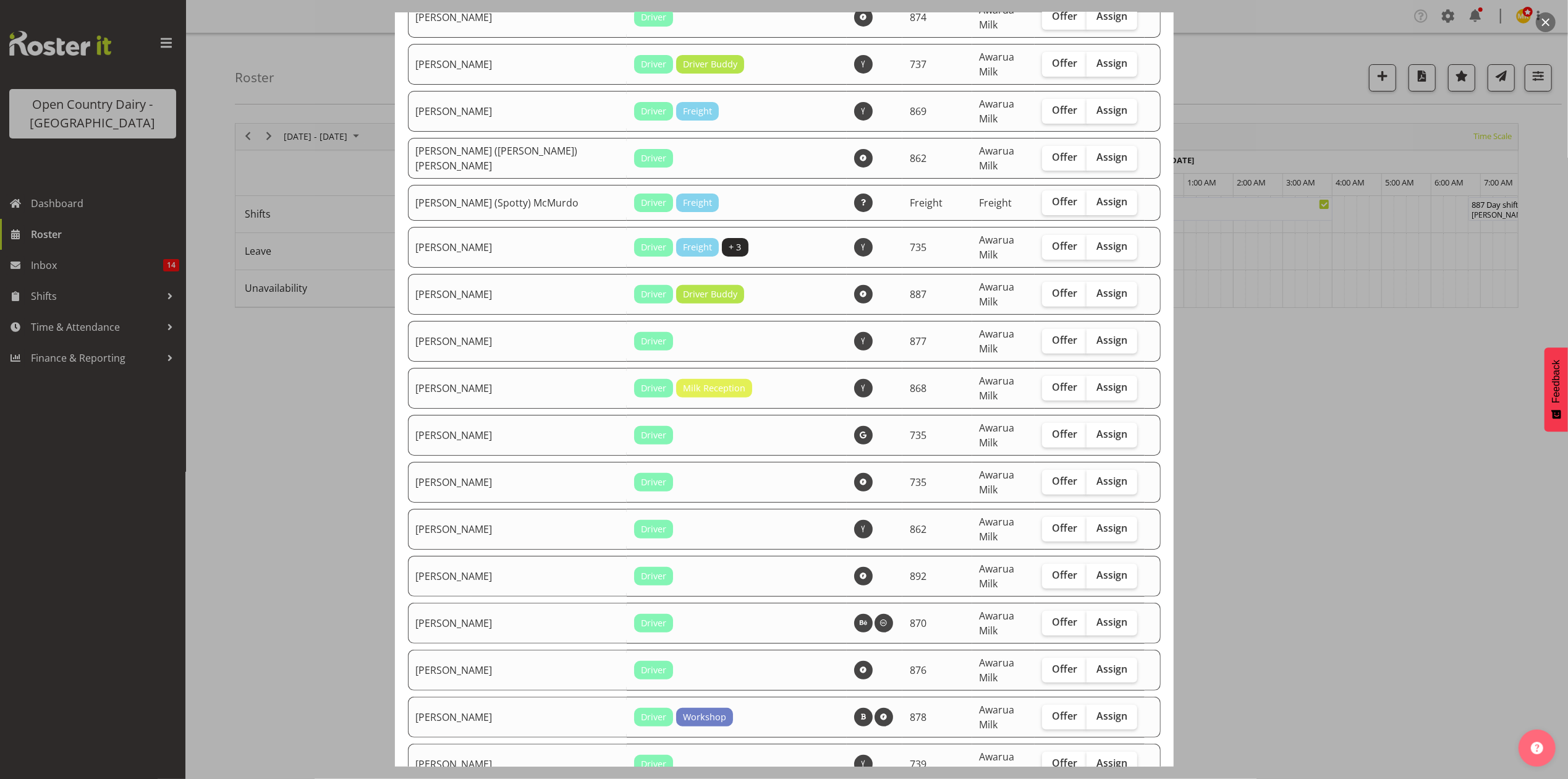
click at [1360, 399] on div at bounding box center [784, 390] width 1568 height 779
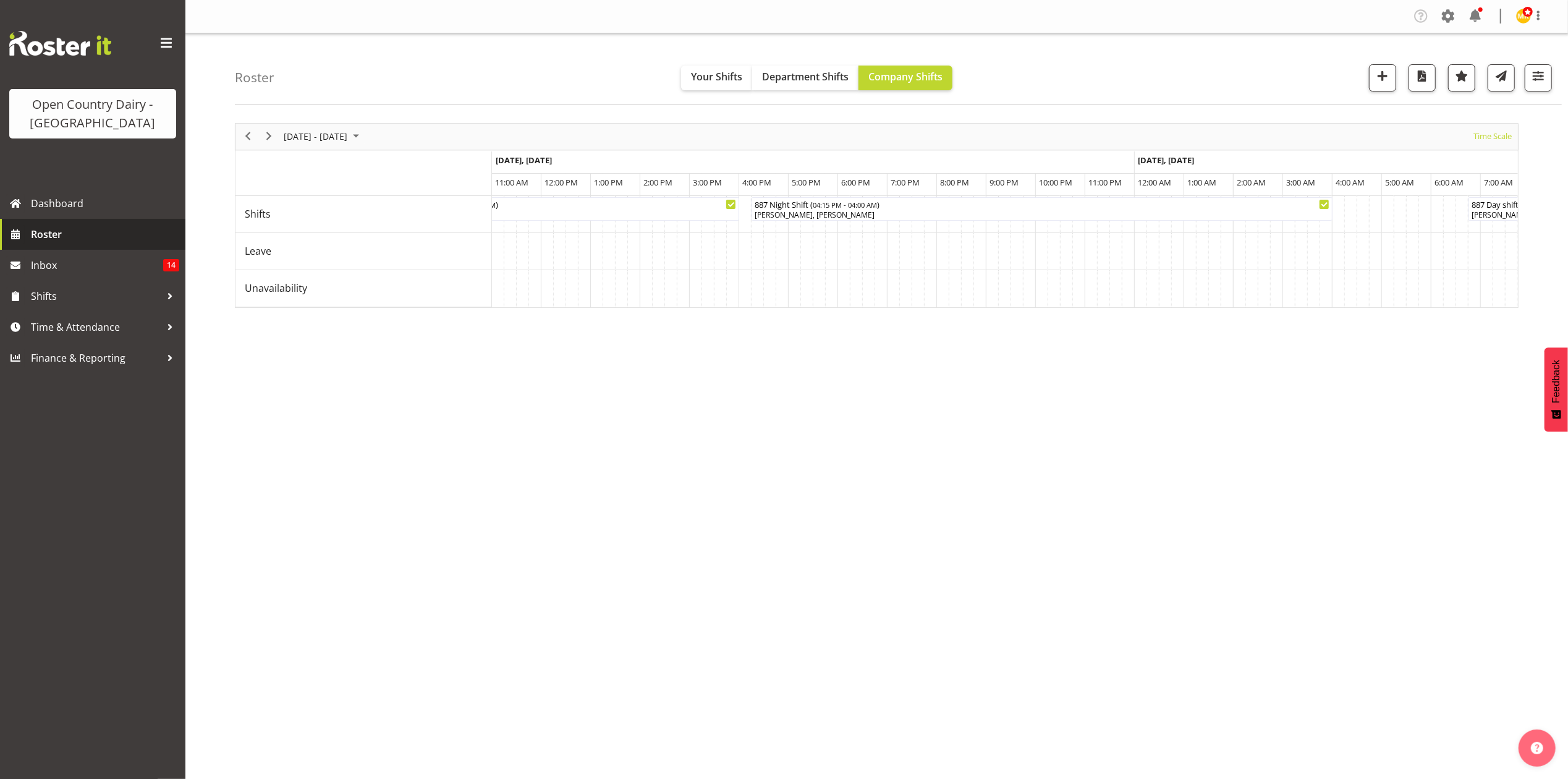
click at [50, 238] on span "Roster" at bounding box center [105, 234] width 148 height 18
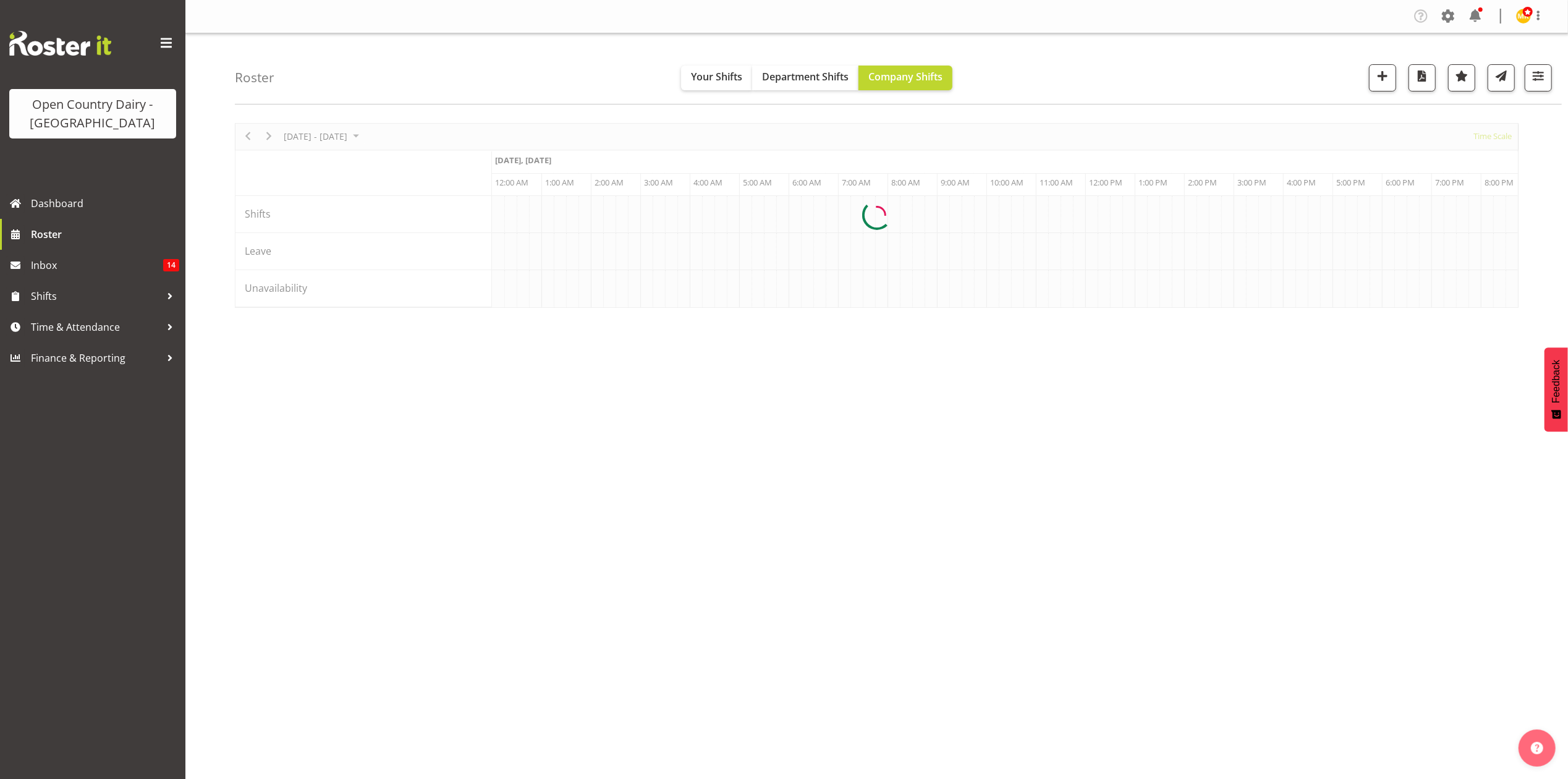
scroll to position [0, 3560]
